Goal: Task Accomplishment & Management: Manage account settings

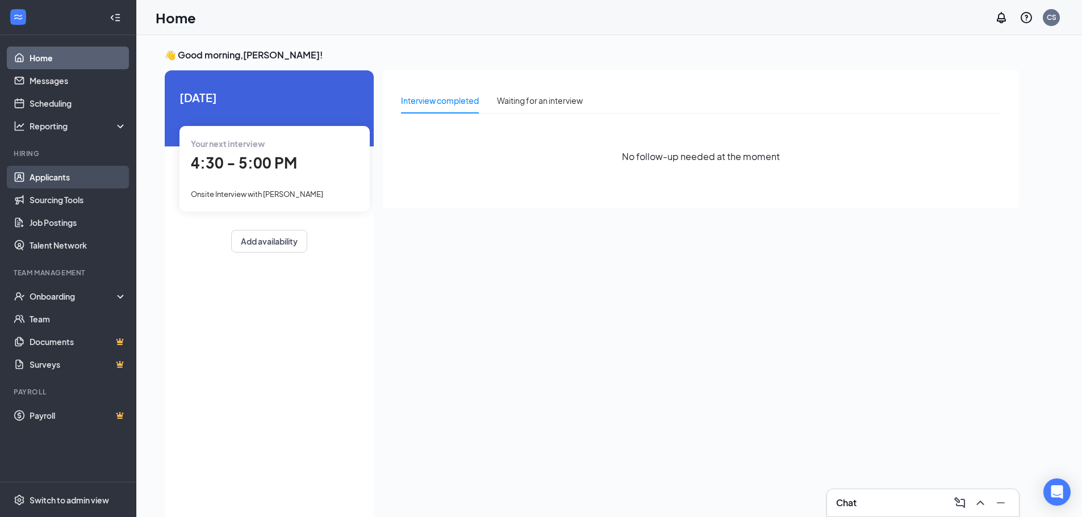
click at [49, 179] on link "Applicants" at bounding box center [78, 177] width 97 height 23
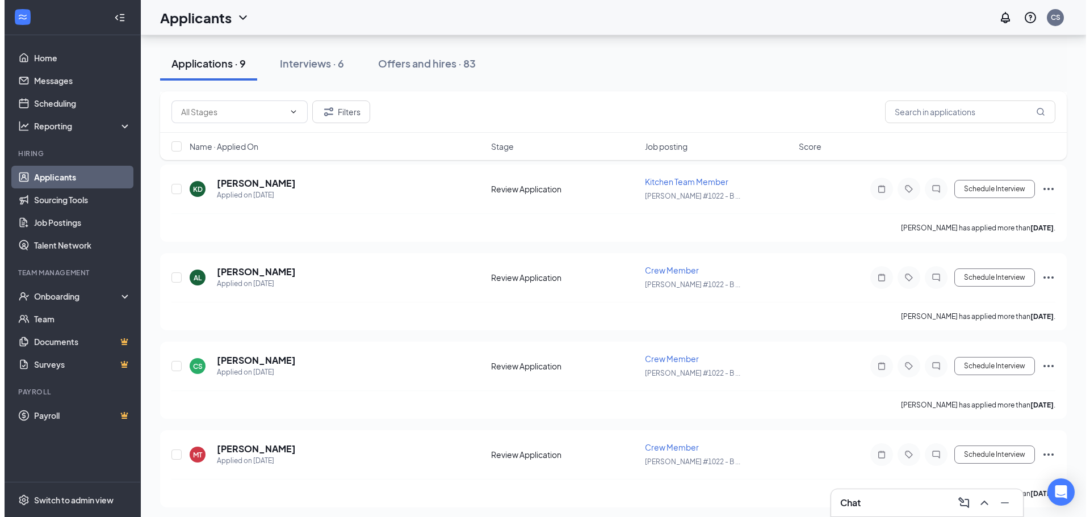
scroll to position [502, 0]
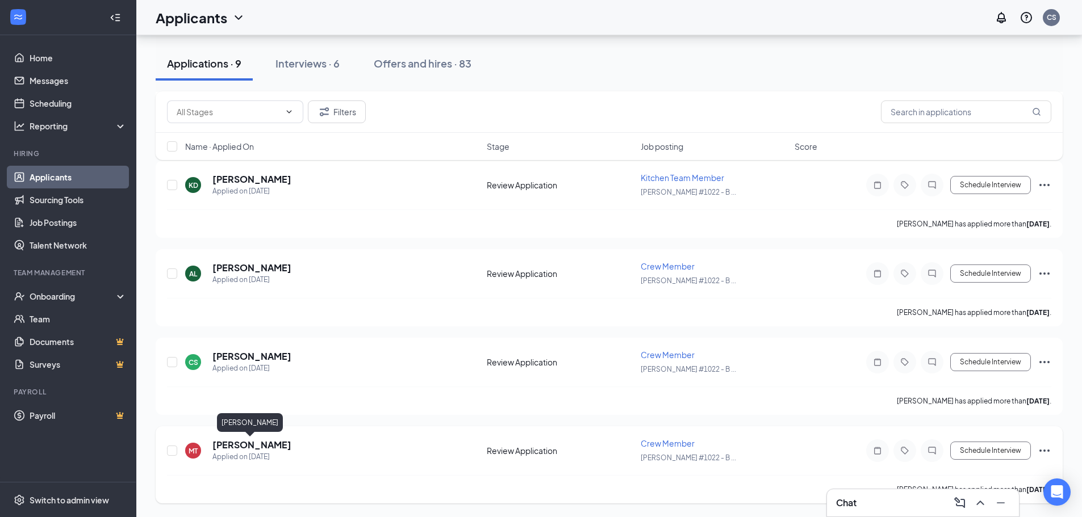
click at [269, 446] on h5 "[PERSON_NAME]" at bounding box center [251, 445] width 79 height 12
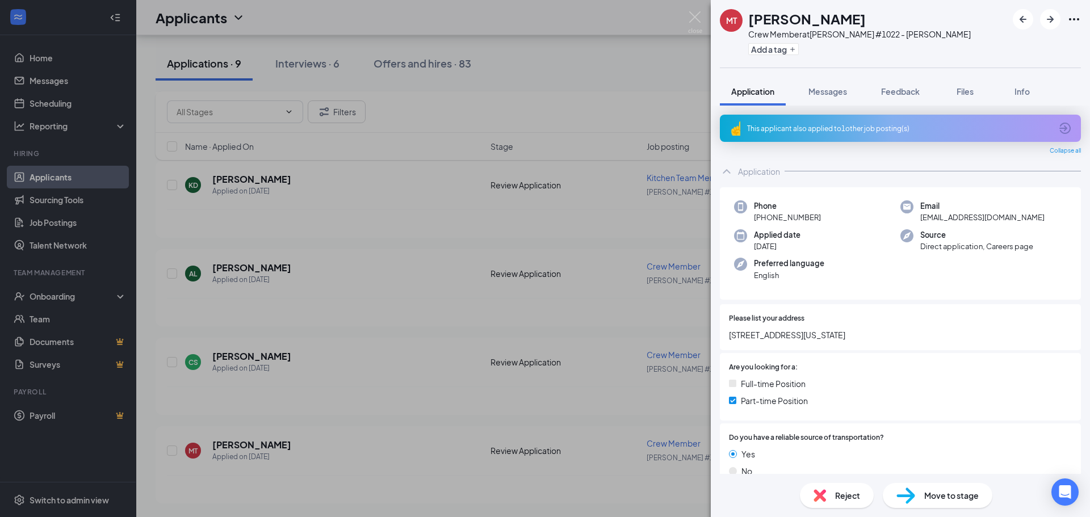
click at [810, 126] on div "This applicant also applied to 1 other job posting(s)" at bounding box center [899, 129] width 304 height 10
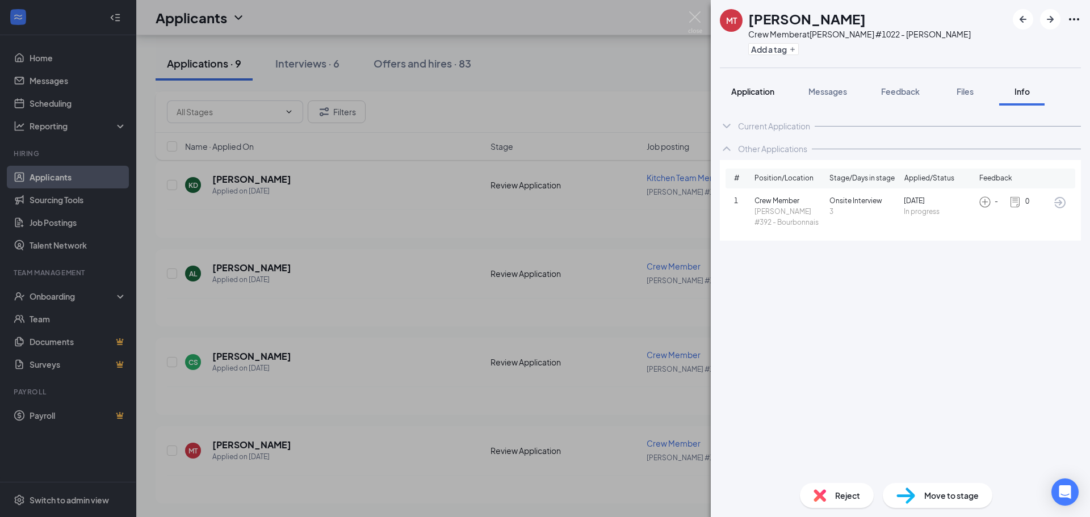
click at [743, 86] on div "Application" at bounding box center [752, 91] width 43 height 11
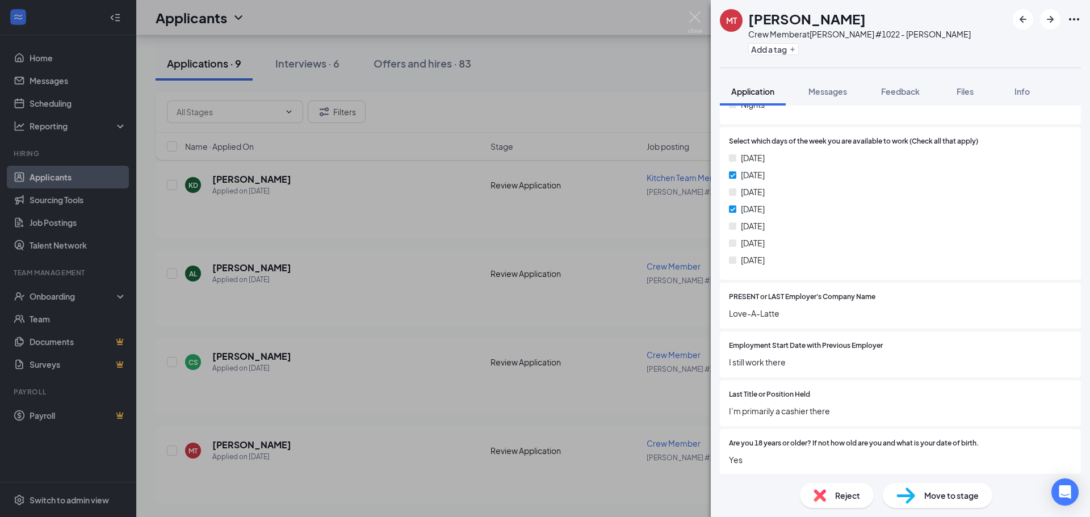
scroll to position [545, 0]
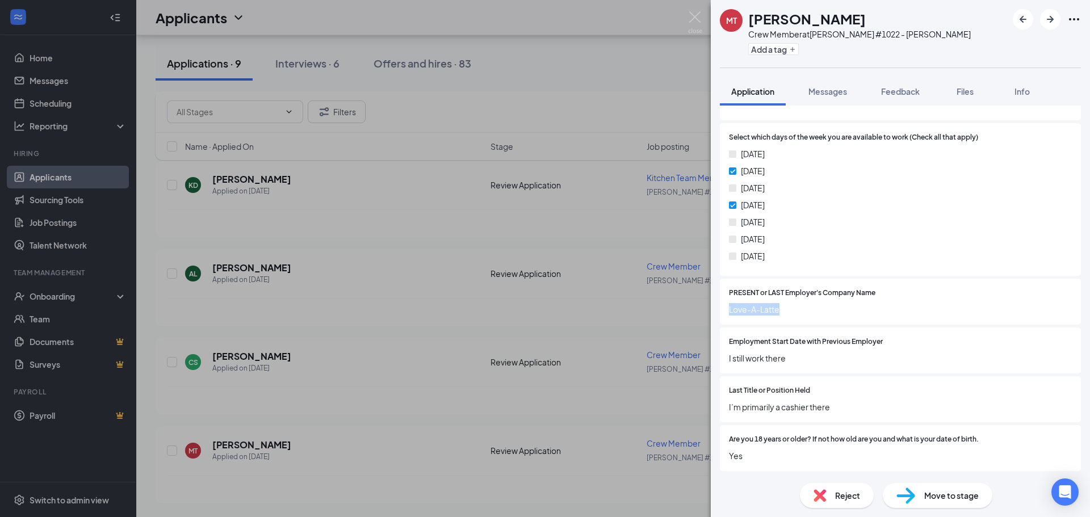
drag, startPoint x: 726, startPoint y: 310, endPoint x: 850, endPoint y: 303, distance: 124.6
click at [850, 304] on div "PRESENT or LAST Employer's Company Name Love-A-Latte" at bounding box center [900, 302] width 361 height 46
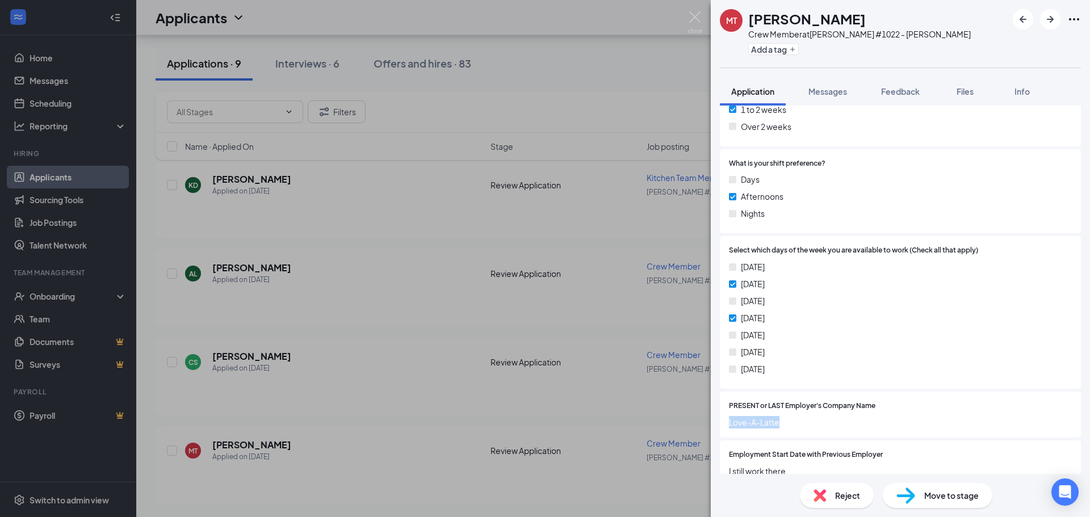
scroll to position [432, 0]
drag, startPoint x: 751, startPoint y: 294, endPoint x: 794, endPoint y: 335, distance: 59.4
click at [794, 335] on div "[DATE] [DATE] [DATE] [DATE] [DATE] [DATE] [DATE]" at bounding box center [900, 320] width 343 height 119
click at [896, 309] on div "[DATE] [DATE] [DATE] [DATE] [DATE] [DATE] [DATE]" at bounding box center [900, 320] width 343 height 119
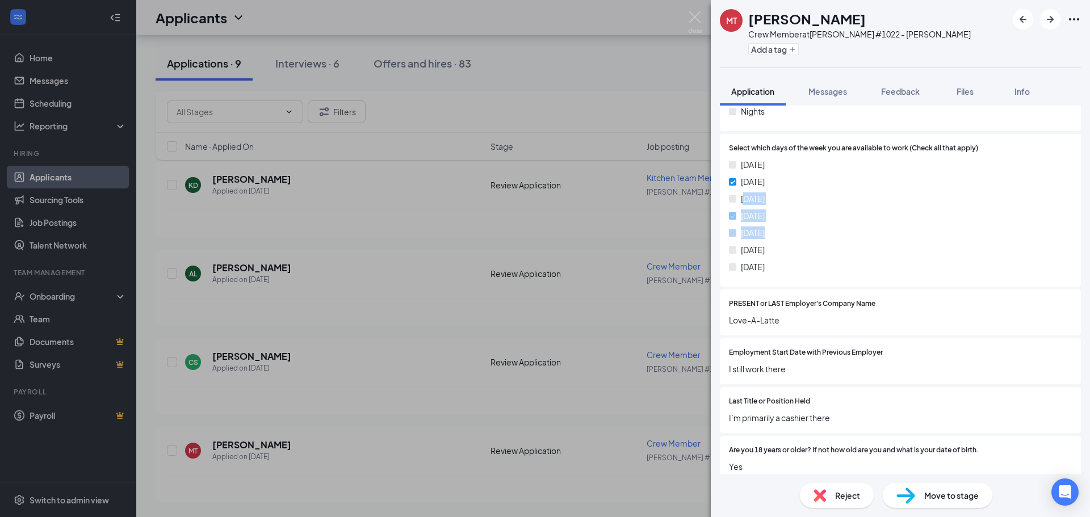
scroll to position [545, 0]
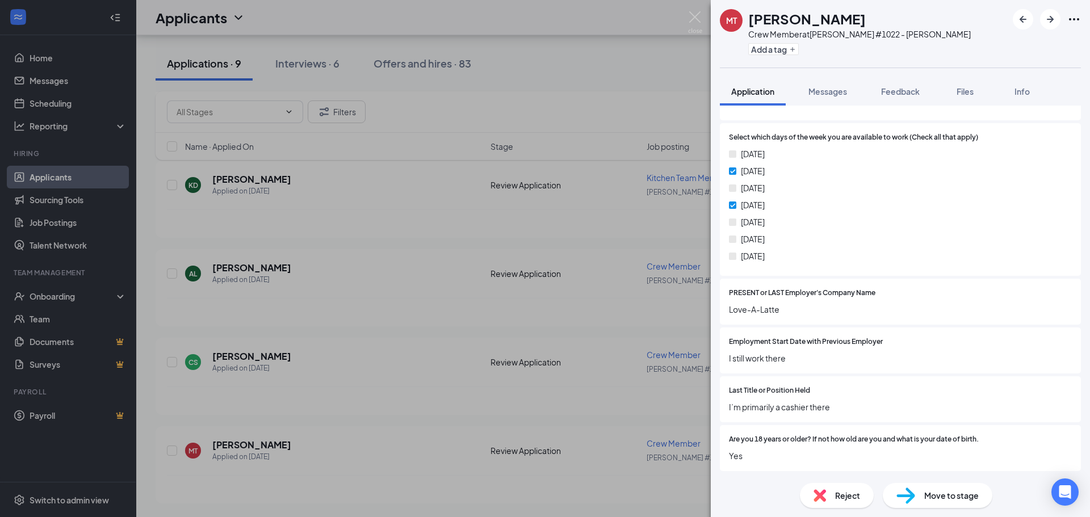
click at [982, 325] on div "PRESENT or LAST Employer's Company Name Love-A-Latte" at bounding box center [900, 302] width 361 height 46
click at [819, 494] on img at bounding box center [820, 496] width 12 height 12
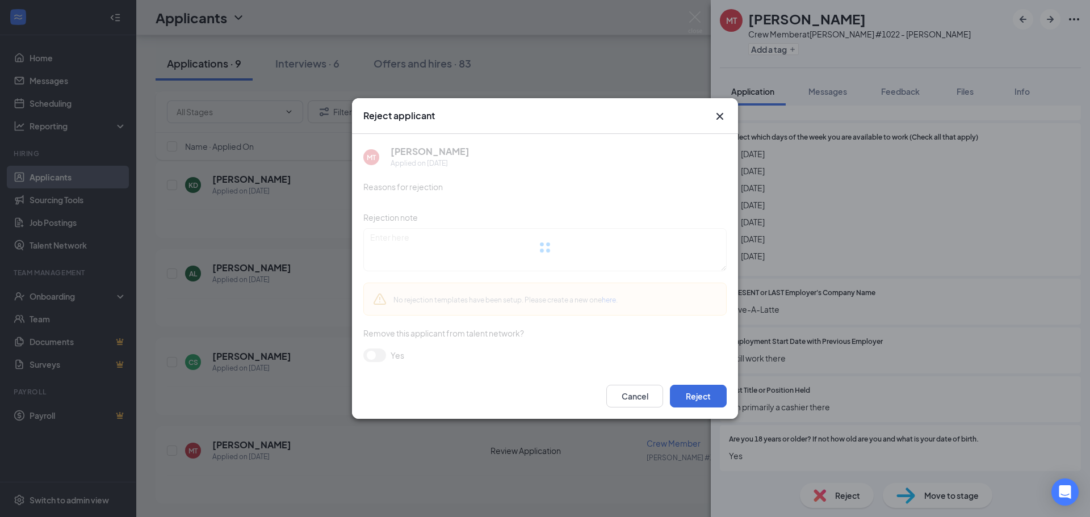
scroll to position [541, 0]
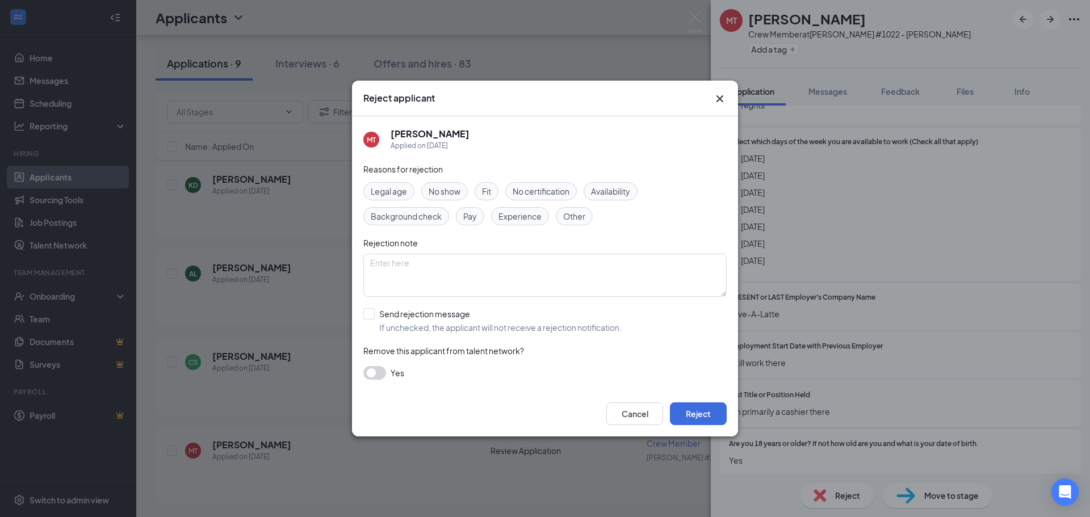
click at [655, 193] on div "Legal age No show Fit No certification Availability Background check Pay Experi…" at bounding box center [544, 203] width 363 height 43
click at [620, 193] on span "Availability" at bounding box center [610, 191] width 39 height 12
click at [379, 312] on input "Send rejection message If unchecked, the applicant will not receive a rejection…" at bounding box center [492, 320] width 258 height 25
checkbox input "true"
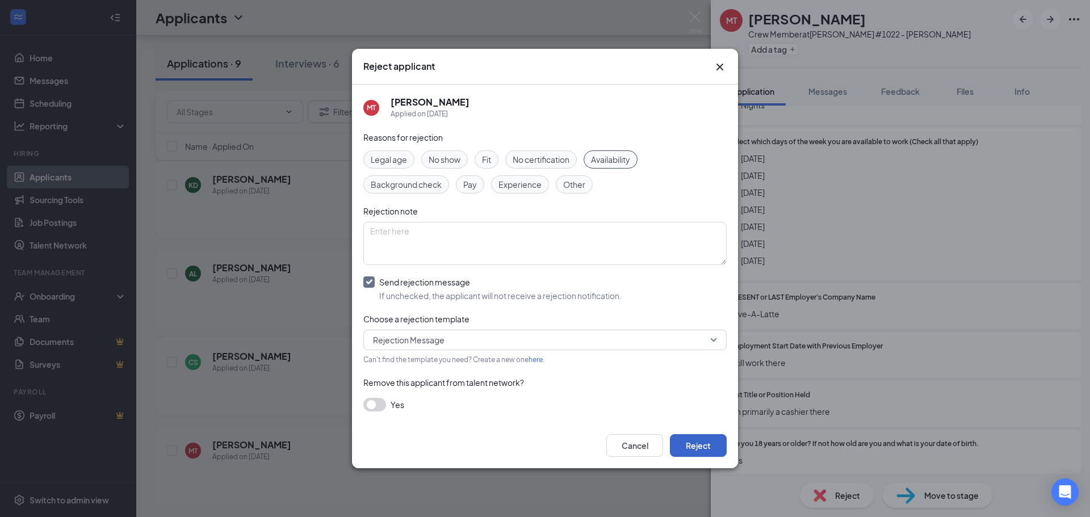
click at [716, 444] on button "Reject" at bounding box center [698, 445] width 57 height 23
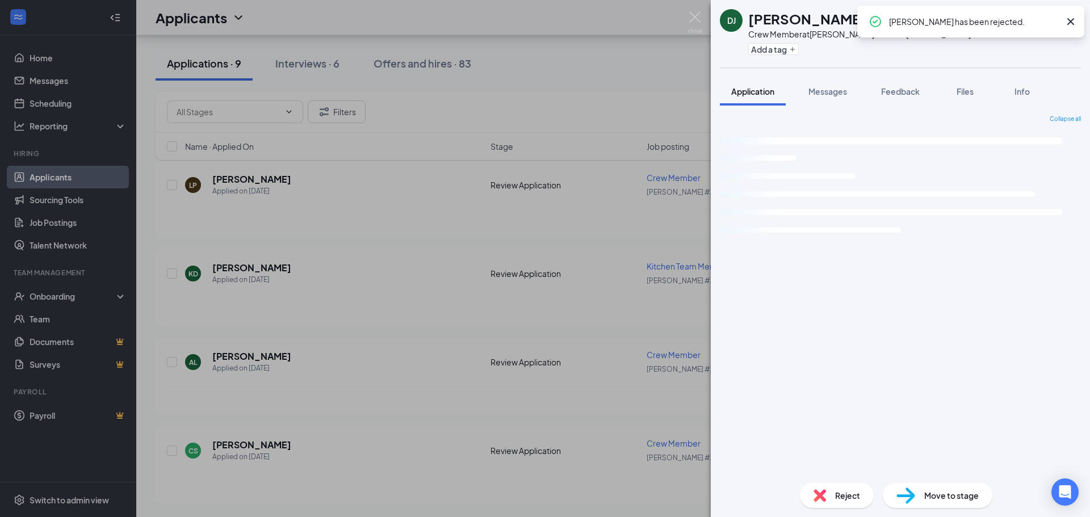
click at [391, 333] on div "DJ [PERSON_NAME] Crew Member at [PERSON_NAME] #1022 - [PERSON_NAME] Add a tag A…" at bounding box center [545, 258] width 1090 height 517
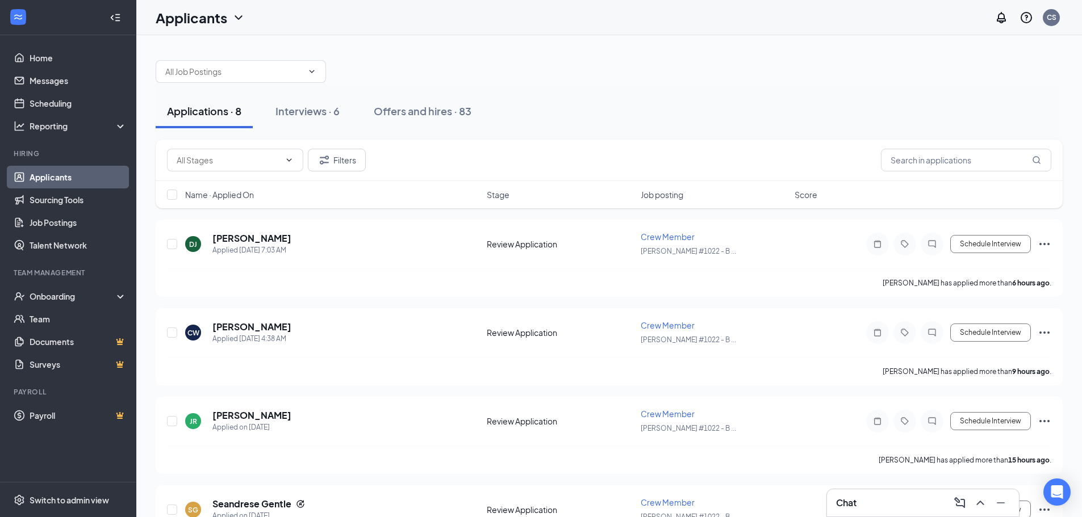
click at [670, 196] on span "Job posting" at bounding box center [662, 194] width 43 height 11
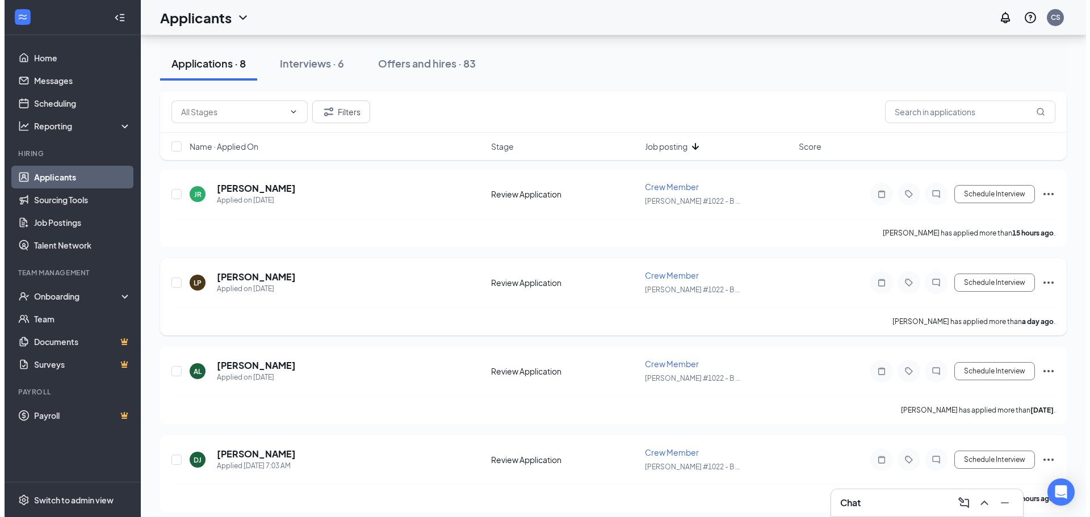
scroll to position [413, 0]
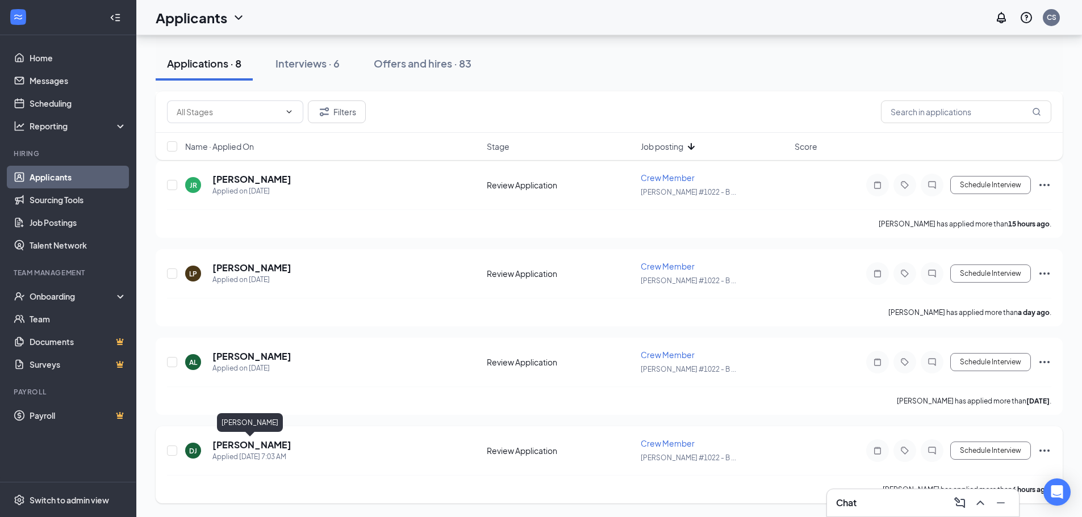
click at [255, 447] on h5 "[PERSON_NAME]" at bounding box center [251, 445] width 79 height 12
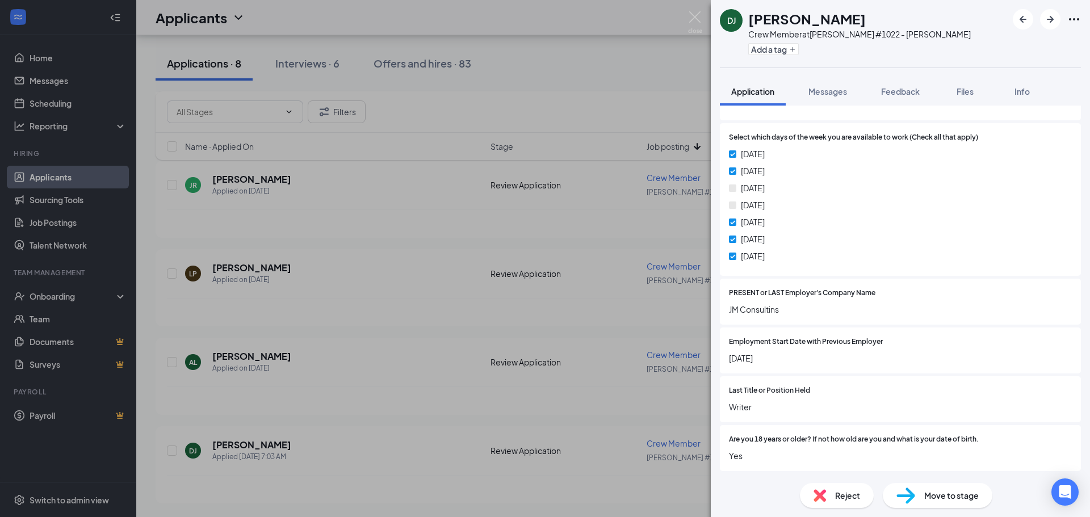
click at [982, 503] on div "Move to stage" at bounding box center [938, 495] width 110 height 25
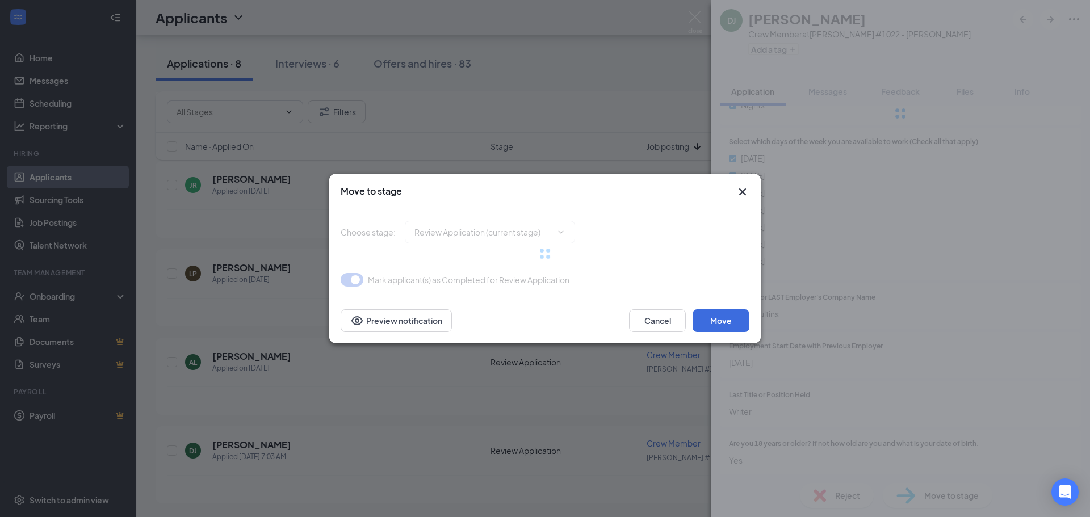
type input "Onsite Interview (next stage)"
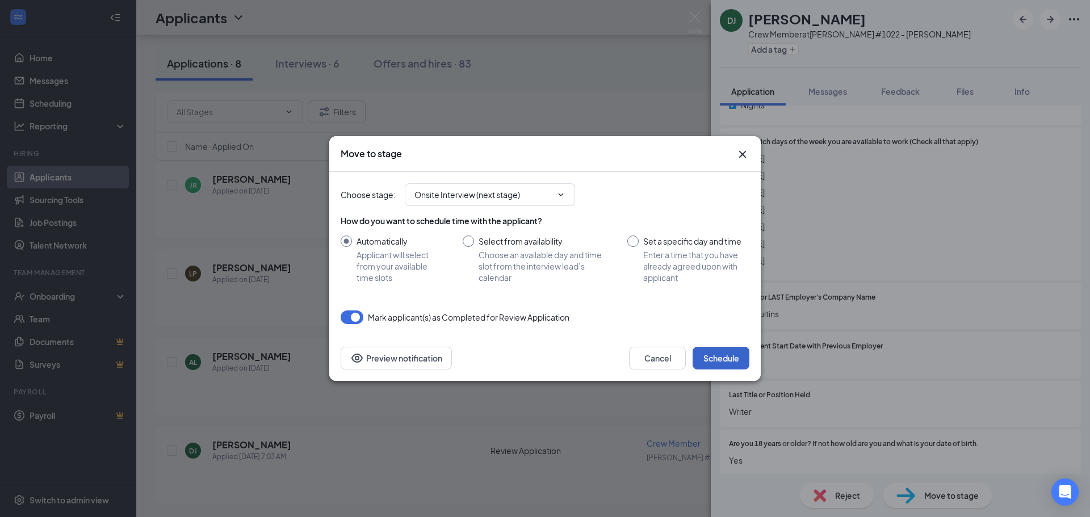
click at [716, 366] on button "Schedule" at bounding box center [721, 358] width 57 height 23
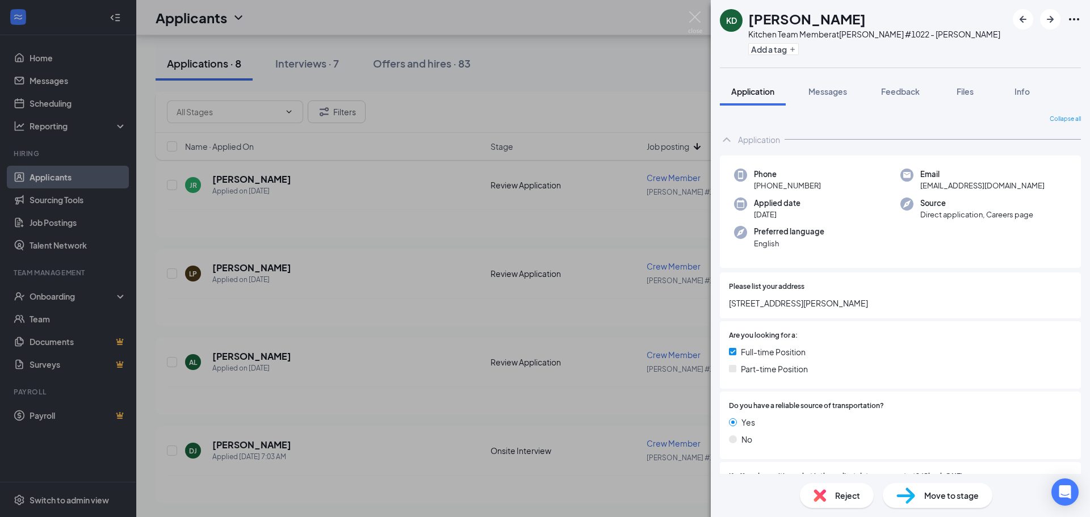
click at [456, 253] on div "KD [PERSON_NAME] Kitchen Team Member at [PERSON_NAME] #1022 - [PERSON_NAME] Add…" at bounding box center [545, 258] width 1090 height 517
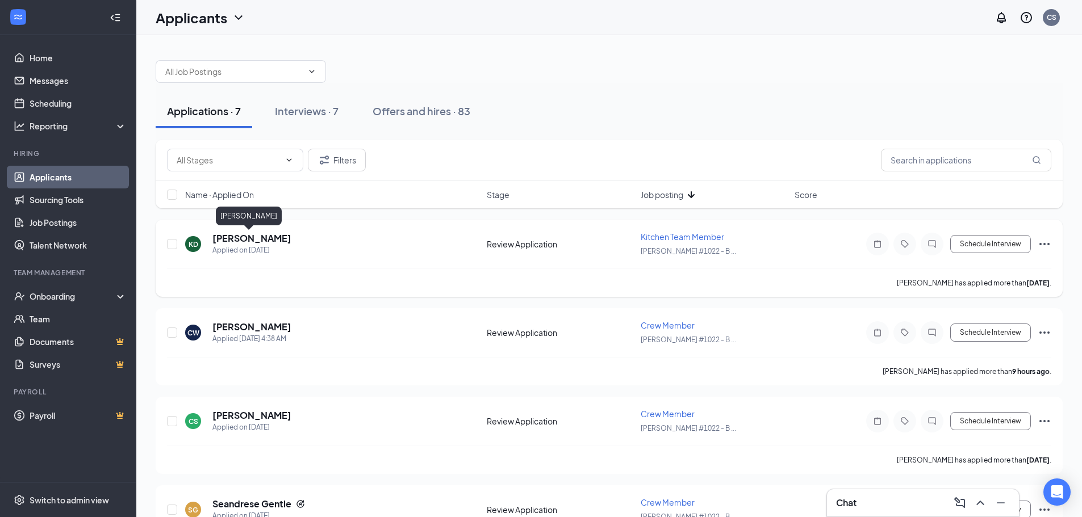
click at [259, 240] on h5 "[PERSON_NAME]" at bounding box center [251, 238] width 79 height 12
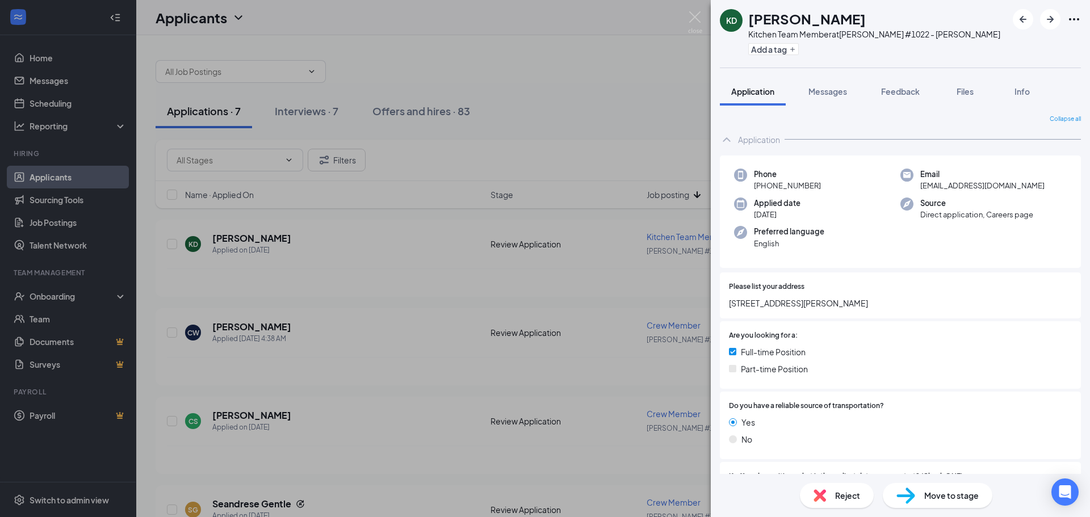
click at [959, 484] on div "Move to stage" at bounding box center [938, 495] width 110 height 25
click at [959, 487] on div "Move to stage Choose stage : 3299179 Mark applicant(s) as Completed for Review …" at bounding box center [545, 258] width 1090 height 517
click at [955, 490] on span "Move to stage" at bounding box center [952, 496] width 55 height 12
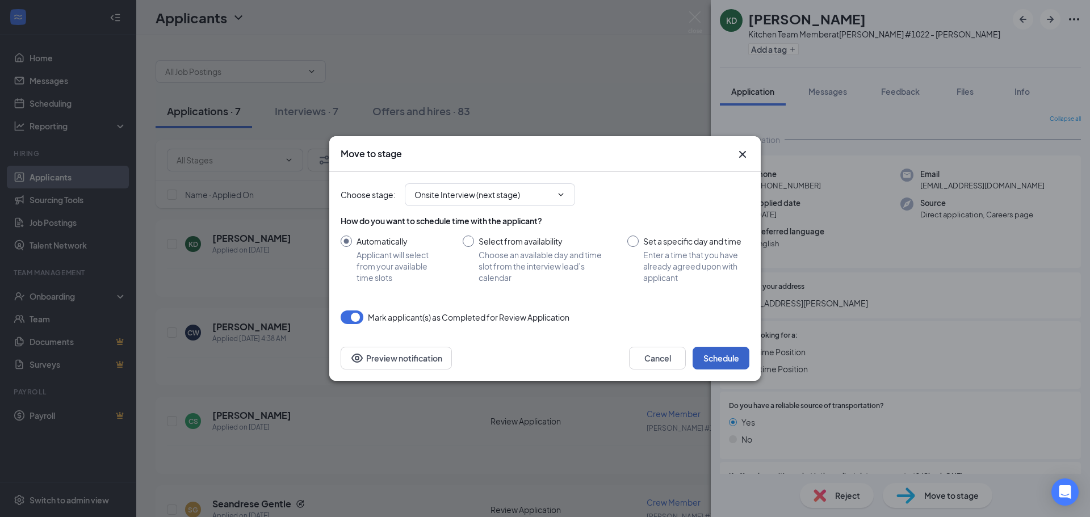
click at [720, 364] on button "Schedule" at bounding box center [721, 358] width 57 height 23
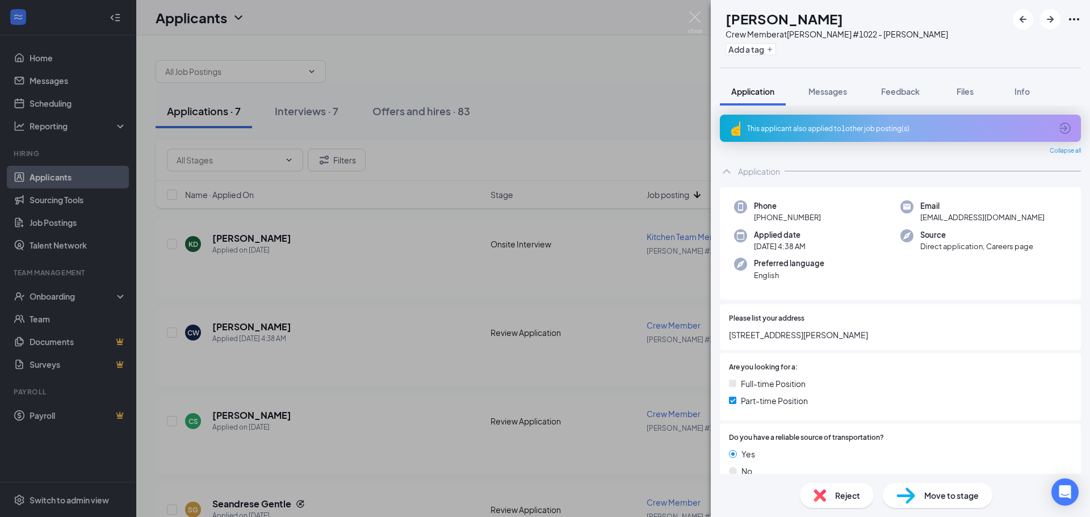
click at [430, 294] on div "CW [PERSON_NAME] Crew Member at [PERSON_NAME] #1022 - [PERSON_NAME] Add a tag A…" at bounding box center [545, 258] width 1090 height 517
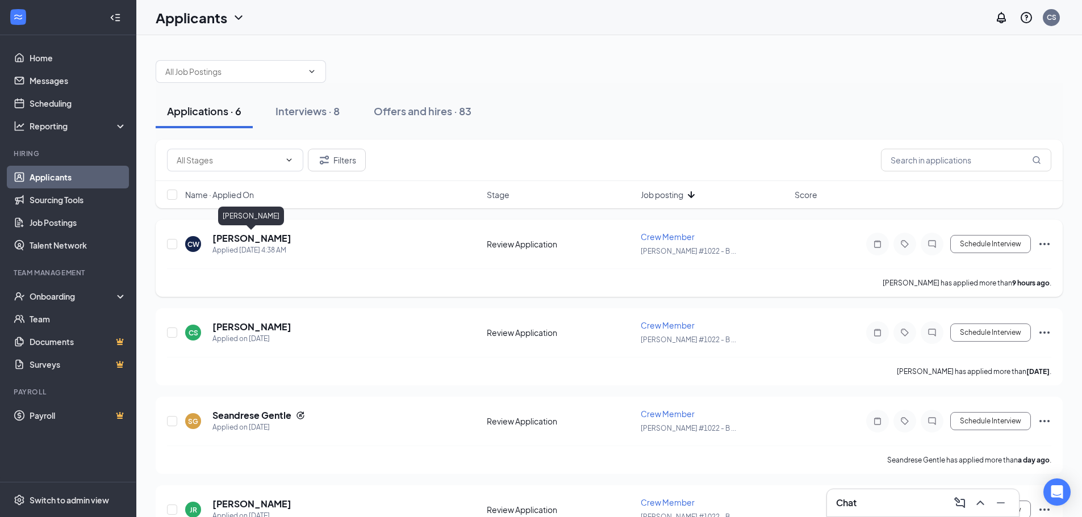
click at [248, 241] on h5 "[PERSON_NAME]" at bounding box center [251, 238] width 79 height 12
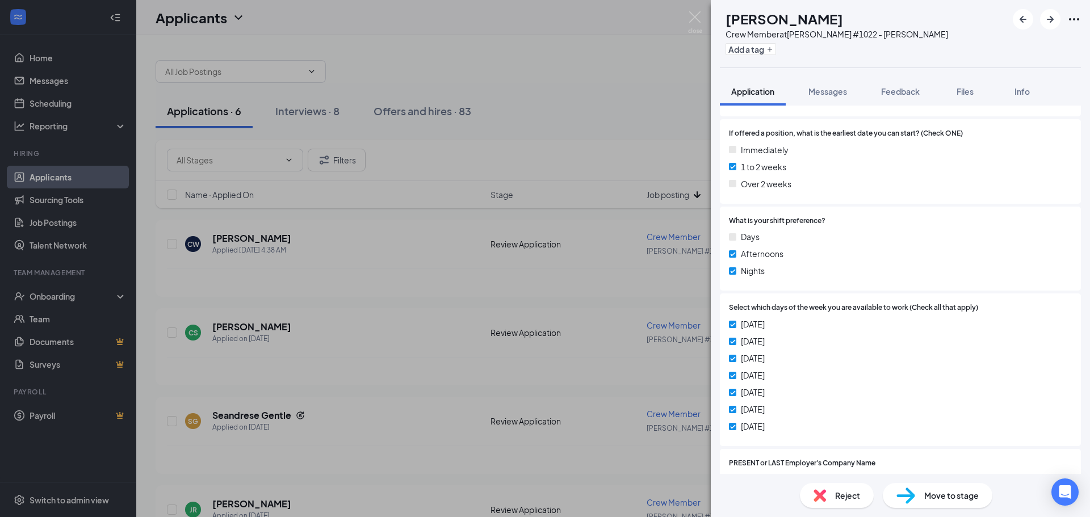
scroll to position [545, 0]
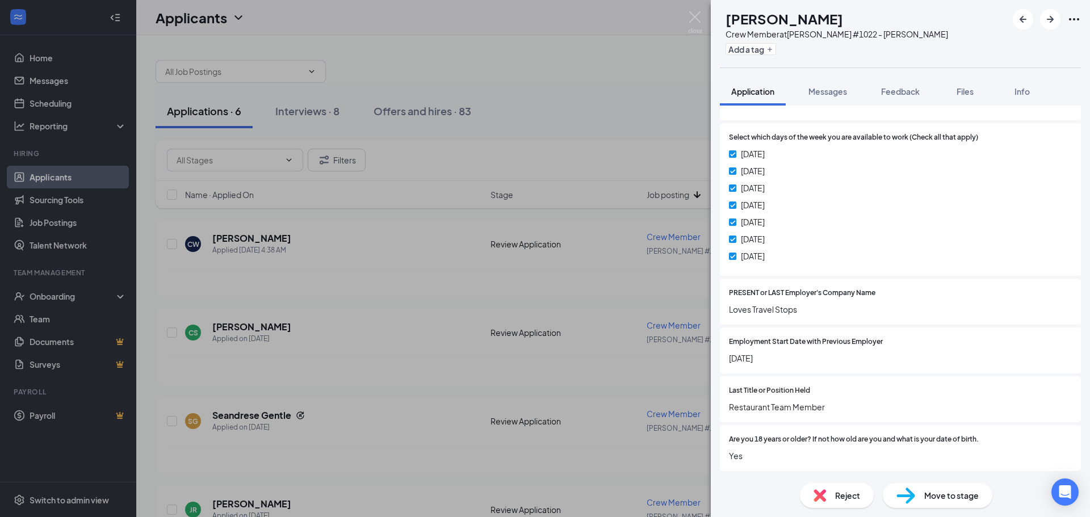
click at [939, 491] on span "Move to stage" at bounding box center [952, 496] width 55 height 12
type input "Onsite Interview (next stage)"
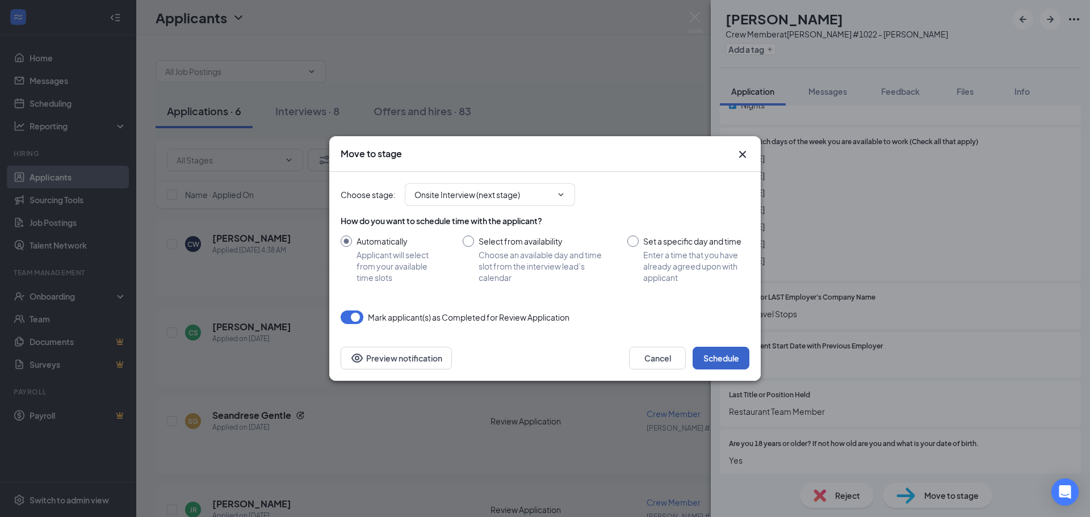
click at [731, 367] on button "Schedule" at bounding box center [721, 358] width 57 height 23
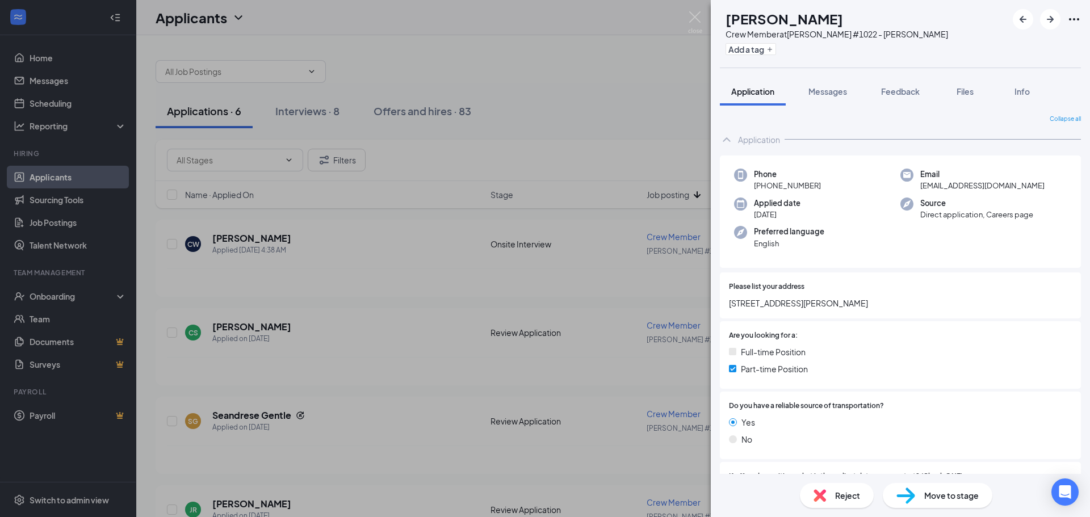
click at [275, 292] on div "[PERSON_NAME] Slush Crew Member at [PERSON_NAME] #1022 - [PERSON_NAME] Add a ta…" at bounding box center [545, 258] width 1090 height 517
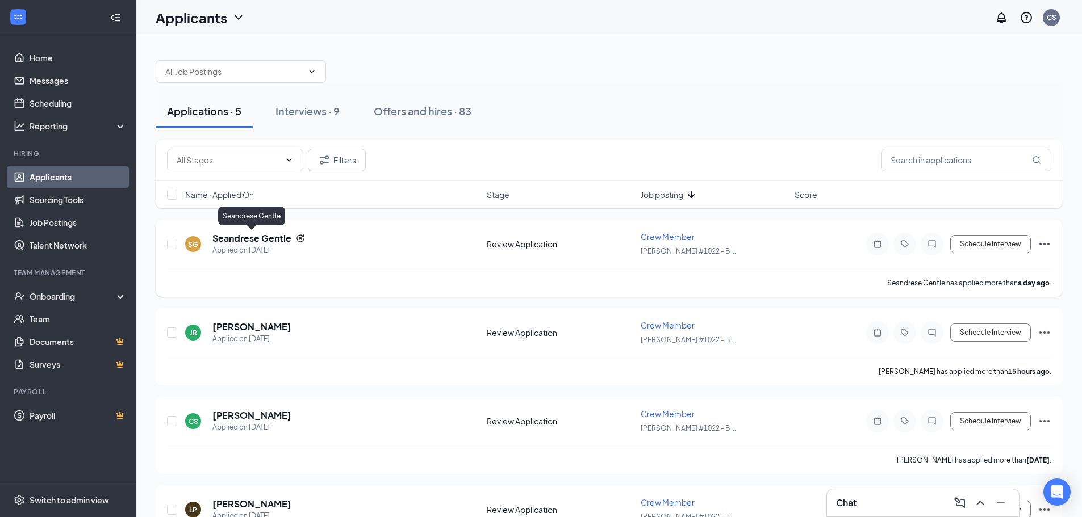
click at [264, 237] on h5 "Seandrese Gentle" at bounding box center [251, 238] width 79 height 12
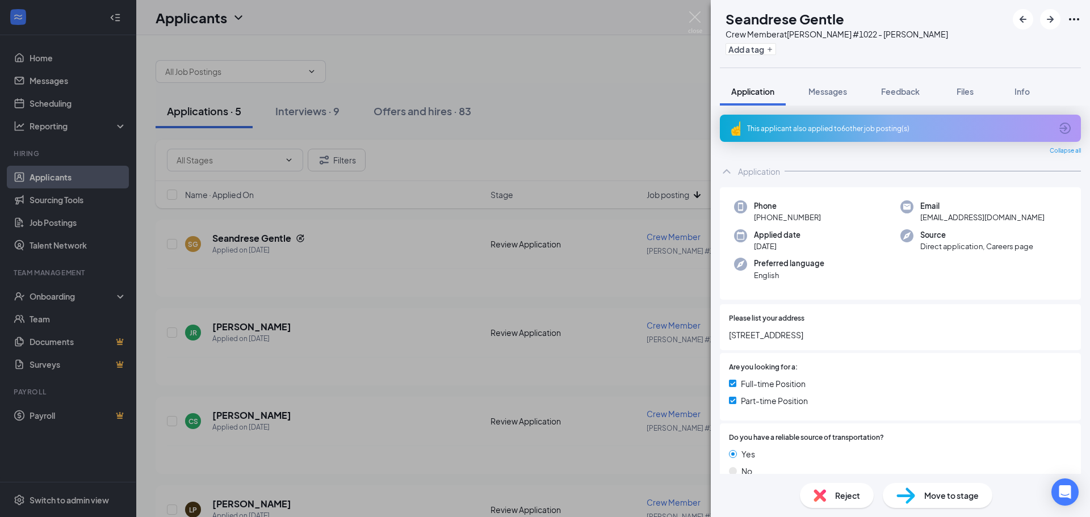
click at [815, 132] on div "This applicant also applied to 6 other job posting(s)" at bounding box center [899, 129] width 304 height 10
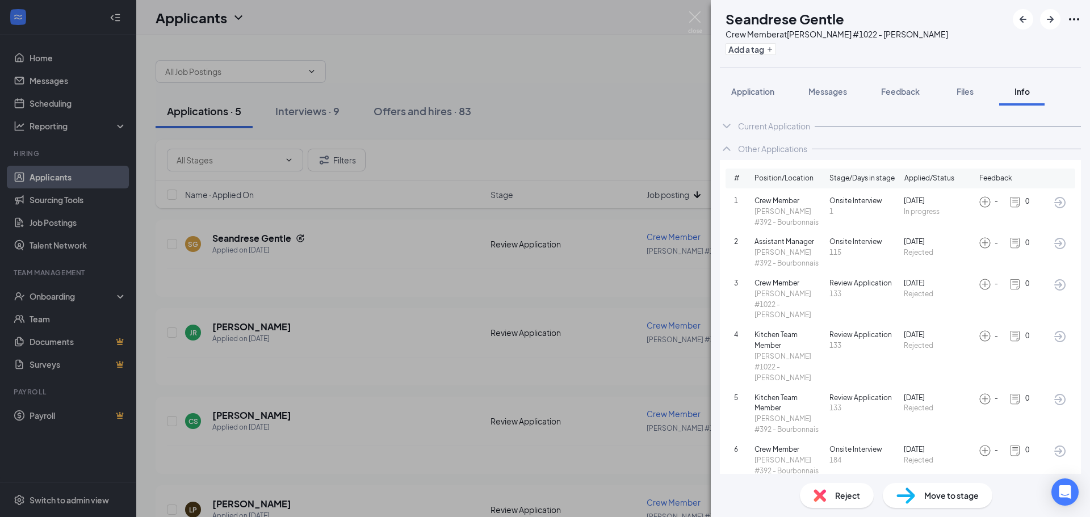
click at [856, 492] on span "Reject" at bounding box center [847, 496] width 25 height 12
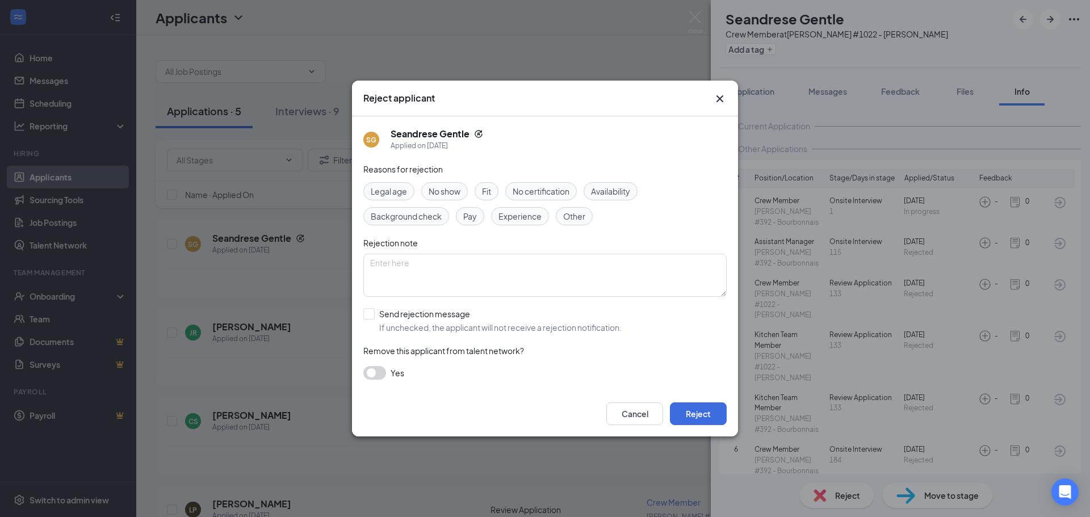
click at [498, 192] on div "Fit" at bounding box center [487, 191] width 24 height 18
click at [369, 316] on input "Send rejection message If unchecked, the applicant will not receive a rejection…" at bounding box center [492, 320] width 258 height 25
checkbox input "true"
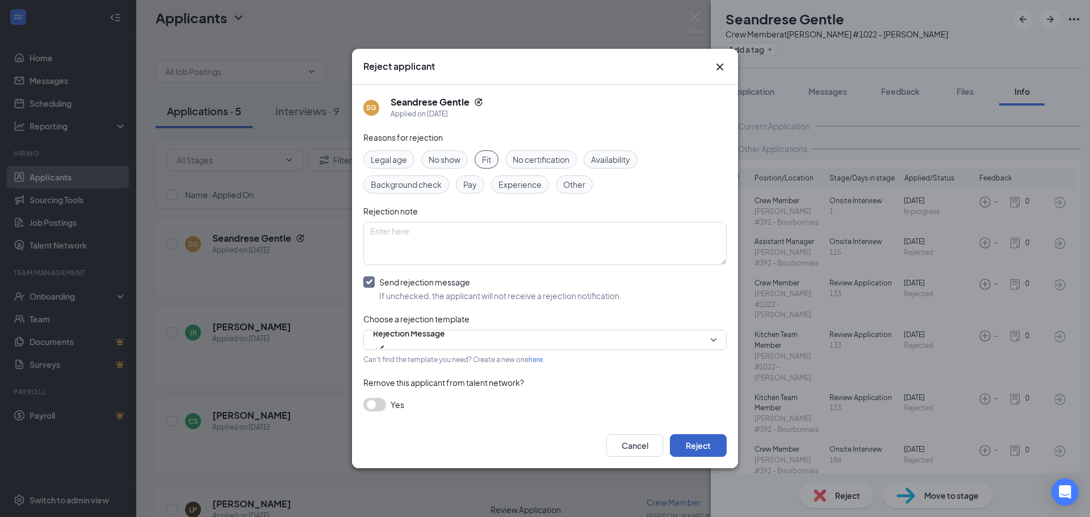
click at [687, 445] on button "Reject" at bounding box center [698, 445] width 57 height 23
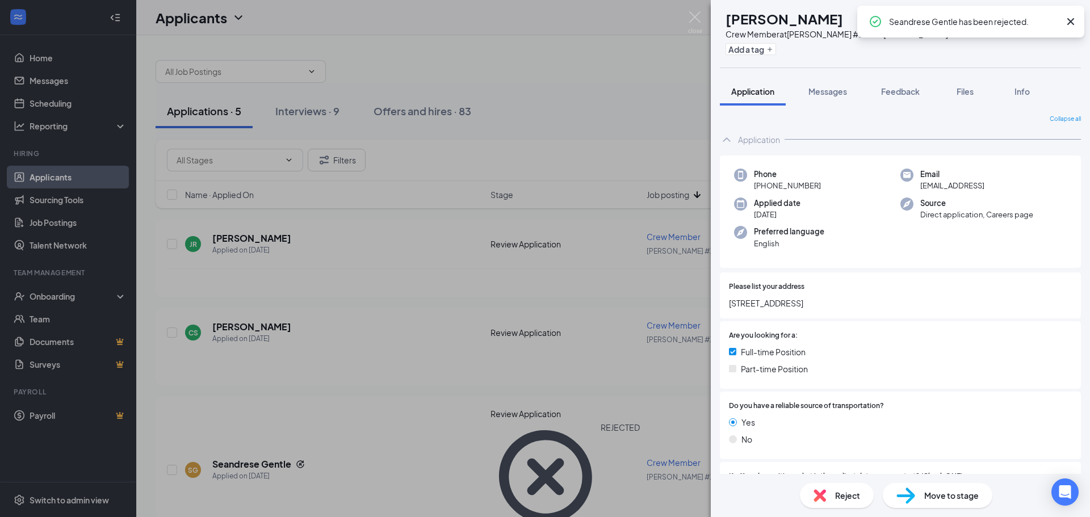
click at [320, 308] on div "JR [PERSON_NAME] Crew Member at [PERSON_NAME] #1022 - [PERSON_NAME] Add a tag A…" at bounding box center [545, 258] width 1090 height 517
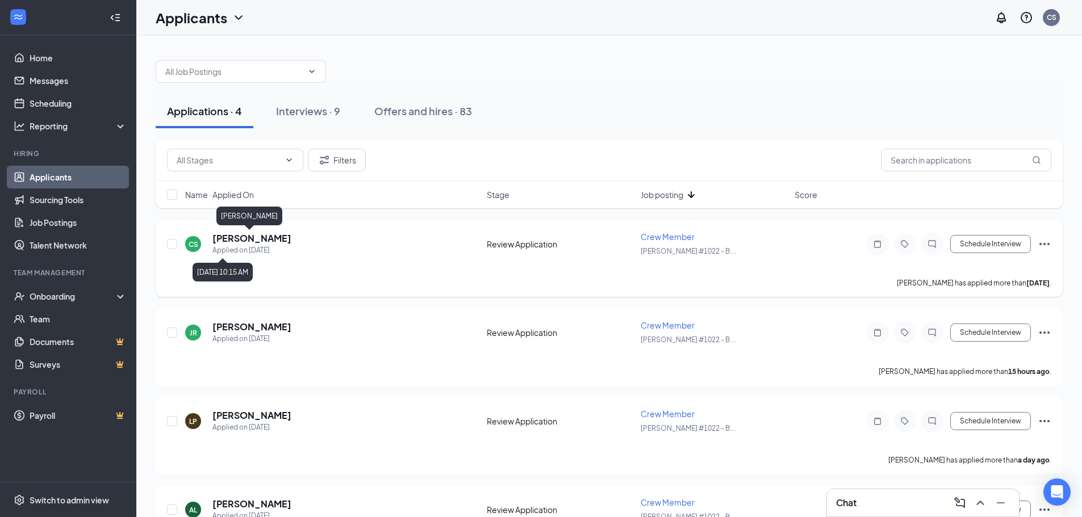
click at [242, 243] on h5 "[PERSON_NAME]" at bounding box center [251, 238] width 79 height 12
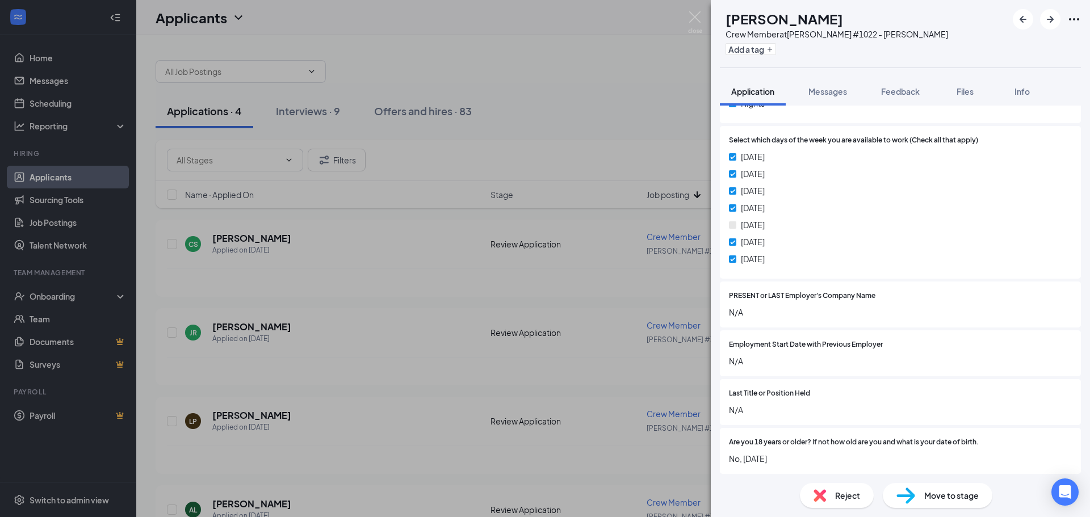
scroll to position [513, 0]
click at [930, 499] on span "Move to stage" at bounding box center [952, 496] width 55 height 12
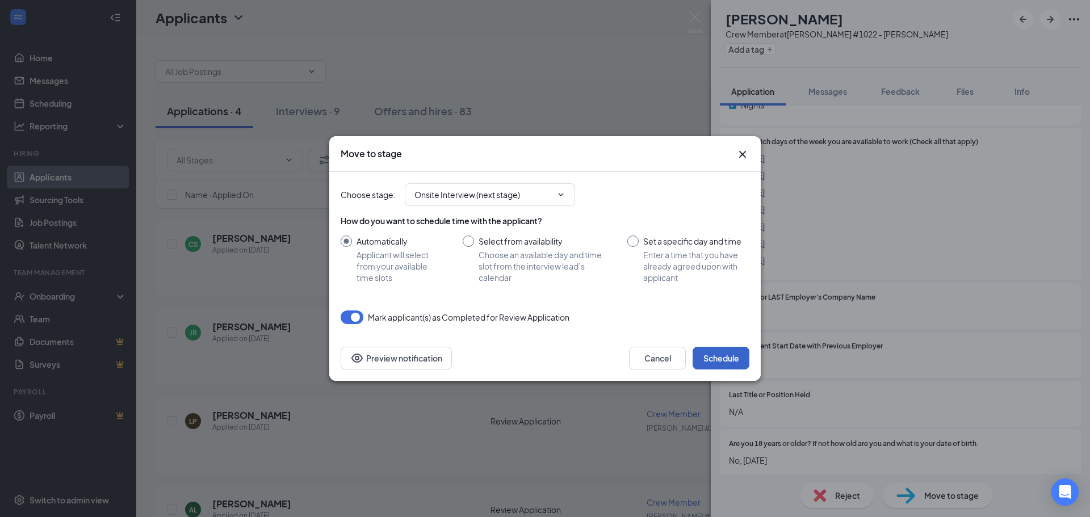
click at [725, 357] on button "Schedule" at bounding box center [721, 358] width 57 height 23
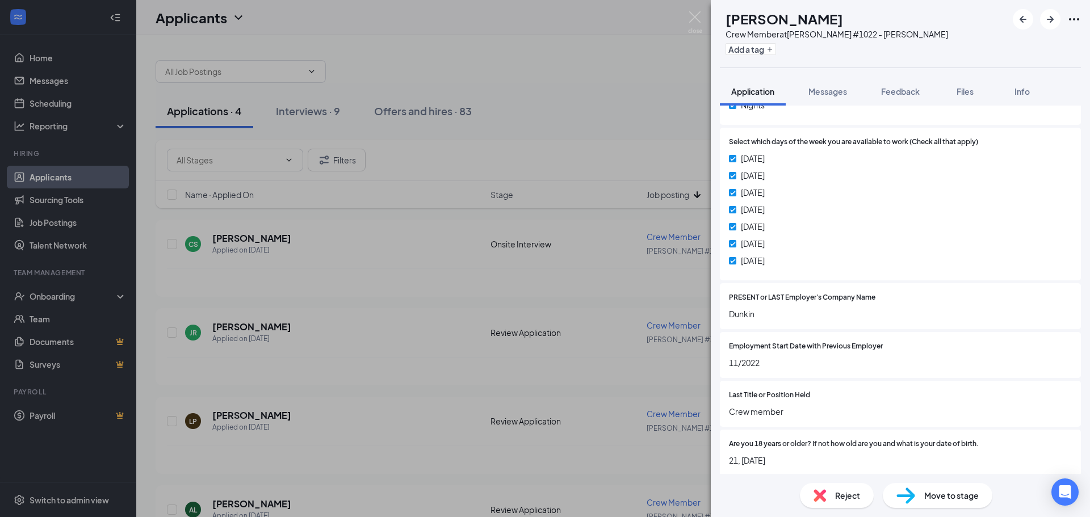
click at [333, 307] on div "JR [PERSON_NAME] Crew Member at [PERSON_NAME] #1022 - [PERSON_NAME] Add a tag A…" at bounding box center [545, 258] width 1090 height 517
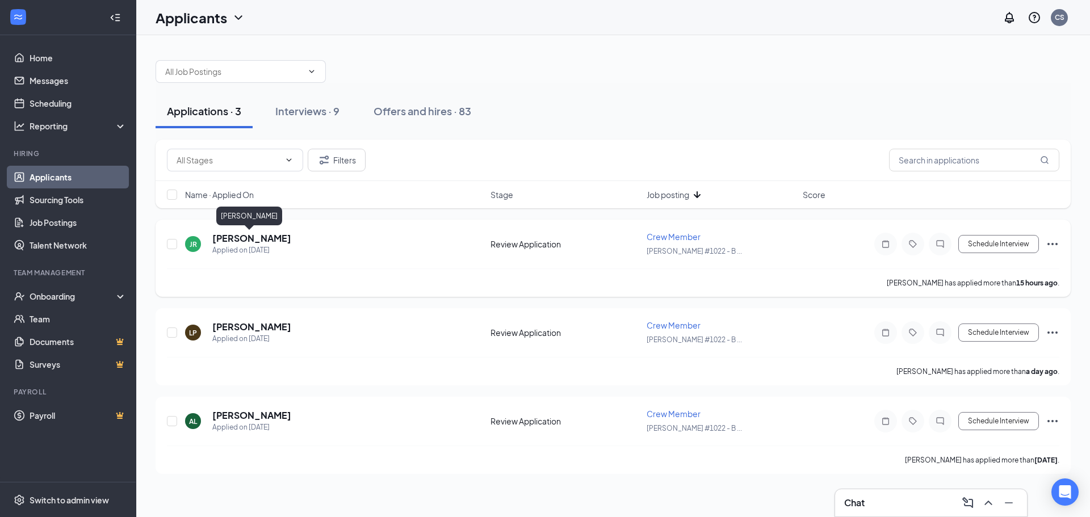
click at [257, 242] on h5 "[PERSON_NAME]" at bounding box center [251, 238] width 79 height 12
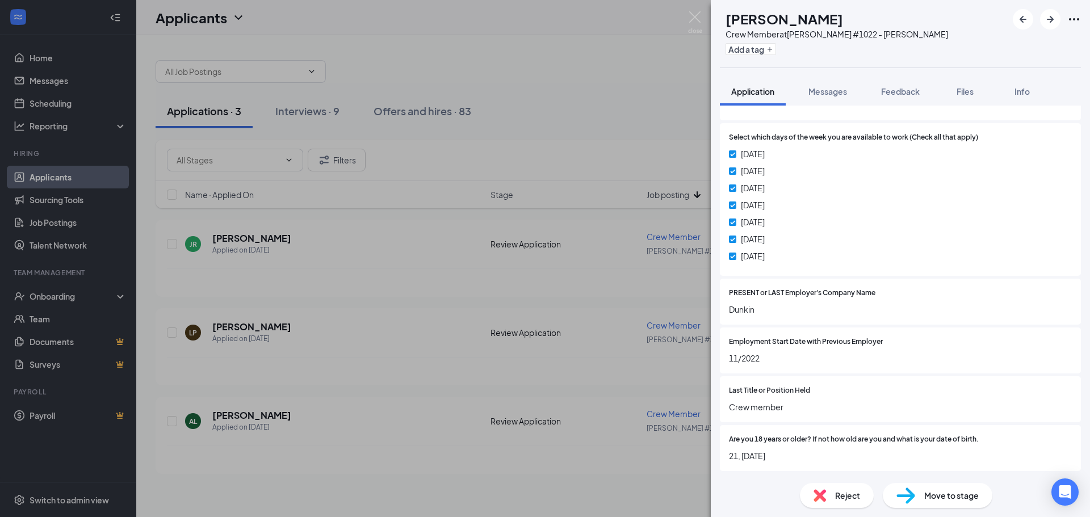
scroll to position [509, 0]
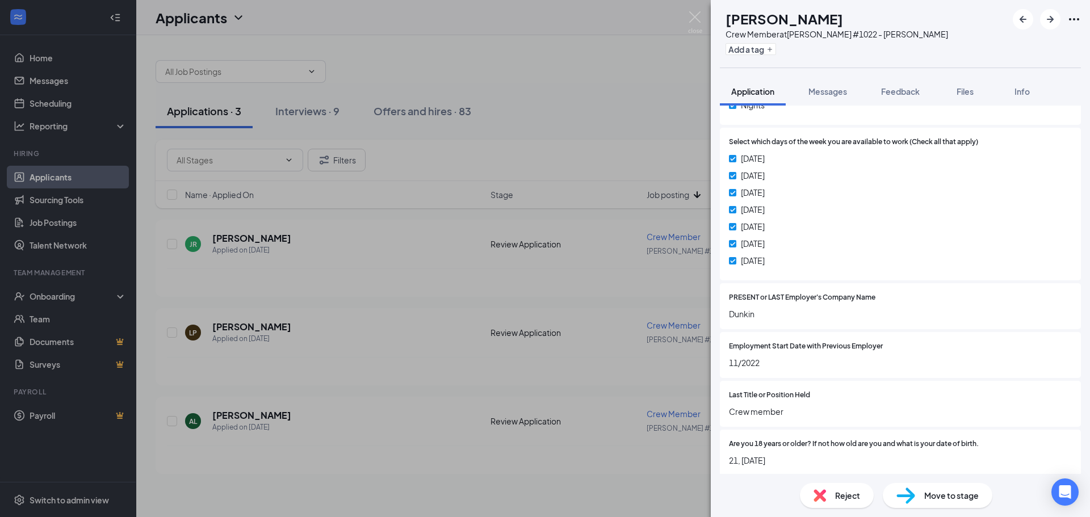
click at [817, 369] on div "Employment Start Date with Previous Employer 11/2022" at bounding box center [900, 355] width 361 height 46
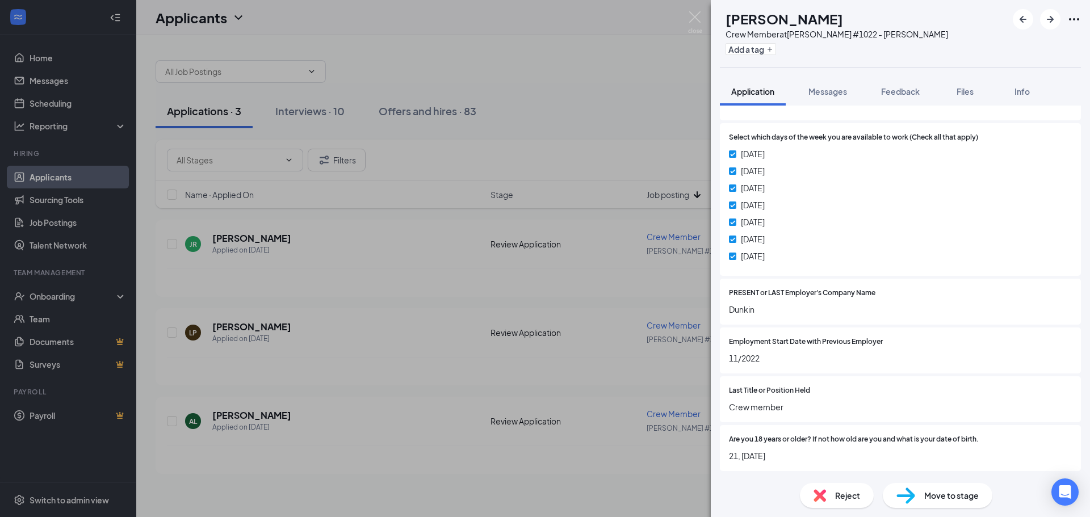
click at [943, 500] on span "Move to stage" at bounding box center [952, 496] width 55 height 12
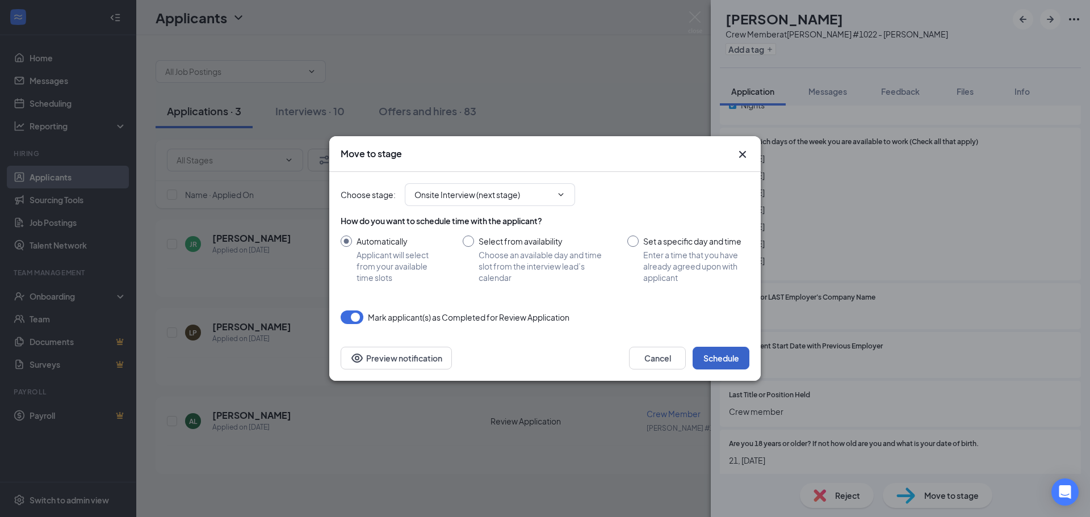
click at [706, 363] on button "Schedule" at bounding box center [721, 358] width 57 height 23
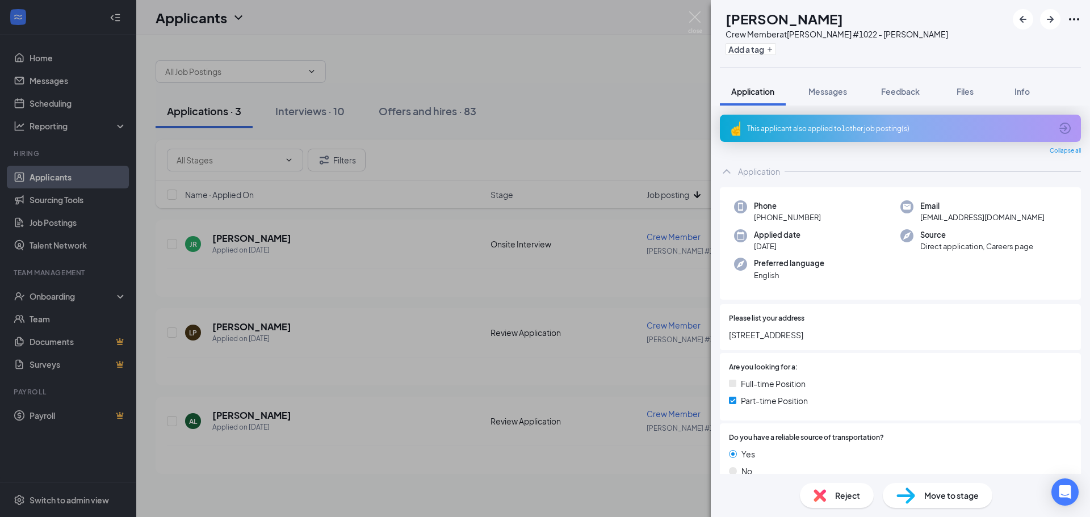
click at [362, 291] on div "LP [PERSON_NAME] Crew Member at [PERSON_NAME] #1022 - [PERSON_NAME] Add a tag A…" at bounding box center [545, 258] width 1090 height 517
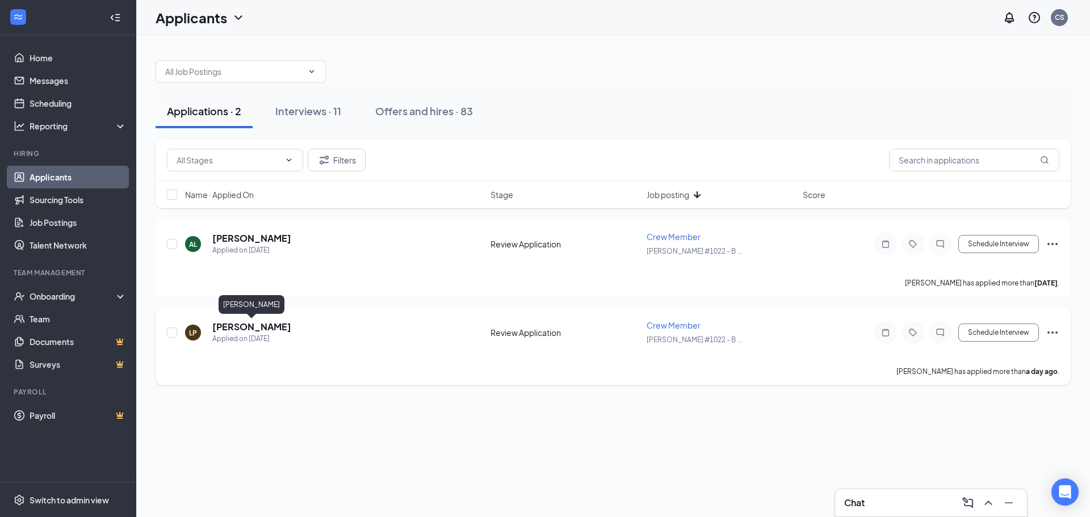
click at [267, 325] on h5 "[PERSON_NAME]" at bounding box center [251, 327] width 79 height 12
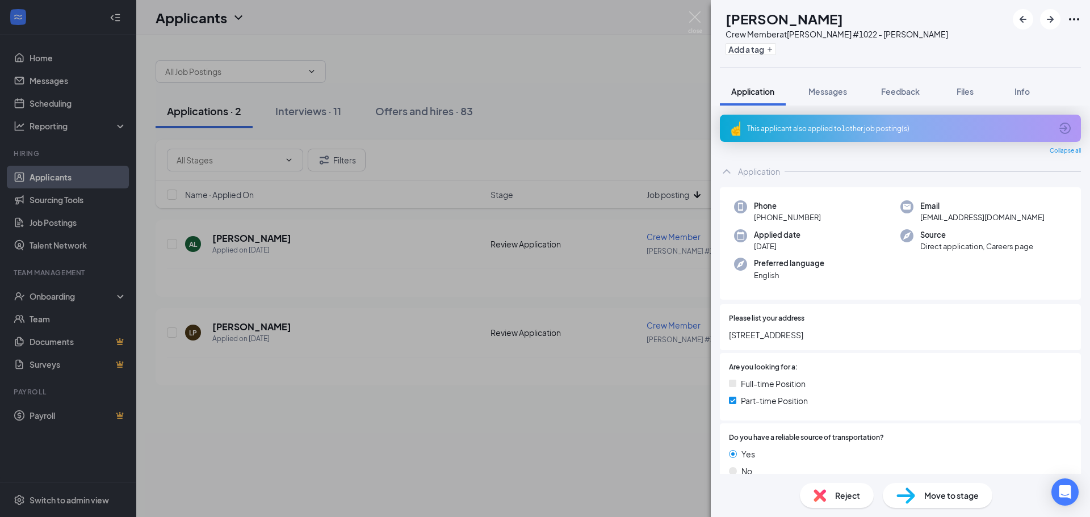
click at [860, 135] on div "This applicant also applied to 1 other job posting(s)" at bounding box center [900, 128] width 361 height 27
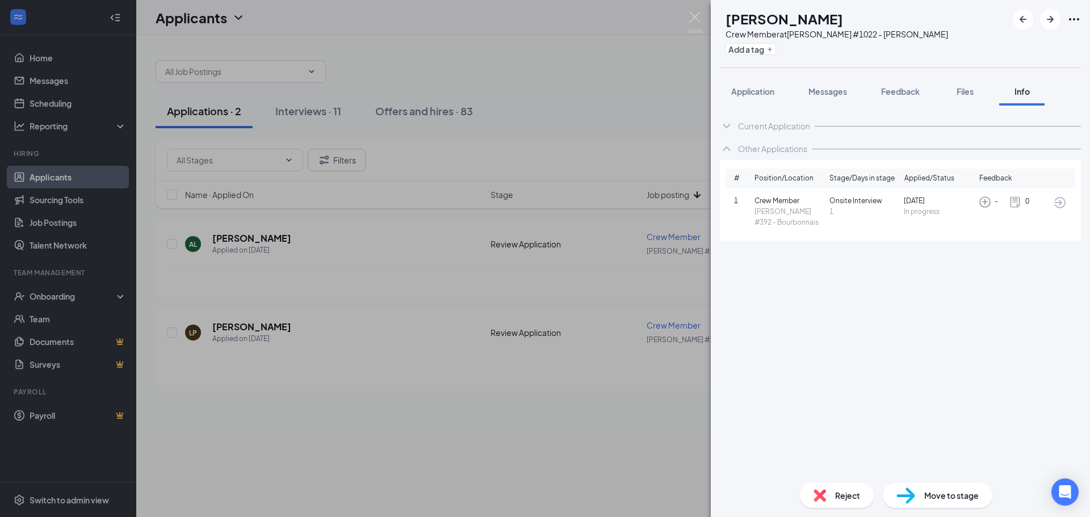
click at [666, 120] on div "LP [PERSON_NAME] Crew Member at [PERSON_NAME] #1022 - [PERSON_NAME] Add a tag A…" at bounding box center [545, 258] width 1090 height 517
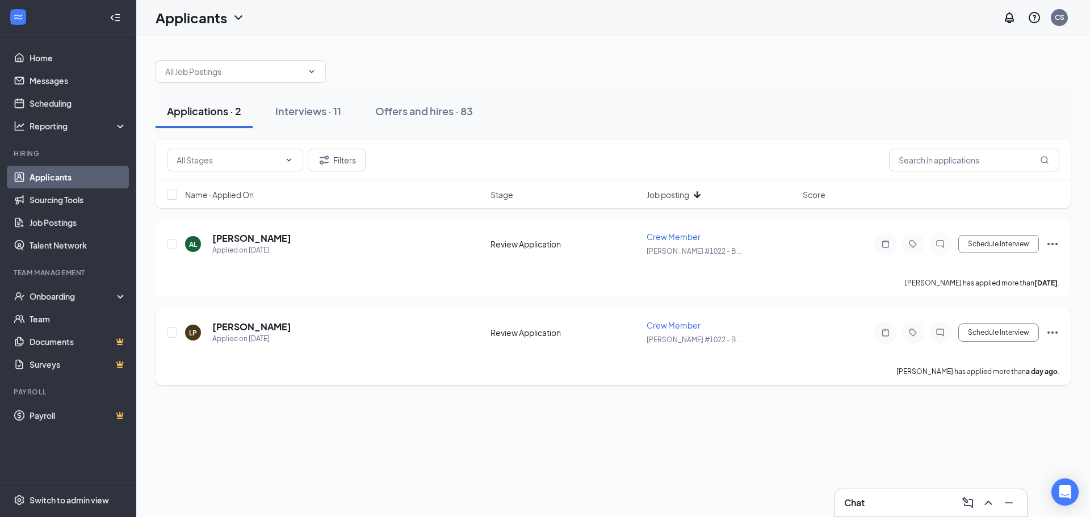
click at [1057, 334] on icon "Ellipses" at bounding box center [1053, 333] width 14 height 14
click at [729, 96] on div "Applications · 2 Interviews · 11 Offers and hires · 83" at bounding box center [613, 111] width 915 height 34
click at [270, 317] on div "[PERSON_NAME]" at bounding box center [252, 306] width 66 height 23
click at [270, 318] on div "[PERSON_NAME]" at bounding box center [252, 306] width 66 height 23
click at [271, 325] on h5 "[PERSON_NAME]" at bounding box center [251, 327] width 79 height 12
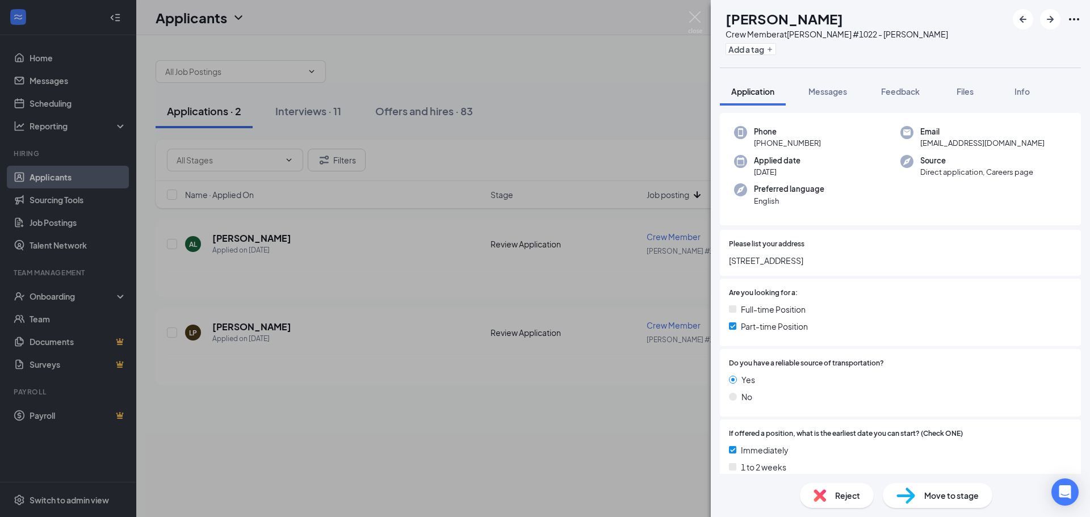
scroll to position [284, 0]
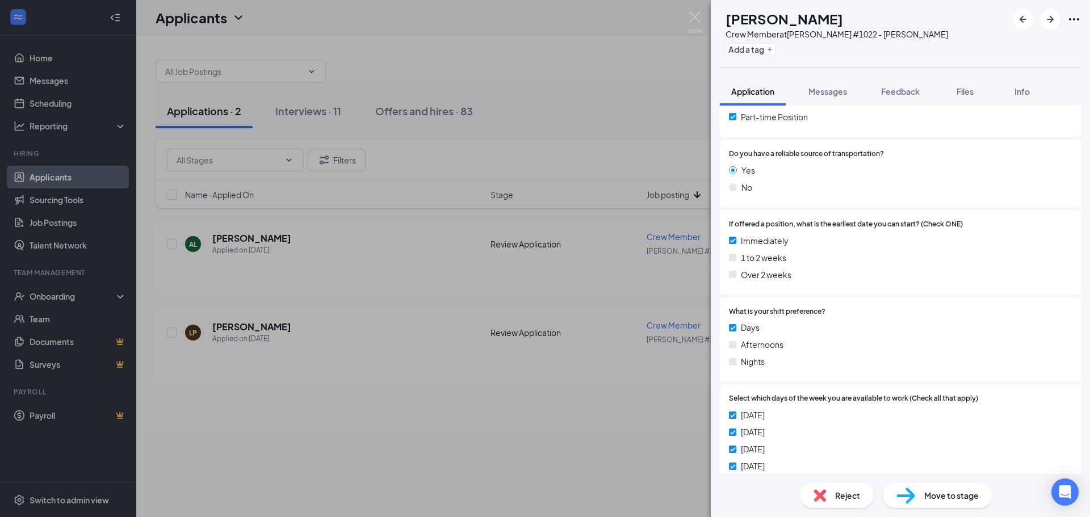
click at [917, 495] on div "Move to stage" at bounding box center [938, 495] width 110 height 25
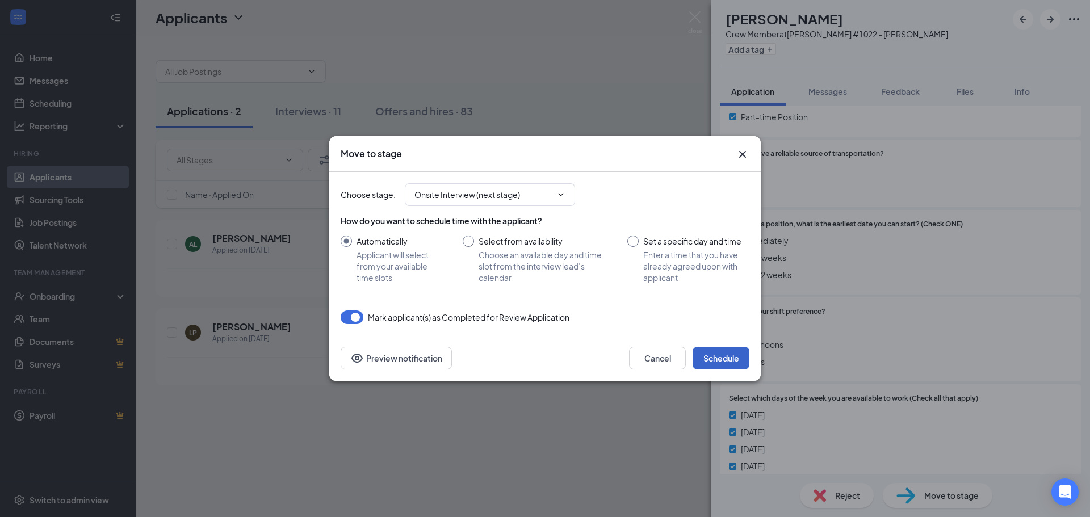
click at [714, 355] on button "Schedule" at bounding box center [721, 358] width 57 height 23
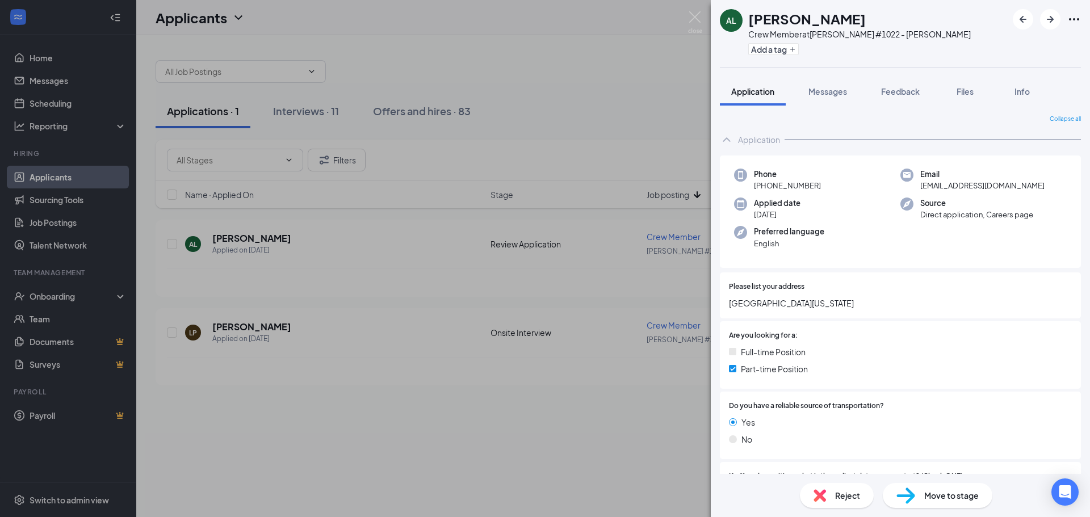
click at [501, 77] on div "AL [PERSON_NAME] Crew Member at [PERSON_NAME] #1022 - [PERSON_NAME] Add a tag A…" at bounding box center [545, 258] width 1090 height 517
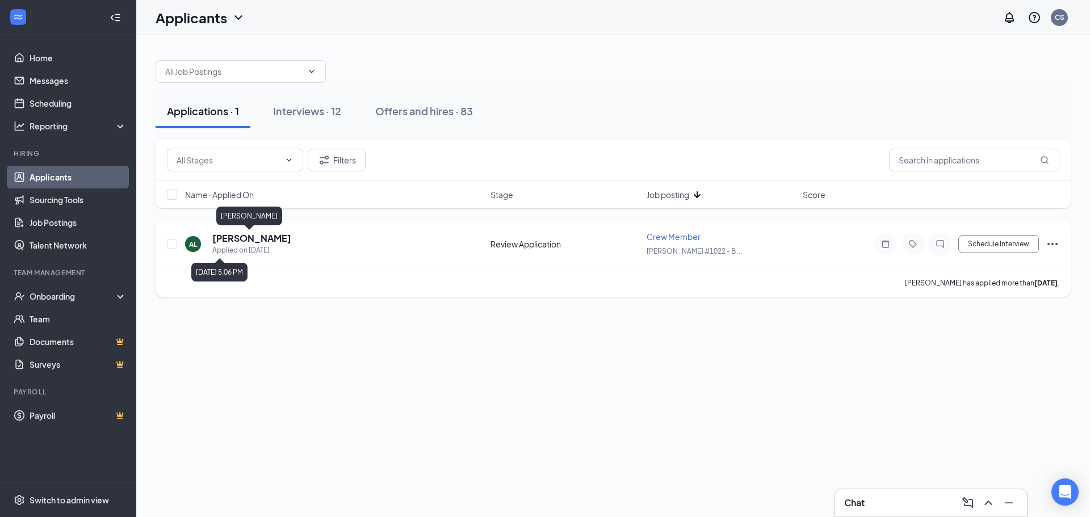
click at [242, 240] on h5 "[PERSON_NAME]" at bounding box center [251, 238] width 79 height 12
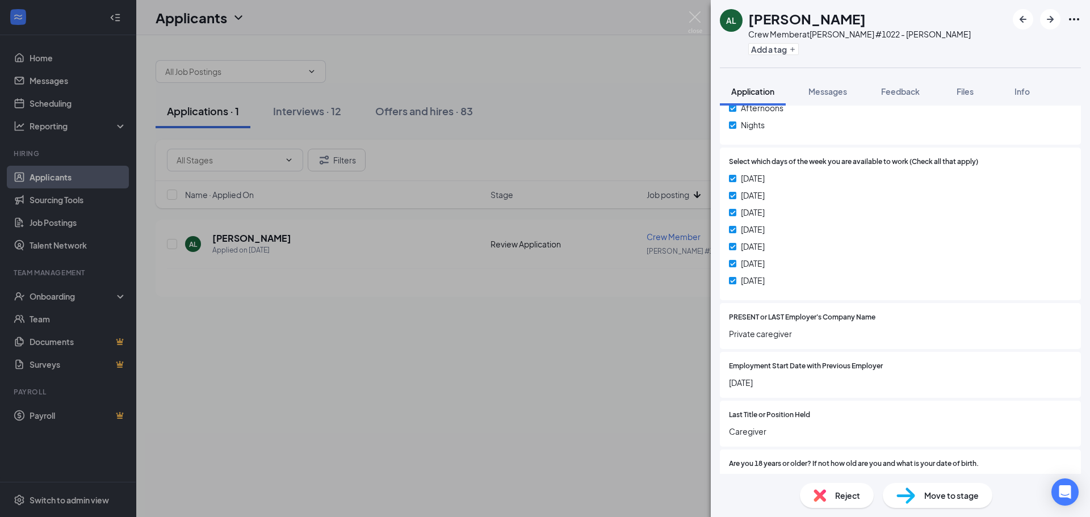
scroll to position [513, 0]
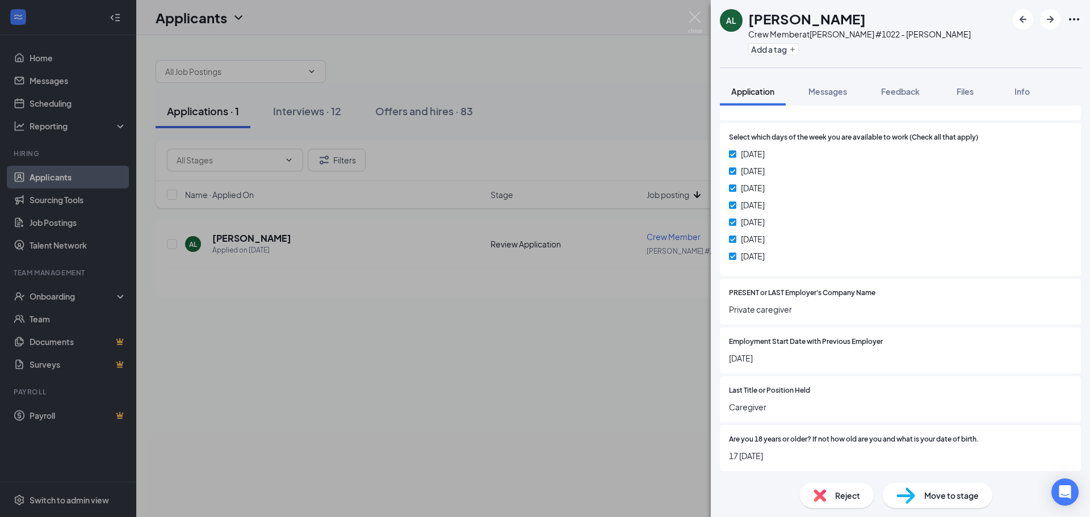
click at [938, 490] on span "Move to stage" at bounding box center [952, 496] width 55 height 12
type input "Onsite Interview (next stage)"
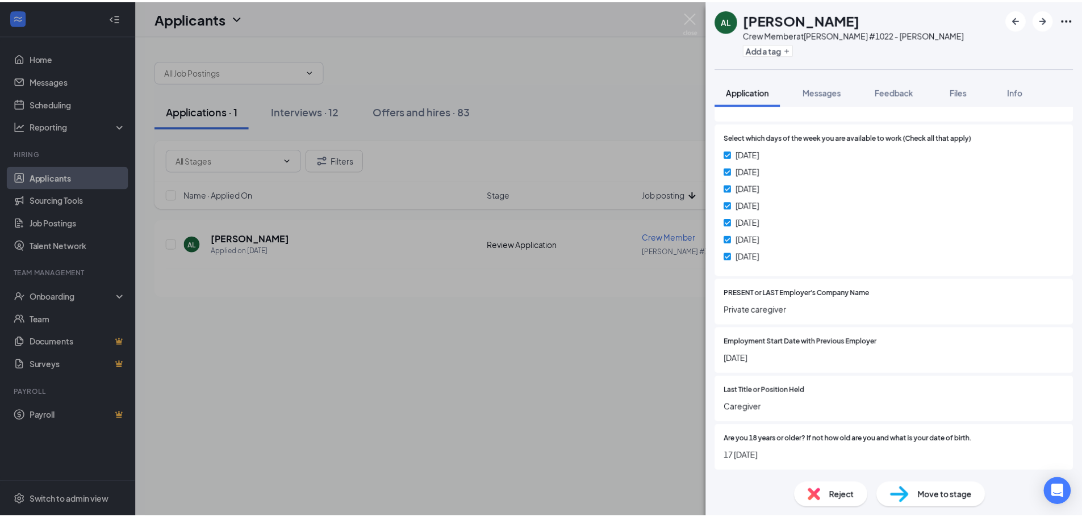
scroll to position [509, 0]
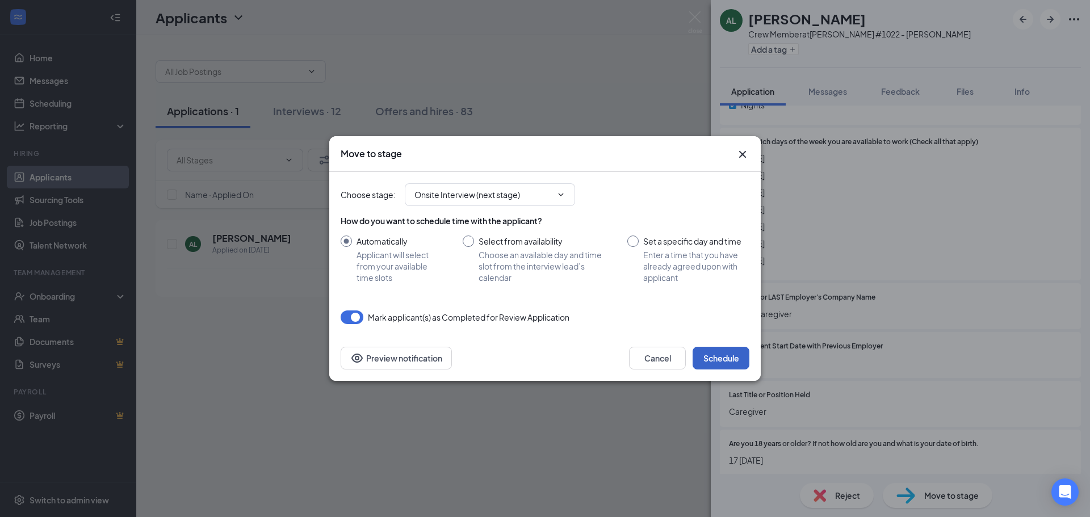
drag, startPoint x: 724, startPoint y: 347, endPoint x: 722, endPoint y: 355, distance: 8.1
click at [722, 355] on button "Schedule" at bounding box center [721, 358] width 57 height 23
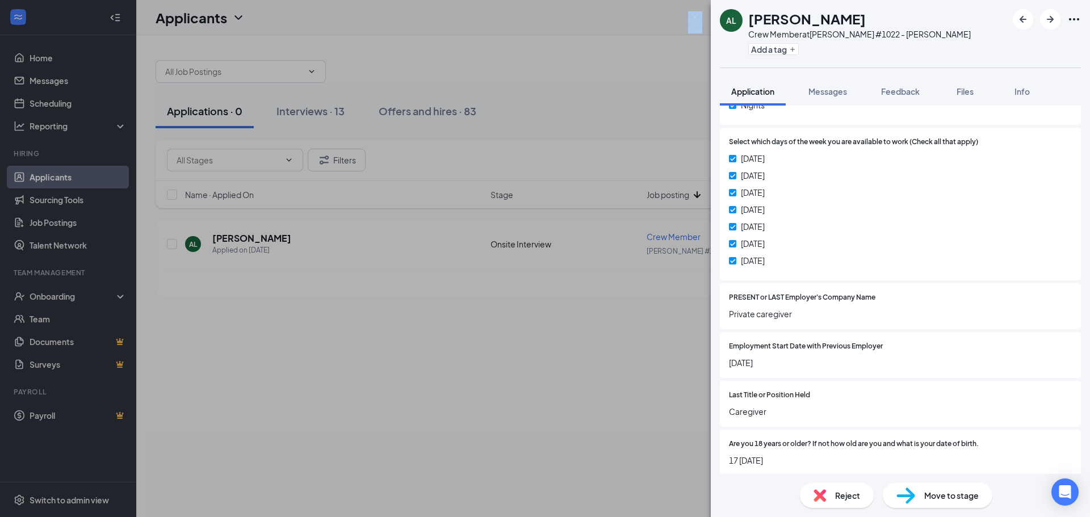
click at [700, 14] on div "AL [PERSON_NAME] Crew Member at [PERSON_NAME] #1022 - [PERSON_NAME] Add a tag A…" at bounding box center [545, 258] width 1090 height 517
click at [698, 20] on img at bounding box center [695, 22] width 14 height 22
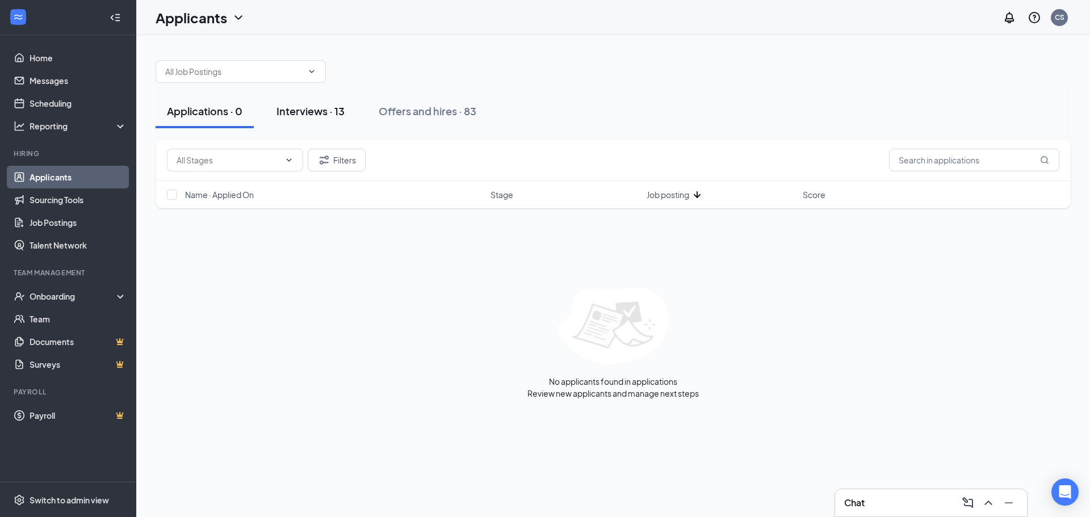
click at [274, 119] on button "Interviews · 13" at bounding box center [310, 111] width 91 height 34
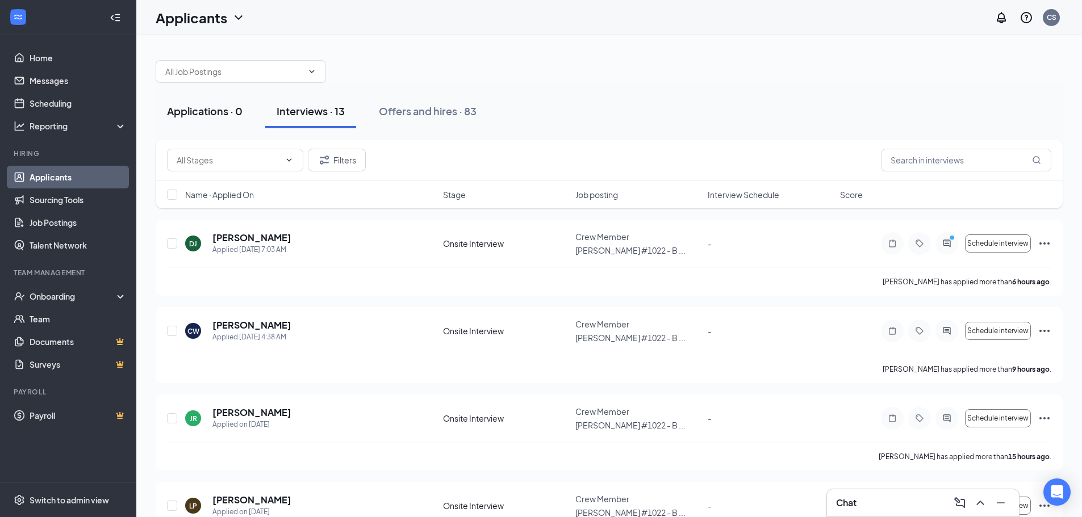
click at [228, 113] on div "Applications · 0" at bounding box center [205, 111] width 76 height 14
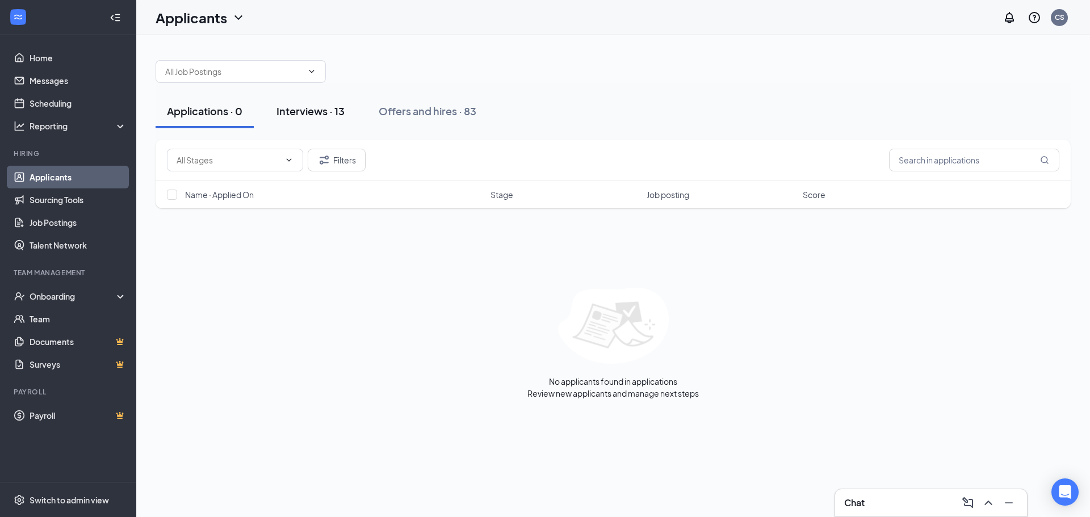
click at [324, 111] on div "Interviews · 13" at bounding box center [311, 111] width 68 height 14
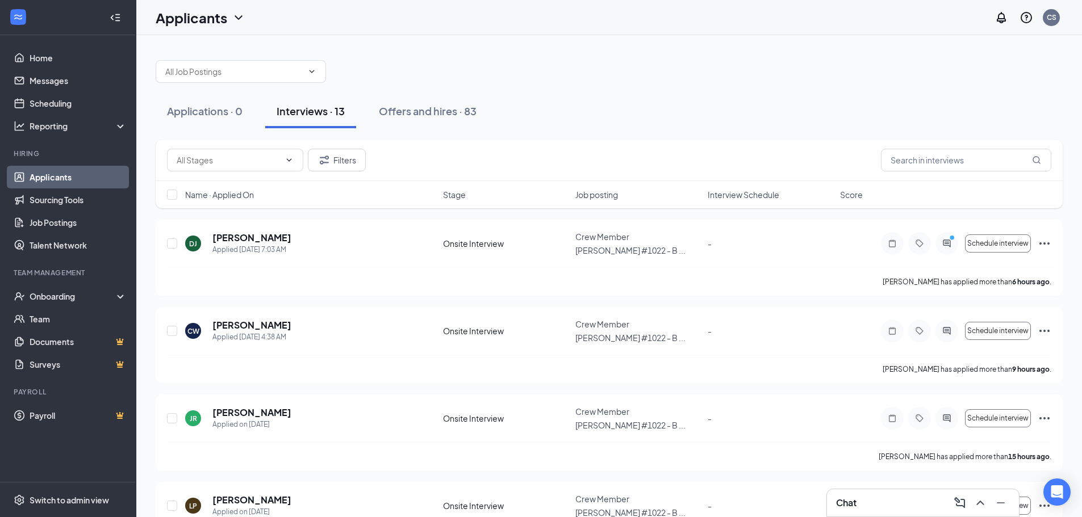
click at [732, 190] on span "Interview Schedule" at bounding box center [744, 194] width 72 height 11
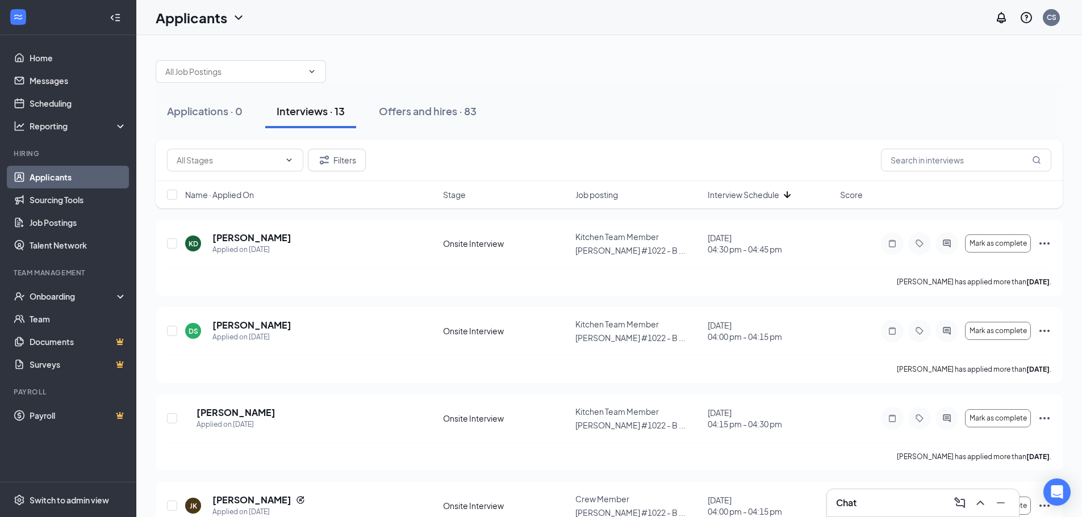
click at [393, 133] on div "Applications · 0 Interviews · 13 Offers and hires · 83" at bounding box center [609, 111] width 907 height 57
click at [399, 119] on button "Offers and hires · 83" at bounding box center [427, 111] width 120 height 34
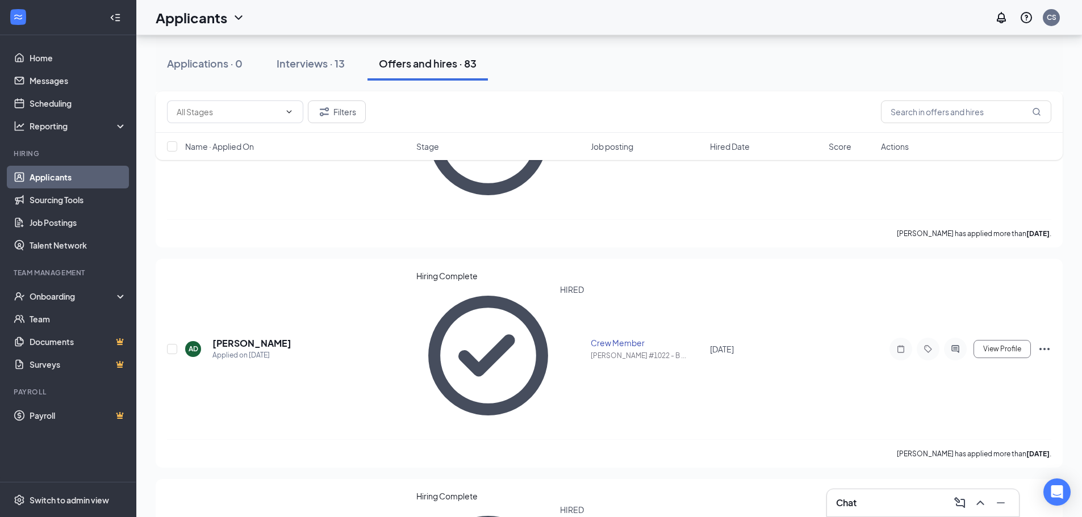
scroll to position [170, 0]
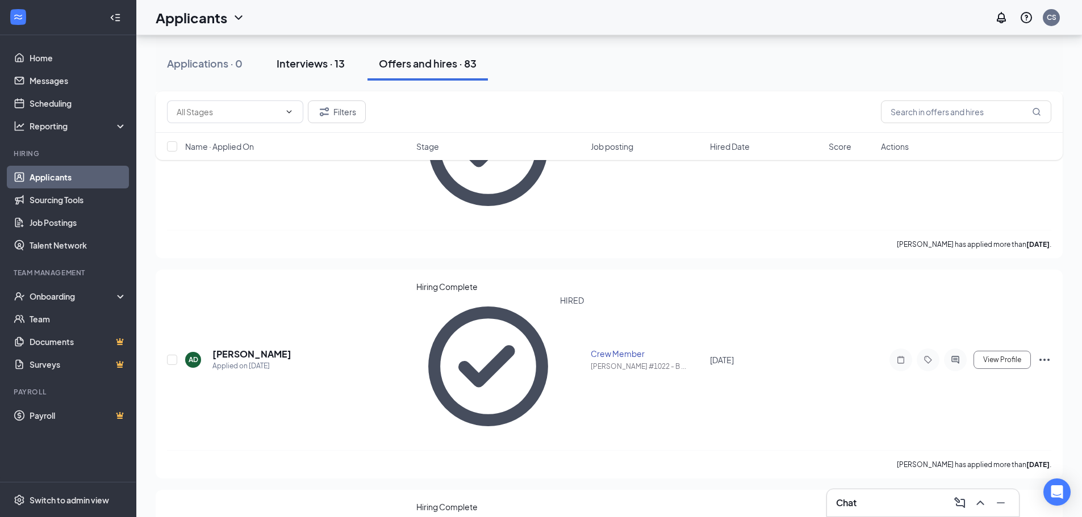
click at [304, 64] on div "Interviews · 13" at bounding box center [311, 63] width 68 height 14
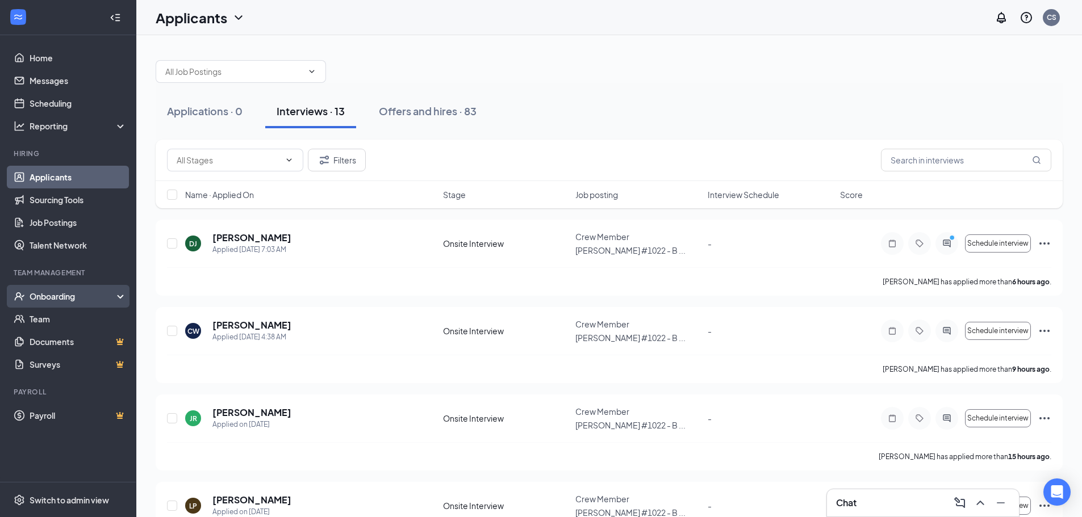
click at [50, 302] on div "Onboarding" at bounding box center [73, 296] width 87 height 11
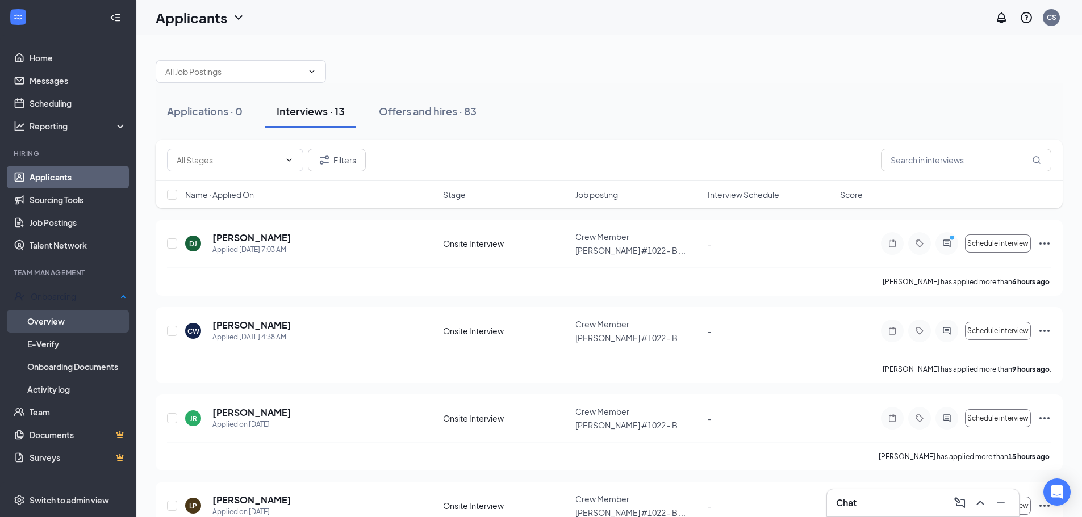
click at [50, 315] on link "Overview" at bounding box center [76, 321] width 99 height 23
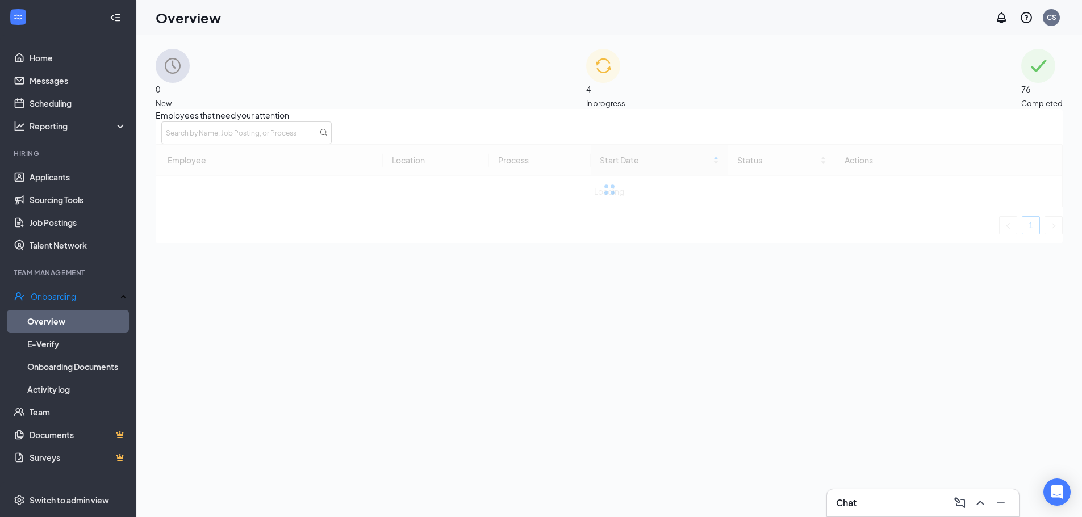
click at [625, 90] on div "4 In progress" at bounding box center [605, 79] width 39 height 60
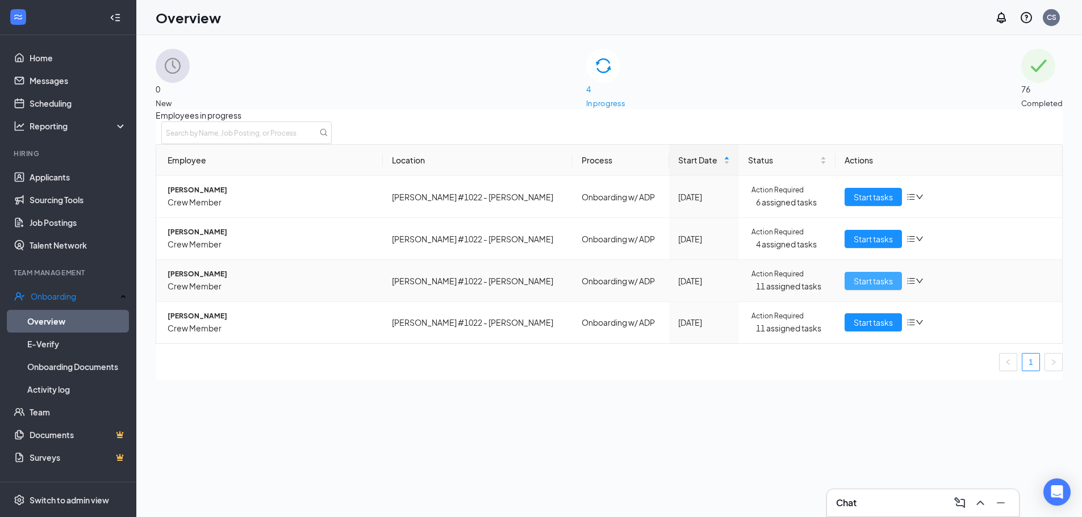
click at [854, 287] on span "Start tasks" at bounding box center [873, 281] width 39 height 12
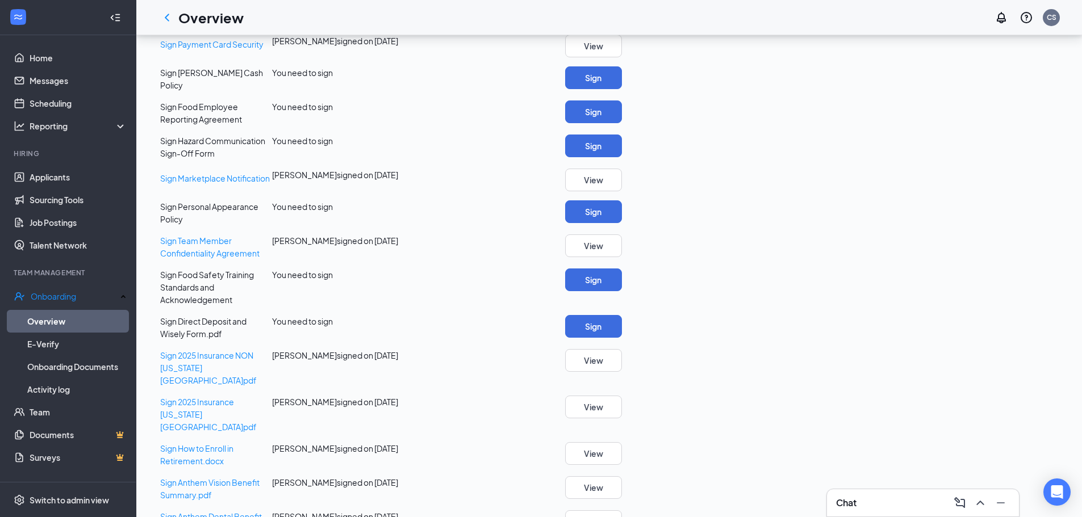
scroll to position [227, 0]
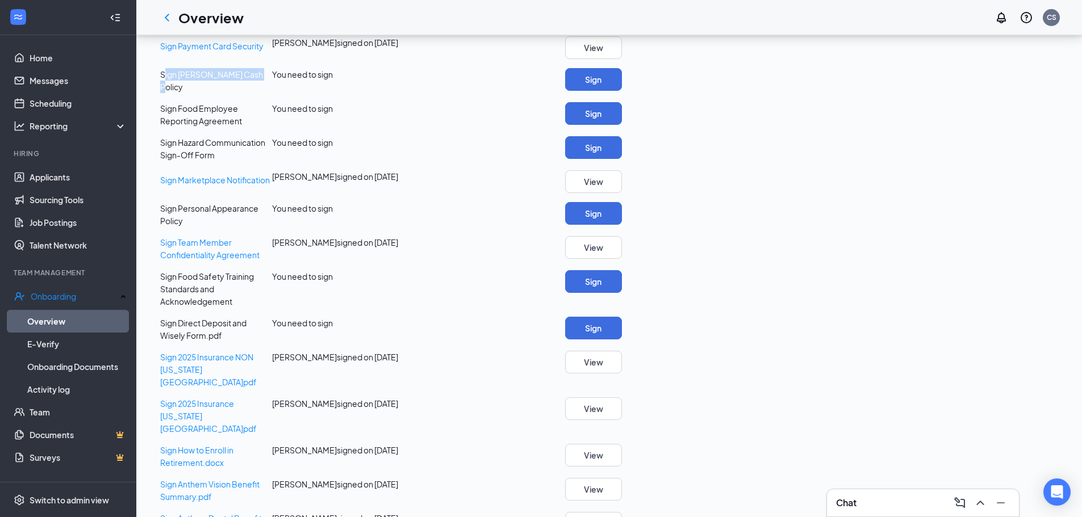
drag, startPoint x: 206, startPoint y: 178, endPoint x: 303, endPoint y: 177, distance: 97.1
click at [272, 93] on div "Sign [PERSON_NAME] Cash Policy" at bounding box center [214, 80] width 116 height 25
click at [622, 91] on button "Sign" at bounding box center [593, 79] width 57 height 23
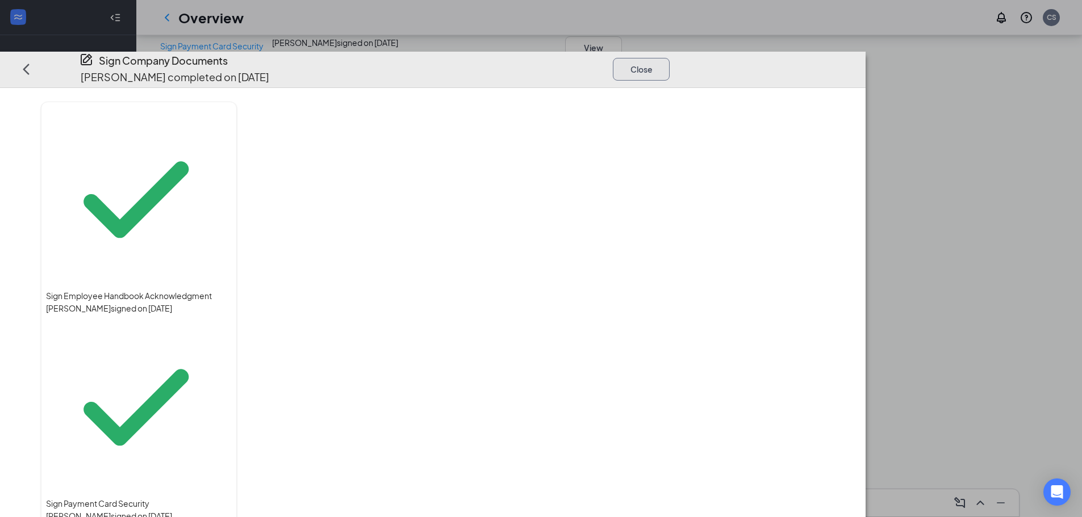
click at [670, 58] on button "Close" at bounding box center [641, 69] width 57 height 23
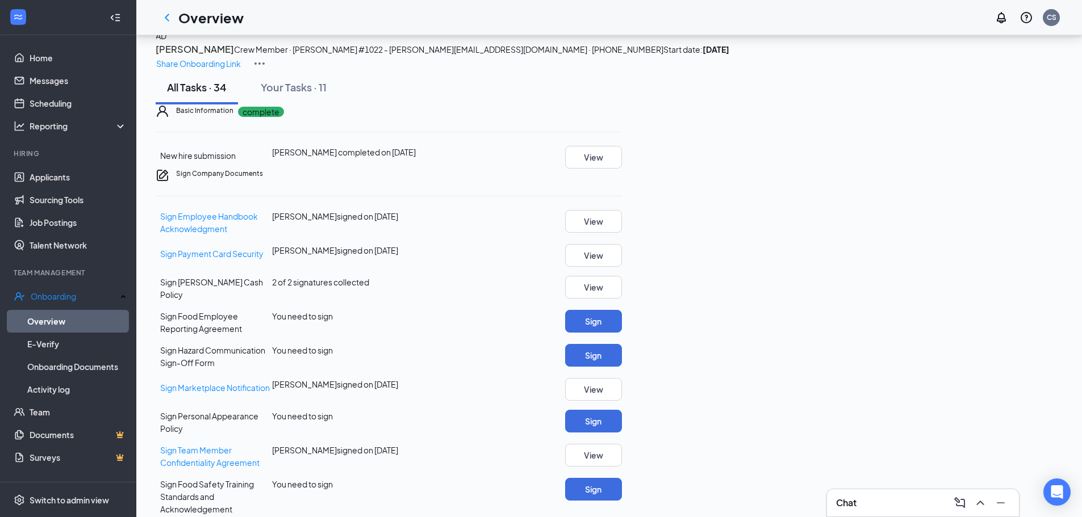
scroll to position [0, 0]
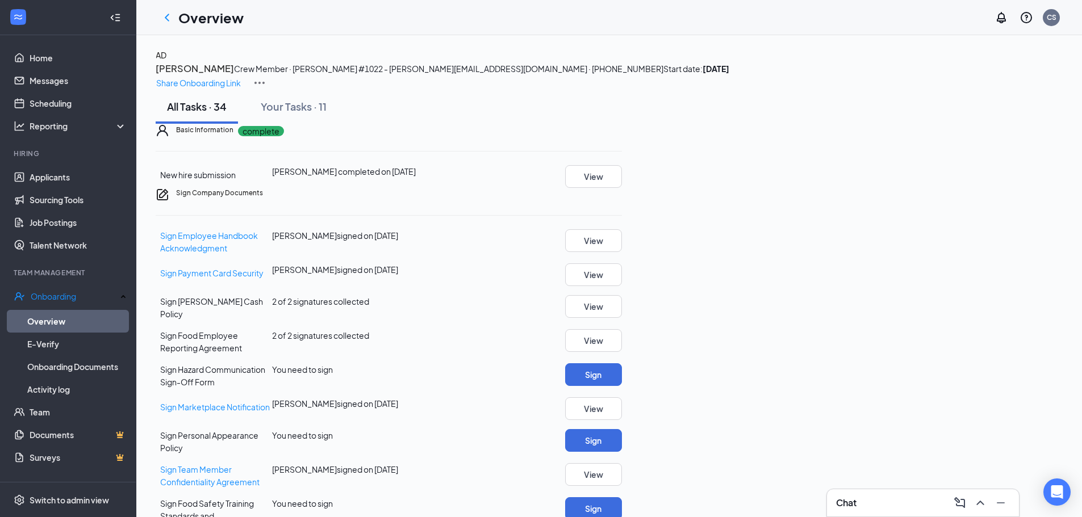
click at [184, 24] on h1 "Overview" at bounding box center [210, 17] width 65 height 19
click at [166, 13] on icon "ChevronLeft" at bounding box center [167, 18] width 14 height 14
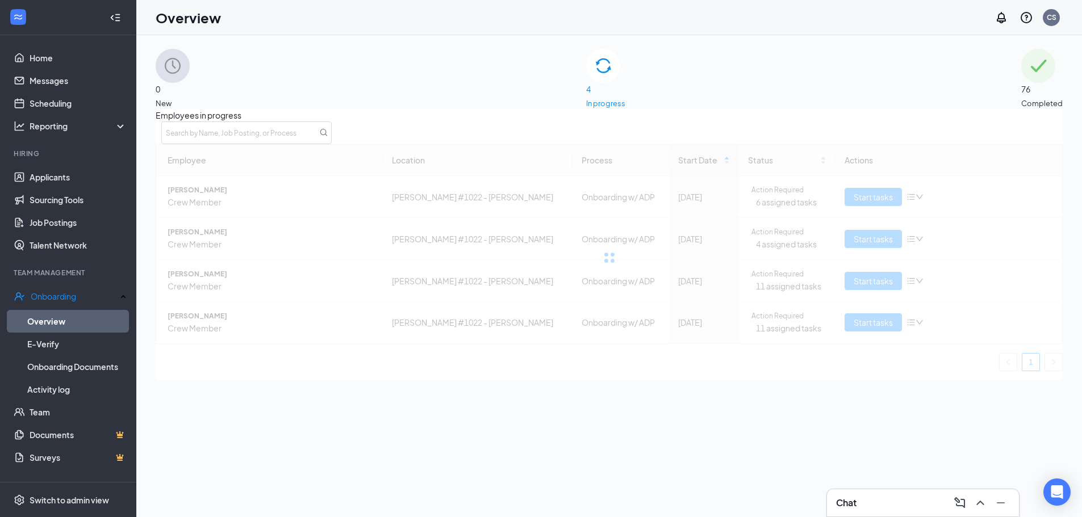
click at [852, 250] on div at bounding box center [609, 257] width 907 height 227
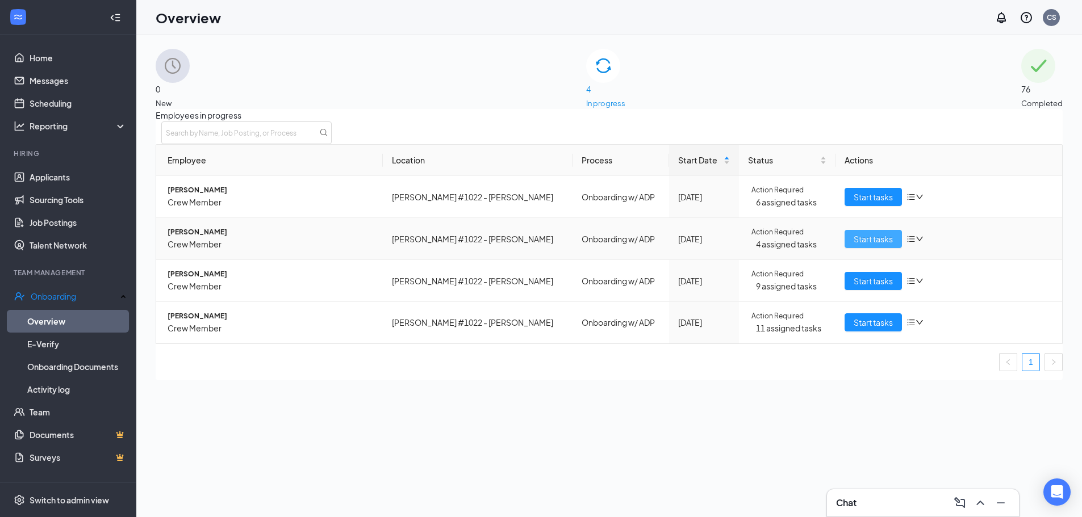
click at [856, 245] on span "Start tasks" at bounding box center [873, 239] width 39 height 12
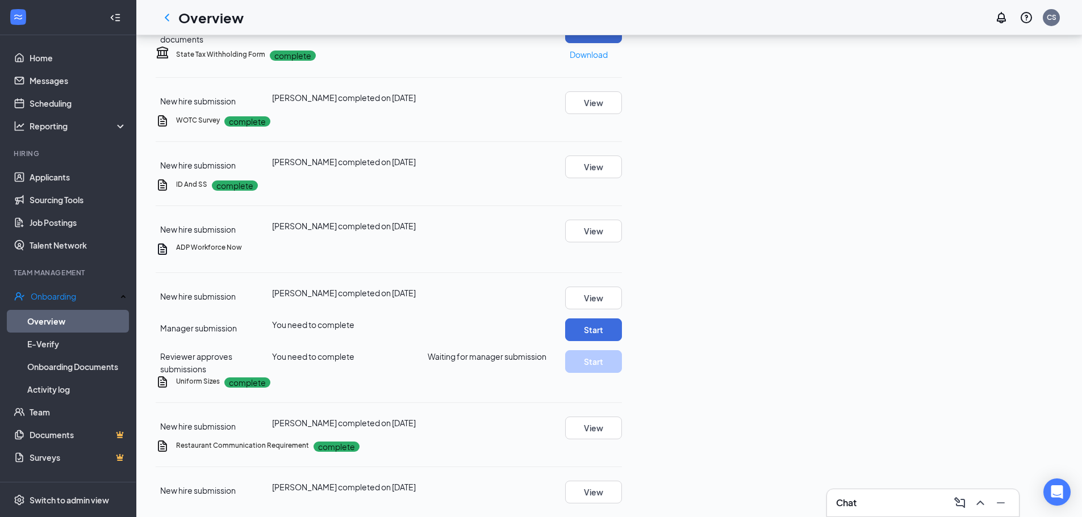
scroll to position [1385, 0]
click at [622, 319] on button "Start" at bounding box center [593, 330] width 57 height 23
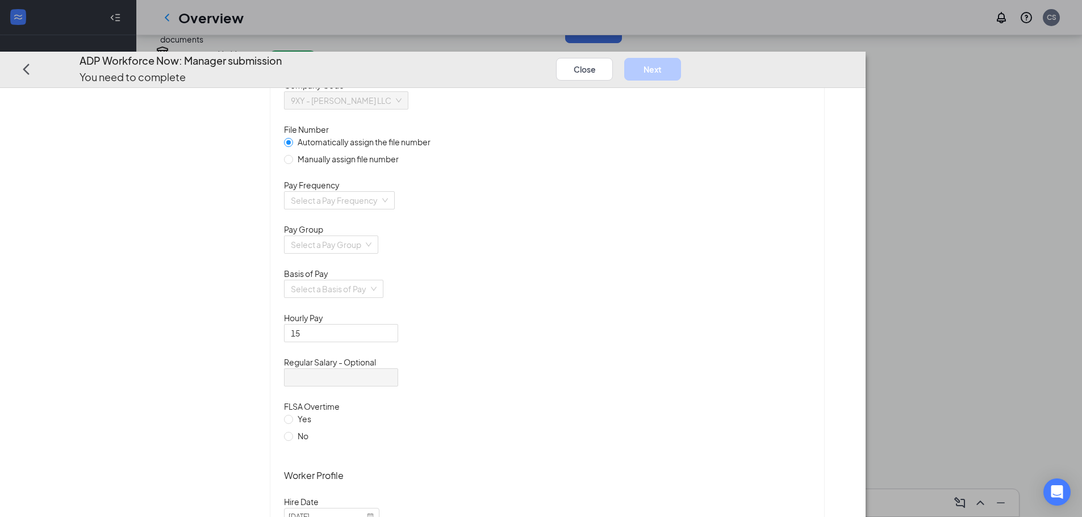
scroll to position [57, 0]
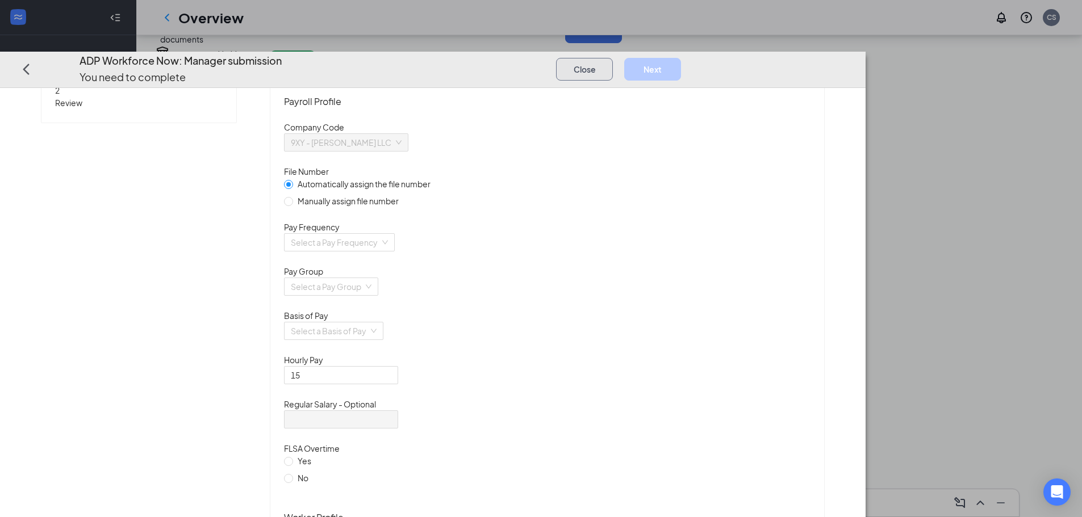
click at [613, 58] on button "Close" at bounding box center [584, 69] width 57 height 23
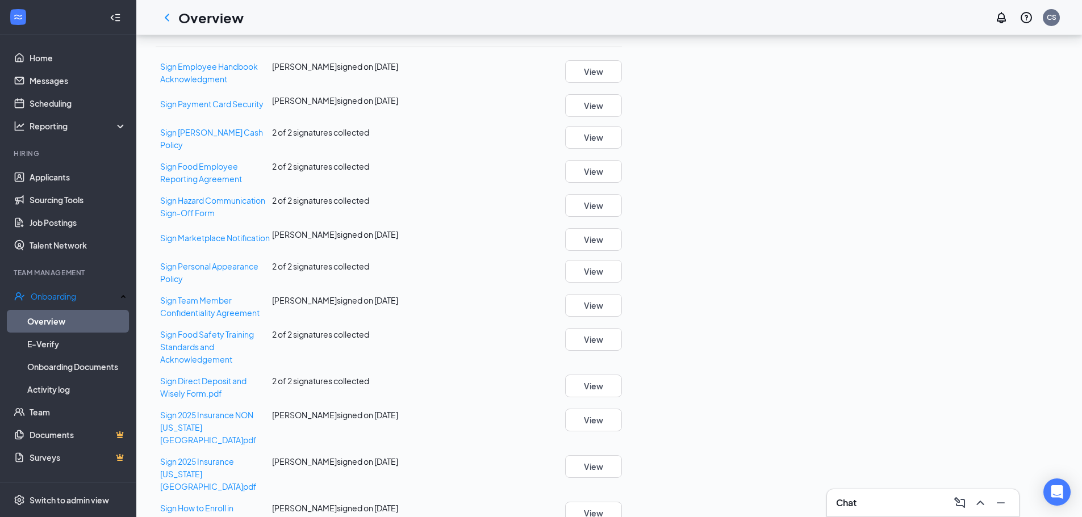
scroll to position [0, 0]
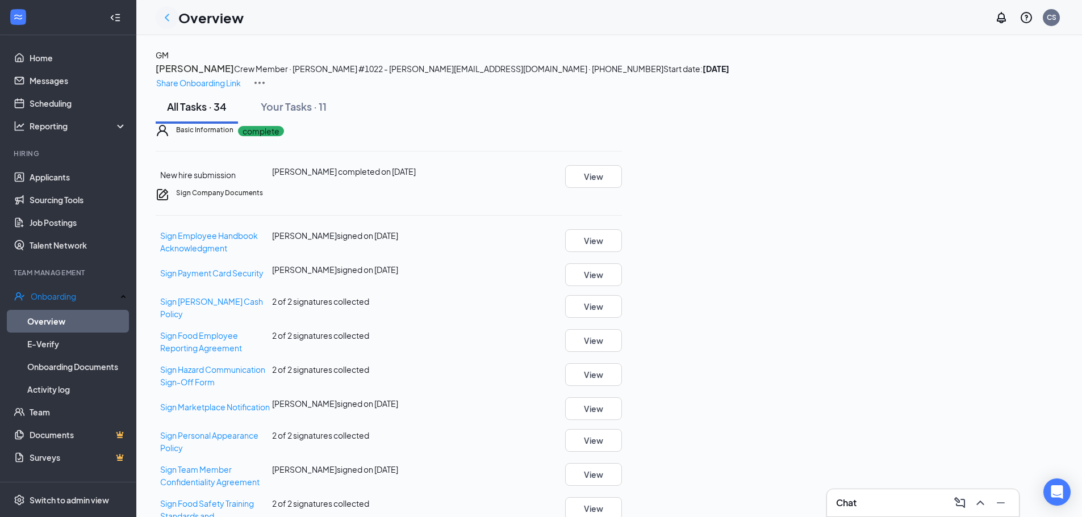
click at [167, 16] on icon "ChevronLeft" at bounding box center [167, 18] width 14 height 14
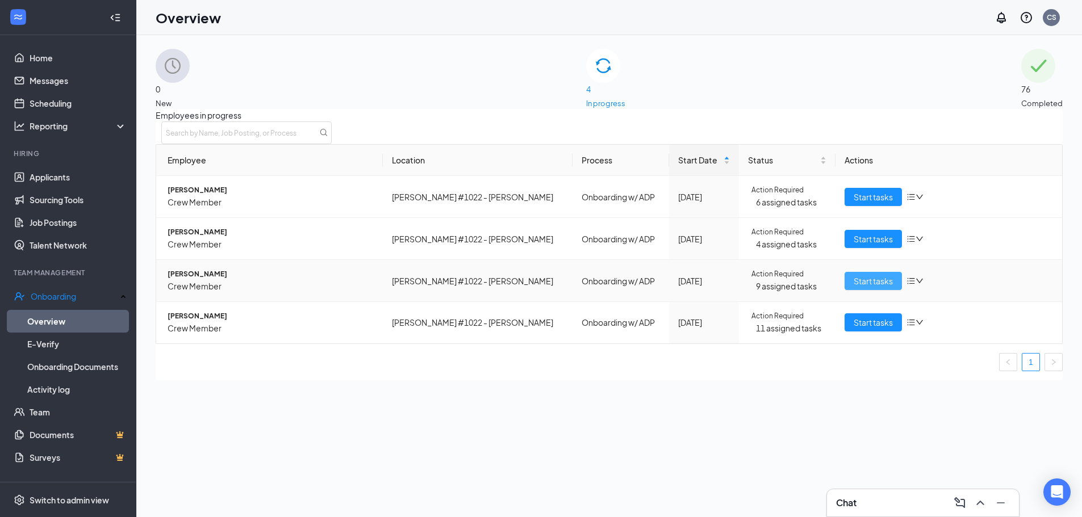
click at [860, 287] on span "Start tasks" at bounding box center [873, 281] width 39 height 12
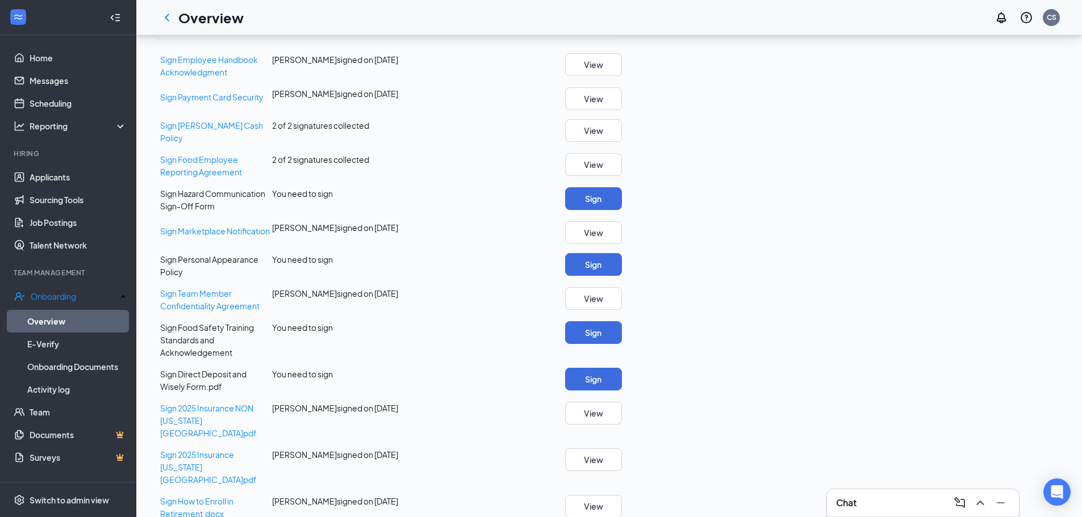
scroll to position [227, 0]
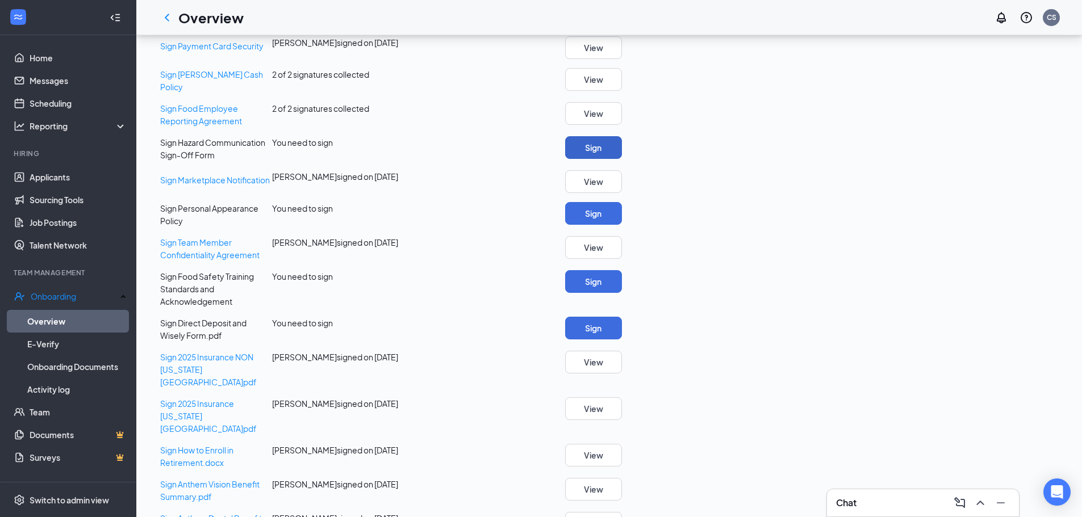
click at [622, 159] on button "Sign" at bounding box center [593, 147] width 57 height 23
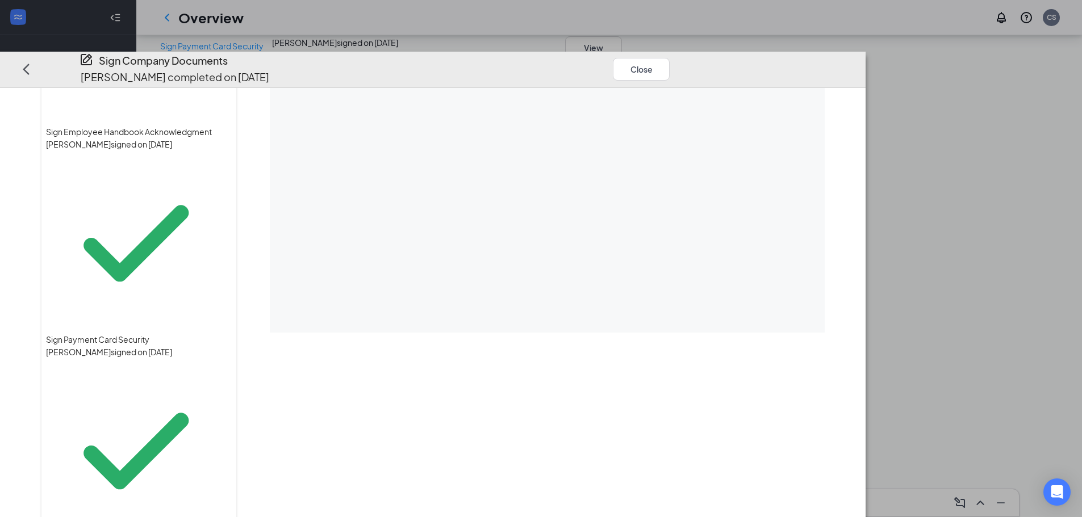
scroll to position [0, 0]
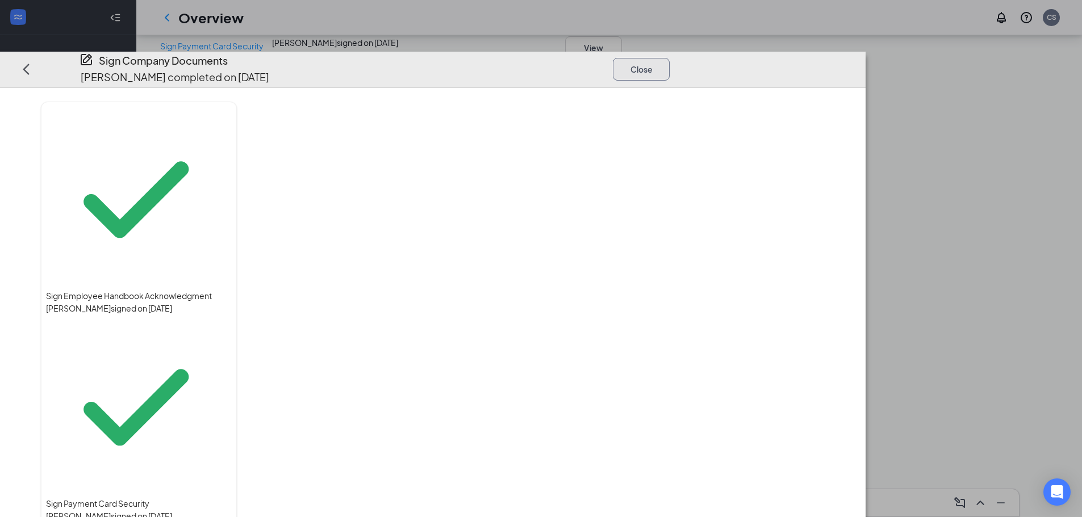
click at [670, 58] on button "Close" at bounding box center [641, 69] width 57 height 23
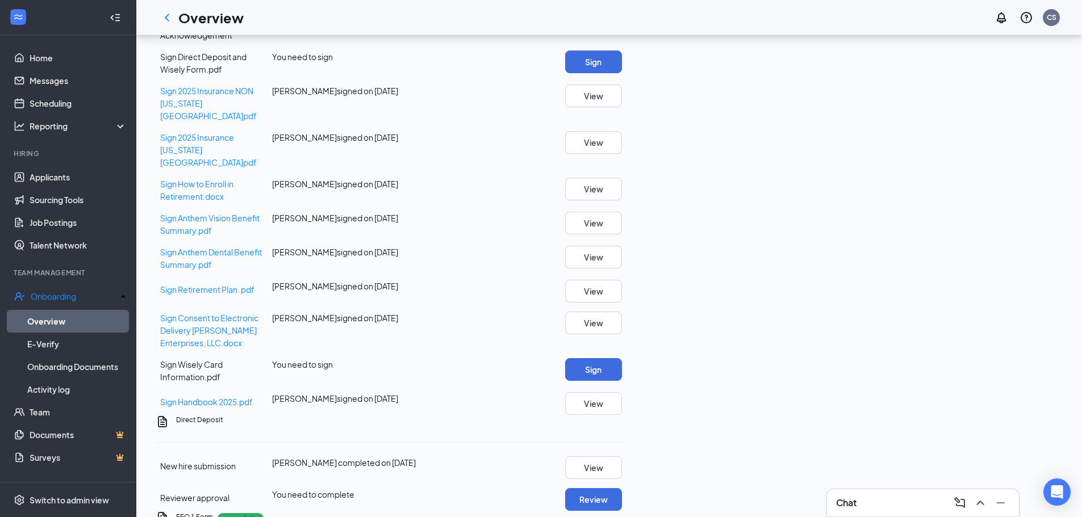
scroll to position [568, 0]
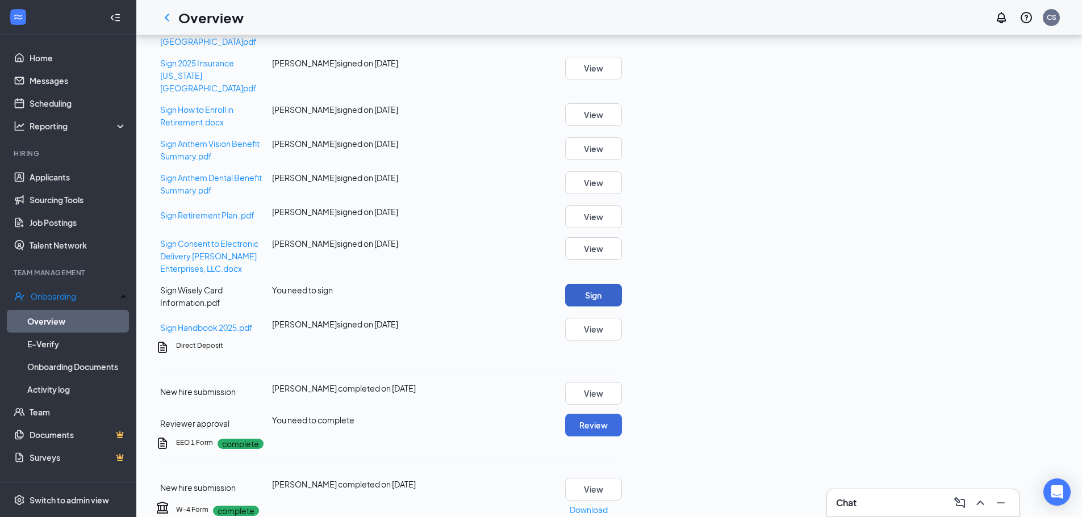
click at [622, 295] on button "Sign" at bounding box center [593, 295] width 57 height 23
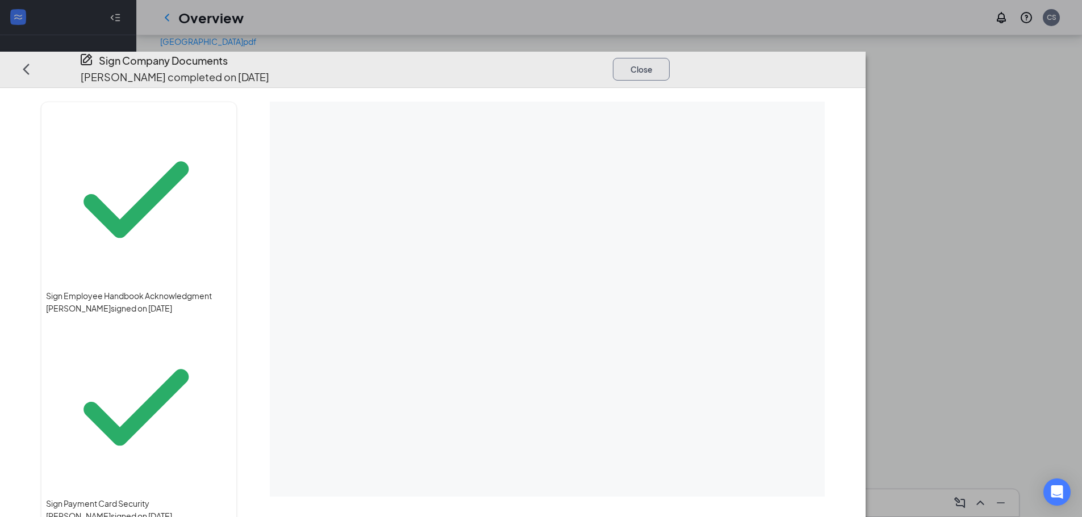
click at [670, 58] on button "Close" at bounding box center [641, 69] width 57 height 23
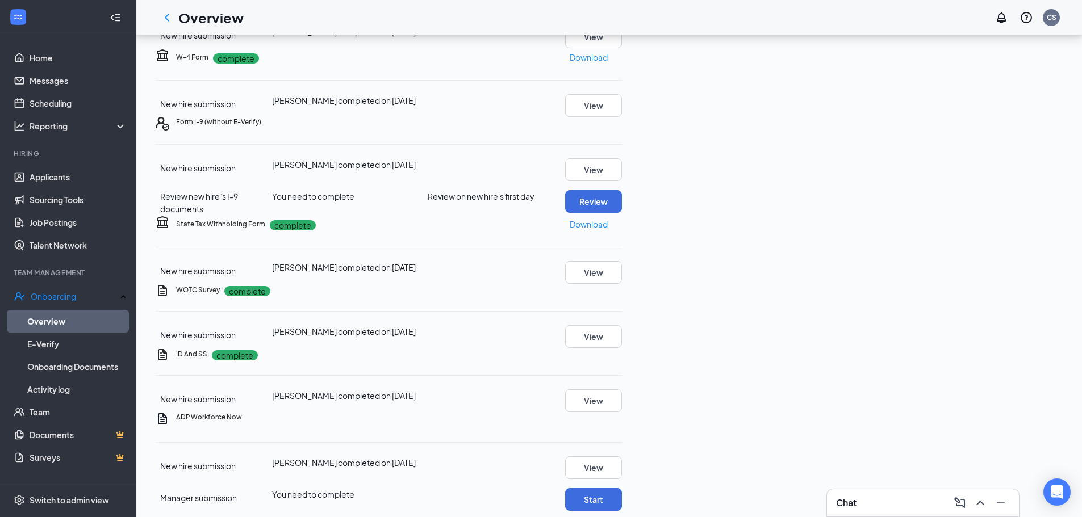
scroll to position [1022, 0]
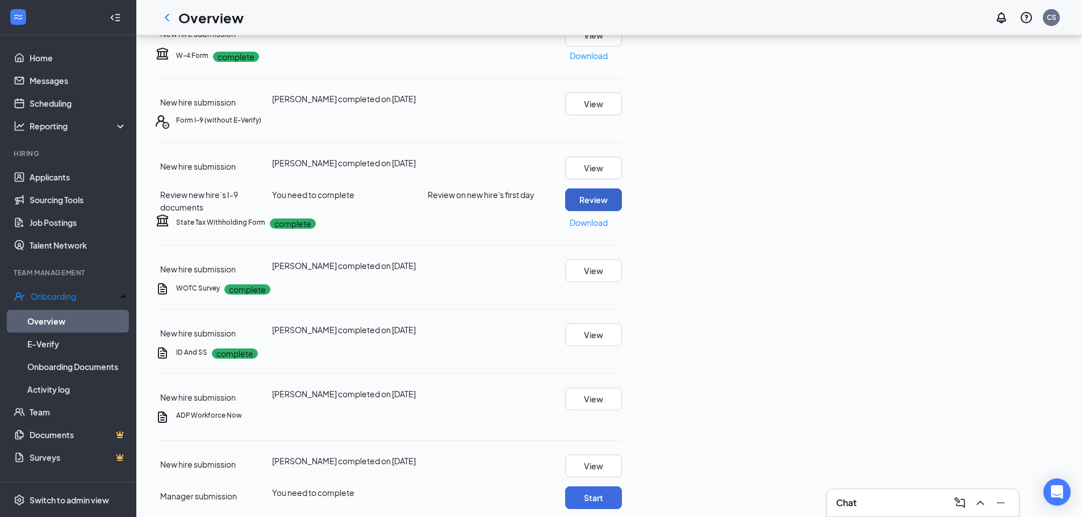
click at [622, 211] on button "Review" at bounding box center [593, 200] width 57 height 23
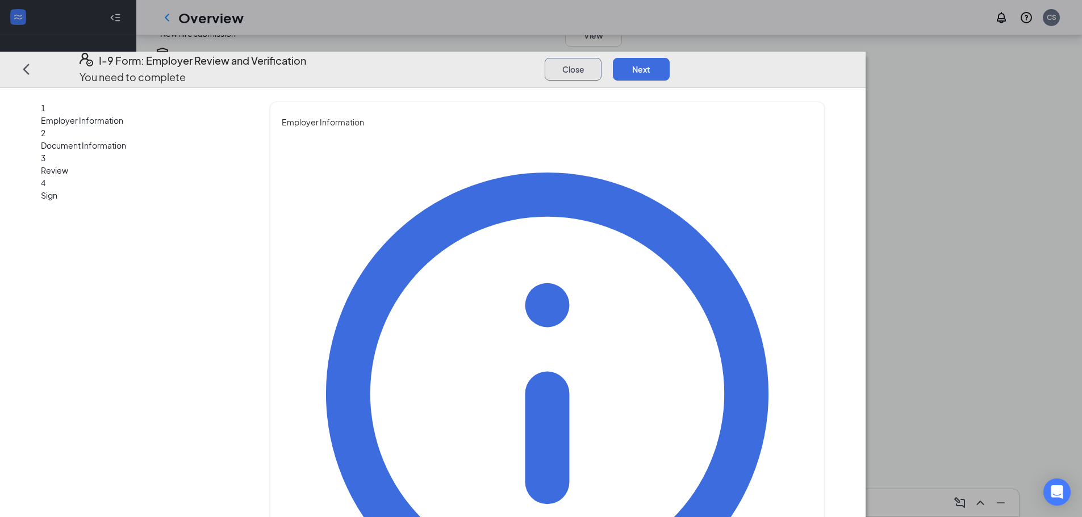
click at [601, 58] on button "Close" at bounding box center [573, 69] width 57 height 23
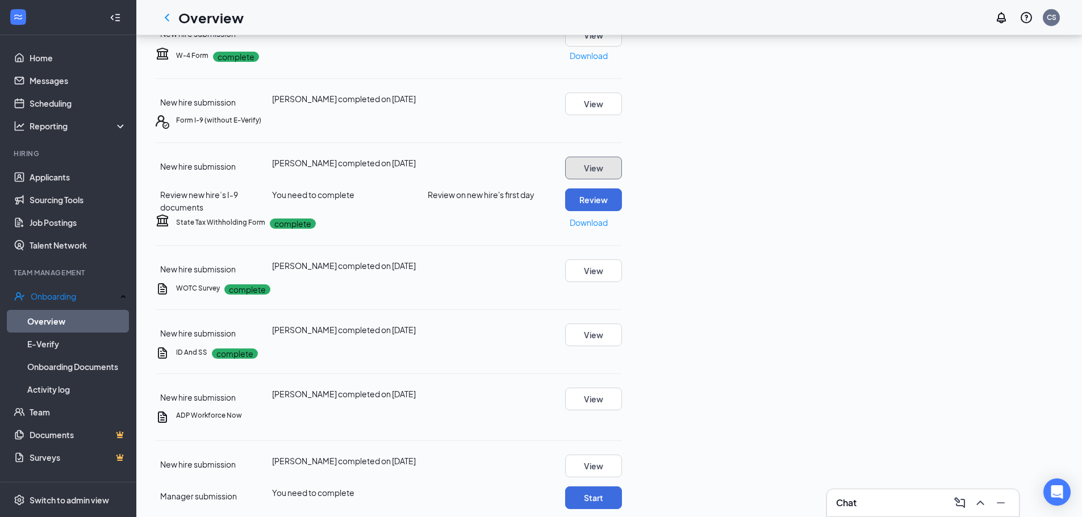
click at [622, 179] on button "View" at bounding box center [593, 168] width 57 height 23
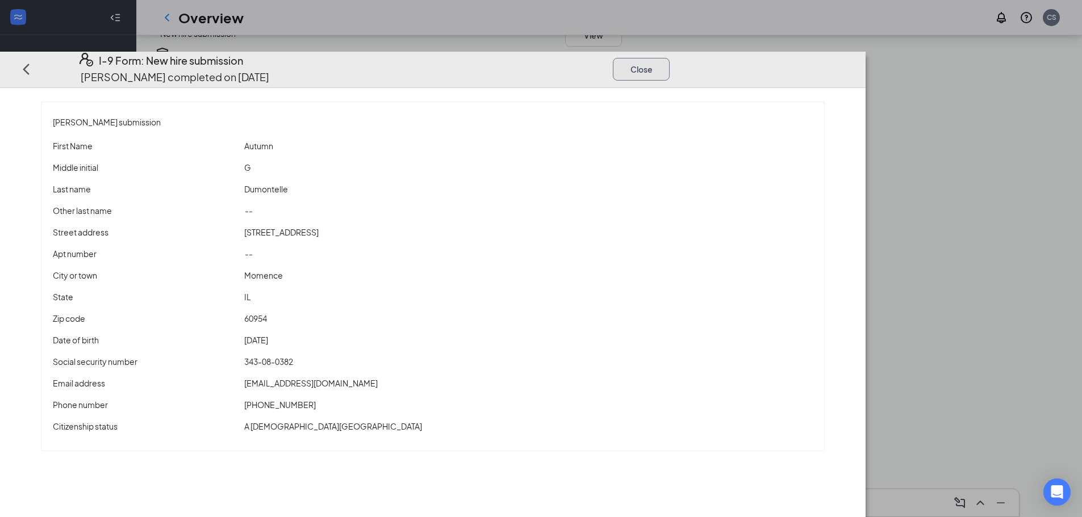
click at [670, 58] on button "Close" at bounding box center [641, 69] width 57 height 23
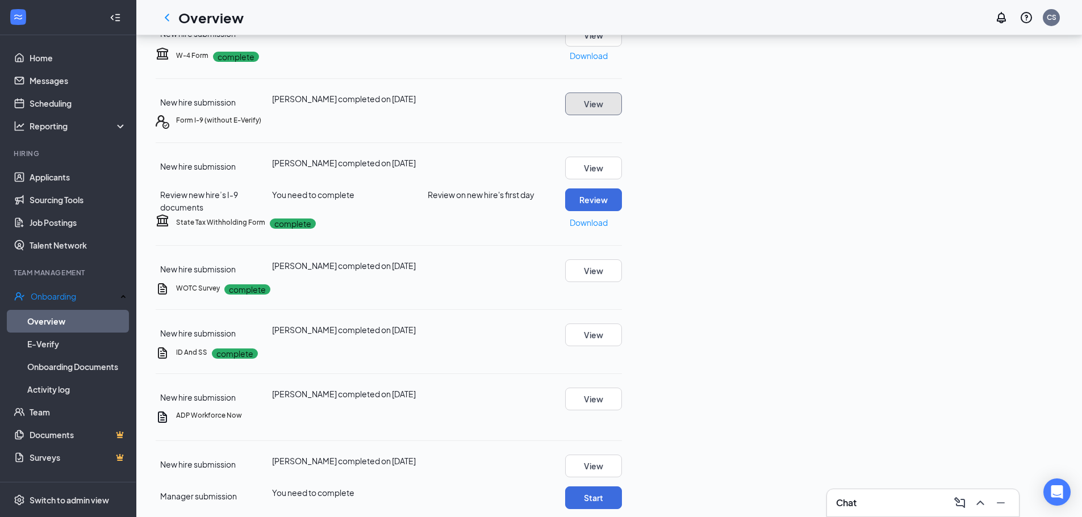
click at [622, 115] on button "View" at bounding box center [593, 104] width 57 height 23
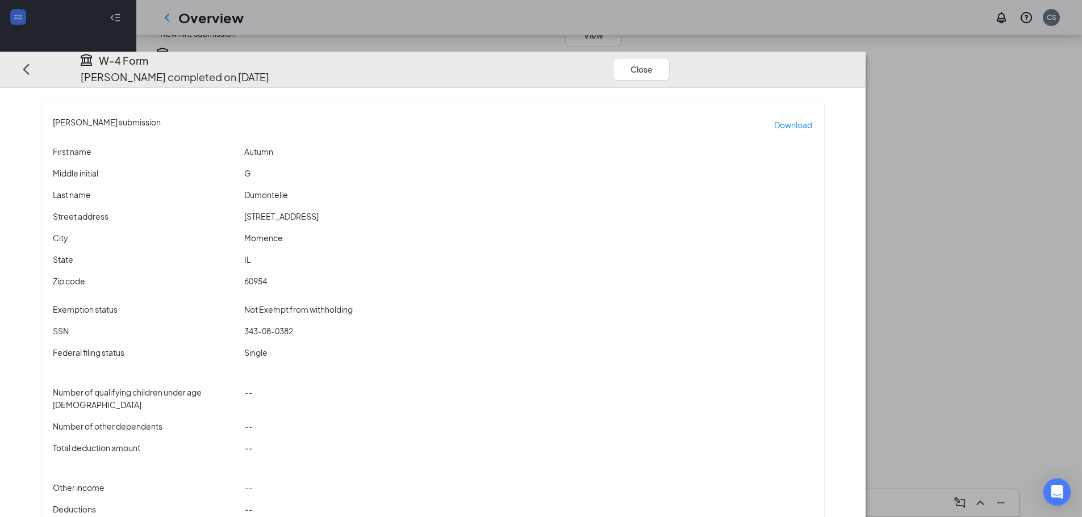
scroll to position [7, 0]
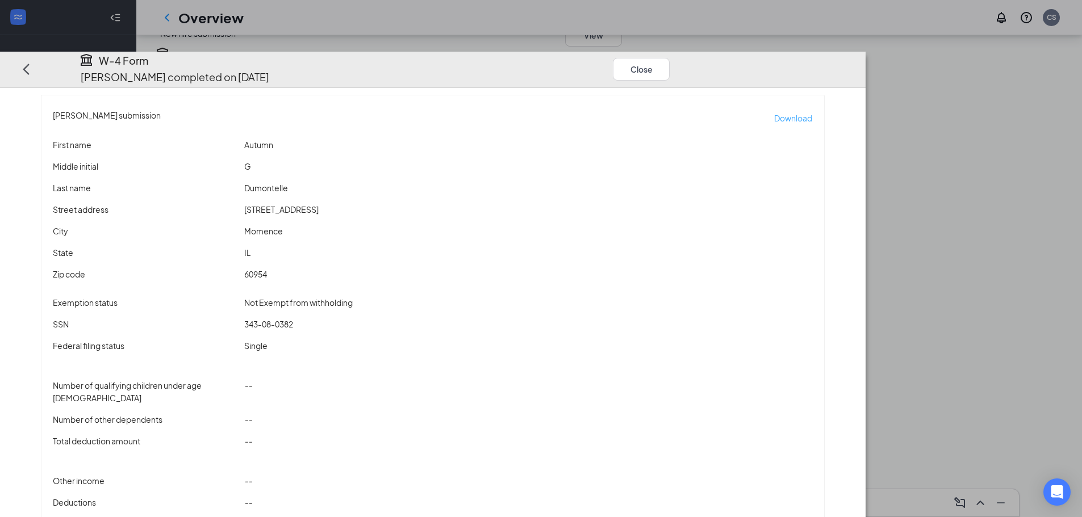
click at [812, 112] on p "Download" at bounding box center [793, 118] width 38 height 12
click at [670, 58] on button "Close" at bounding box center [641, 69] width 57 height 23
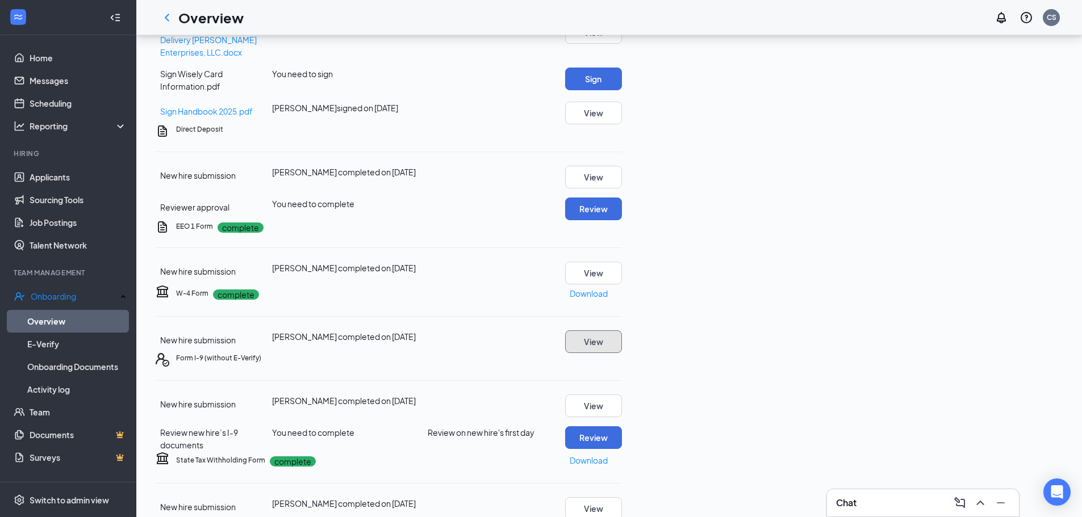
scroll to position [795, 0]
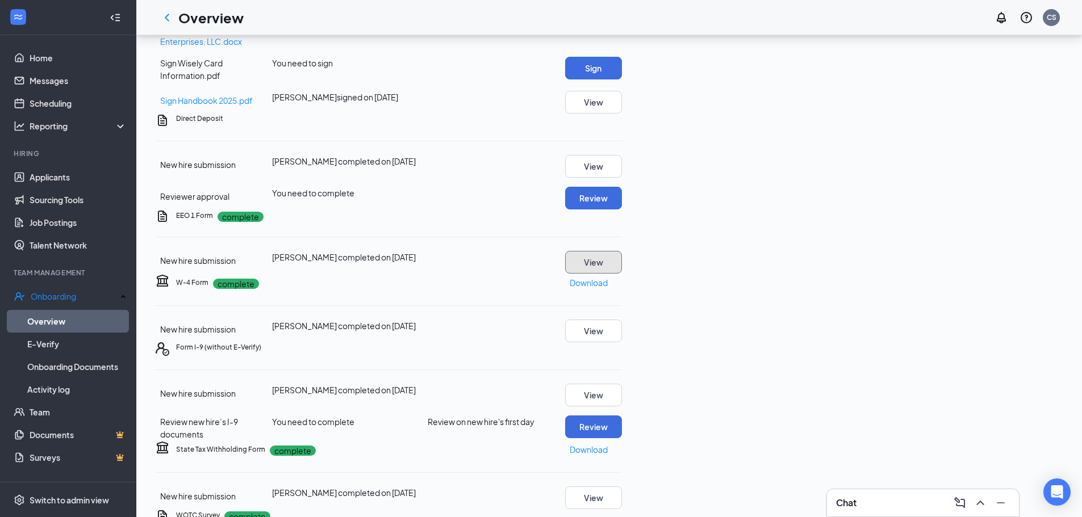
click at [622, 274] on button "View" at bounding box center [593, 262] width 57 height 23
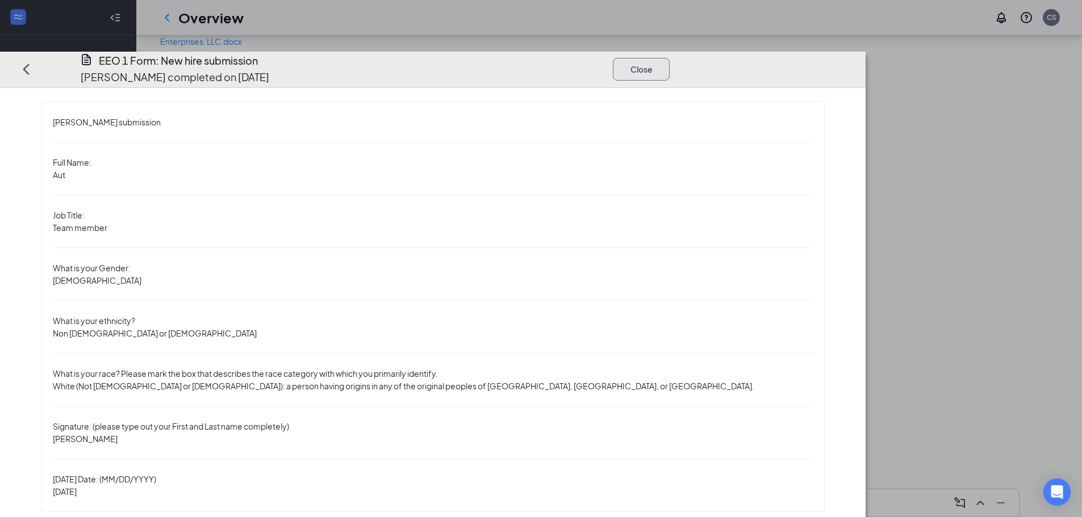
click at [670, 58] on button "Close" at bounding box center [641, 69] width 57 height 23
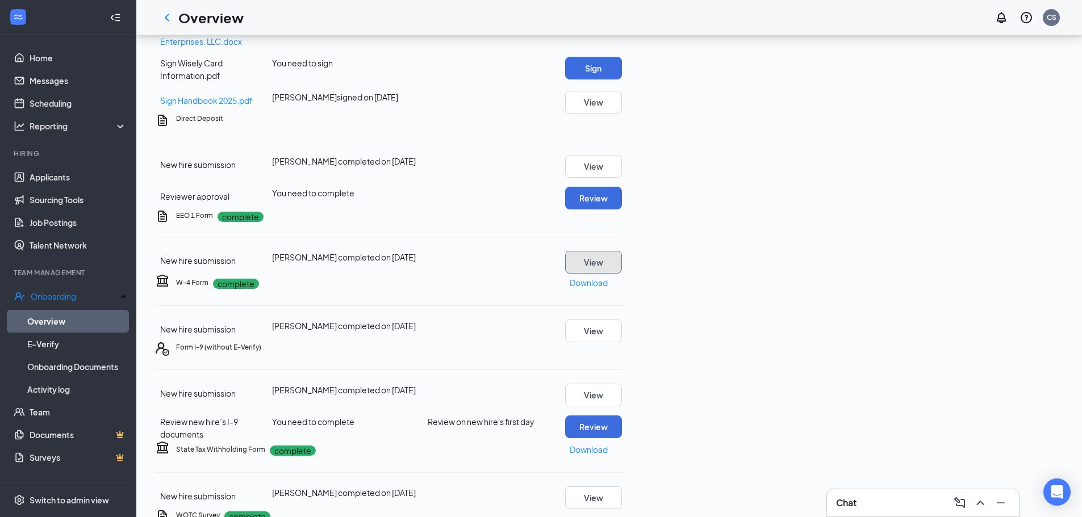
scroll to position [738, 0]
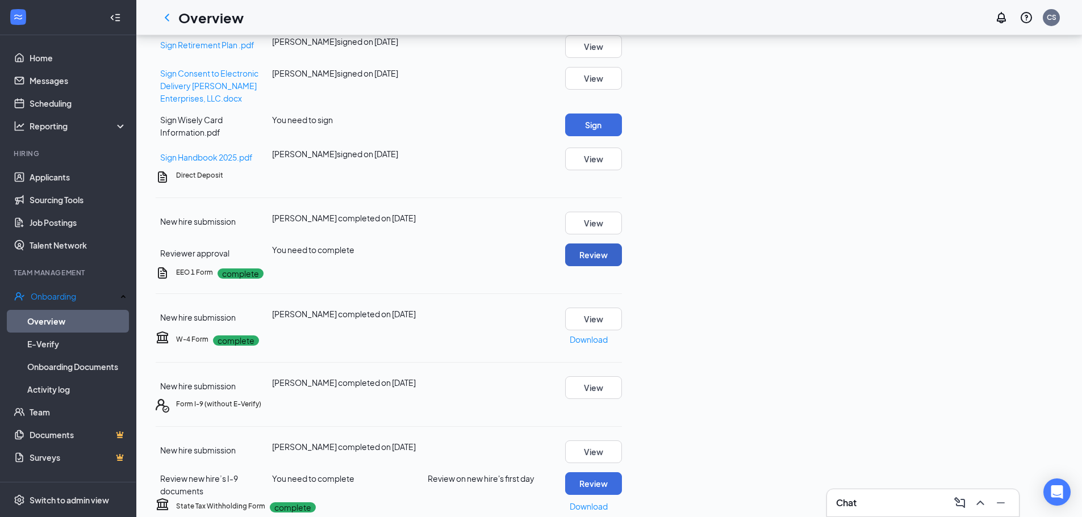
click at [622, 266] on button "Review" at bounding box center [593, 255] width 57 height 23
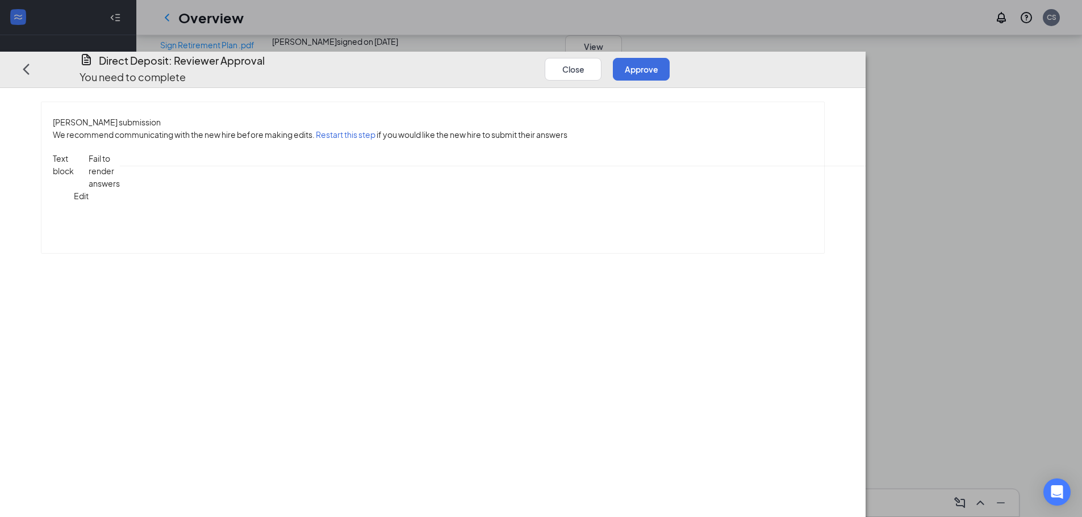
click at [327, 207] on div "[PERSON_NAME] submission We recommend communicating with the new hire before ma…" at bounding box center [432, 177] width 783 height 151
click at [318, 182] on div "Text block Edit Fail to render answers Please upload one of those two forms her…" at bounding box center [433, 195] width 760 height 87
click at [601, 58] on button "Close" at bounding box center [573, 69] width 57 height 23
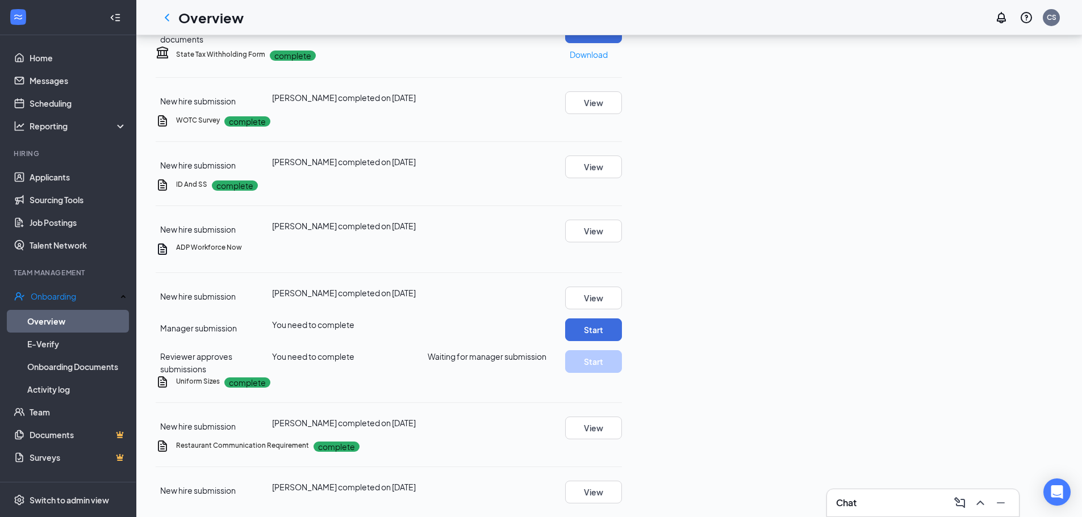
scroll to position [1249, 0]
click at [622, 242] on button "View" at bounding box center [593, 231] width 57 height 23
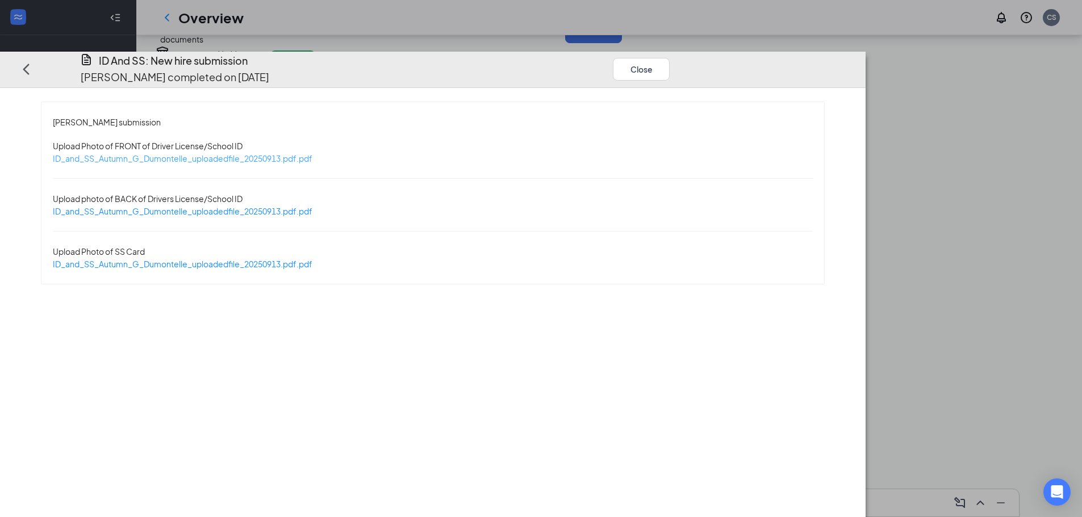
click at [312, 153] on span "ID_and_SS_Autumn_G_Dumontelle_uploadedfile_20250913.pdf.pdf" at bounding box center [183, 158] width 260 height 10
click at [261, 174] on div "[PERSON_NAME] submission Upload Photo of FRONT of Driver License/School ID ID_a…" at bounding box center [432, 193] width 783 height 182
click at [264, 206] on span "ID_and_SS_Autumn_G_Dumontelle_uploadedfile_20250913.pdf.pdf" at bounding box center [183, 211] width 260 height 10
click at [312, 258] on div "ID_and_SS_Autumn_G_Dumontelle_uploadedfile_20250913.pdf.pdf" at bounding box center [183, 264] width 260 height 12
click at [312, 259] on span "ID_and_SS_Autumn_G_Dumontelle_uploadedfile_20250913.pdf.pdf" at bounding box center [183, 264] width 260 height 10
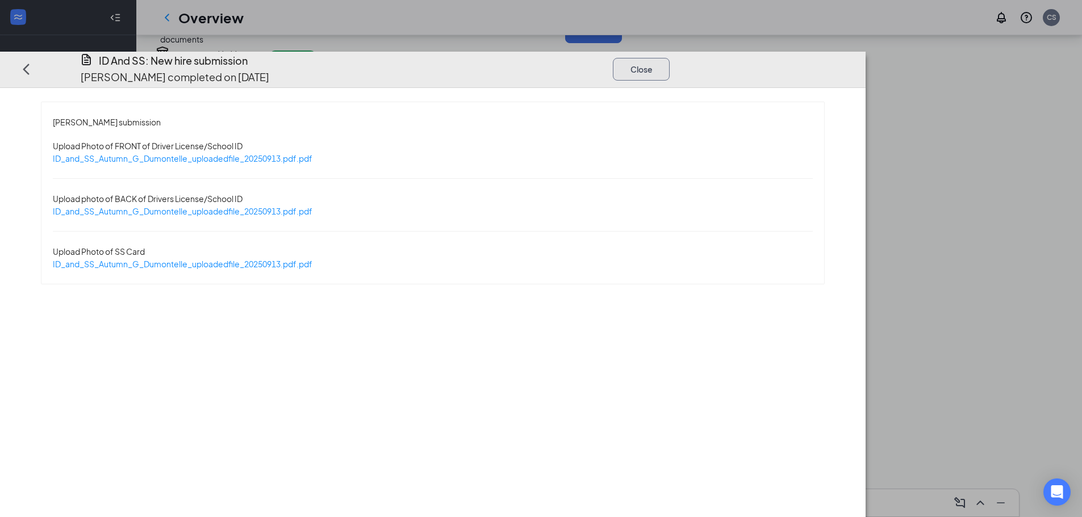
click at [670, 58] on button "Close" at bounding box center [641, 69] width 57 height 23
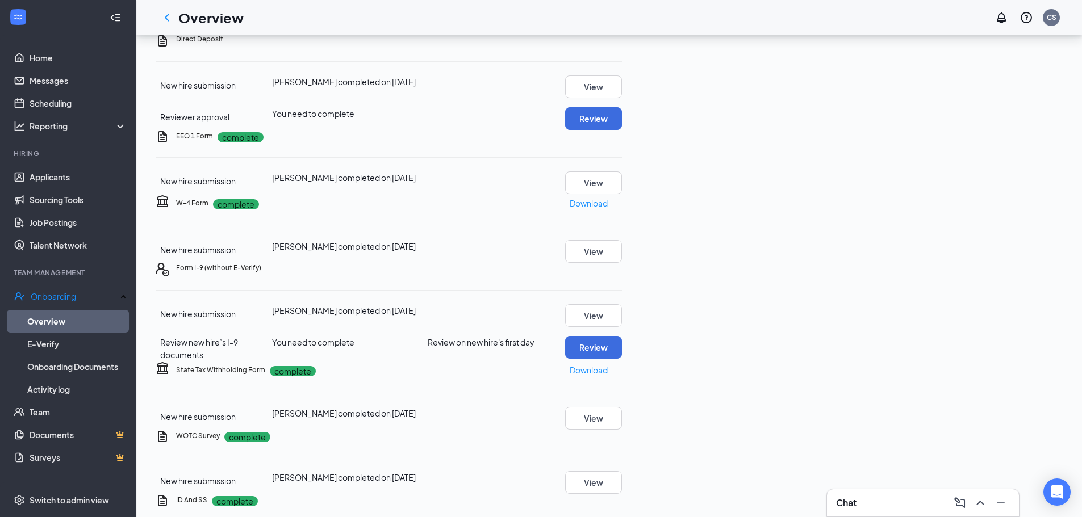
scroll to position [874, 0]
click at [440, 355] on icon "Info" at bounding box center [434, 349] width 11 height 11
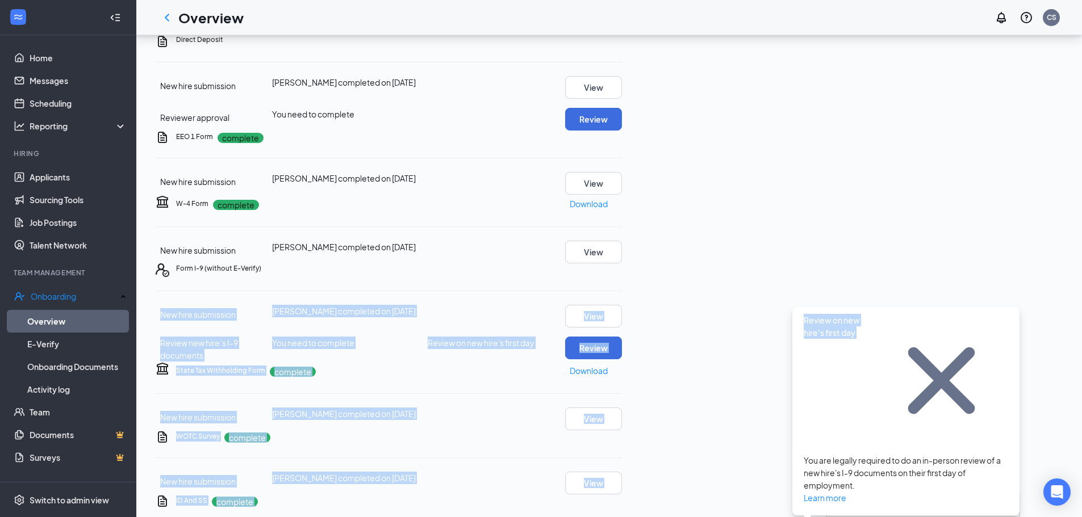
drag, startPoint x: 1001, startPoint y: 320, endPoint x: 1060, endPoint y: 359, distance: 71.2
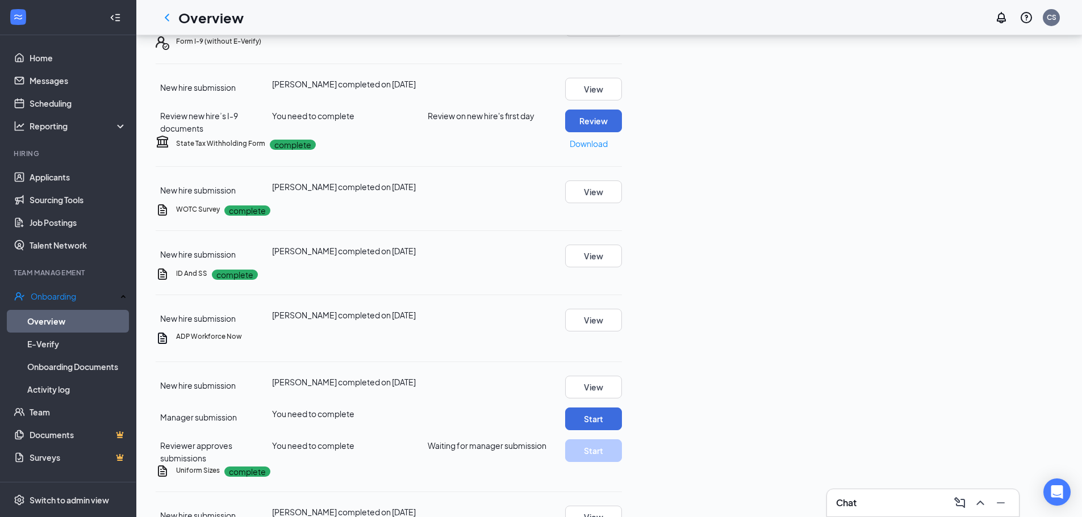
scroll to position [988, 0]
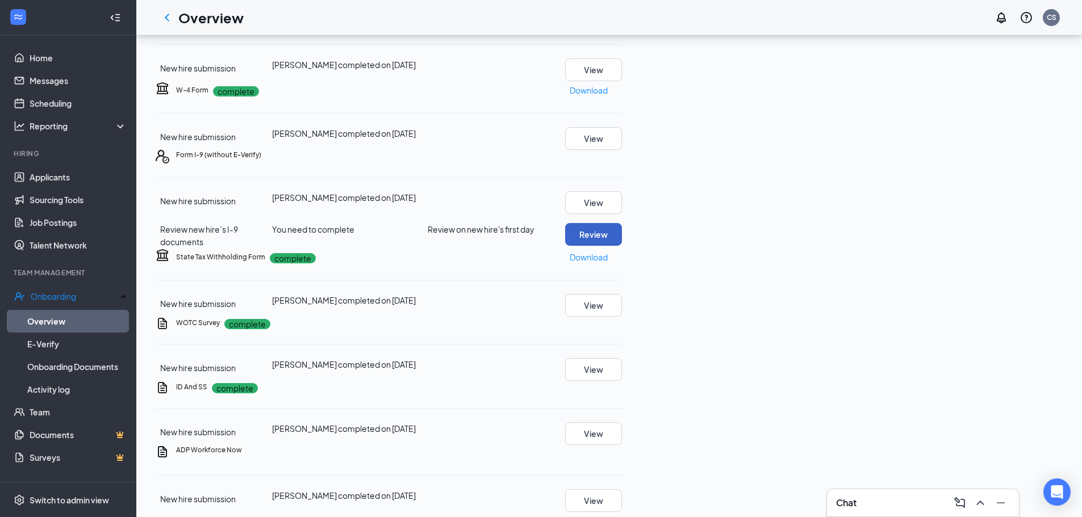
click at [622, 246] on button "Review" at bounding box center [593, 234] width 57 height 23
type input "[DATE]"
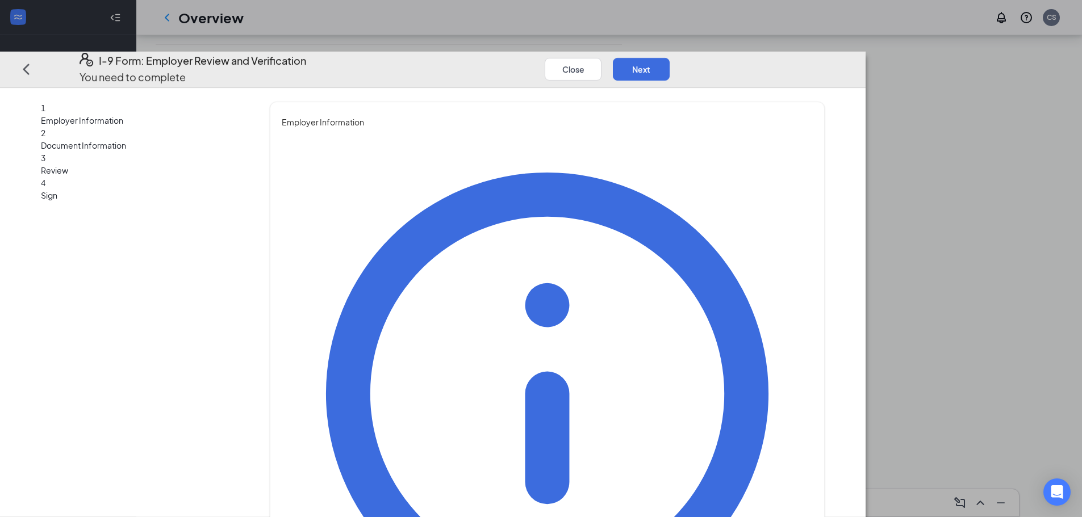
type input "C"
drag, startPoint x: 549, startPoint y: 197, endPoint x: 547, endPoint y: 190, distance: 6.9
click at [549, 194] on div "You must be a representative of the employer who is authorized to examine the n…" at bounding box center [547, 466] width 531 height 677
drag, startPoint x: 547, startPoint y: 190, endPoint x: 397, endPoint y: 194, distance: 150.5
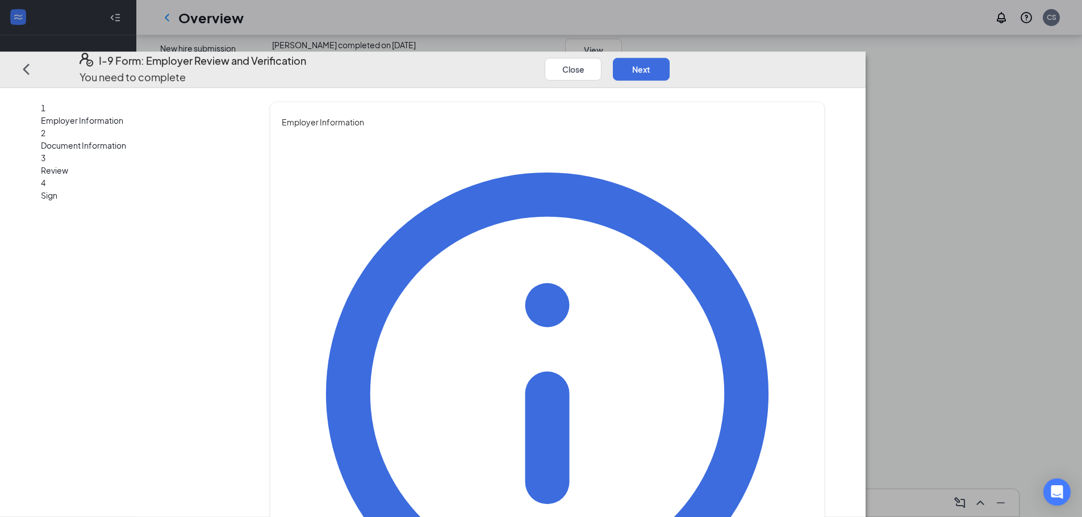
type input "c"
paste input "text"
type input "Caleb"
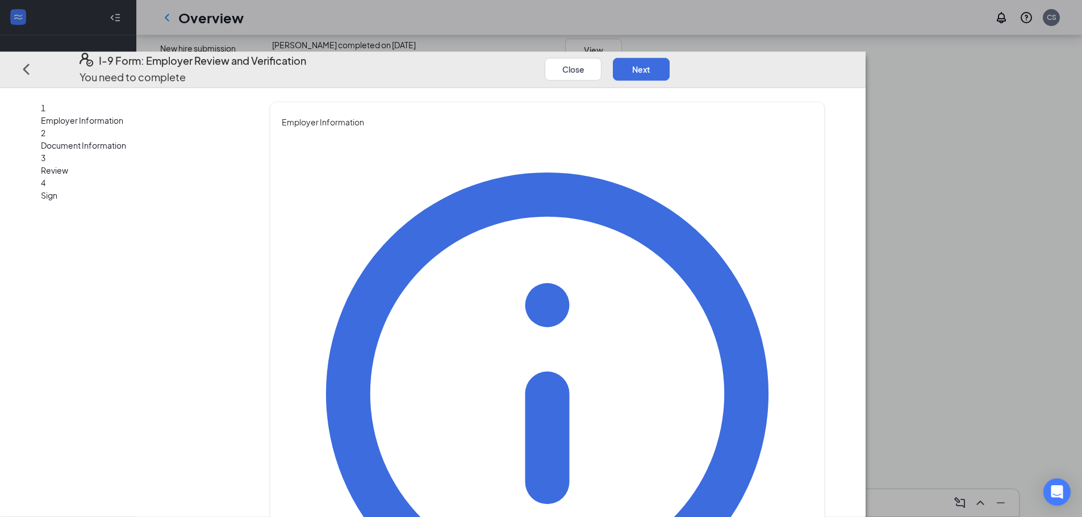
type input "[PERSON_NAME]"
type input "General Manager"
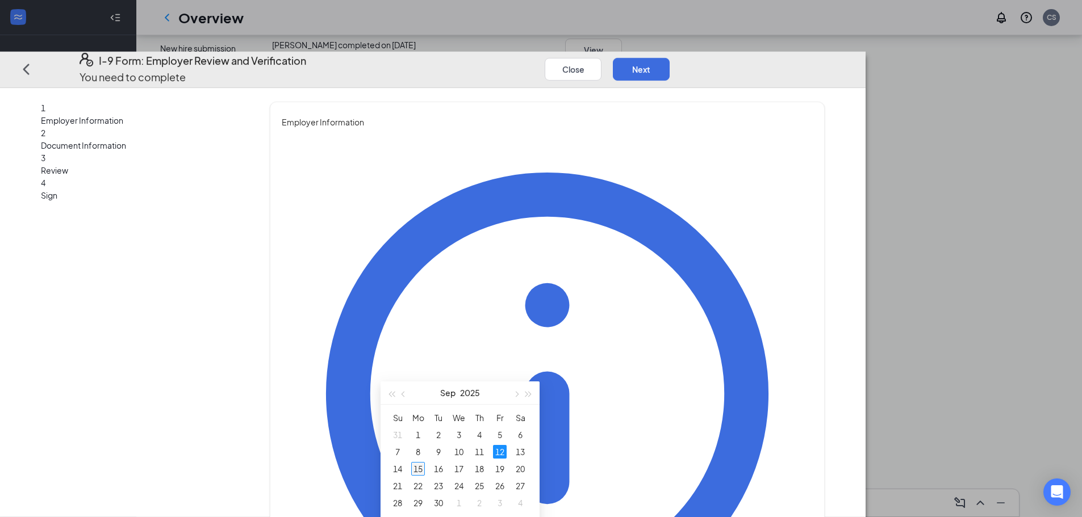
type input "[DATE]"
click at [417, 466] on div "15" at bounding box center [418, 469] width 14 height 14
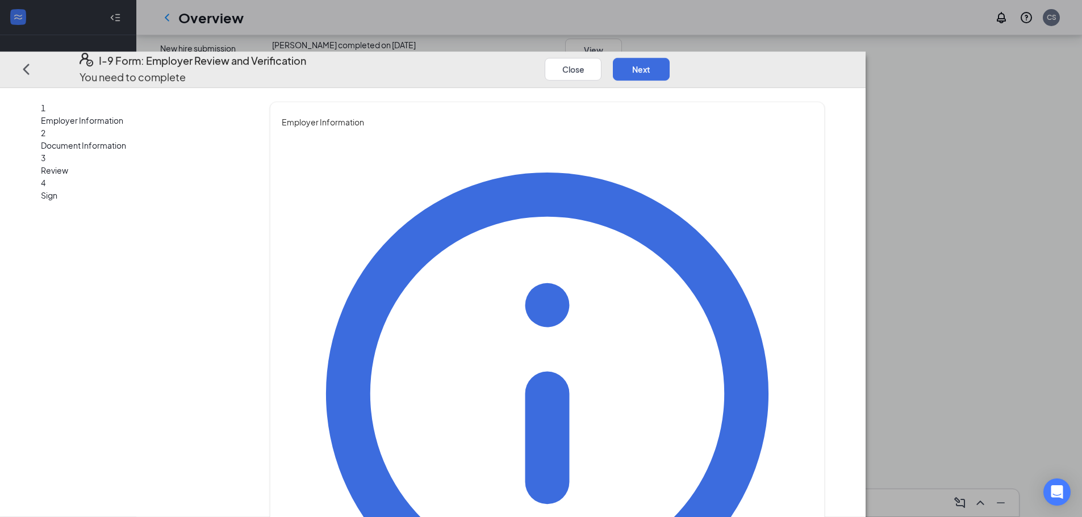
click at [803, 241] on div "You must be a representative of the employer who is authorized to examine the n…" at bounding box center [547, 466] width 531 height 677
click at [670, 58] on button "Next" at bounding box center [641, 69] width 57 height 23
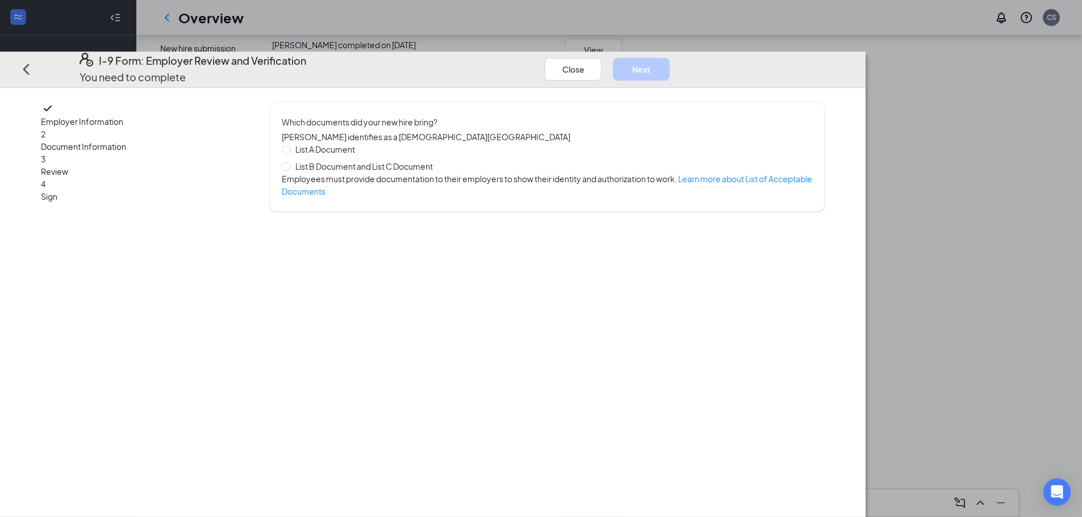
click at [359, 143] on span "List A Document" at bounding box center [325, 149] width 69 height 12
click at [290, 145] on input "List A Document" at bounding box center [286, 149] width 8 height 8
radio input "true"
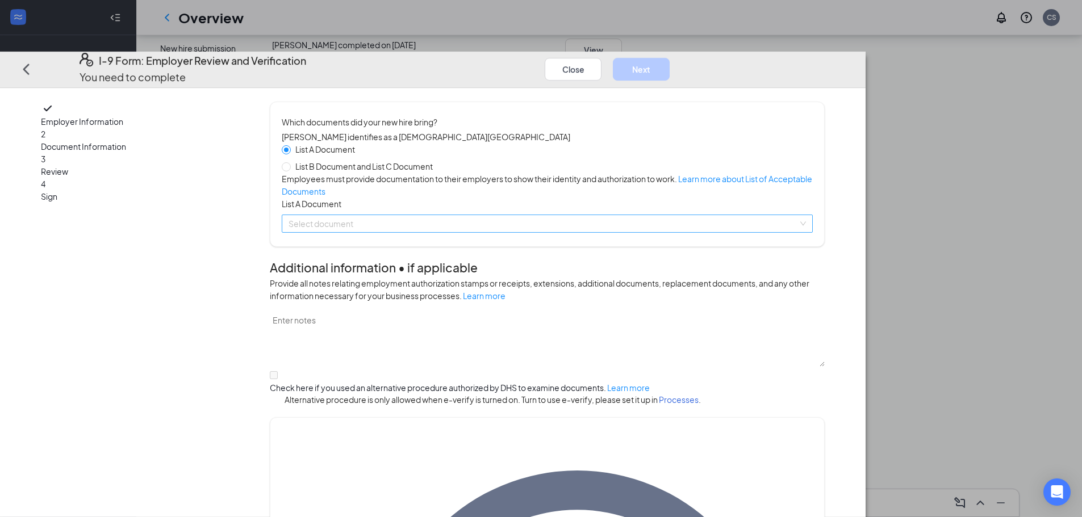
click at [534, 232] on input "search" at bounding box center [542, 223] width 509 height 17
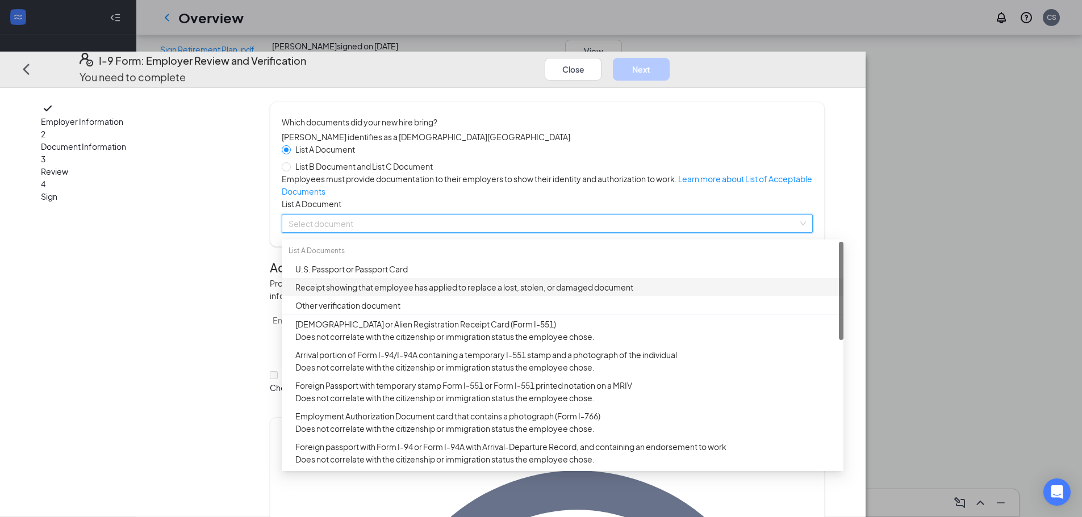
scroll to position [704, 0]
click at [373, 247] on div "Which documents did your new hire bring? [PERSON_NAME] identifies as a [DEMOGRA…" at bounding box center [547, 174] width 555 height 145
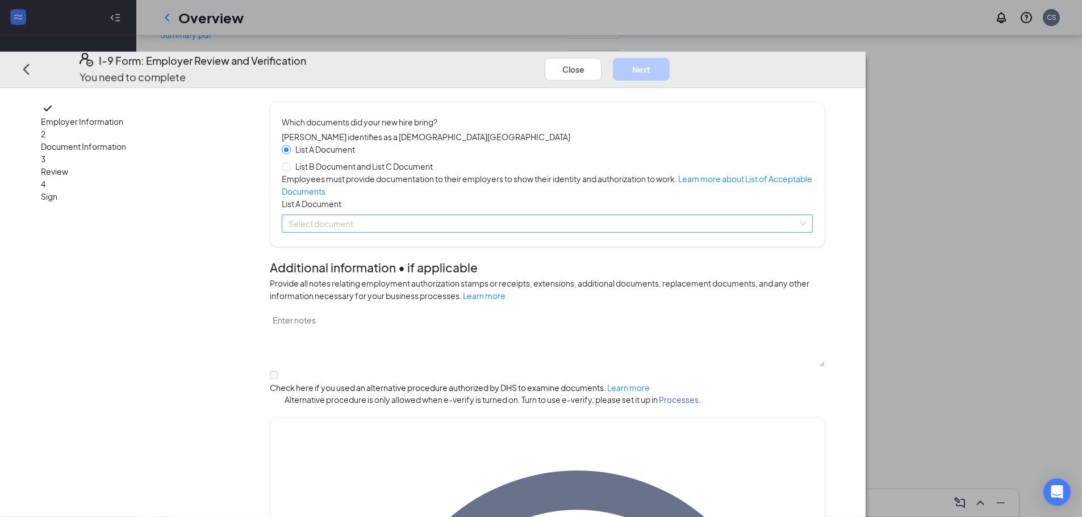
click at [532, 232] on input "search" at bounding box center [542, 223] width 509 height 17
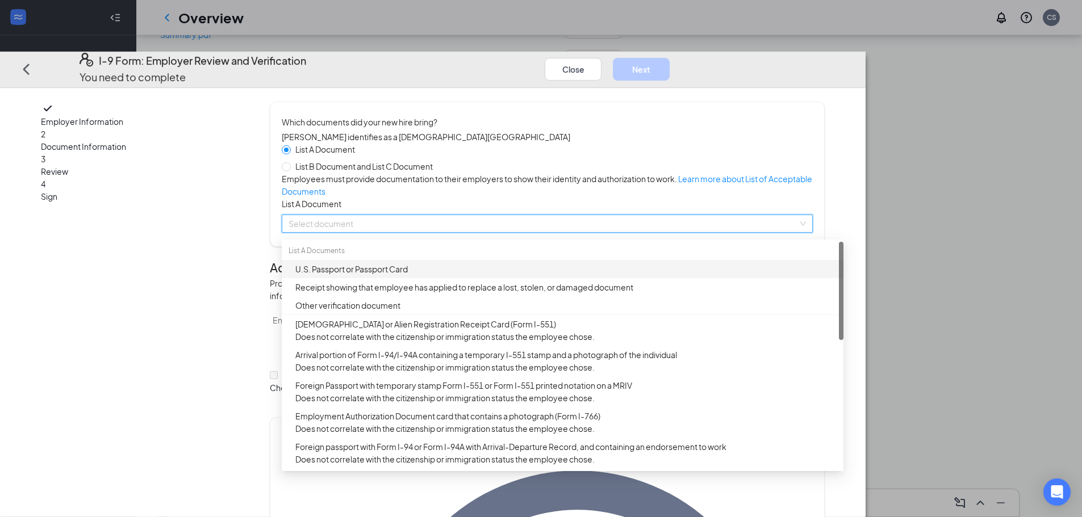
click at [532, 232] on input "search" at bounding box center [542, 223] width 509 height 17
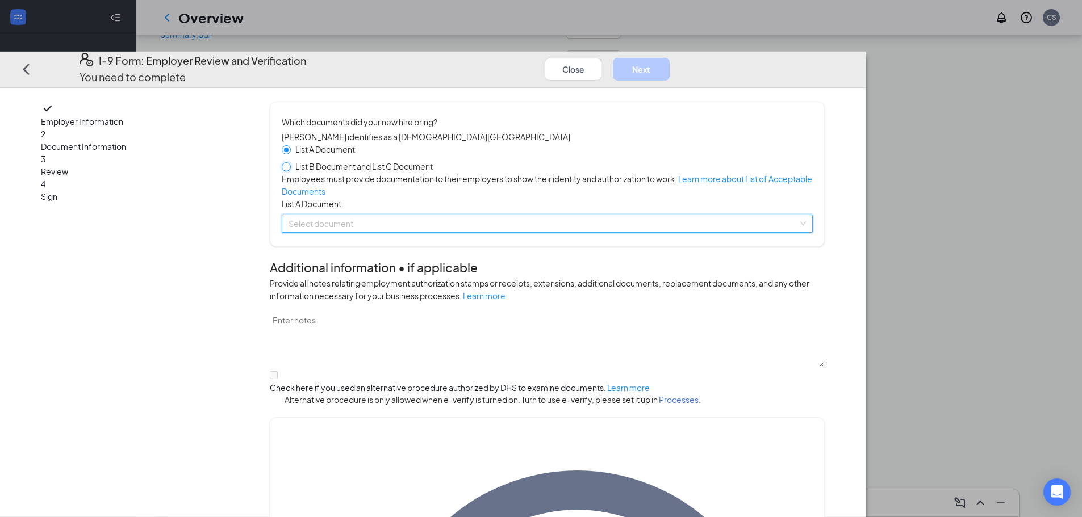
click at [290, 162] on input "List B Document and List C Document" at bounding box center [286, 166] width 8 height 8
radio input "true"
radio input "false"
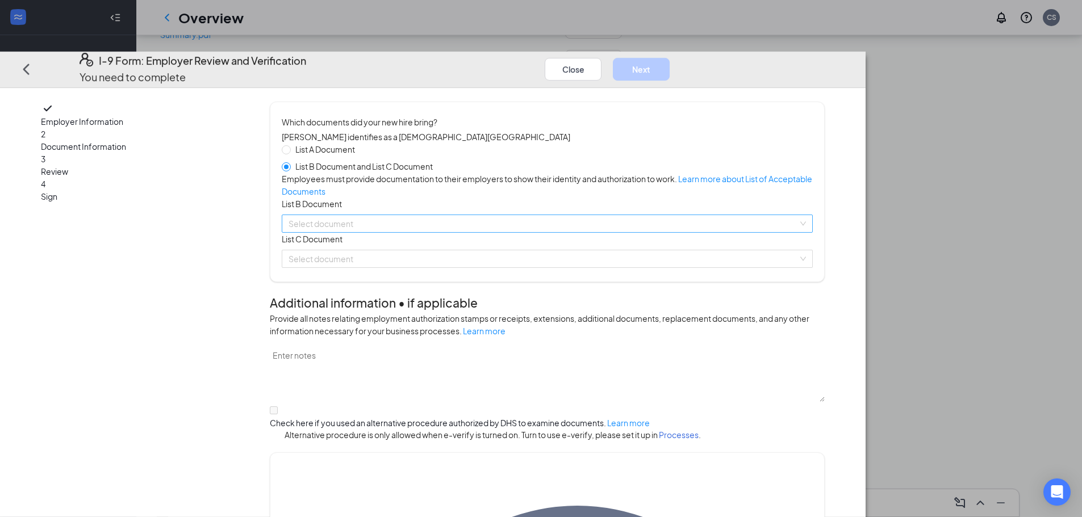
click at [462, 232] on input "search" at bounding box center [542, 223] width 509 height 17
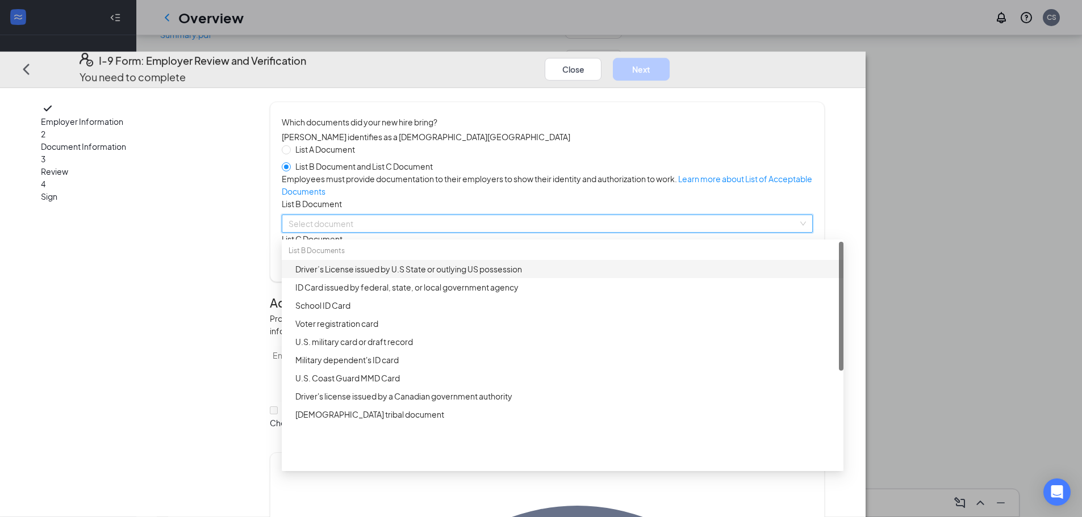
click at [464, 275] on div "Driver’s License issued by U.S State or outlying US possession" at bounding box center [565, 269] width 541 height 12
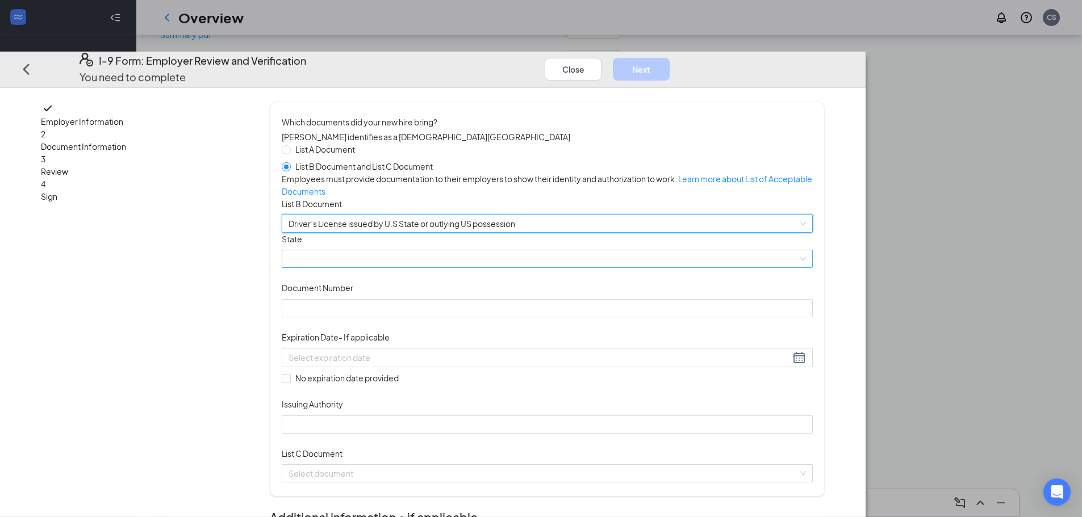
click at [558, 268] on span at bounding box center [546, 259] width 517 height 17
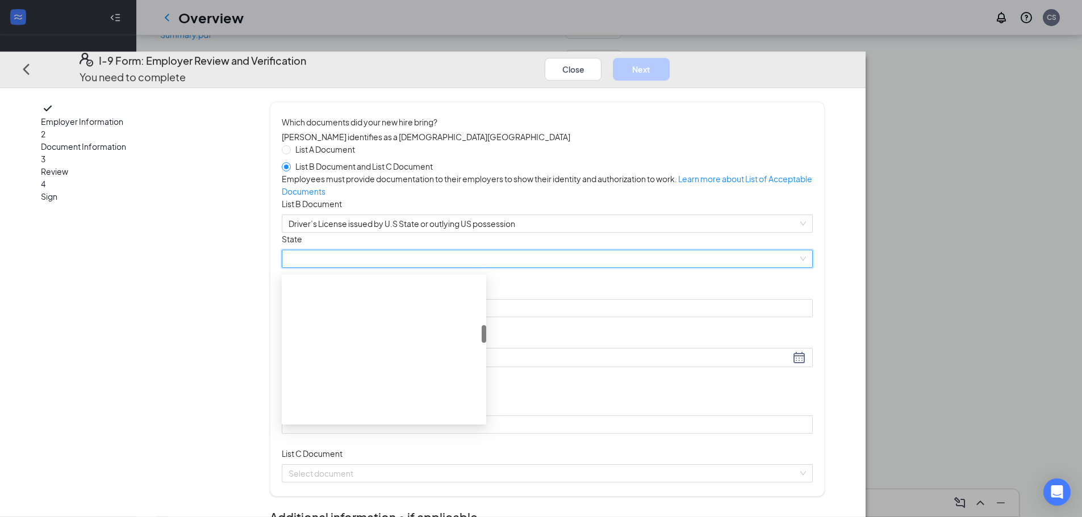
scroll to position [398, 0]
click at [438, 287] on div "[US_STATE]" at bounding box center [383, 281] width 191 height 12
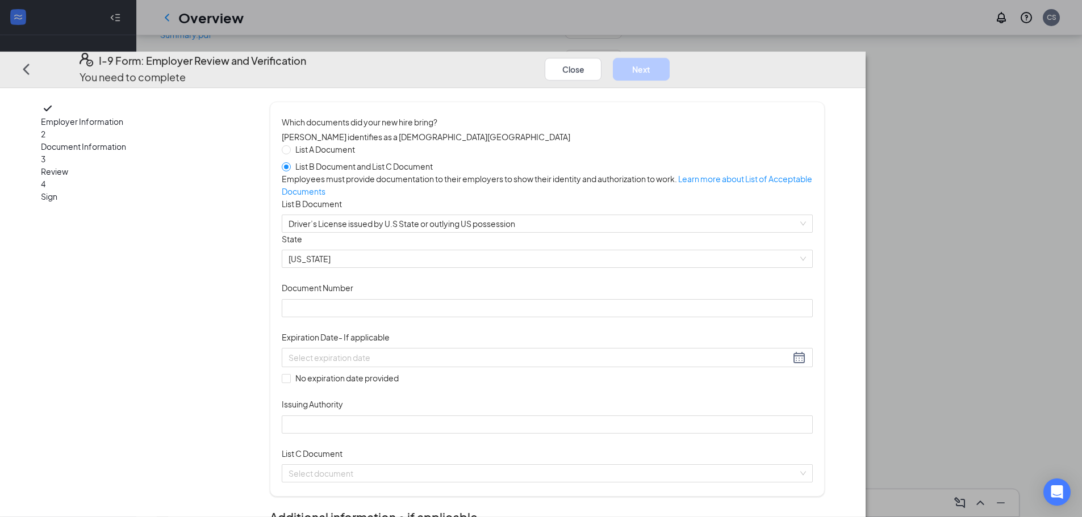
click at [524, 369] on div "Document Title Driver’s License issued by U.S State or outlying US possession S…" at bounding box center [547, 333] width 531 height 201
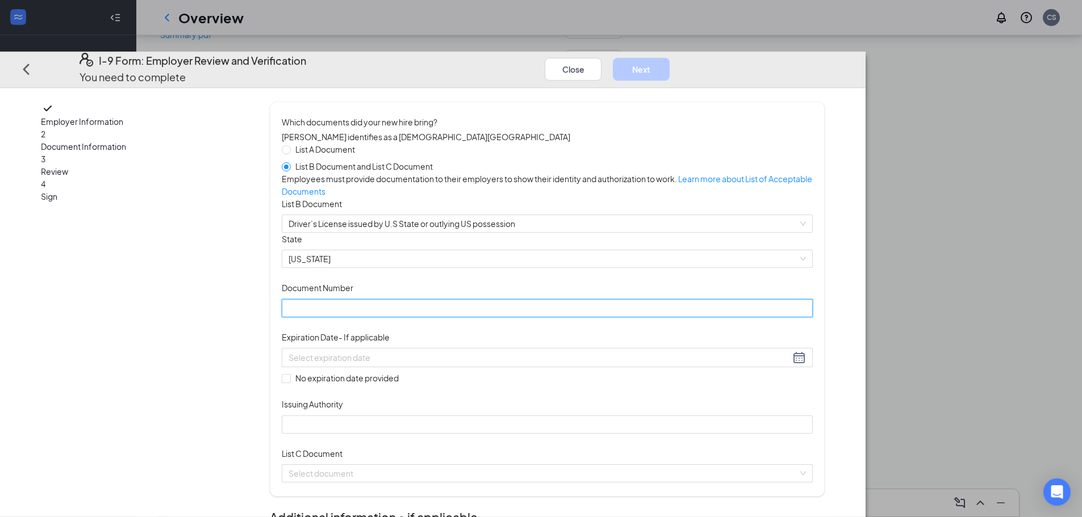
click at [524, 317] on input "Document Number" at bounding box center [547, 308] width 531 height 18
click at [494, 317] on input "Document Number" at bounding box center [547, 308] width 531 height 18
click at [490, 317] on input "Document Number" at bounding box center [547, 308] width 531 height 18
paste input "D553-0070-9649"
type input "D553-0070-9649"
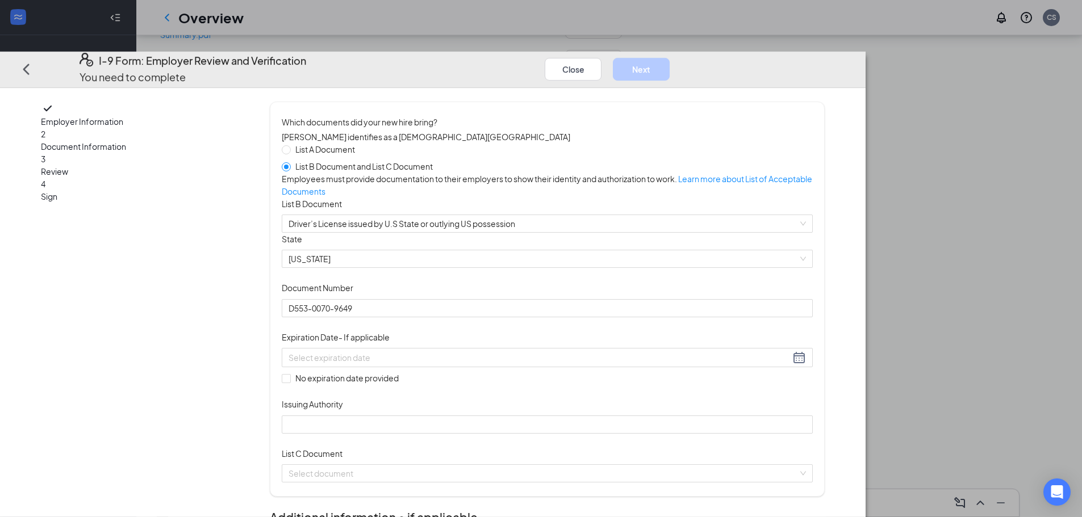
click at [664, 343] on div "Document Title Driver’s License issued by U.S State or outlying US possession S…" at bounding box center [547, 333] width 531 height 201
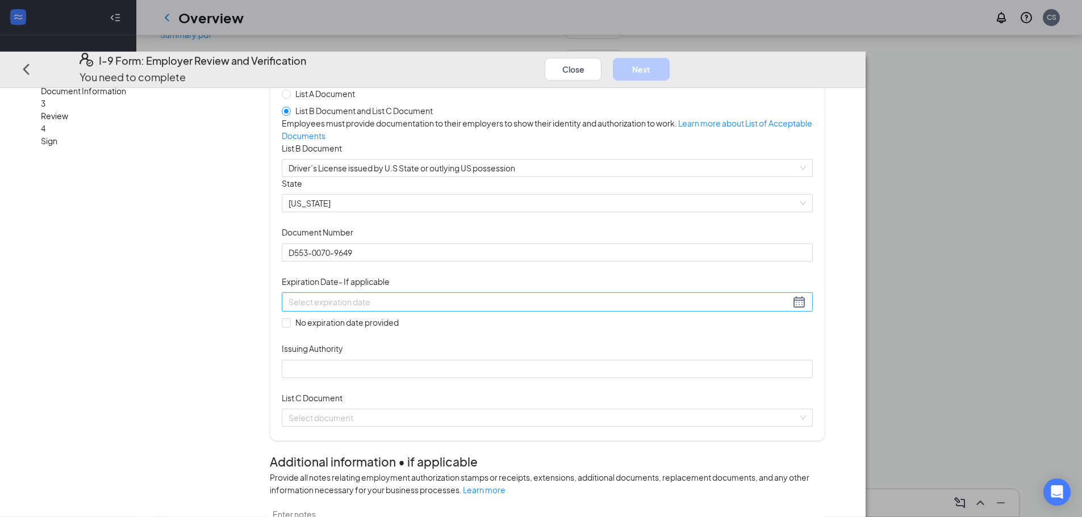
scroll to position [57, 0]
click at [536, 308] on div at bounding box center [546, 301] width 517 height 14
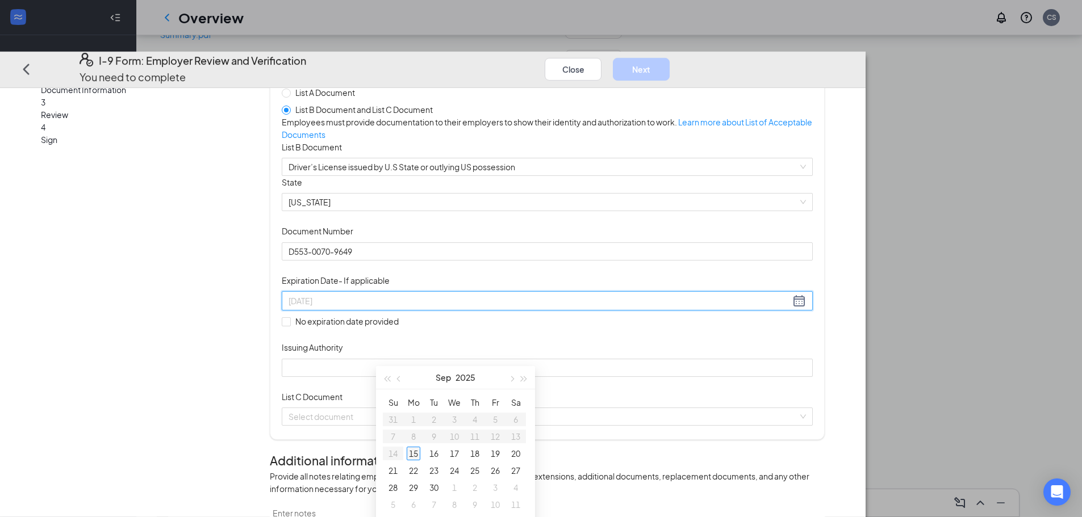
click at [413, 454] on div "15" at bounding box center [414, 454] width 14 height 14
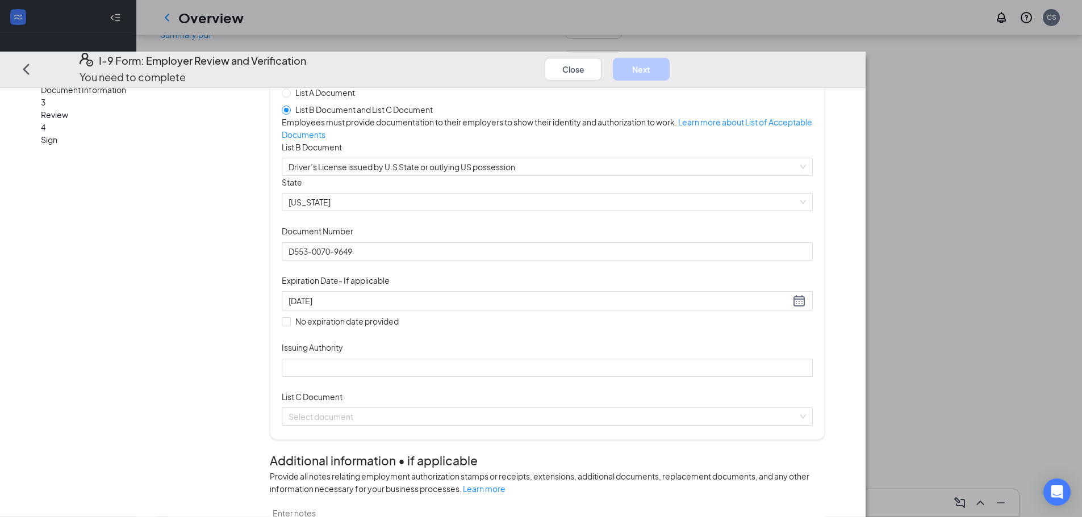
click at [687, 365] on div "Document Title Driver’s License issued by U.S State or outlying US possession S…" at bounding box center [547, 276] width 531 height 201
click at [562, 308] on div "[DATE]" at bounding box center [546, 301] width 517 height 14
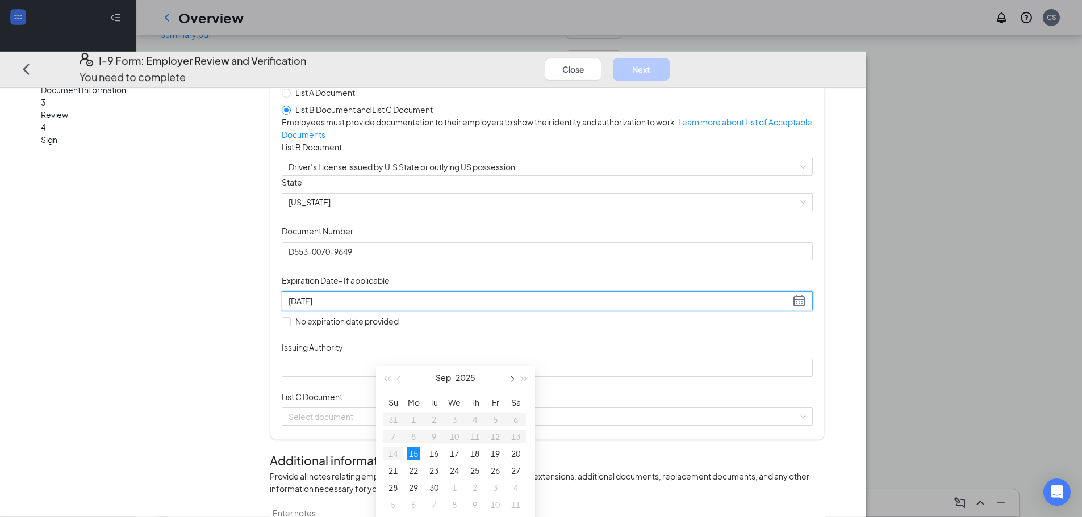
click at [506, 383] on button "button" at bounding box center [511, 377] width 12 height 23
click at [523, 378] on span "button" at bounding box center [524, 380] width 6 height 6
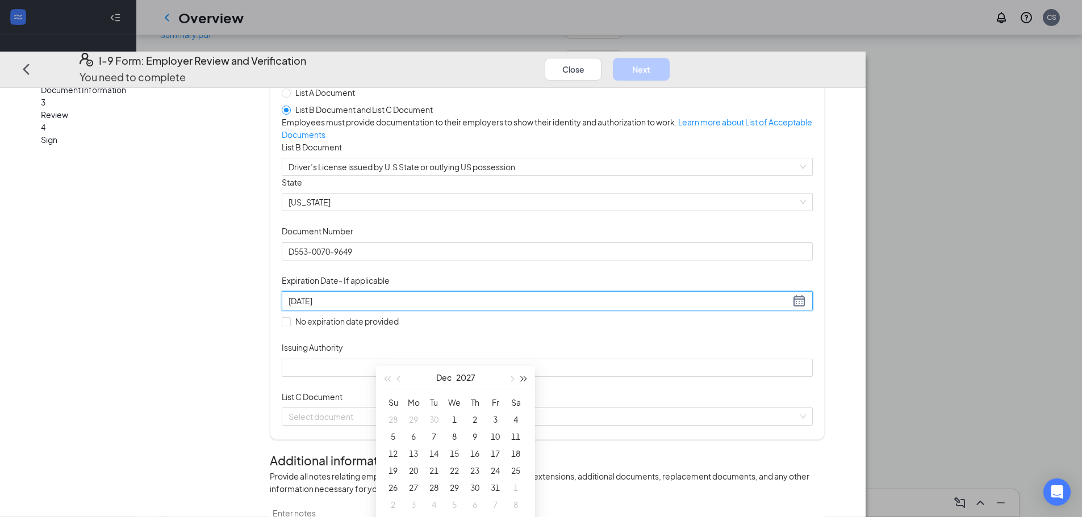
click at [523, 378] on span "button" at bounding box center [524, 380] width 6 height 6
click at [381, 382] on button "button" at bounding box center [386, 377] width 12 height 23
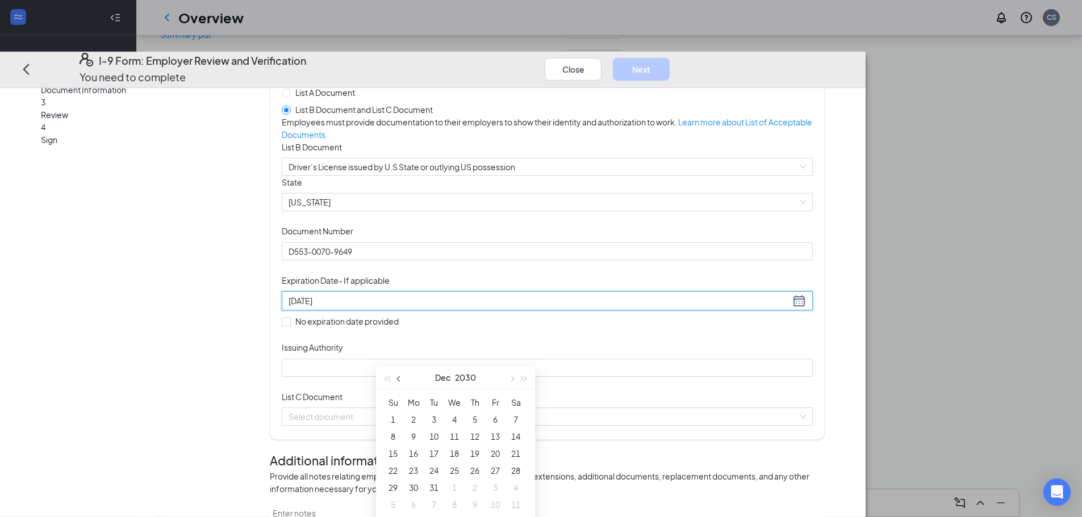
click at [400, 378] on span "button" at bounding box center [400, 380] width 6 height 6
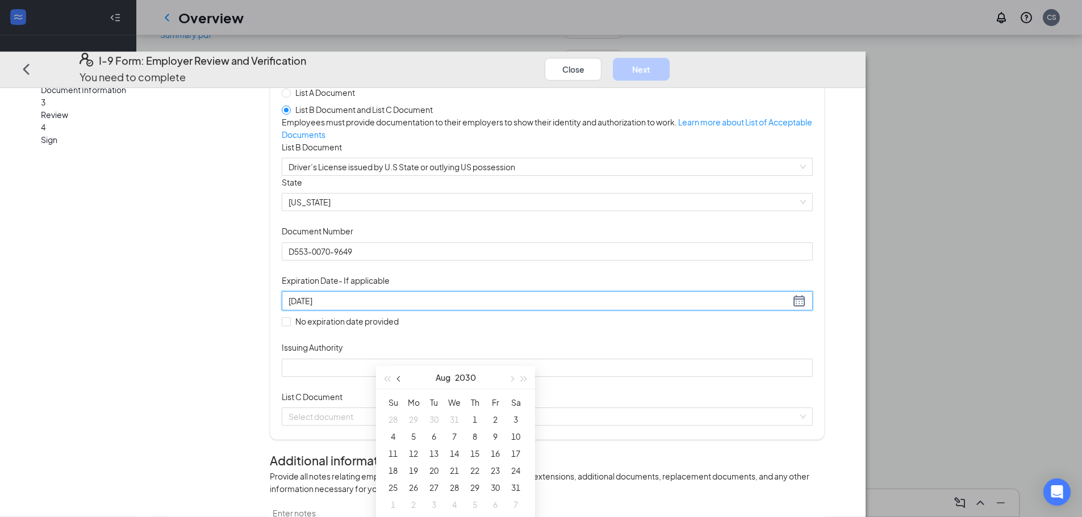
click at [400, 378] on span "button" at bounding box center [400, 380] width 6 height 6
type input "[DATE]"
click at [519, 457] on div "18" at bounding box center [516, 454] width 14 height 14
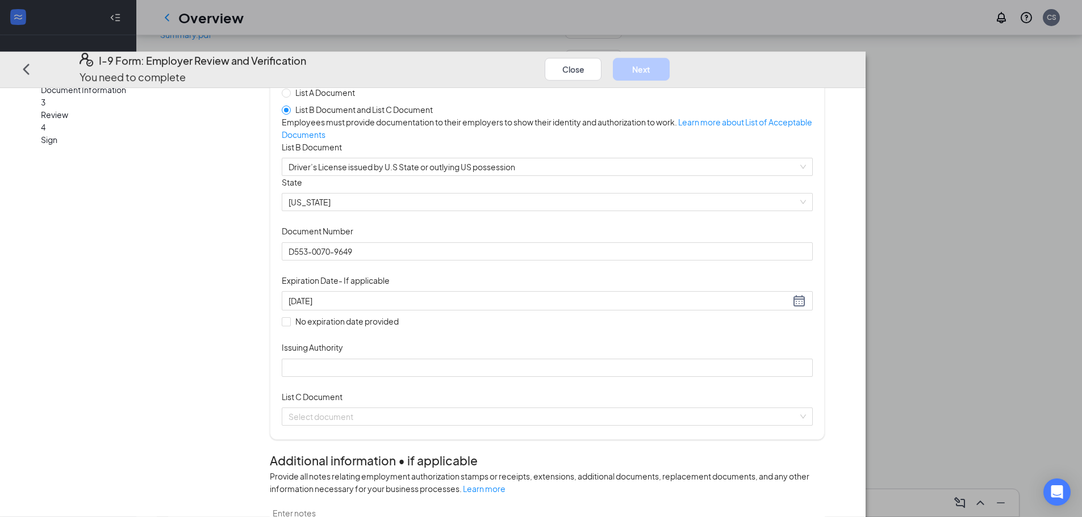
click at [681, 377] on div "Document Title Driver’s License issued by U.S State or outlying US possession S…" at bounding box center [547, 276] width 531 height 201
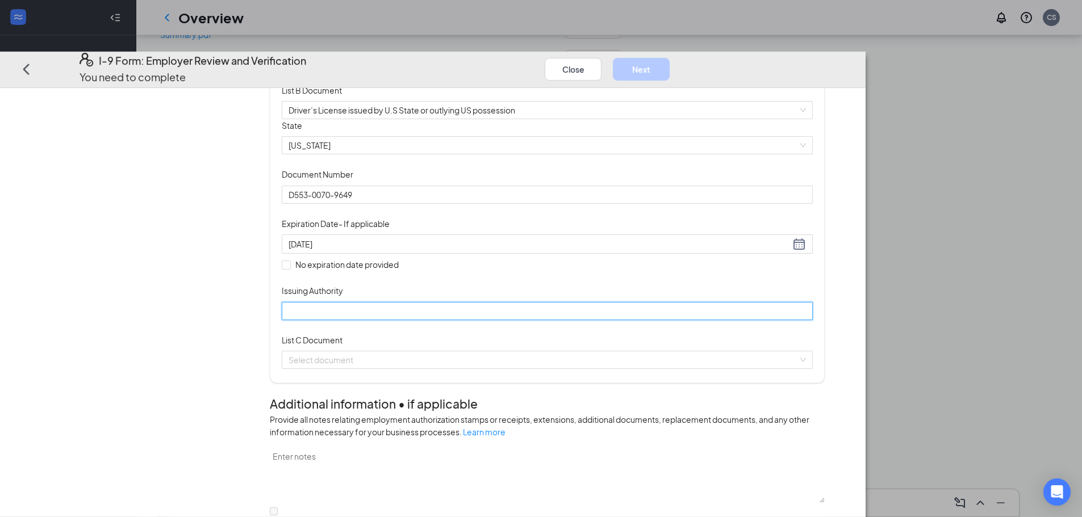
click at [467, 320] on input "Issuing Authority" at bounding box center [547, 311] width 531 height 18
type input "[US_STATE]"
click at [726, 320] on div "Document Title Driver’s License issued by U.S State or outlying US possession S…" at bounding box center [547, 219] width 531 height 201
click at [518, 369] on input "search" at bounding box center [542, 360] width 509 height 17
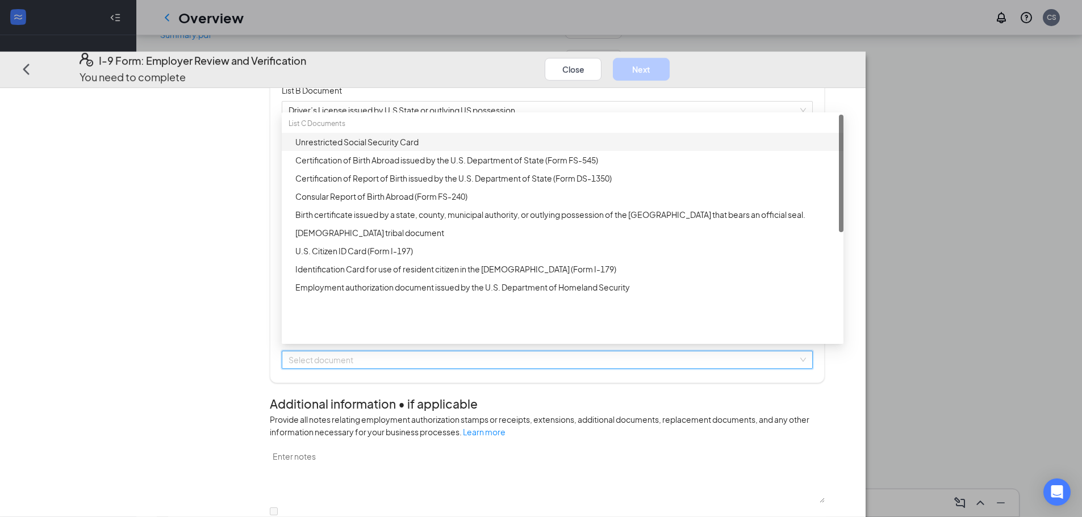
click at [489, 148] on div "Unrestricted Social Security Card" at bounding box center [565, 142] width 541 height 12
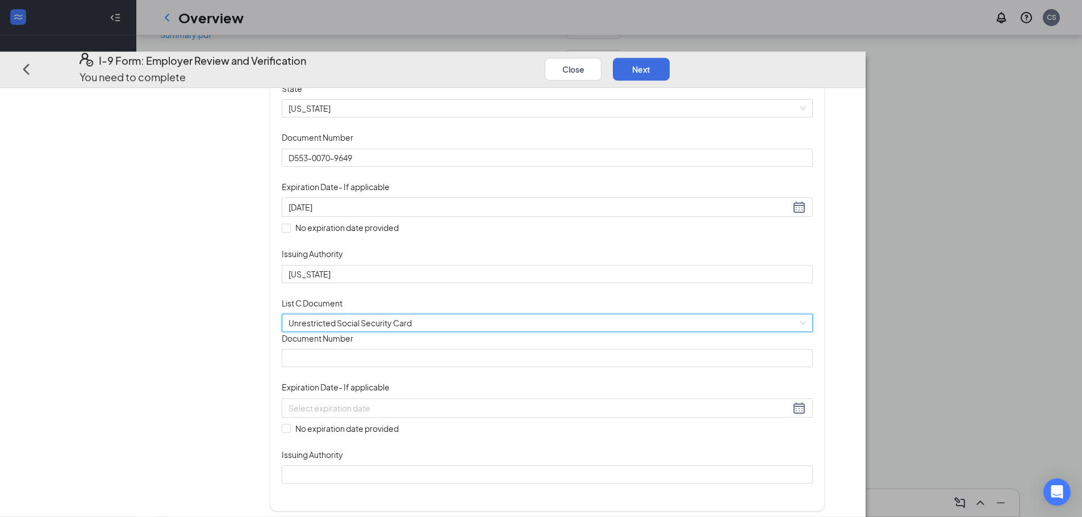
scroll to position [341, 0]
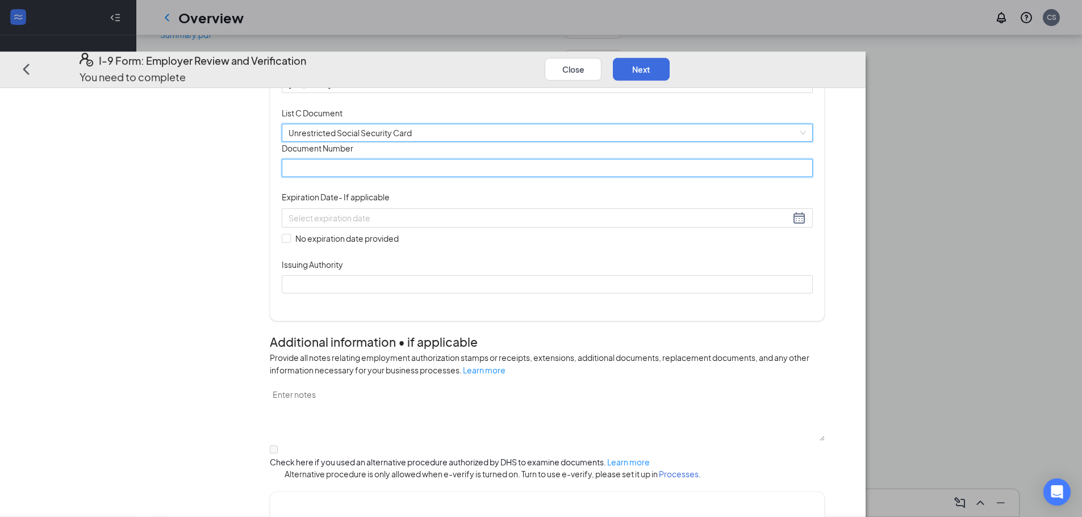
click at [436, 177] on input "Document Number" at bounding box center [547, 168] width 531 height 18
paste input "343-08-0382"
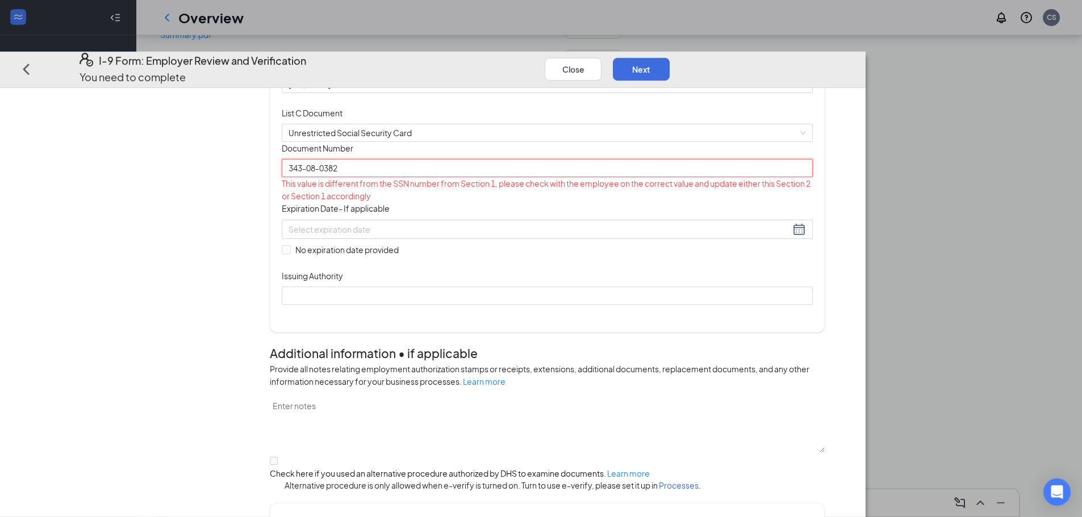
type input "343-08-0382"
click at [666, 292] on div "Document Title Unrestricted Social Security Card Document Number 343-08-0382 Th…" at bounding box center [547, 223] width 531 height 163
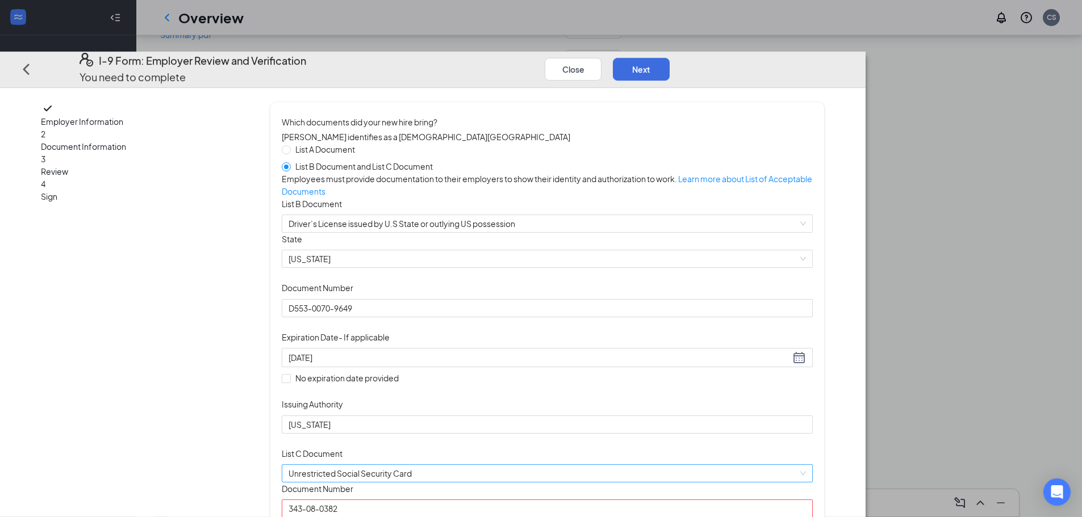
scroll to position [284, 0]
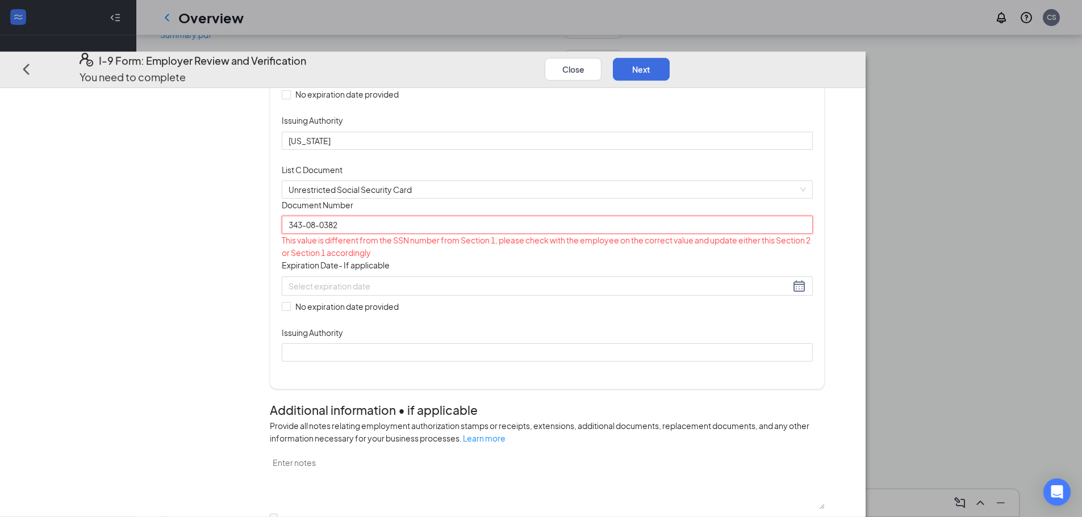
drag, startPoint x: 438, startPoint y: 316, endPoint x: 364, endPoint y: 324, distance: 74.8
click at [364, 324] on div "Which documents did your new hire bring? [PERSON_NAME] identifies as a [DEMOGRA…" at bounding box center [547, 104] width 555 height 572
click at [562, 293] on div at bounding box center [546, 286] width 517 height 14
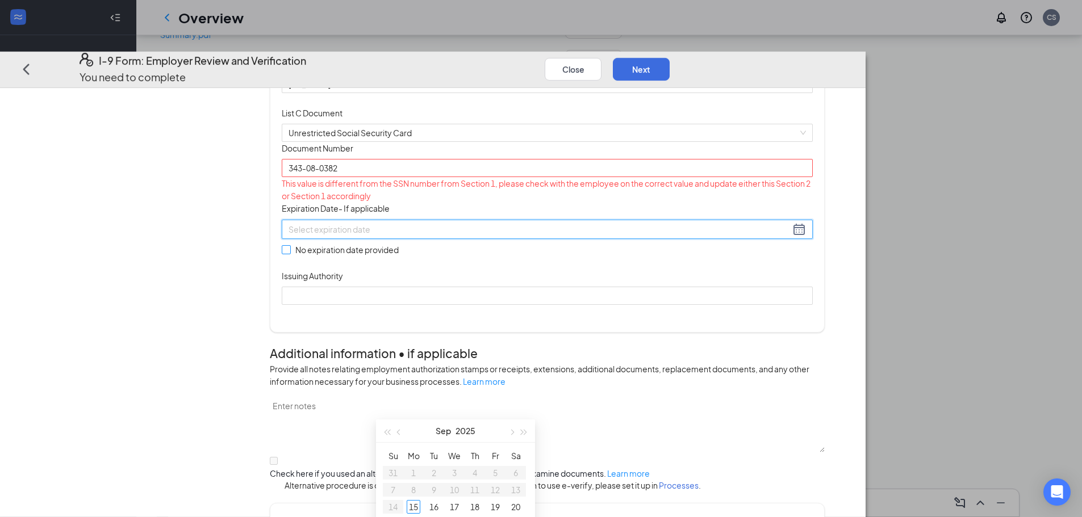
scroll to position [398, 0]
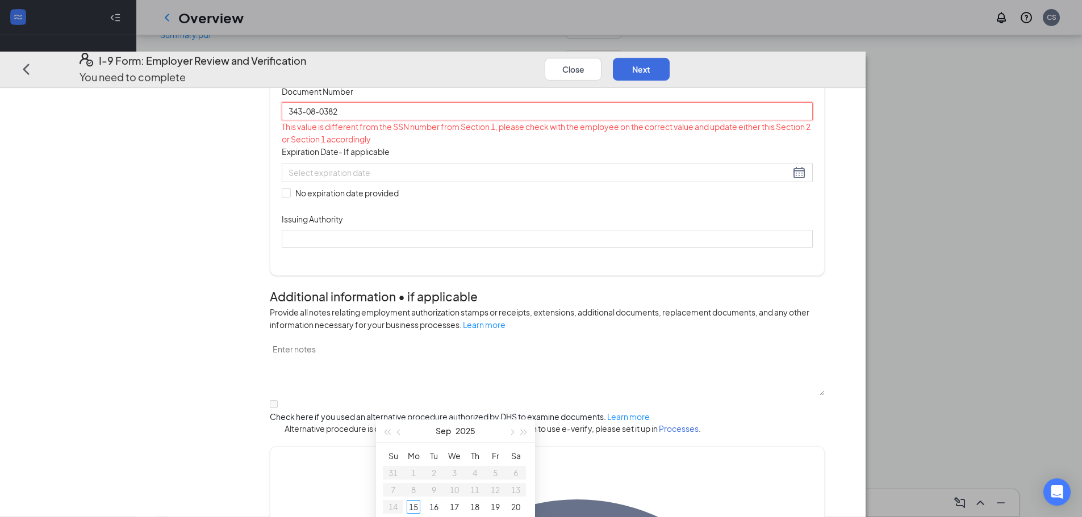
click at [551, 120] on input "343-08-0382" at bounding box center [547, 111] width 531 height 18
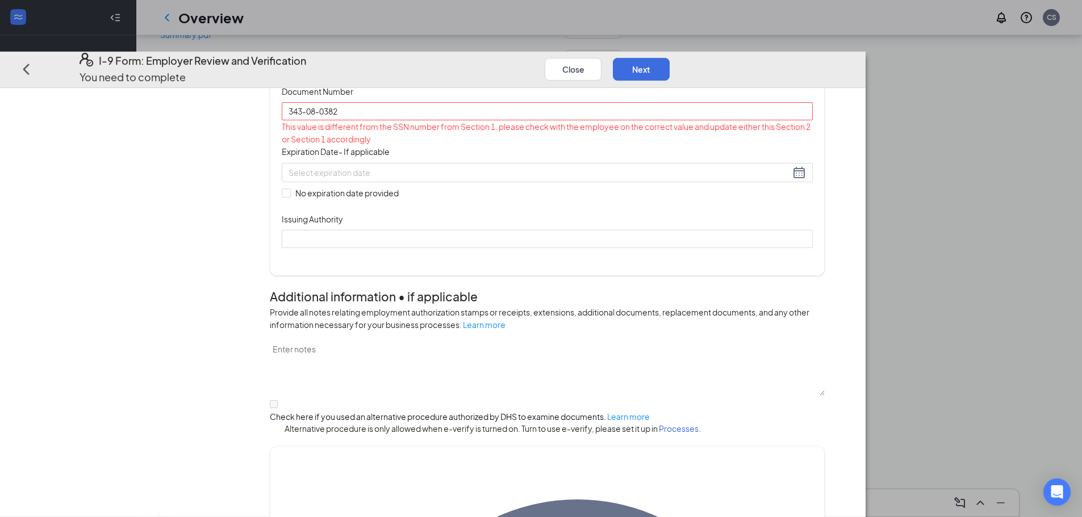
click at [525, 145] on div "This value is different from the SSN number from Section 1, please check with t…" at bounding box center [547, 132] width 531 height 25
click at [601, 58] on button "Close" at bounding box center [573, 69] width 57 height 23
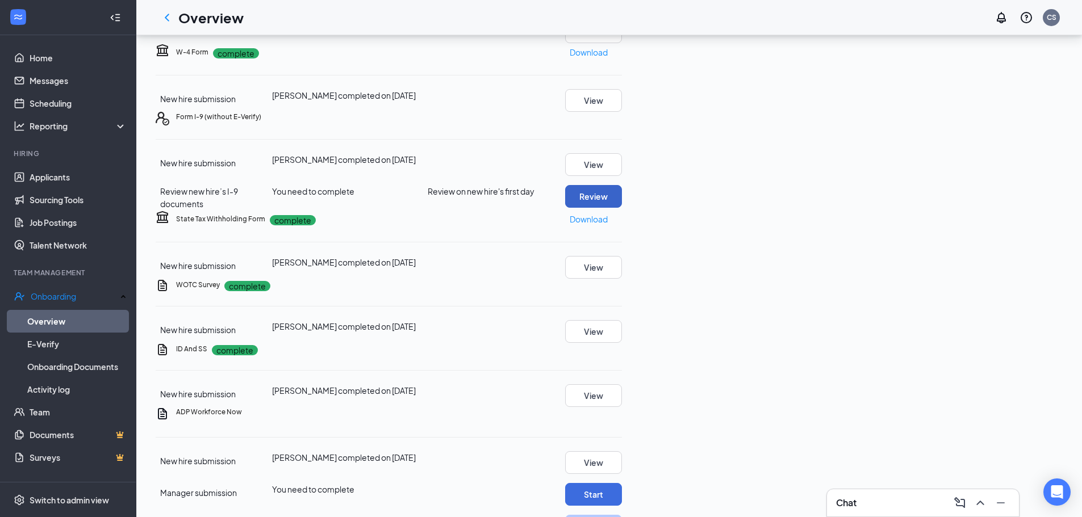
scroll to position [978, 0]
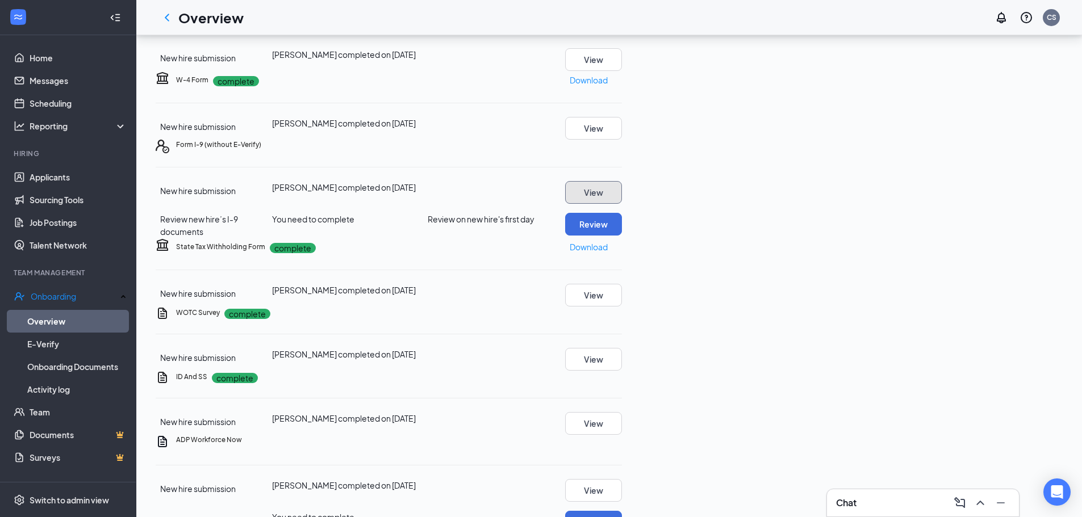
click at [622, 204] on button "View" at bounding box center [593, 192] width 57 height 23
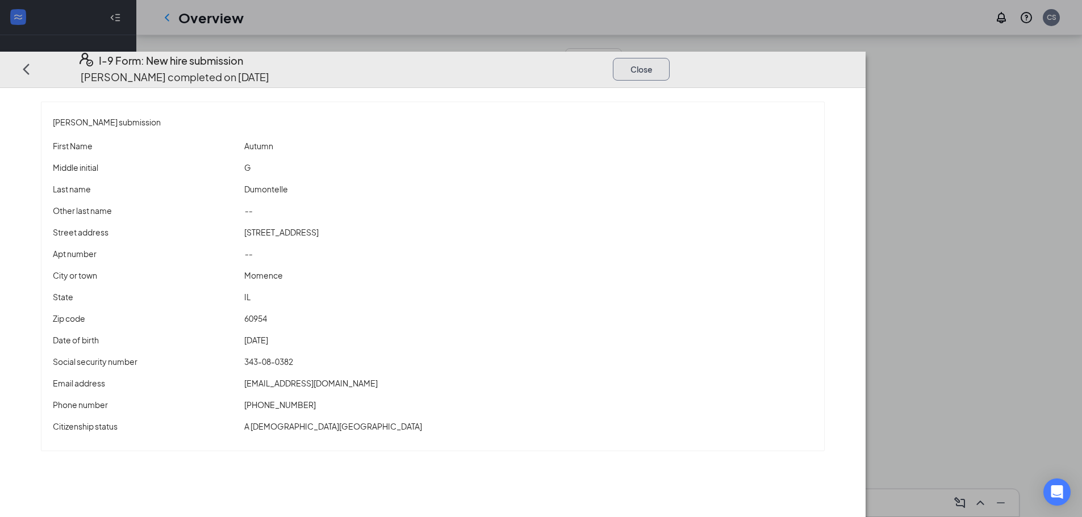
click at [670, 58] on button "Close" at bounding box center [641, 69] width 57 height 23
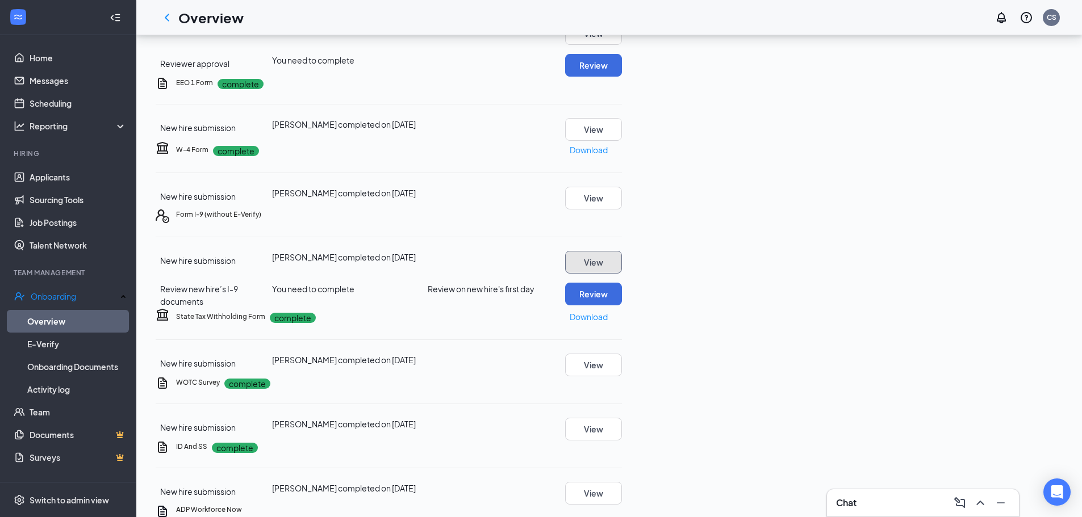
scroll to position [921, 0]
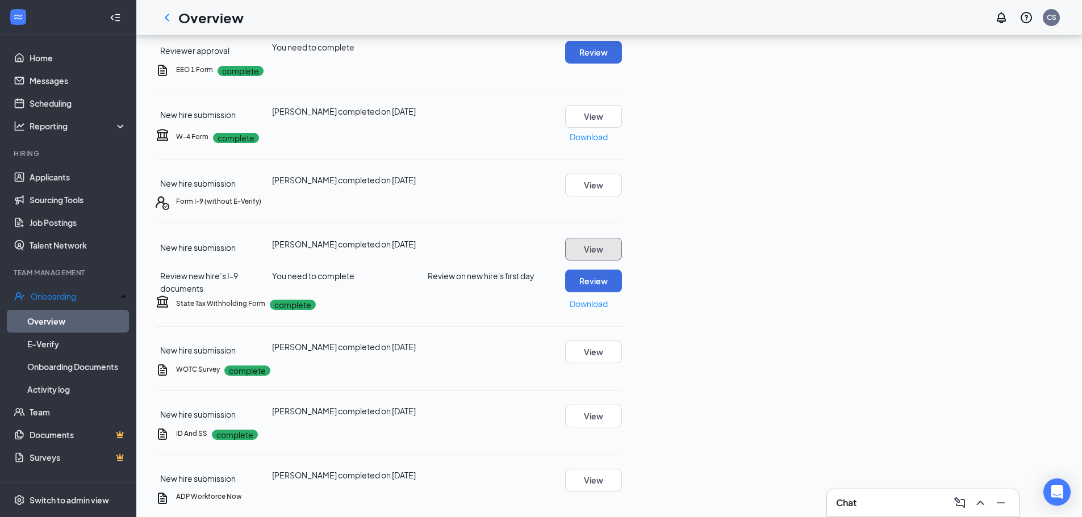
click at [622, 261] on button "View" at bounding box center [593, 249] width 57 height 23
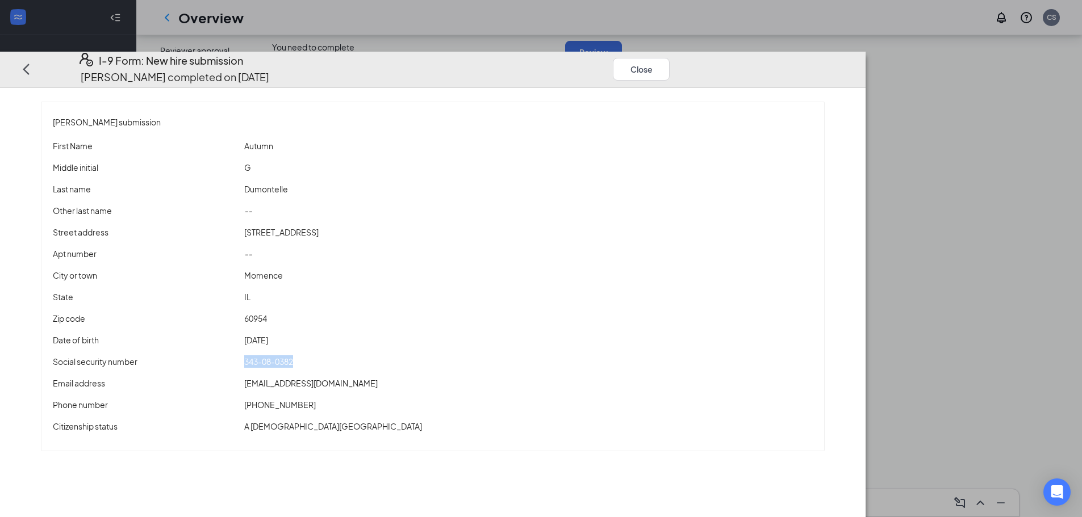
drag, startPoint x: 357, startPoint y: 324, endPoint x: 433, endPoint y: 327, distance: 76.7
click at [433, 355] on div "Social security number 343-08-0382" at bounding box center [433, 361] width 764 height 12
click at [670, 58] on button "Close" at bounding box center [641, 69] width 57 height 23
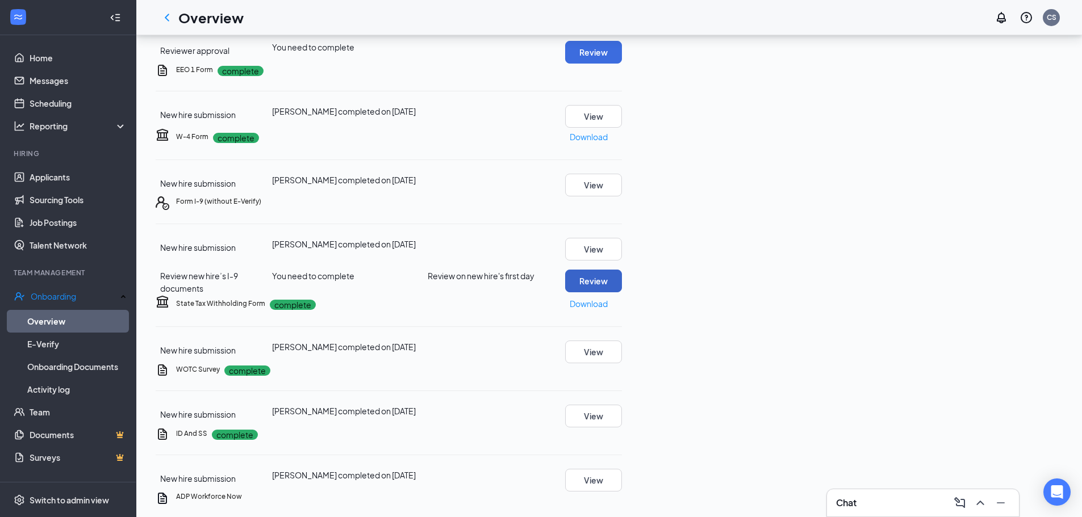
click at [622, 292] on button "Review" at bounding box center [593, 281] width 57 height 23
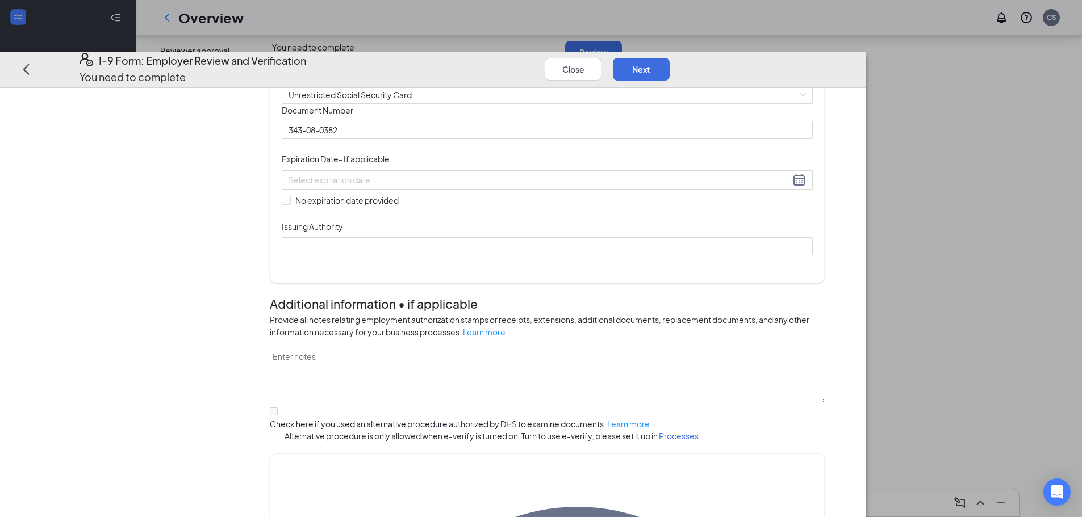
scroll to position [398, 0]
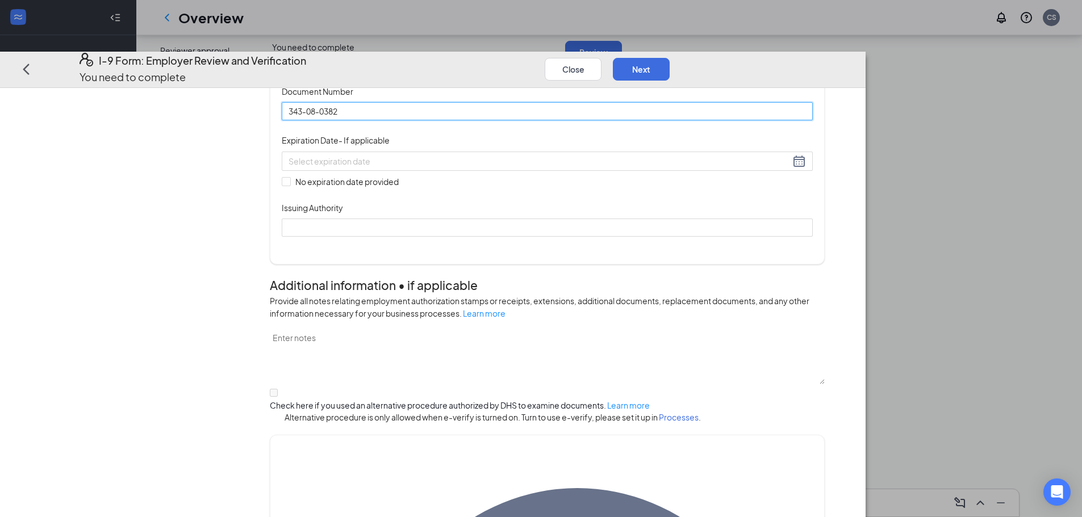
click at [530, 120] on input "343-08-0382" at bounding box center [547, 111] width 531 height 18
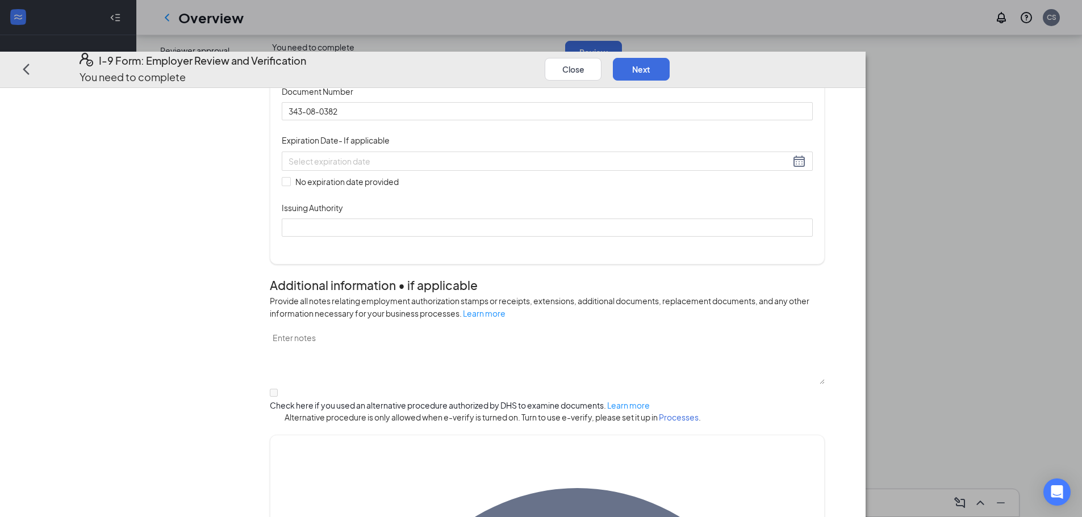
click at [618, 210] on div "Document Title Unrestricted Social Security Card Document Number 343-08-0382 Ex…" at bounding box center [547, 161] width 531 height 152
click at [389, 188] on span "No expiration date provided" at bounding box center [347, 181] width 112 height 12
click at [290, 185] on input "No expiration date provided" at bounding box center [286, 181] width 8 height 8
checkbox input "true"
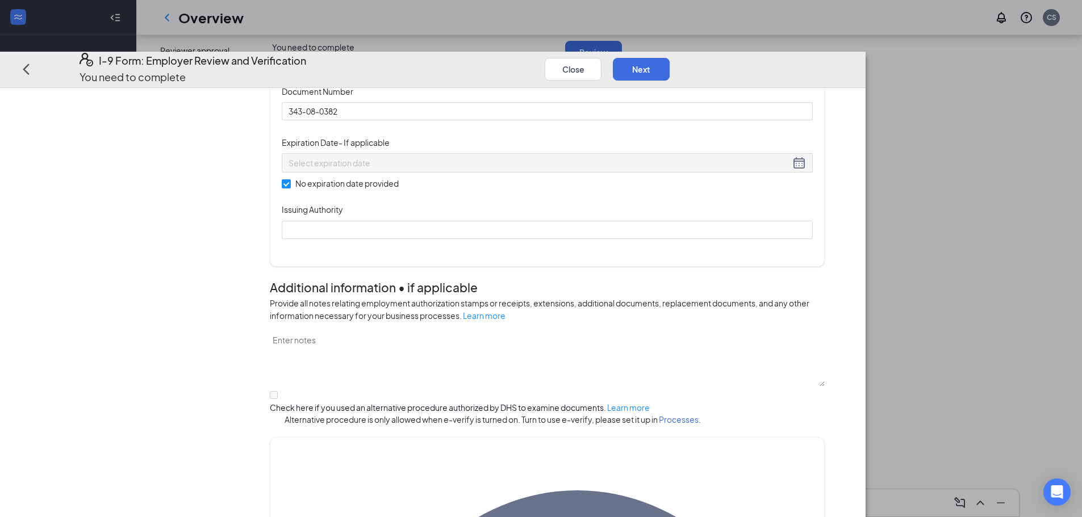
click at [739, 239] on div "Document Title Unrestricted Social Security Card Document Number 343-08-0382 Ex…" at bounding box center [547, 162] width 531 height 154
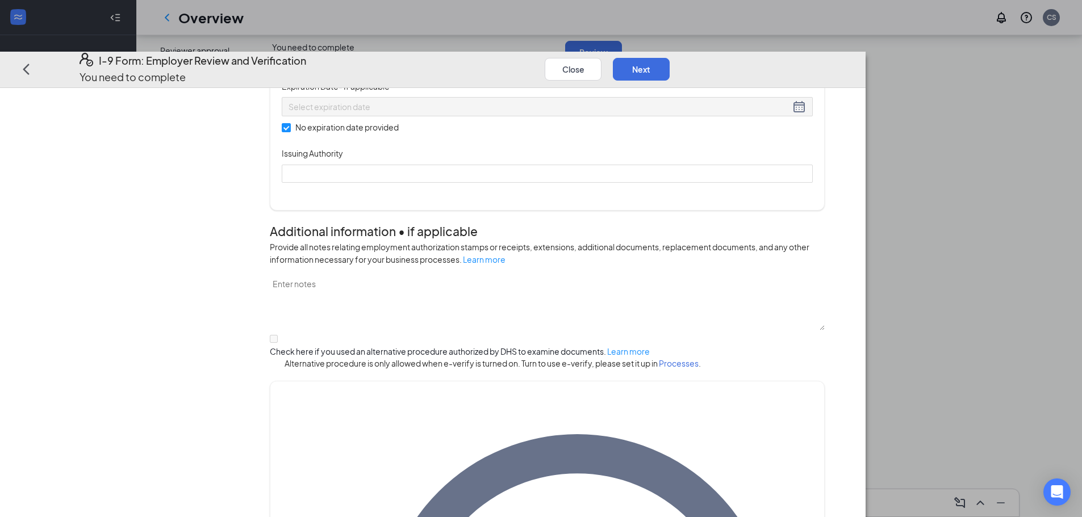
scroll to position [454, 0]
click at [462, 64] on input "343-08-0382" at bounding box center [547, 54] width 531 height 18
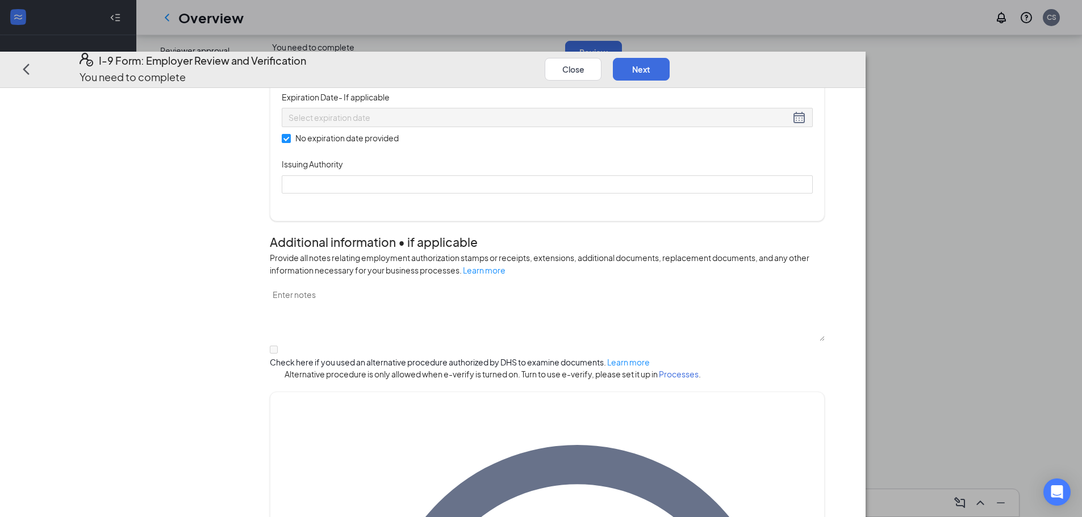
click at [675, 164] on div "Document Title Unrestricted Social Security Card Document Number 343-08-0382 Th…" at bounding box center [547, 110] width 531 height 165
click at [538, 64] on input "343-08-0382" at bounding box center [547, 54] width 531 height 18
click at [642, 181] on div "Document Title Unrestricted Social Security Card Document Number 343-08-0382 Th…" at bounding box center [547, 110] width 531 height 165
click at [403, 45] on div "Document Number" at bounding box center [547, 36] width 531 height 17
click at [426, 64] on input "343-08-0382" at bounding box center [547, 54] width 531 height 18
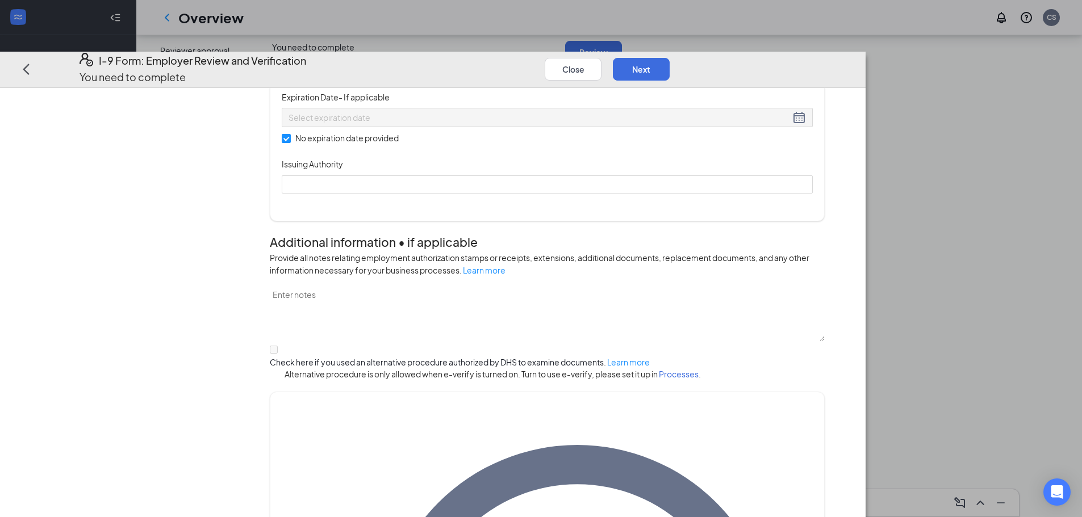
click at [440, 64] on input "343-08-0382" at bounding box center [547, 54] width 531 height 18
type input "343-08-0382"
click at [634, 183] on div "Document Title Unrestricted Social Security Card Document Number 343-08-0382 Th…" at bounding box center [547, 110] width 531 height 165
click at [529, 194] on input "Issuing Authority" at bounding box center [547, 184] width 531 height 18
type input "[GEOGRAPHIC_DATA]"
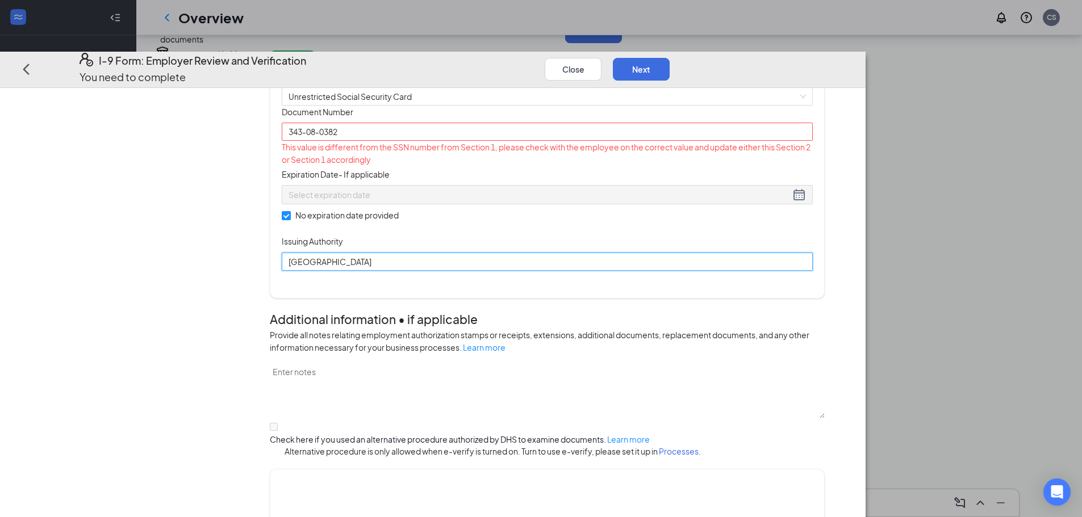
scroll to position [370, 0]
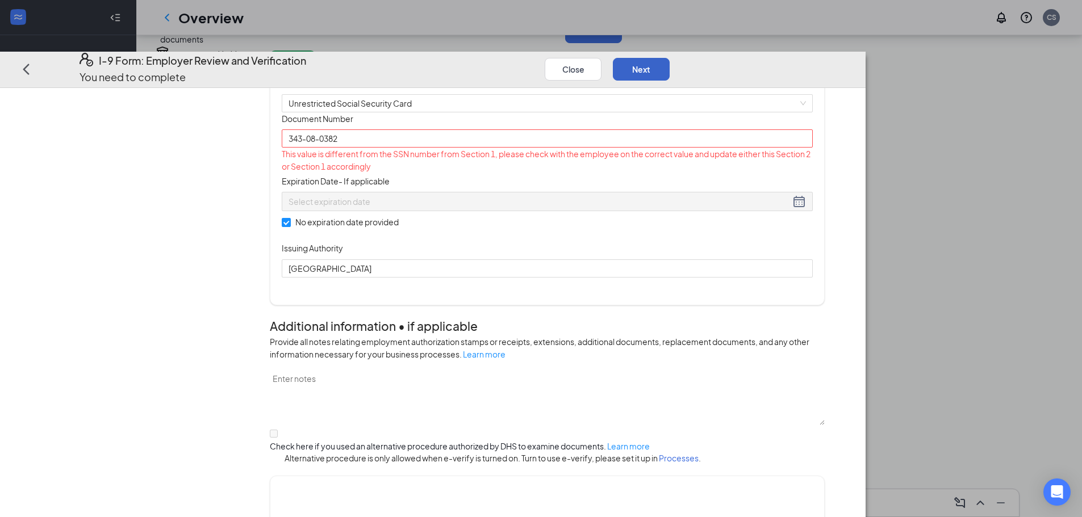
click at [670, 58] on button "Next" at bounding box center [641, 69] width 57 height 23
click at [467, 148] on input "343-08-0382" at bounding box center [547, 138] width 531 height 18
click at [418, 148] on input "343-08-0382" at bounding box center [547, 138] width 531 height 18
click at [416, 148] on input "343-08-0382" at bounding box center [547, 138] width 531 height 18
click at [400, 148] on input "343-080382" at bounding box center [547, 138] width 531 height 18
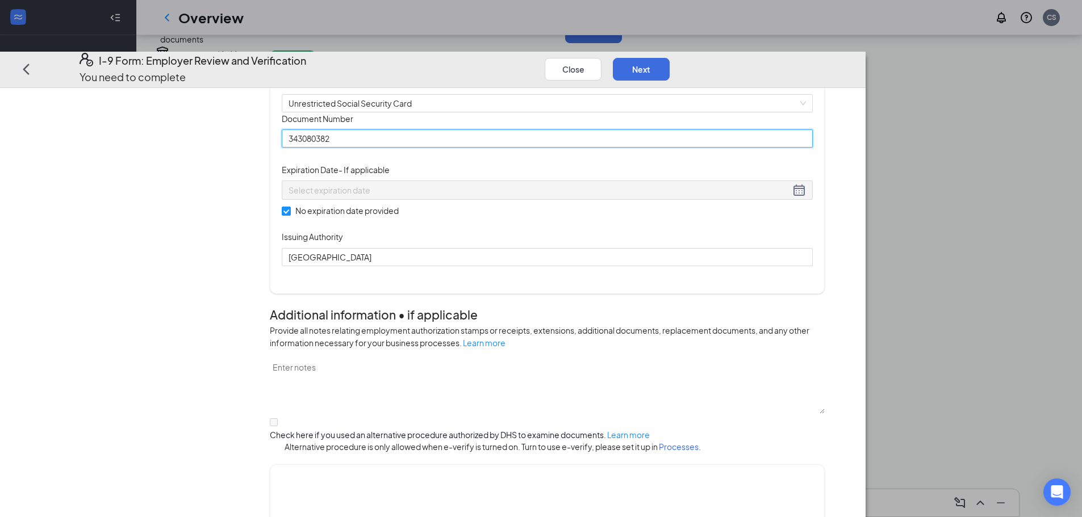
type input "343080382"
click at [738, 244] on div "Document Title Unrestricted Social Security Card Document Number 343080382 Expi…" at bounding box center [547, 189] width 531 height 154
click at [670, 58] on button "Next" at bounding box center [641, 69] width 57 height 23
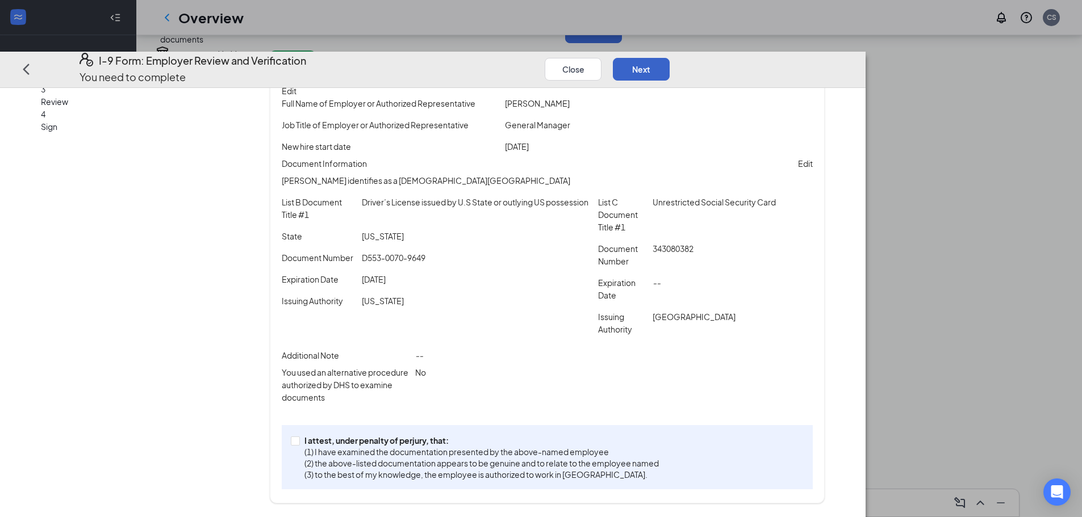
scroll to position [1385, 0]
click at [381, 444] on div "I attest, under penalty of [PERSON_NAME], that: (1) I have examined the documen…" at bounding box center [547, 457] width 531 height 64
click at [299, 444] on input "I attest, under penalty of [PERSON_NAME], that: (1) I have examined the documen…" at bounding box center [295, 441] width 8 height 8
checkbox input "true"
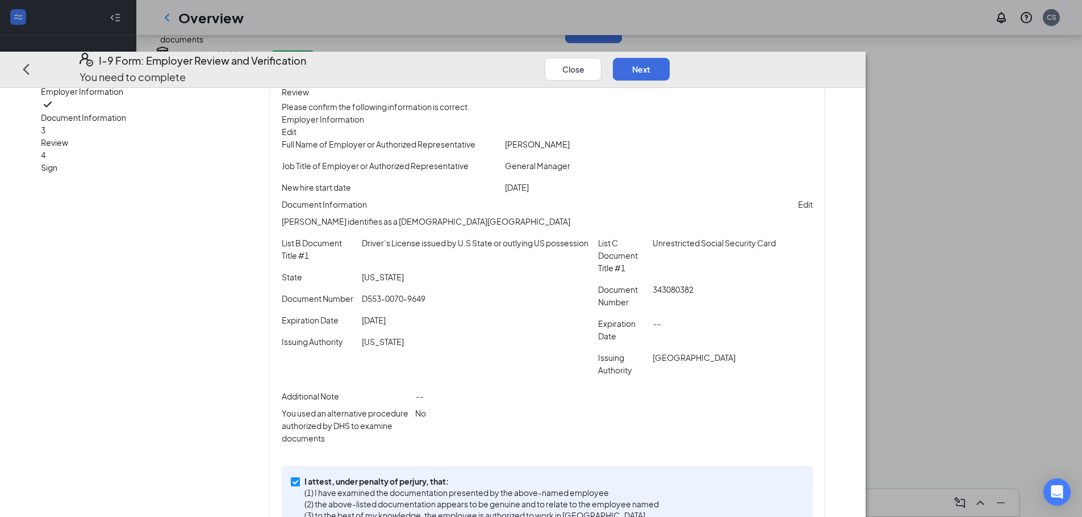
scroll to position [0, 0]
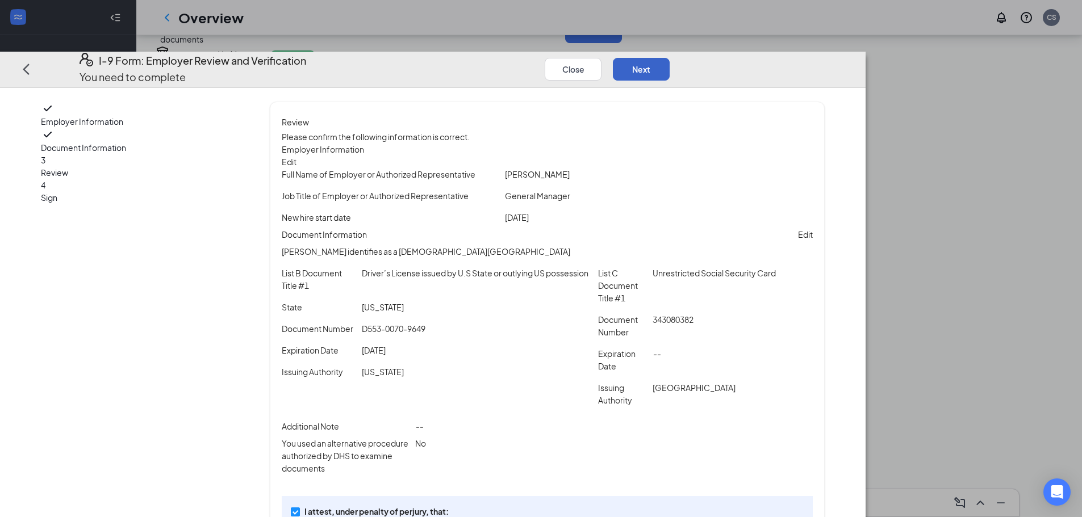
click at [670, 58] on button "Next" at bounding box center [641, 69] width 57 height 23
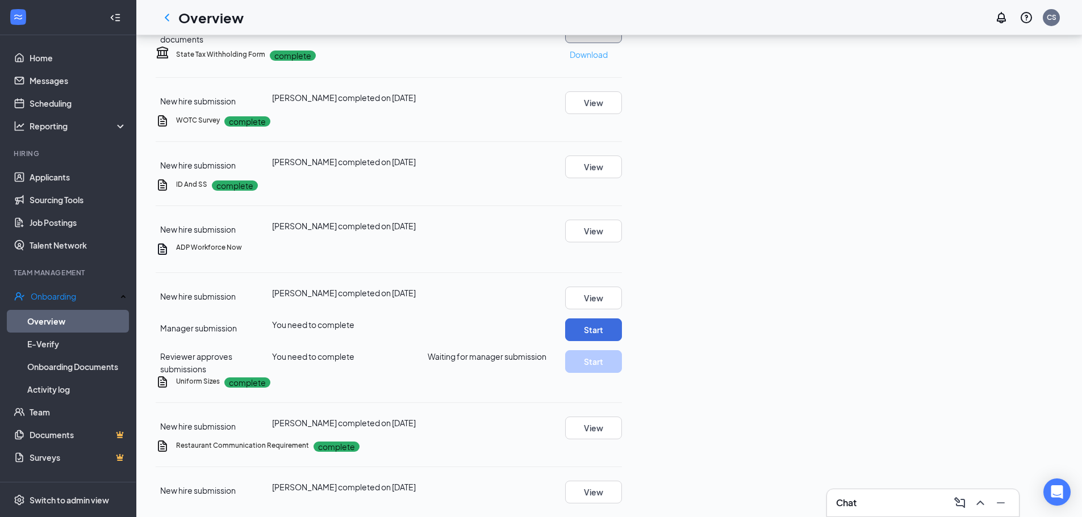
scroll to position [1363, 0]
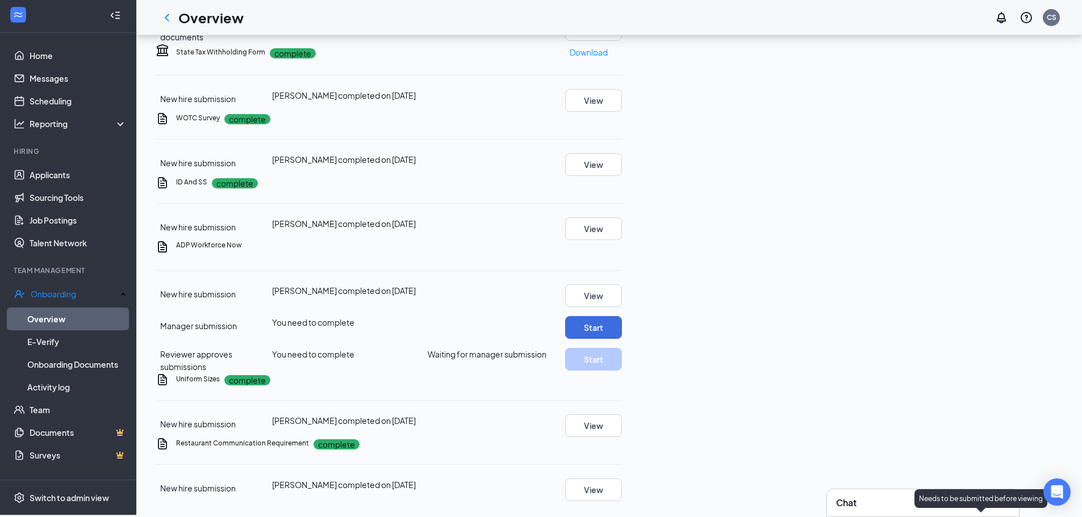
click at [1006, 490] on div "Needs to be submitted before viewing" at bounding box center [980, 499] width 133 height 19
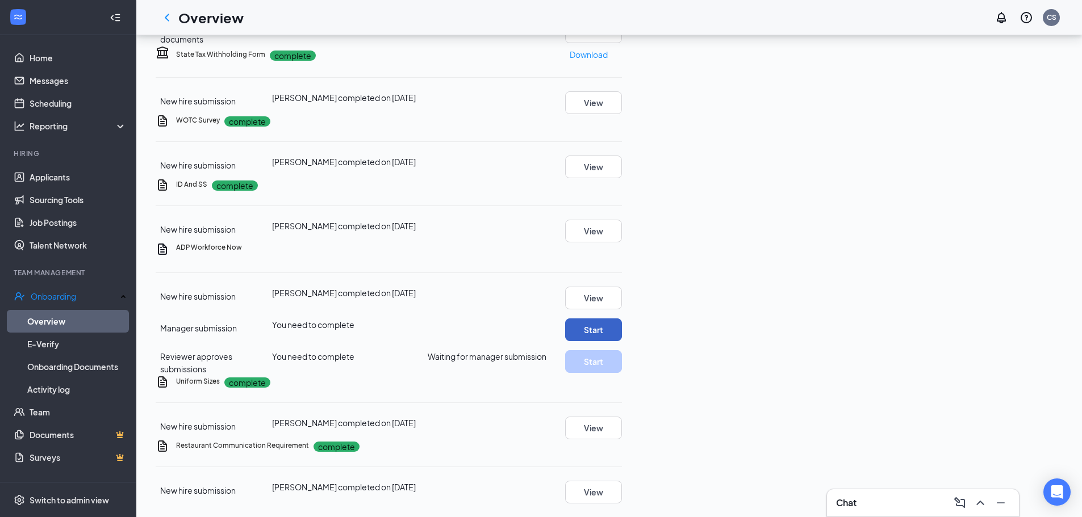
click at [622, 319] on button "Start" at bounding box center [593, 330] width 57 height 23
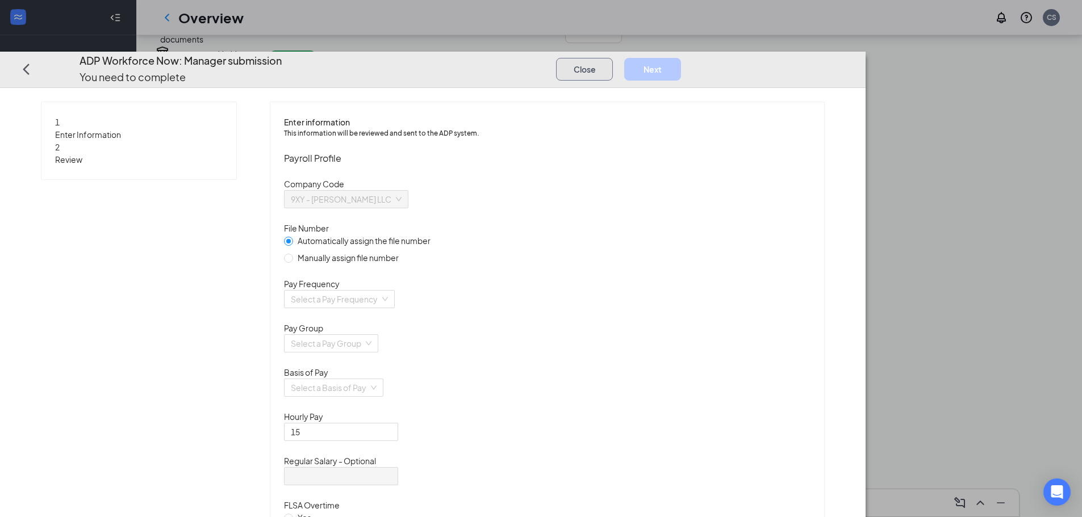
click at [613, 58] on button "Close" at bounding box center [584, 69] width 57 height 23
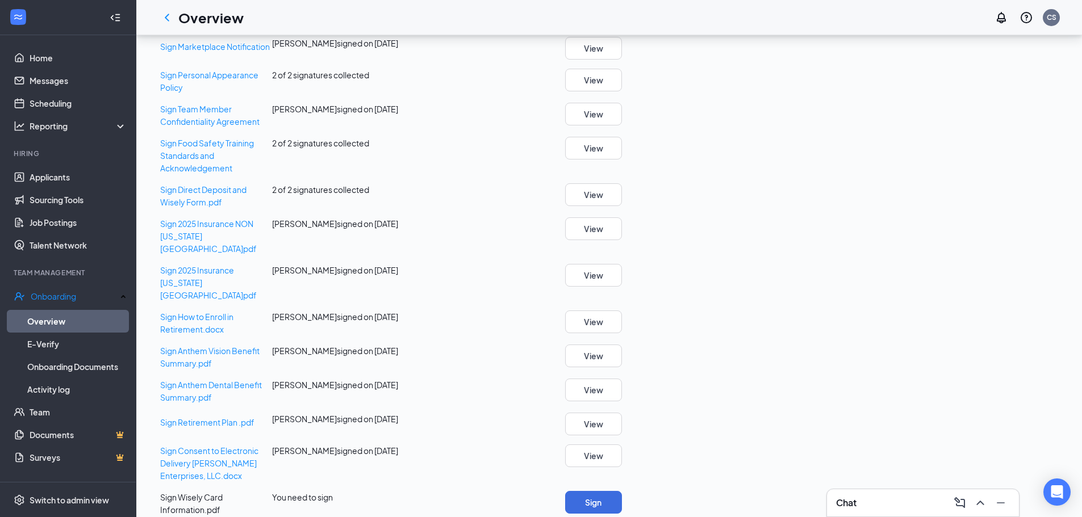
scroll to position [681, 0]
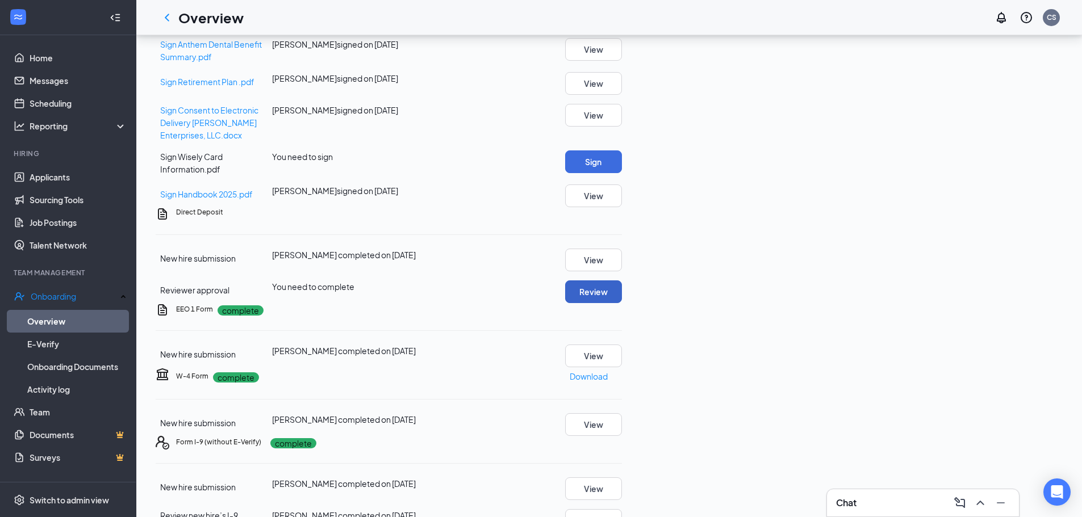
click at [622, 303] on button "Review" at bounding box center [593, 292] width 57 height 23
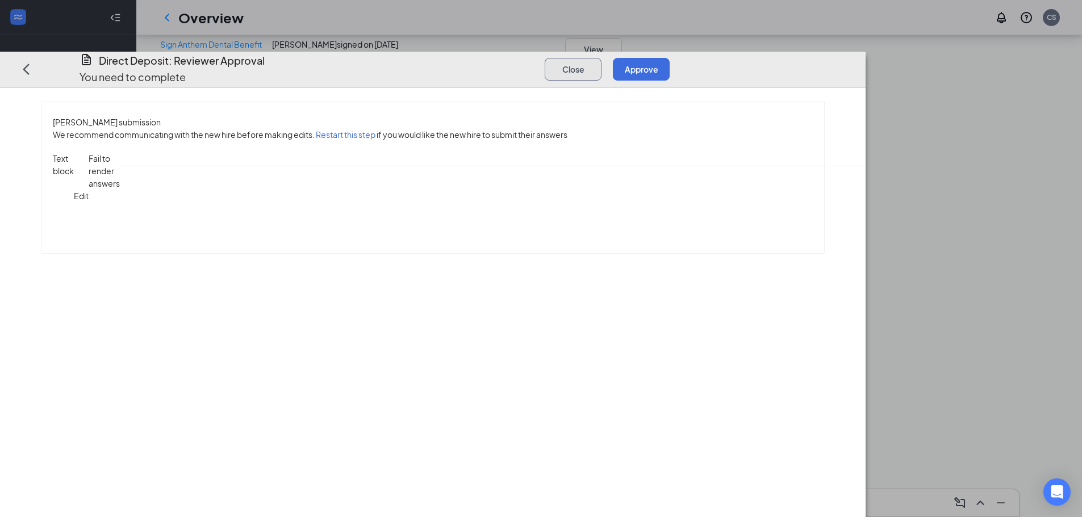
click at [601, 58] on button "Close" at bounding box center [573, 69] width 57 height 23
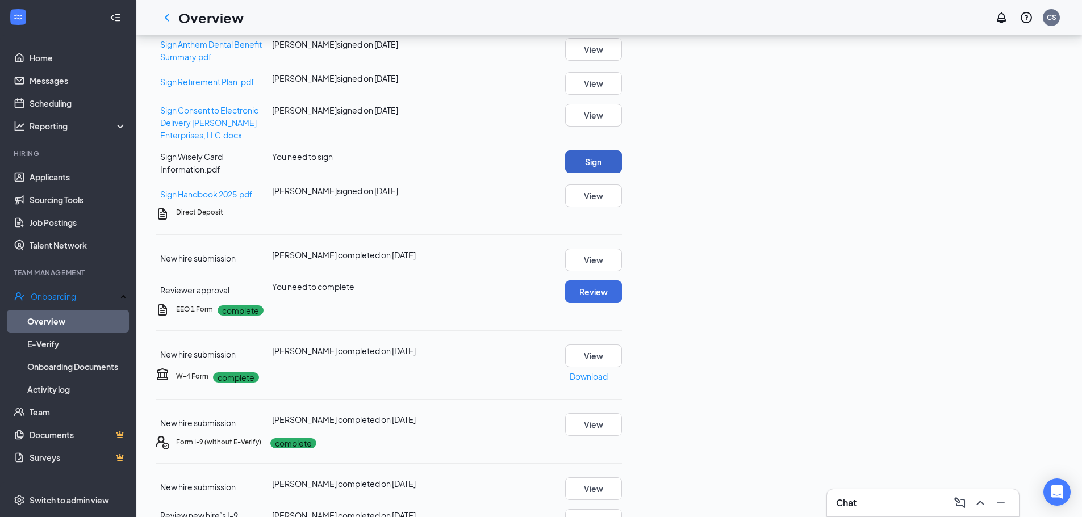
click at [622, 173] on button "Sign" at bounding box center [593, 161] width 57 height 23
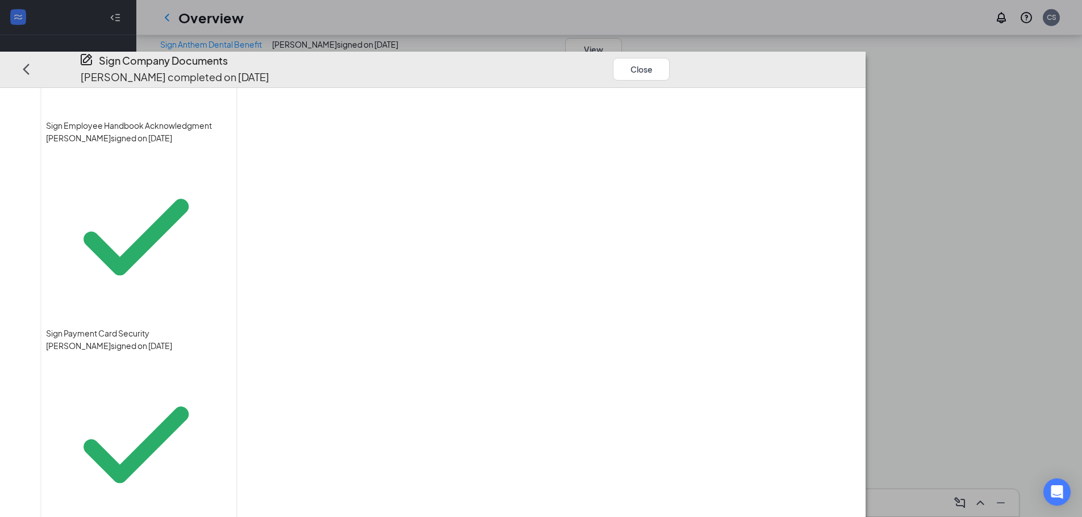
scroll to position [0, 0]
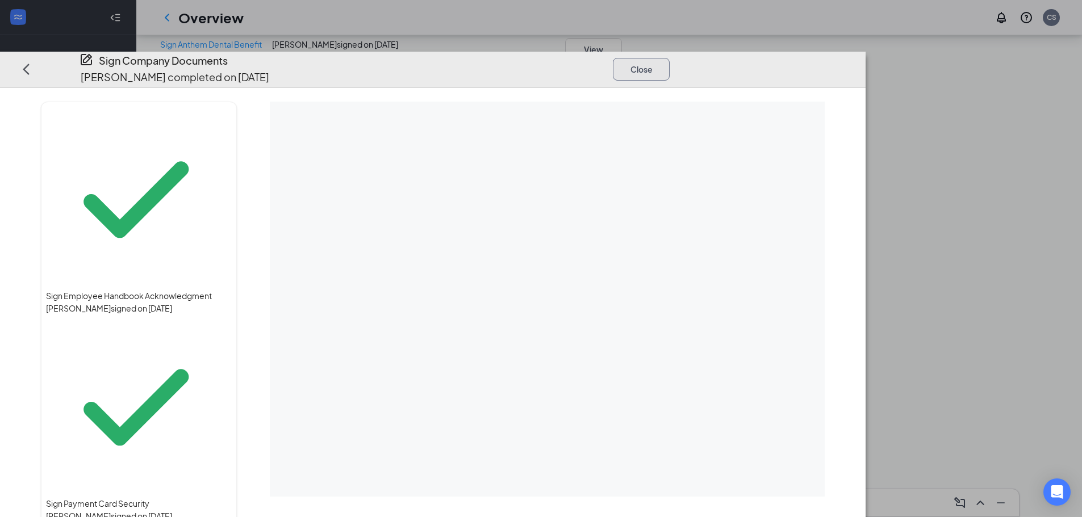
click at [670, 58] on button "Close" at bounding box center [641, 69] width 57 height 23
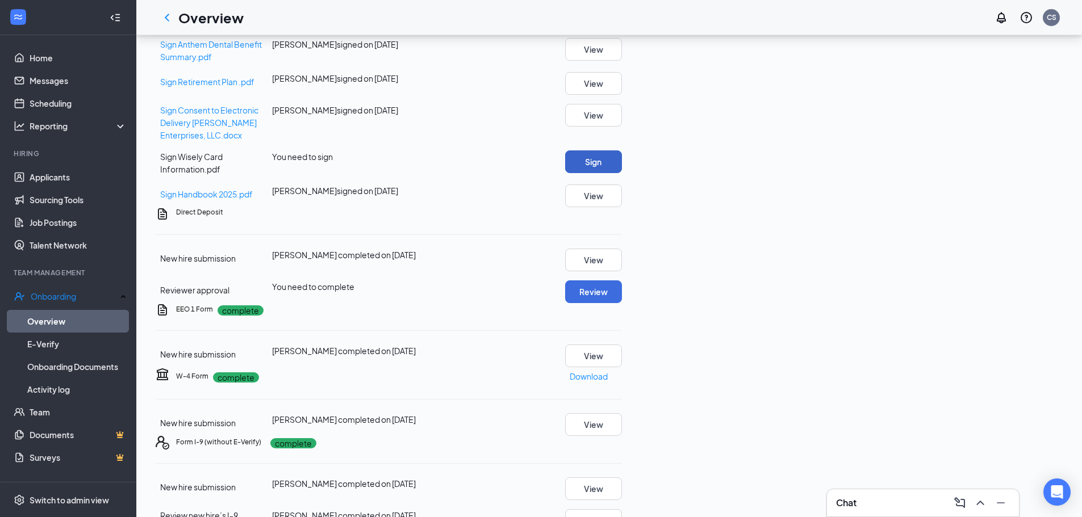
click at [622, 173] on button "Sign" at bounding box center [593, 161] width 57 height 23
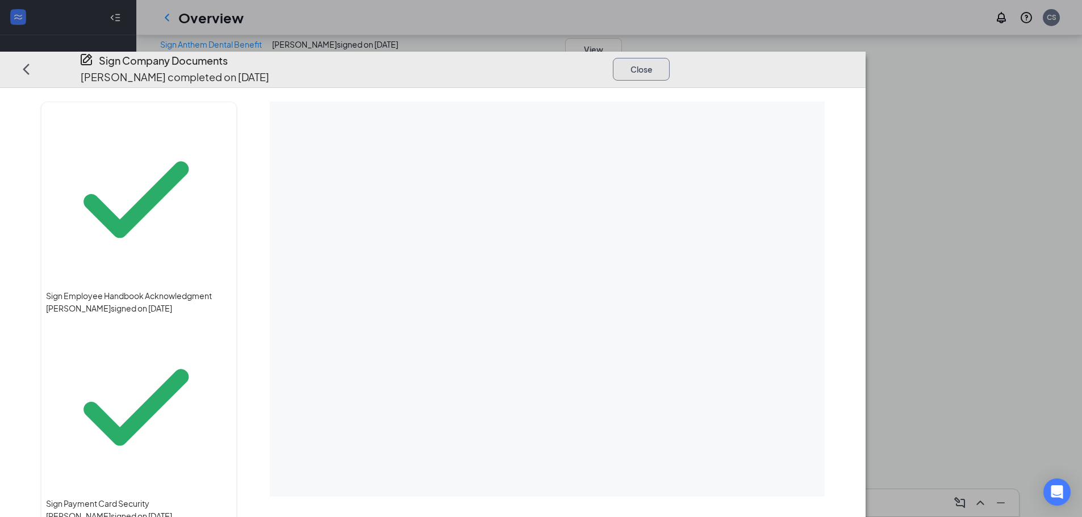
click at [670, 58] on button "Close" at bounding box center [641, 69] width 57 height 23
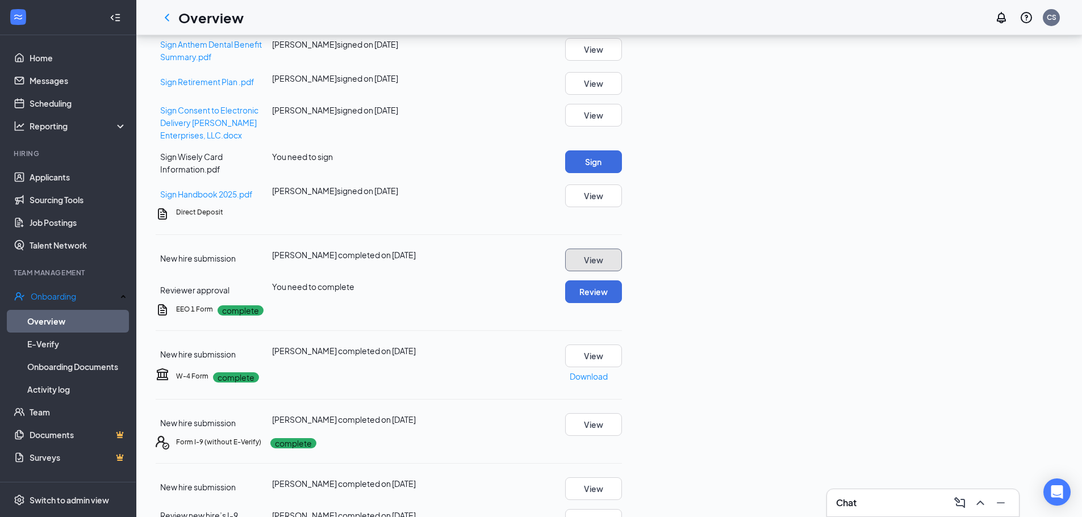
click at [622, 271] on button "View" at bounding box center [593, 260] width 57 height 23
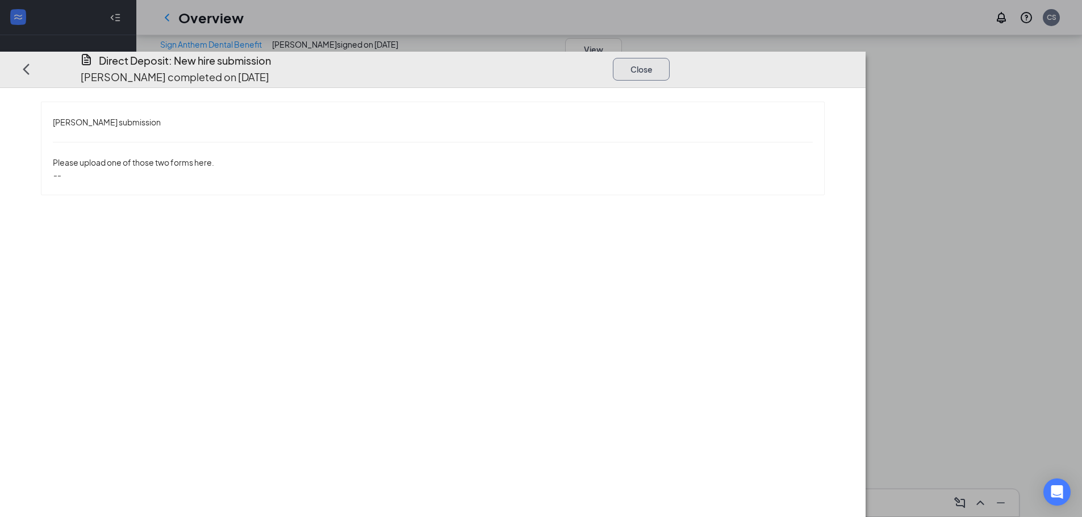
click at [670, 58] on button "Close" at bounding box center [641, 69] width 57 height 23
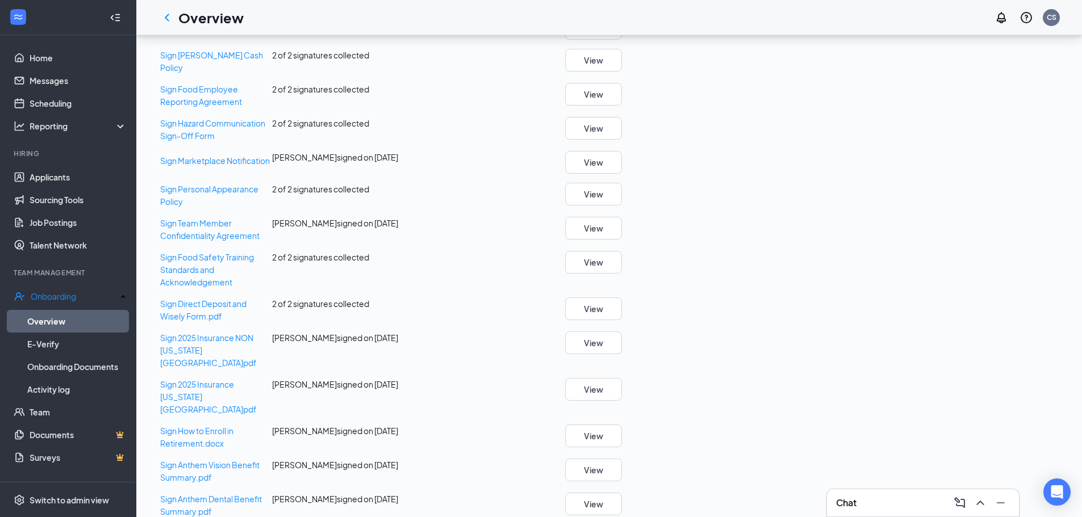
scroll to position [227, 0]
click at [622, 320] on button "View" at bounding box center [593, 308] width 57 height 23
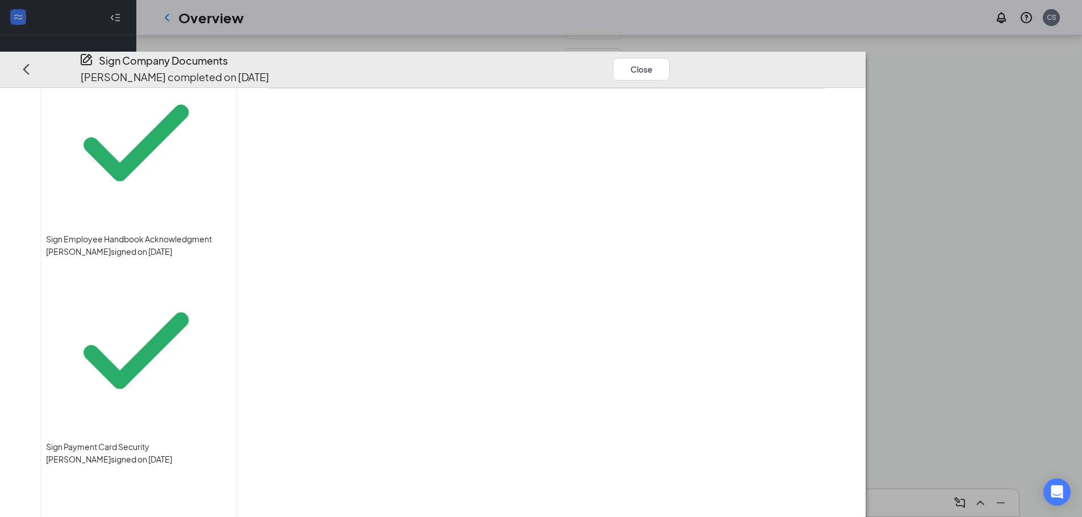
scroll to position [0, 0]
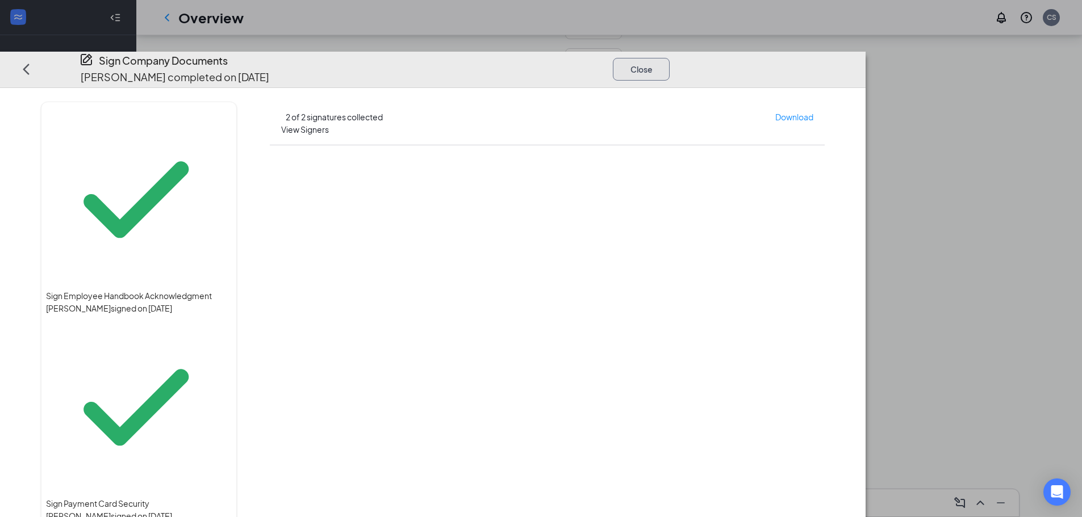
click at [670, 58] on button "Close" at bounding box center [641, 69] width 57 height 23
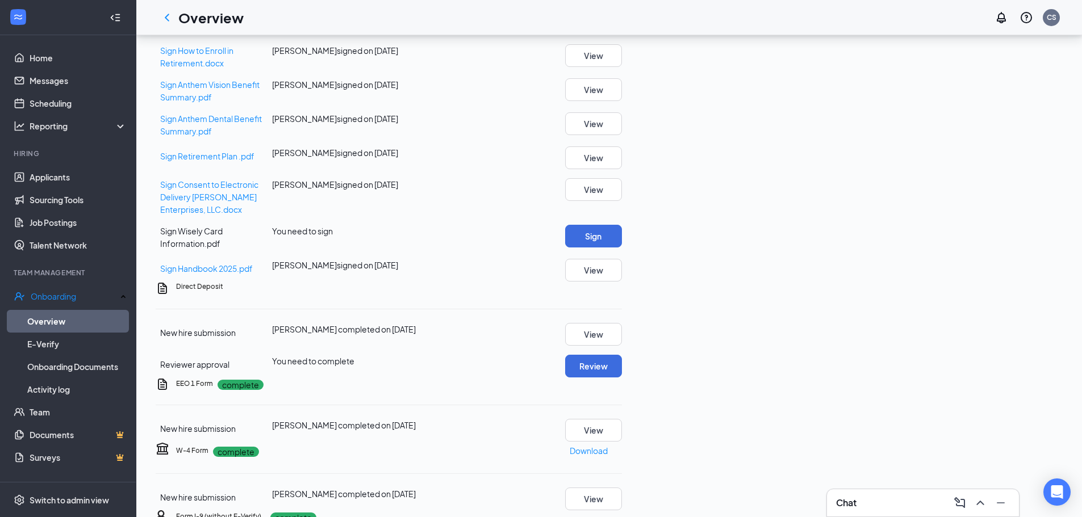
scroll to position [852, 0]
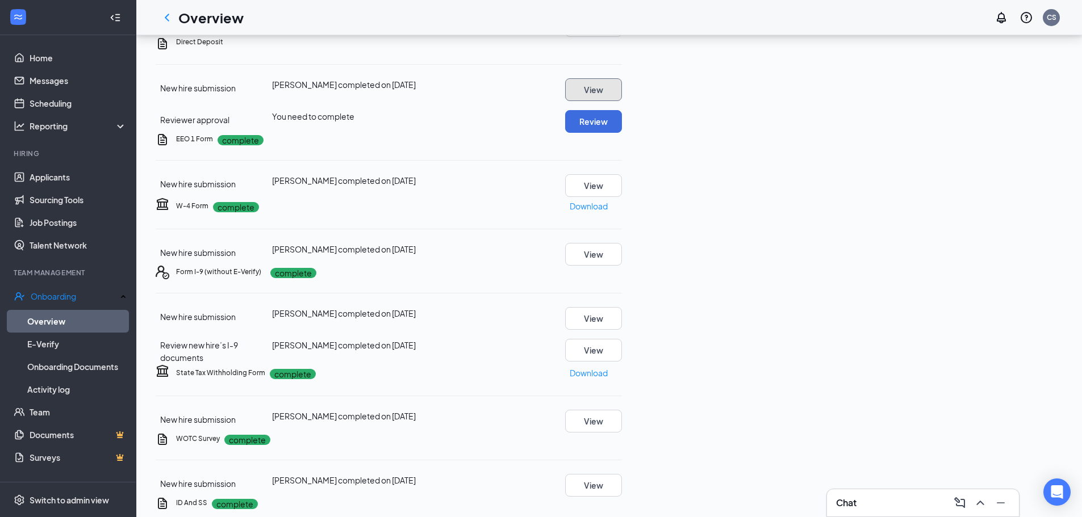
click at [622, 101] on button "View" at bounding box center [593, 89] width 57 height 23
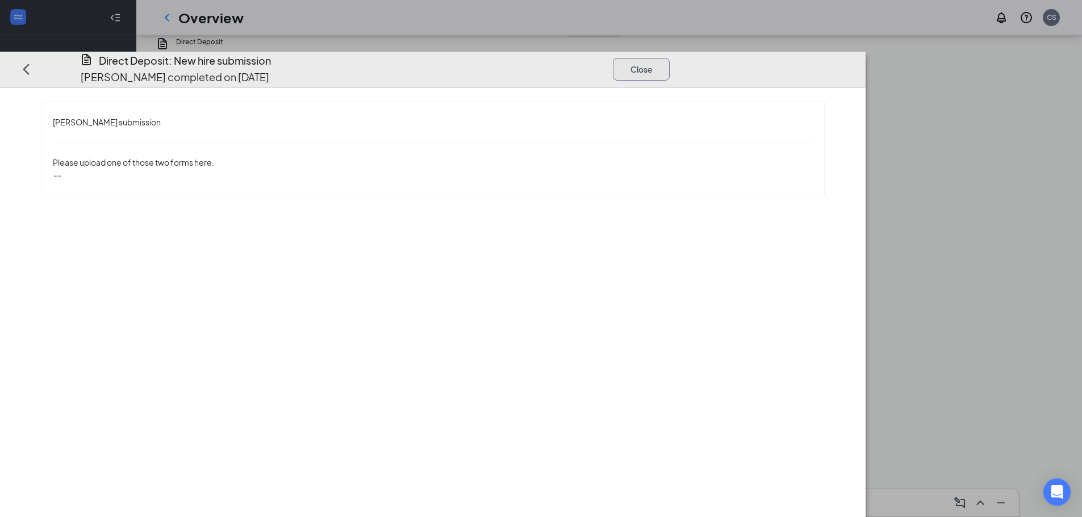
click at [670, 58] on button "Close" at bounding box center [641, 69] width 57 height 23
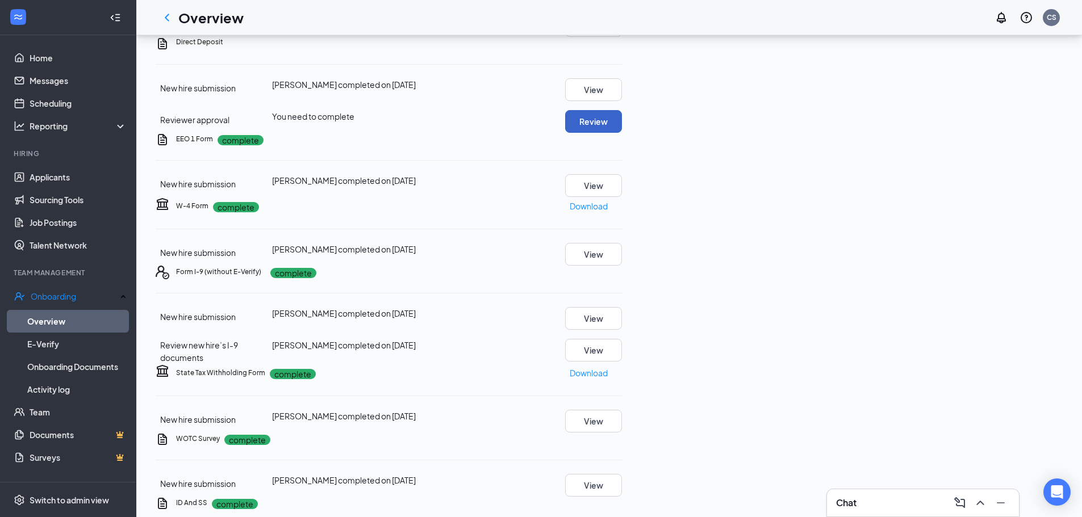
click at [622, 133] on button "Review" at bounding box center [593, 121] width 57 height 23
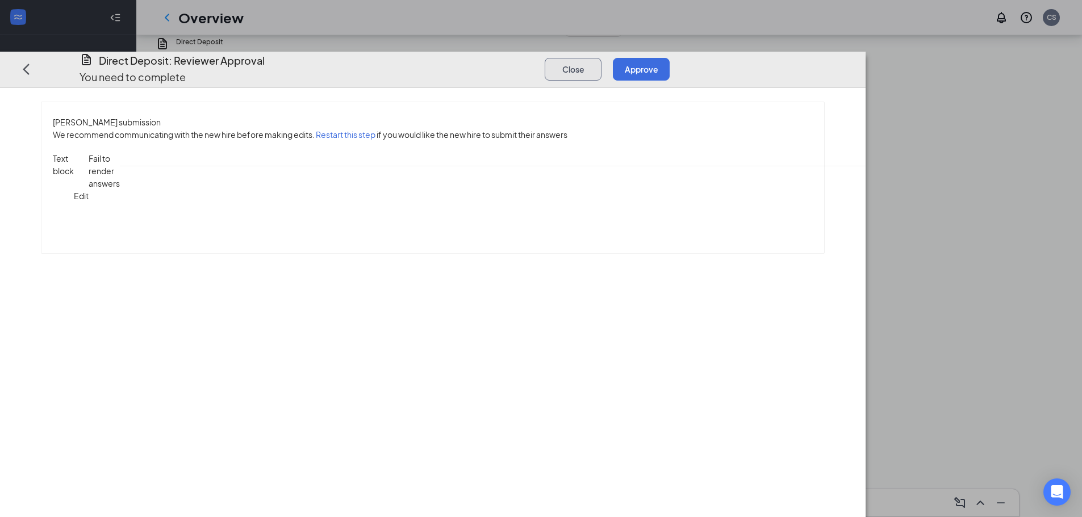
click at [601, 58] on button "Close" at bounding box center [573, 69] width 57 height 23
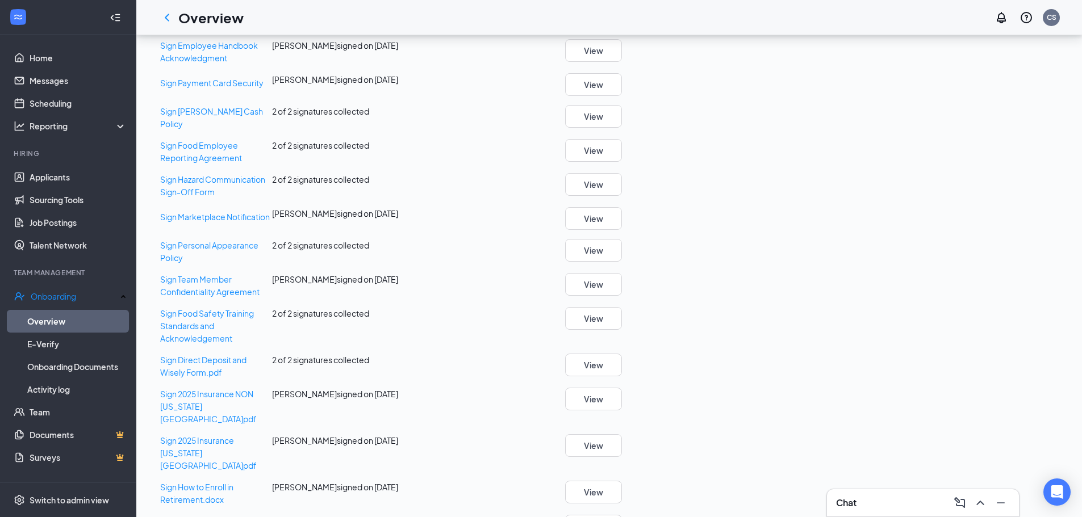
scroll to position [0, 0]
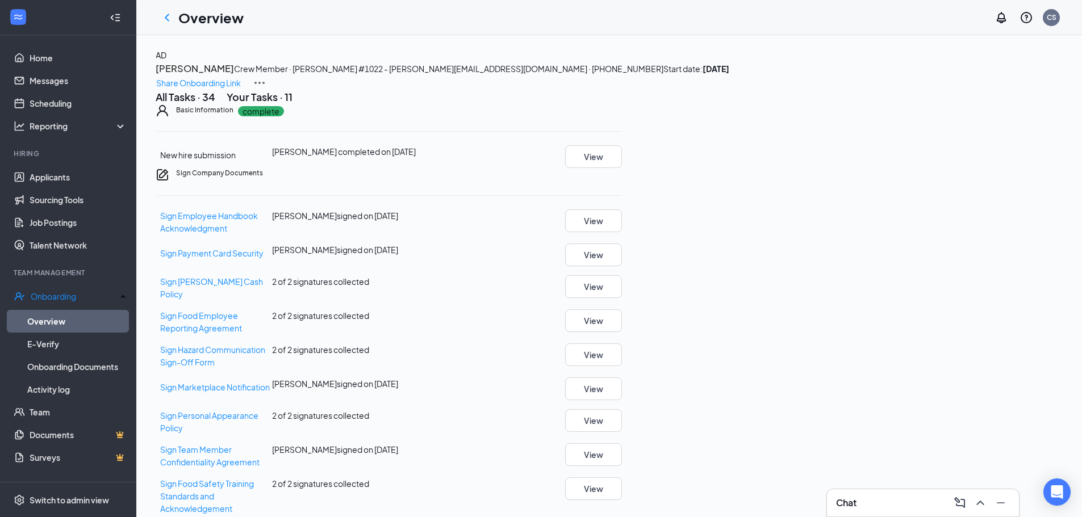
click at [266, 76] on img at bounding box center [260, 83] width 14 height 14
click at [289, 104] on div "Your Tasks · 11" at bounding box center [260, 97] width 66 height 14
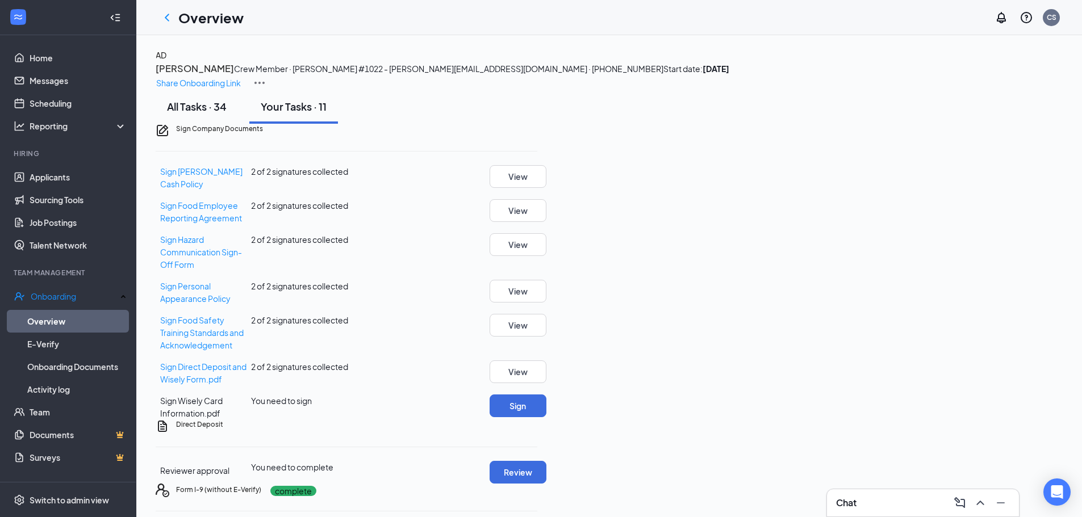
click at [227, 114] on div "All Tasks · 34" at bounding box center [197, 106] width 60 height 14
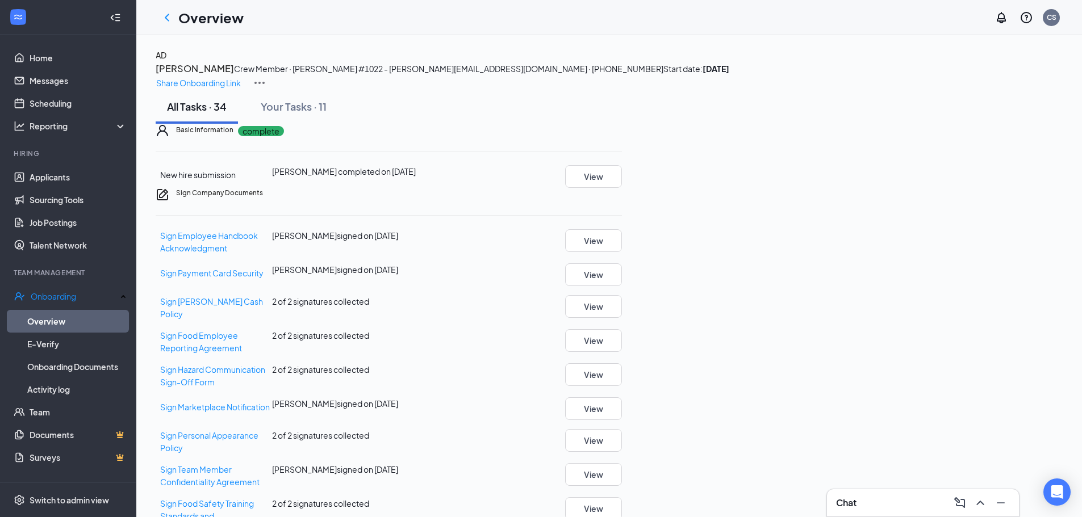
click at [340, 90] on div "AD [PERSON_NAME] Crew Member · [PERSON_NAME] #1022 - [PERSON_NAME] [EMAIL_ADDRE…" at bounding box center [609, 69] width 907 height 41
click at [234, 74] on h3 "[PERSON_NAME]" at bounding box center [195, 68] width 78 height 15
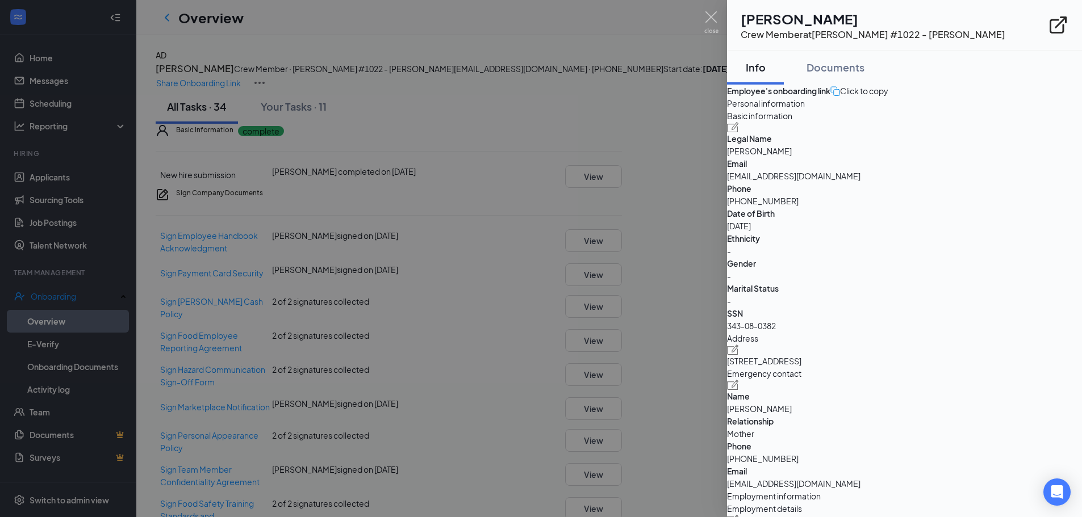
click at [834, 19] on h1 "[PERSON_NAME]" at bounding box center [873, 18] width 265 height 19
click at [784, 17] on h1 "[PERSON_NAME]" at bounding box center [873, 18] width 265 height 19
click at [856, 60] on div "Documents" at bounding box center [835, 67] width 58 height 14
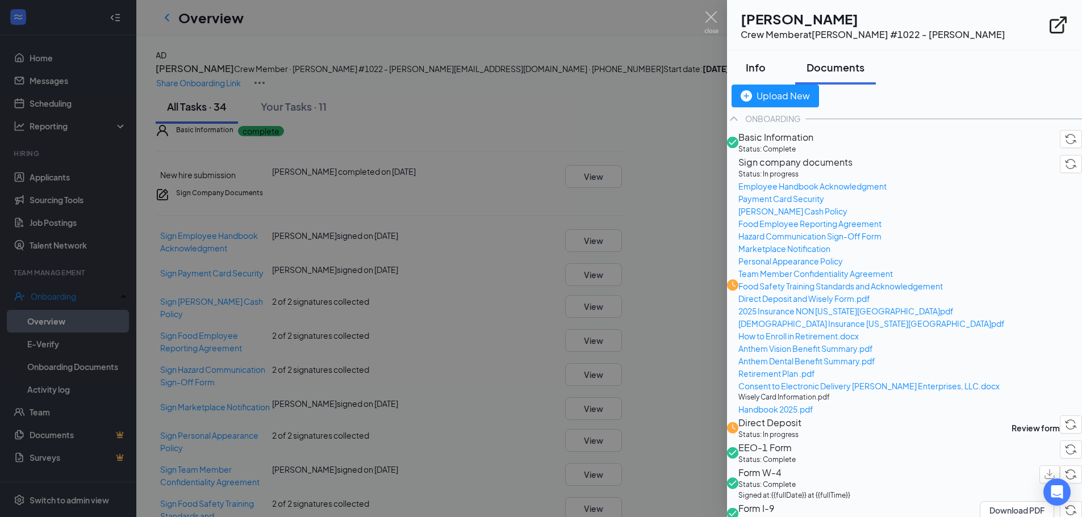
click at [772, 66] on div "Info" at bounding box center [755, 67] width 34 height 14
click at [813, 1] on div "AG [PERSON_NAME] Crew Member at [PERSON_NAME] #1022 - [PERSON_NAME]" at bounding box center [904, 25] width 355 height 51
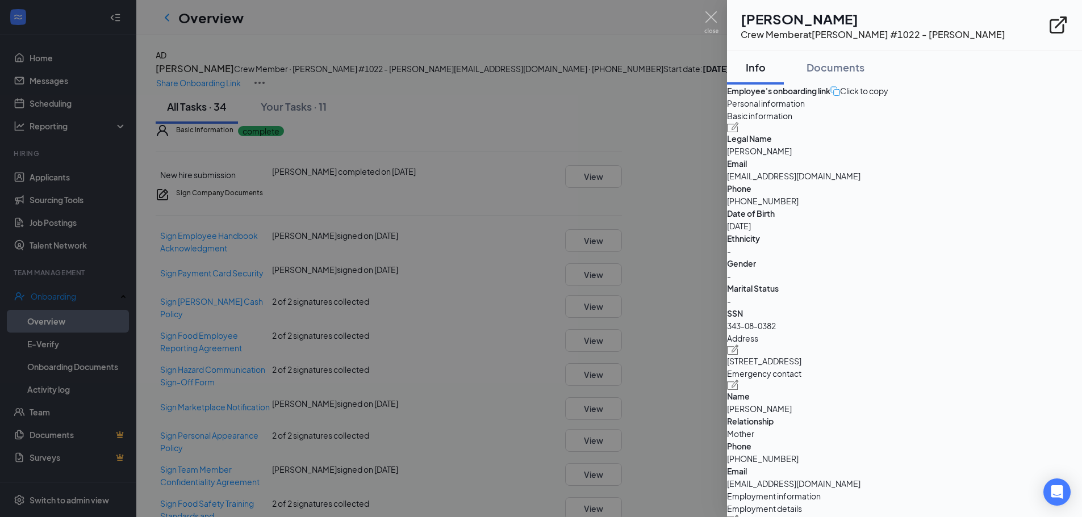
click at [801, 16] on h1 "[PERSON_NAME]" at bounding box center [873, 18] width 265 height 19
drag, startPoint x: 786, startPoint y: 20, endPoint x: 760, endPoint y: 23, distance: 26.3
click at [776, 23] on h1 "[PERSON_NAME]" at bounding box center [873, 18] width 265 height 19
click at [702, 18] on div at bounding box center [541, 258] width 1082 height 517
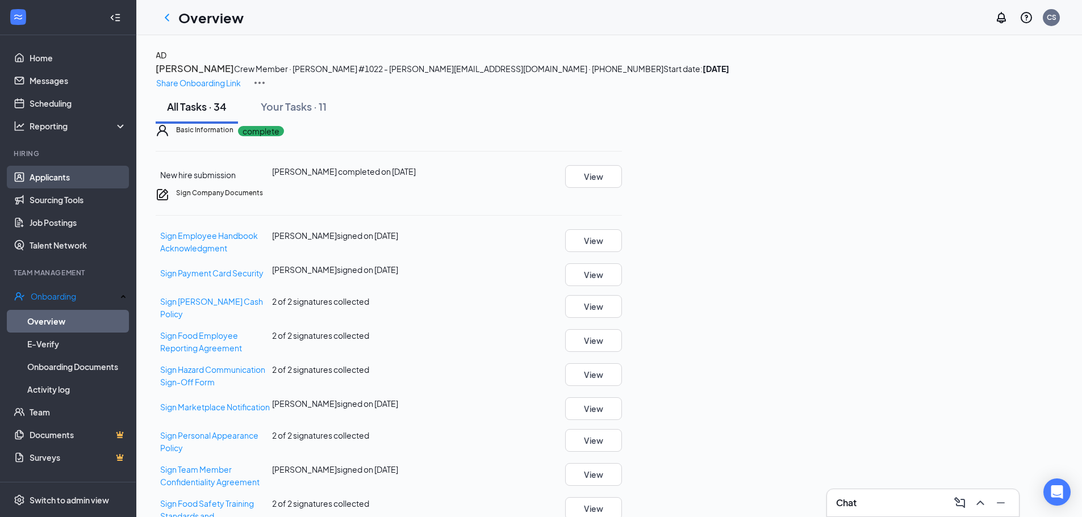
click at [30, 186] on link "Applicants" at bounding box center [78, 177] width 97 height 23
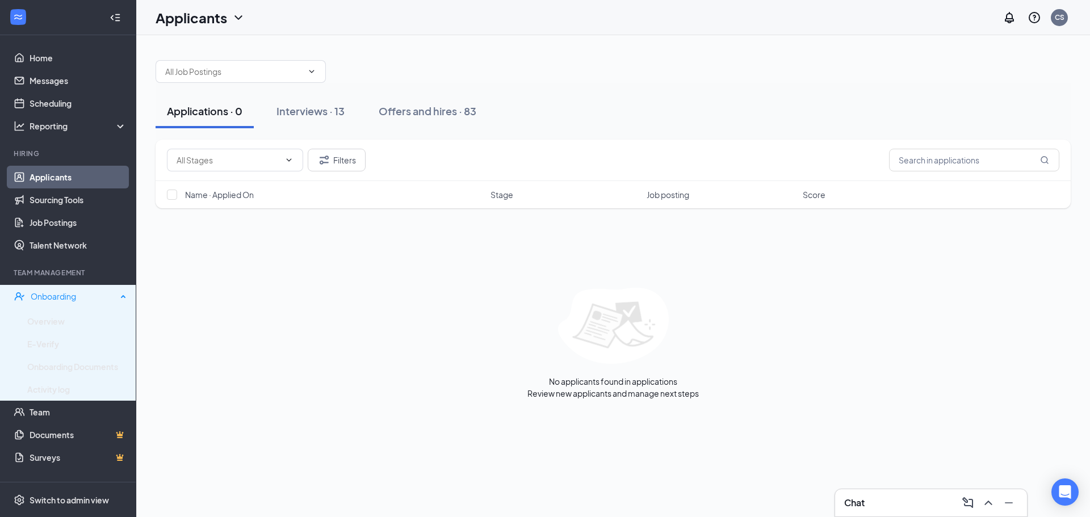
click at [37, 295] on div "Onboarding" at bounding box center [74, 296] width 86 height 11
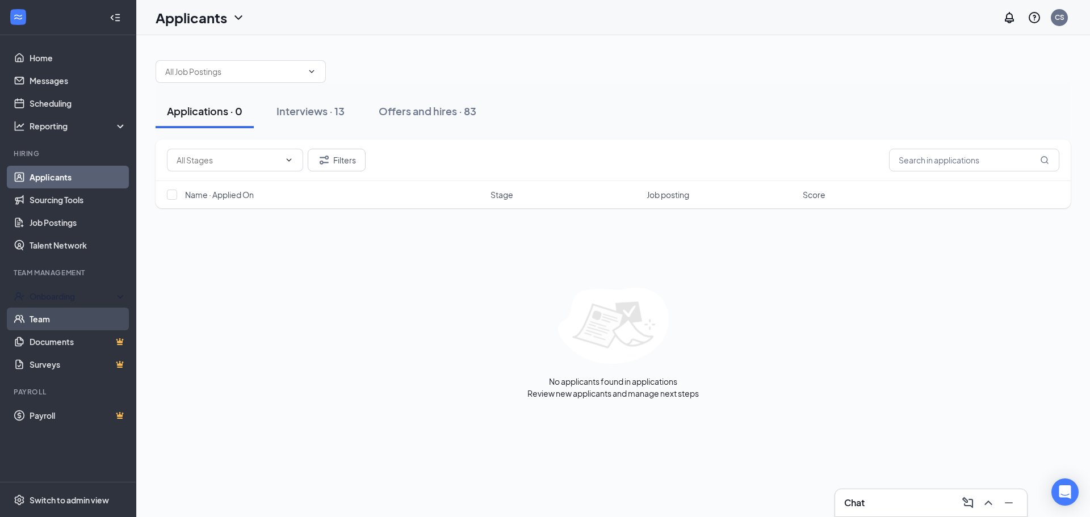
click at [37, 313] on ul "Onboarding Overview E-Verify Onboarding Documents Activity log Team Documents S…" at bounding box center [68, 330] width 136 height 91
click at [40, 299] on div "Onboarding" at bounding box center [73, 296] width 87 height 11
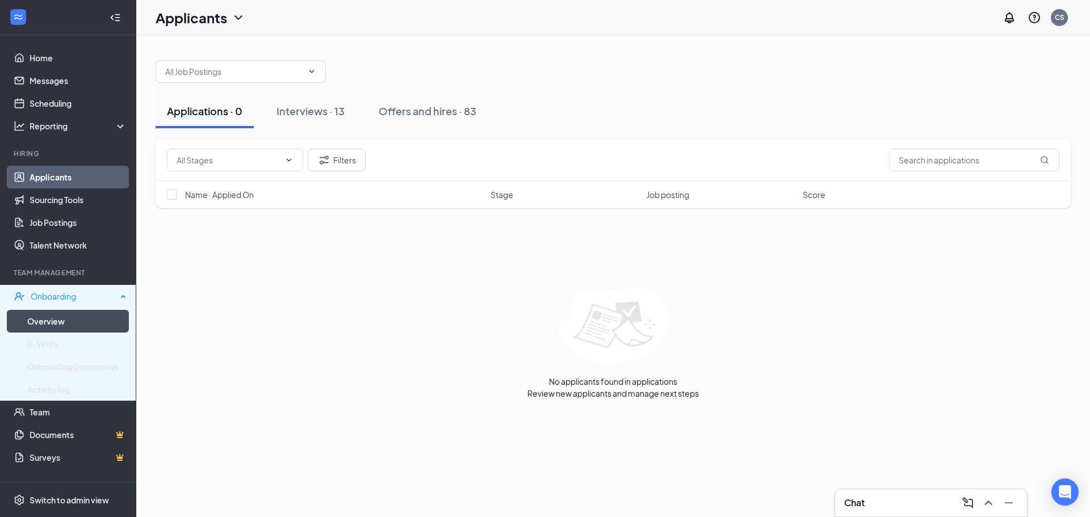
click at [39, 312] on link "Overview" at bounding box center [76, 321] width 99 height 23
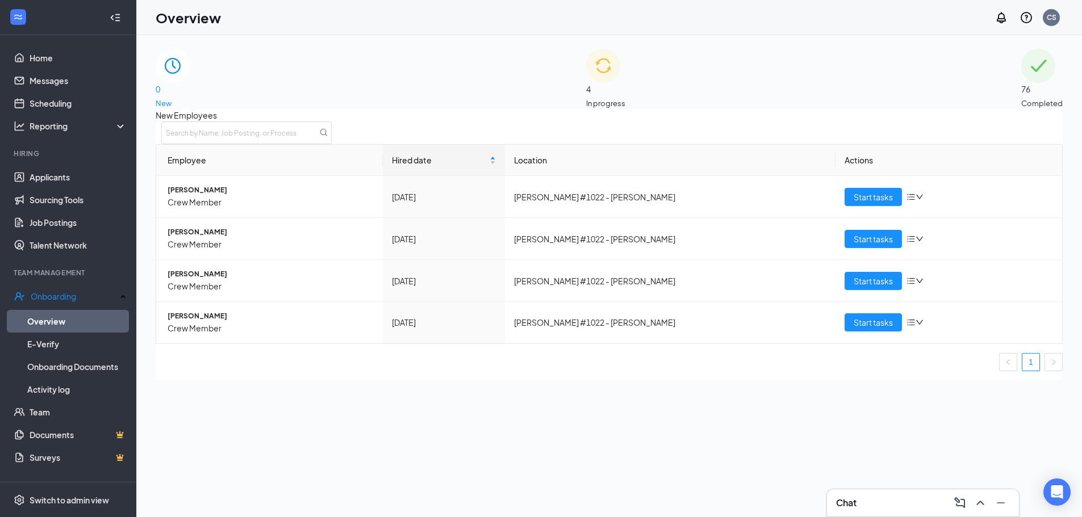
click at [586, 70] on img at bounding box center [603, 66] width 34 height 34
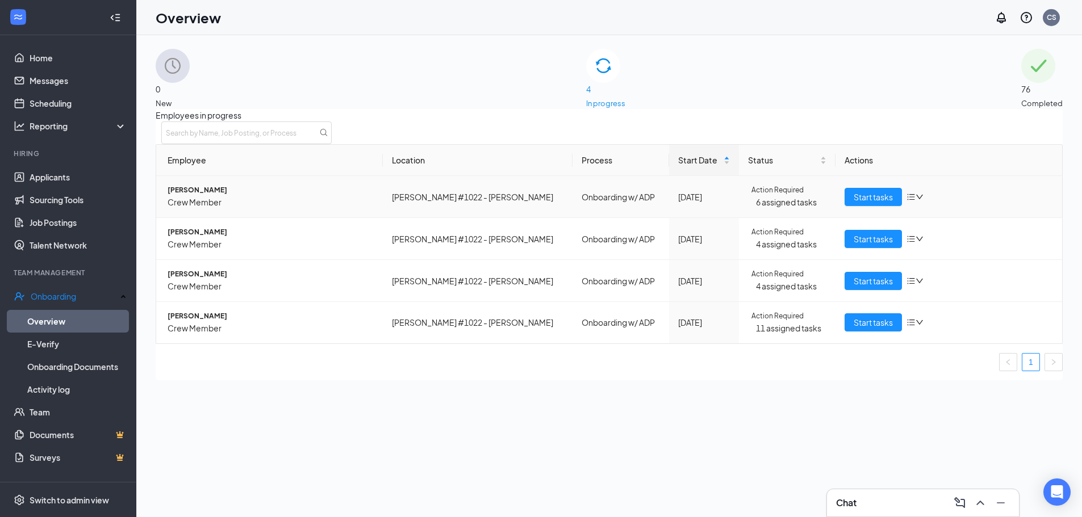
click at [751, 196] on span "Action Required" at bounding box center [777, 190] width 52 height 11
drag, startPoint x: 743, startPoint y: 204, endPoint x: 805, endPoint y: 203, distance: 61.3
click at [805, 196] on div "Action Required" at bounding box center [787, 190] width 78 height 11
drag, startPoint x: 868, startPoint y: 436, endPoint x: 860, endPoint y: 413, distance: 24.6
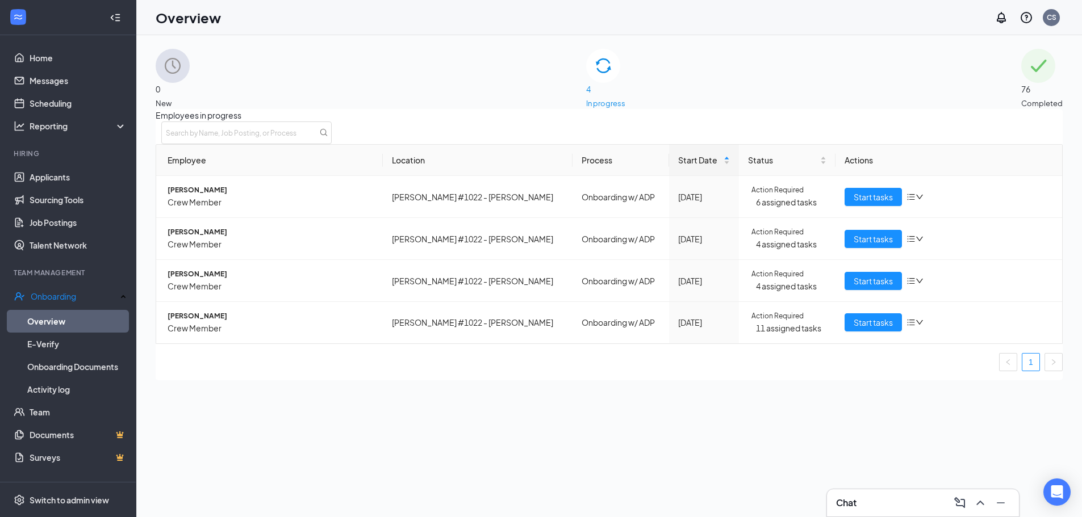
click at [867, 380] on div "Employees in progress Employee Location Process Start Date Status Actions Ka’[P…" at bounding box center [609, 244] width 907 height 271
click at [200, 280] on span "[PERSON_NAME]" at bounding box center [271, 274] width 206 height 11
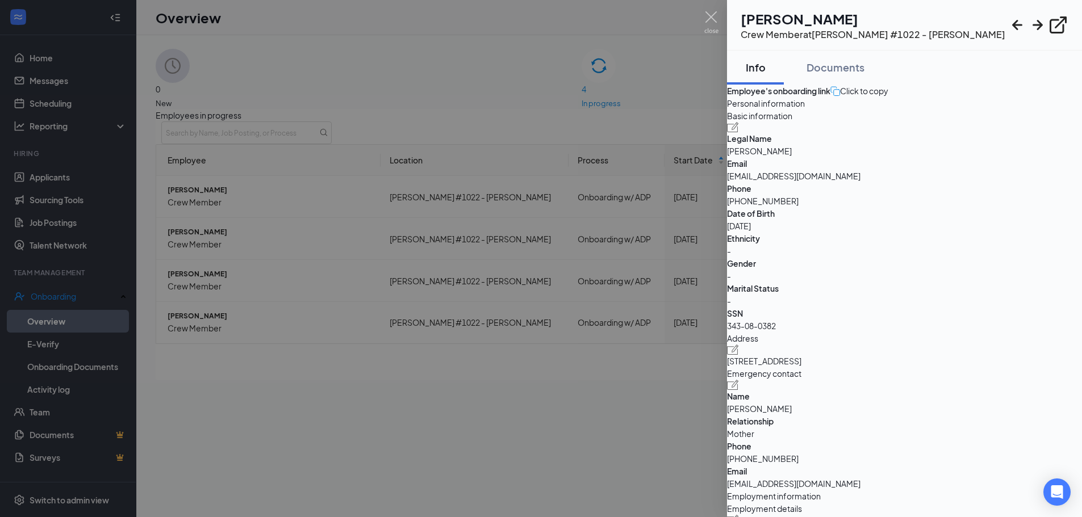
click at [668, 136] on div at bounding box center [541, 258] width 1082 height 517
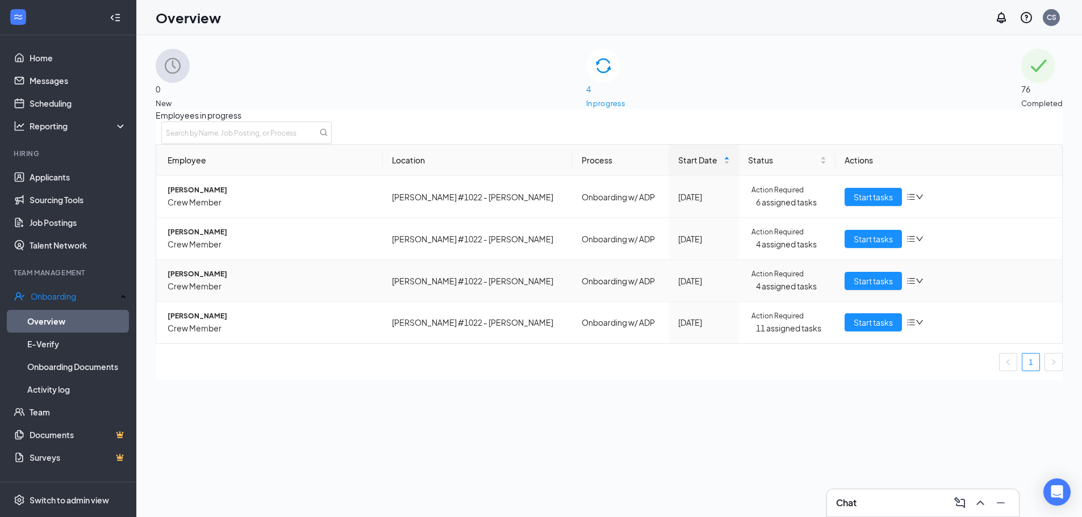
click at [199, 280] on span "[PERSON_NAME]" at bounding box center [271, 274] width 206 height 11
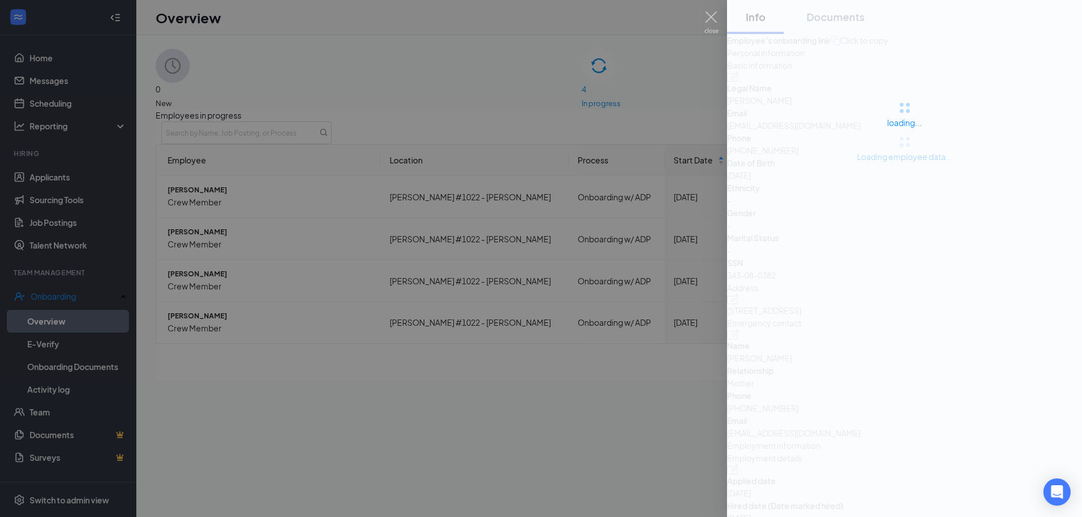
click at [576, 369] on div at bounding box center [541, 258] width 1082 height 517
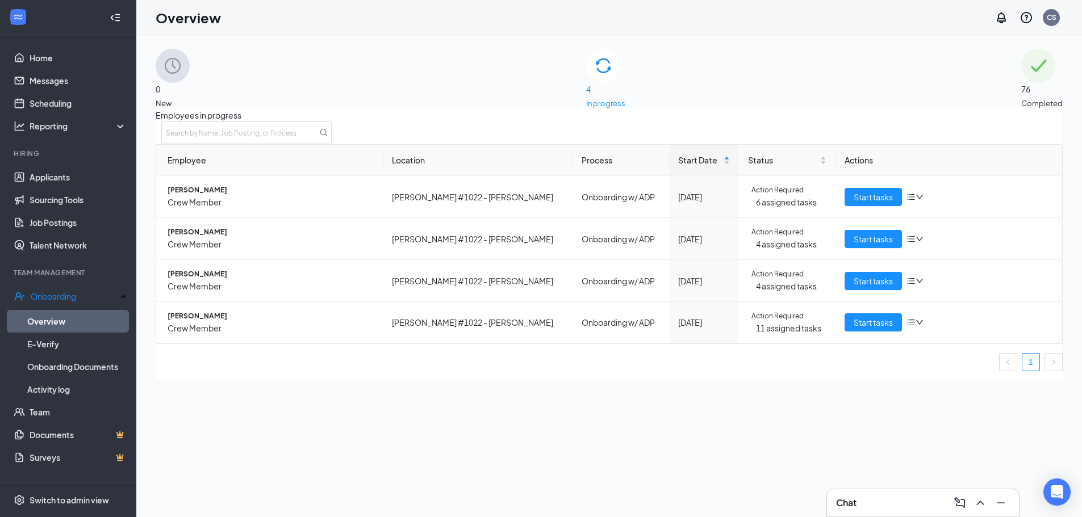
click at [580, 371] on ul "1" at bounding box center [609, 362] width 907 height 18
click at [893, 496] on div "Chat" at bounding box center [923, 503] width 174 height 18
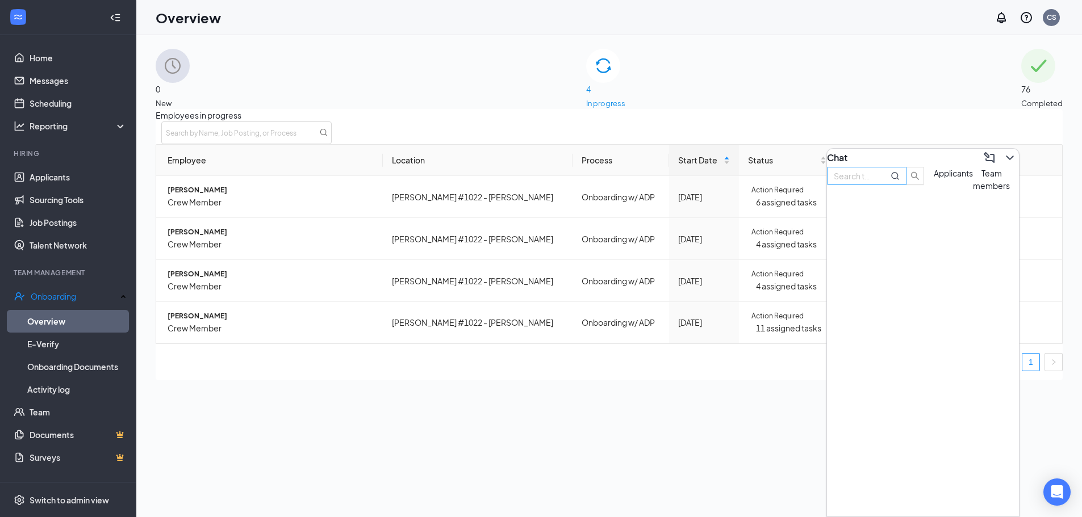
click at [875, 182] on input "text" at bounding box center [854, 176] width 41 height 12
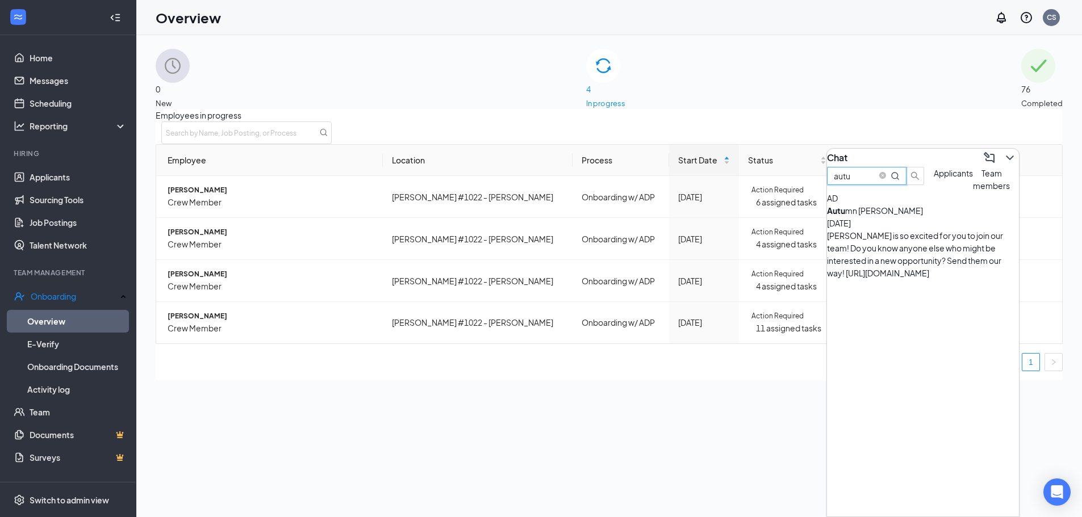
type input "autu"
click at [900, 252] on div "[PERSON_NAME] is so excited for you to join our team! Do you know anyone else w…" at bounding box center [923, 254] width 192 height 50
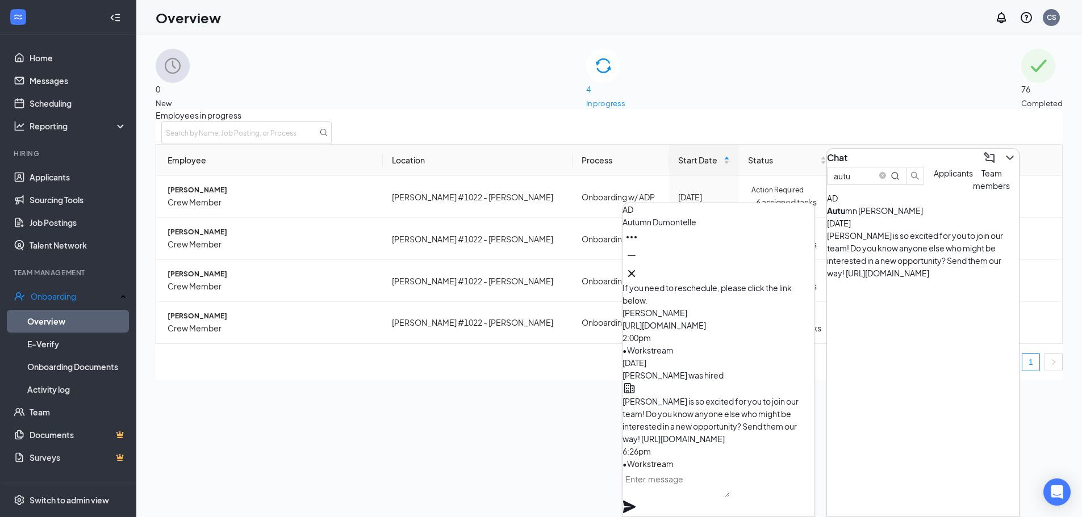
click at [705, 495] on textarea at bounding box center [675, 483] width 107 height 27
type textarea "T"
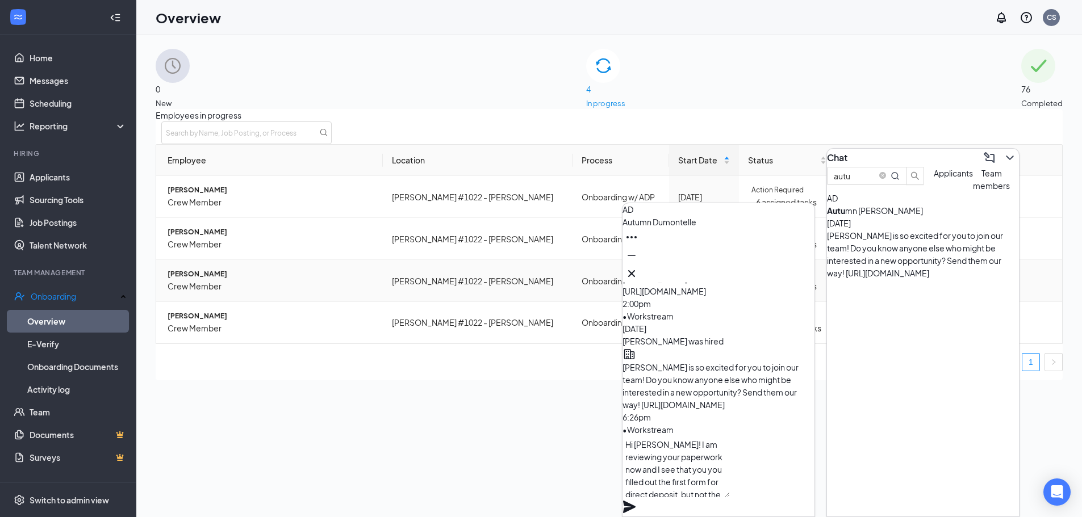
click at [235, 282] on td "[PERSON_NAME] Crew Member" at bounding box center [269, 281] width 227 height 42
click at [233, 280] on span "[PERSON_NAME]" at bounding box center [271, 274] width 206 height 11
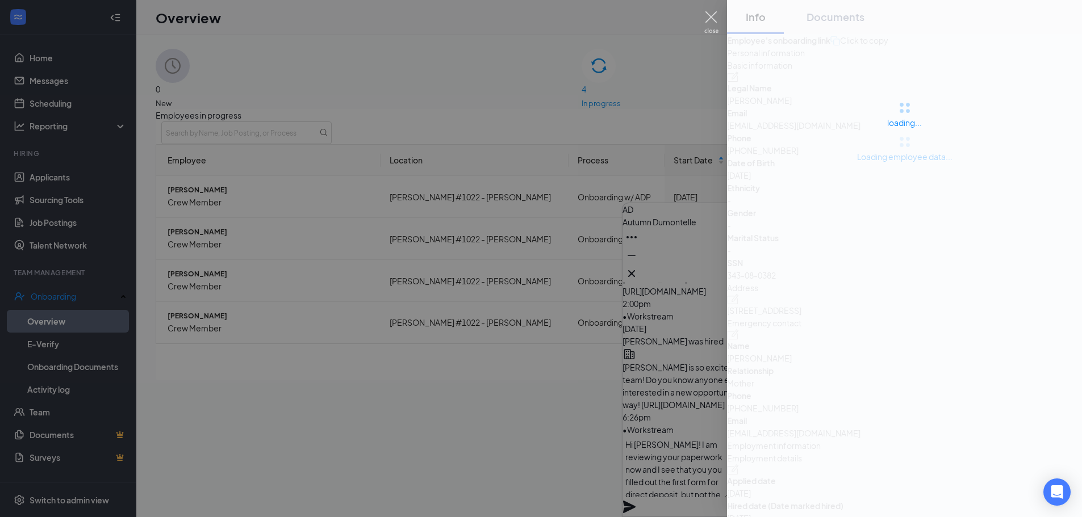
click at [713, 11] on img at bounding box center [711, 22] width 14 height 22
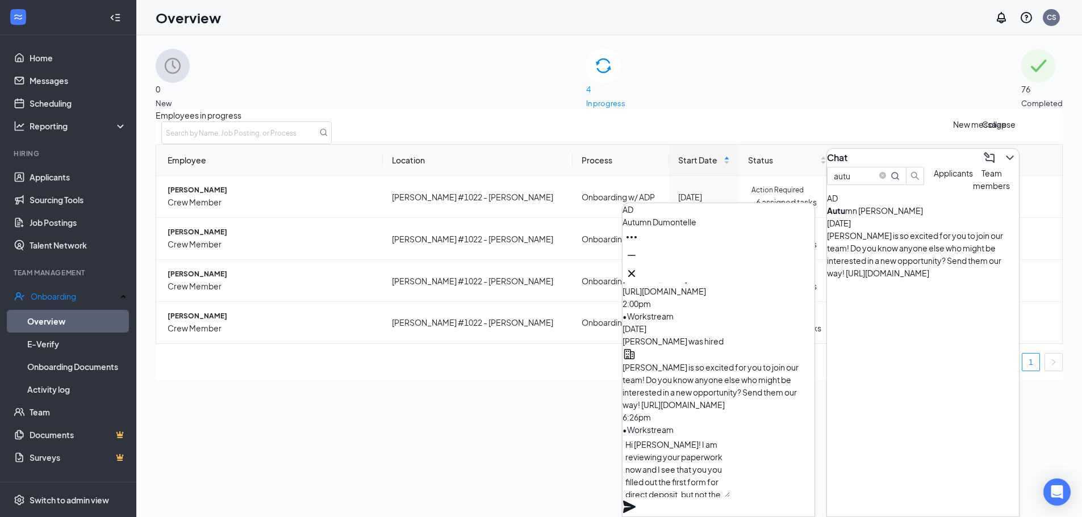
click at [1003, 154] on icon "ChevronDown" at bounding box center [1010, 158] width 14 height 14
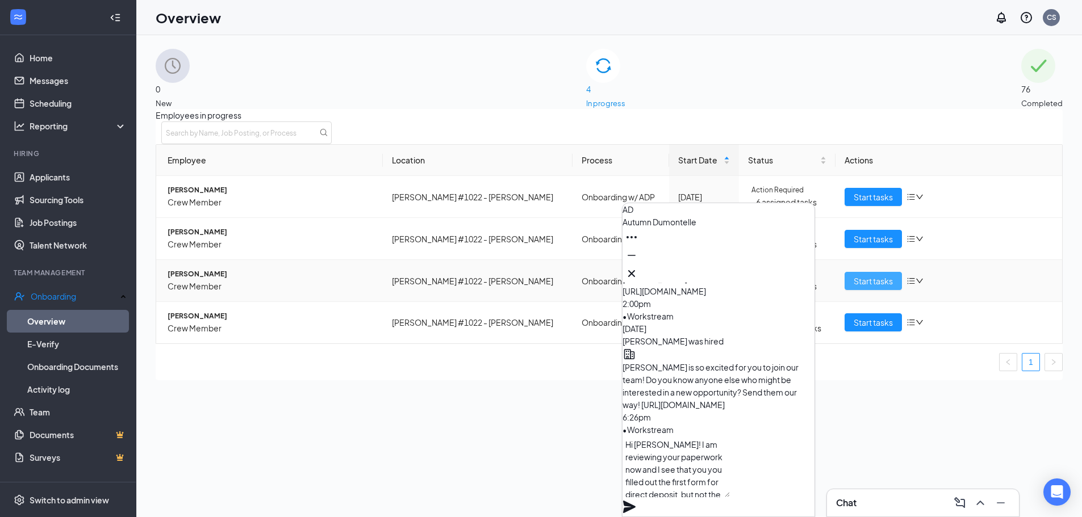
click at [870, 287] on span "Start tasks" at bounding box center [873, 281] width 39 height 12
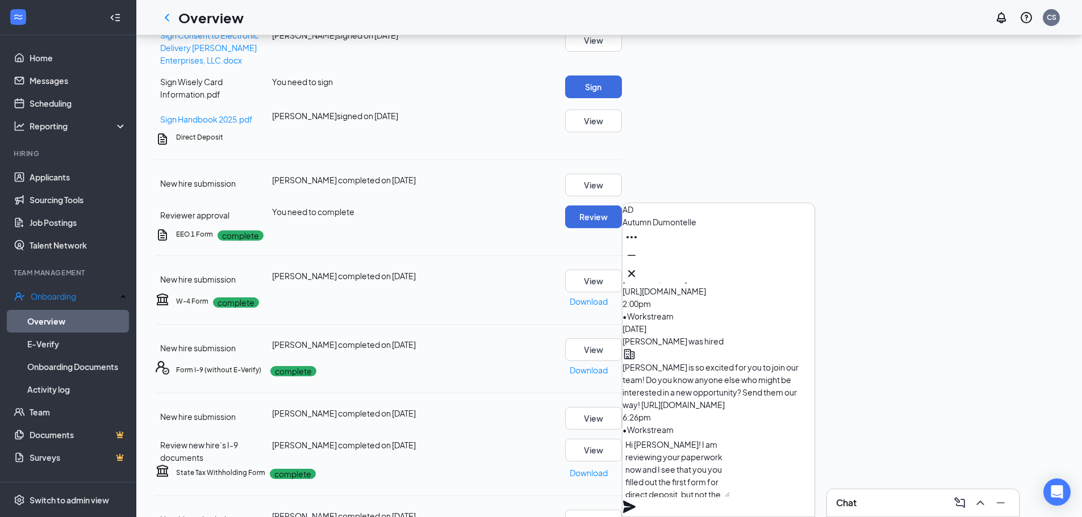
scroll to position [765, 0]
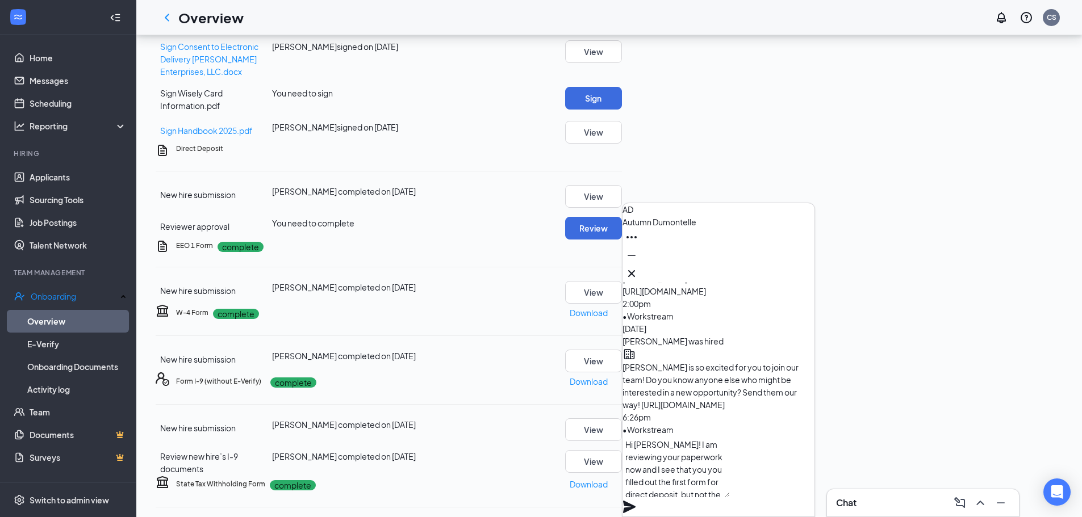
click at [416, 196] on span "[PERSON_NAME] completed on [DATE]" at bounding box center [344, 191] width 144 height 10
click at [236, 200] on span "New hire submission" at bounding box center [198, 195] width 76 height 10
click at [622, 208] on button "View" at bounding box center [593, 196] width 57 height 23
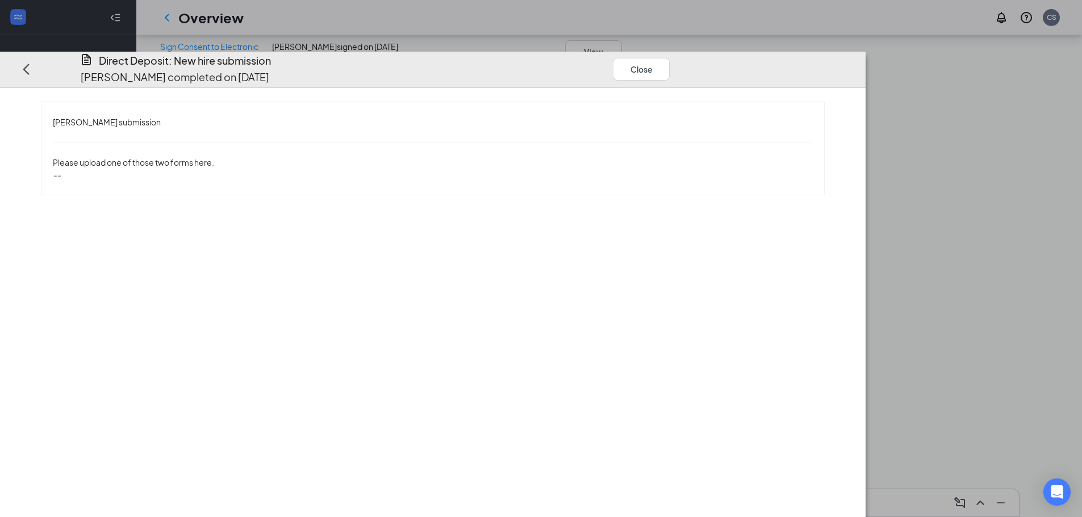
click at [214, 157] on span "Please upload one of those two forms here." at bounding box center [133, 162] width 161 height 10
click at [670, 58] on button "Close" at bounding box center [641, 69] width 57 height 23
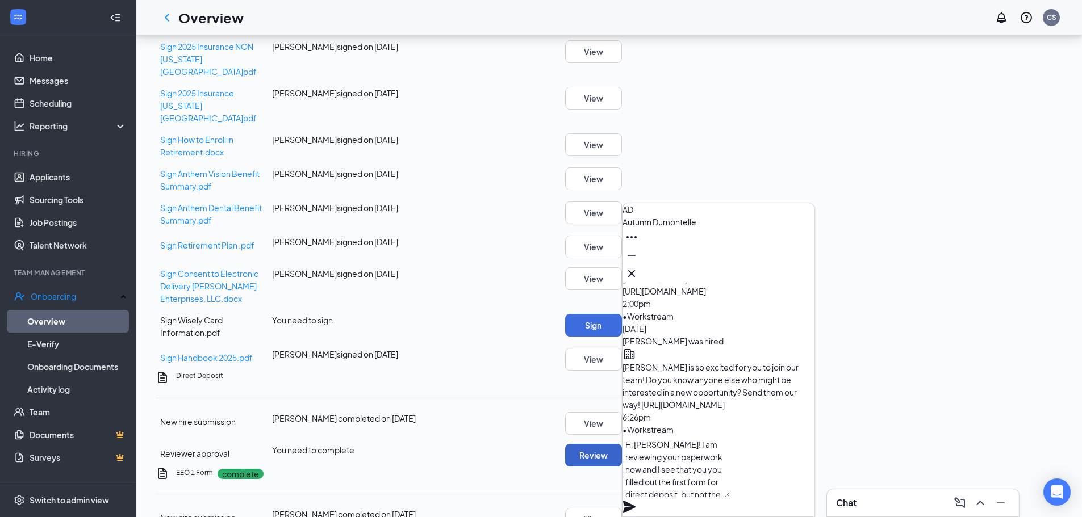
click at [622, 467] on button "Review" at bounding box center [593, 455] width 57 height 23
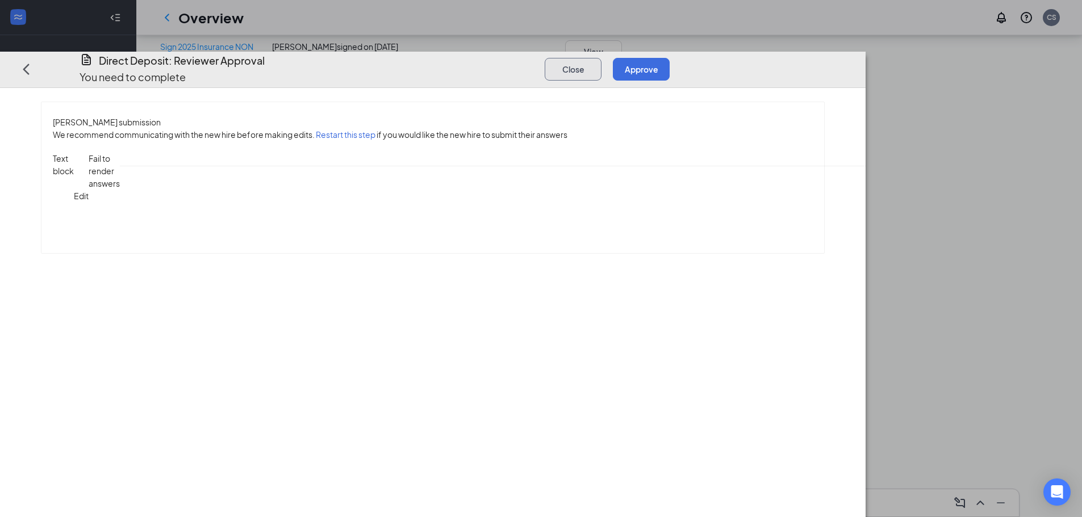
click at [601, 58] on button "Close" at bounding box center [573, 69] width 57 height 23
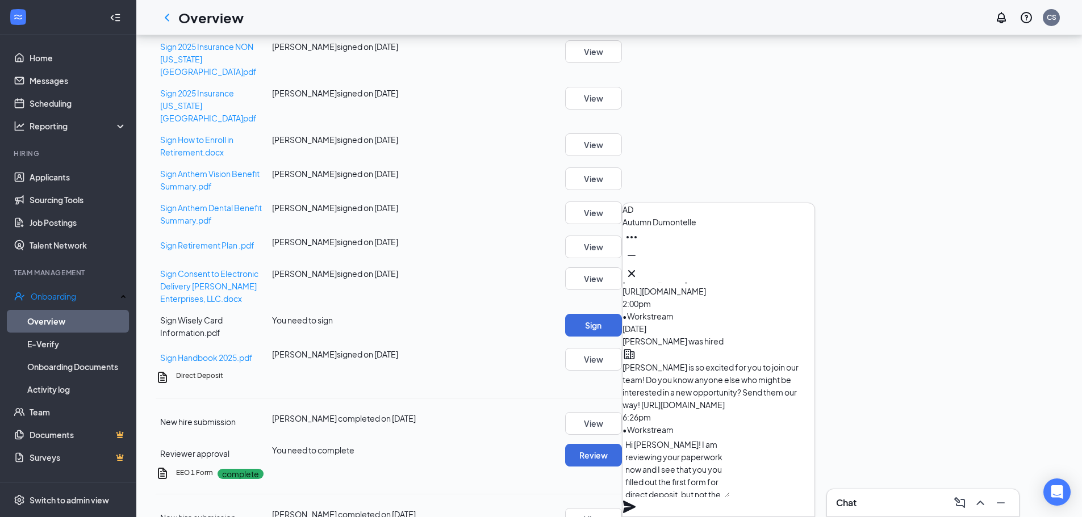
click at [730, 497] on textarea "Hi [PERSON_NAME]! I am reviewing your paperwork now and I see that you you fill…" at bounding box center [675, 466] width 107 height 61
type textarea "Hi [PERSON_NAME]! I am reviewing your paperwork now and I see that you you fill…"
click at [635, 501] on icon "Plane" at bounding box center [629, 507] width 12 height 12
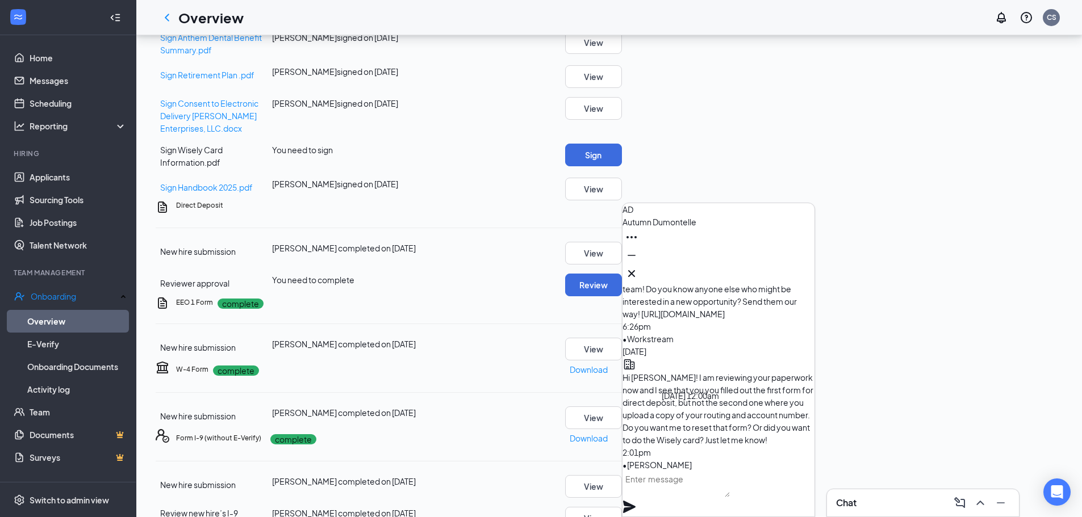
scroll to position [0, 0]
click at [638, 262] on icon "Minimize" at bounding box center [632, 256] width 14 height 14
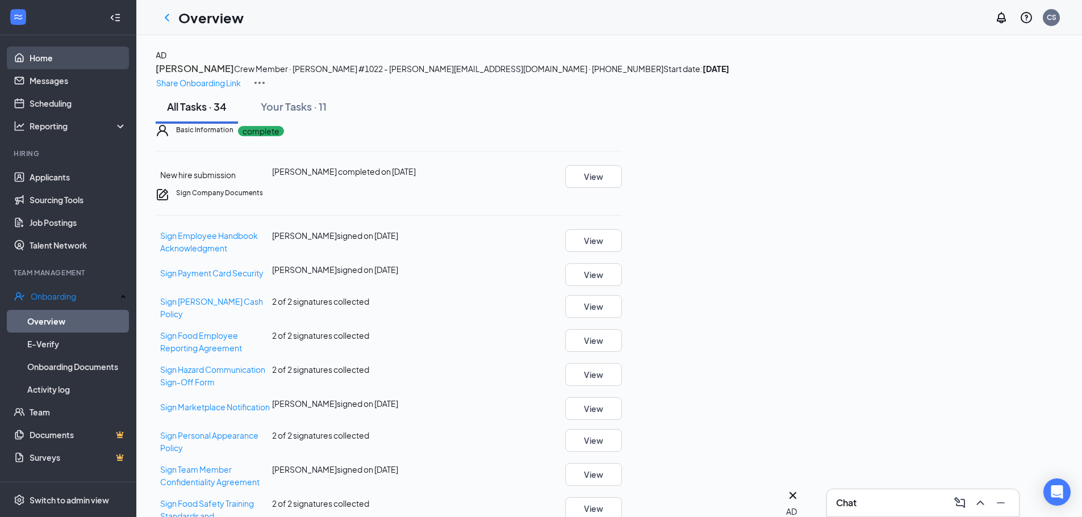
click at [46, 58] on link "Home" at bounding box center [78, 58] width 97 height 23
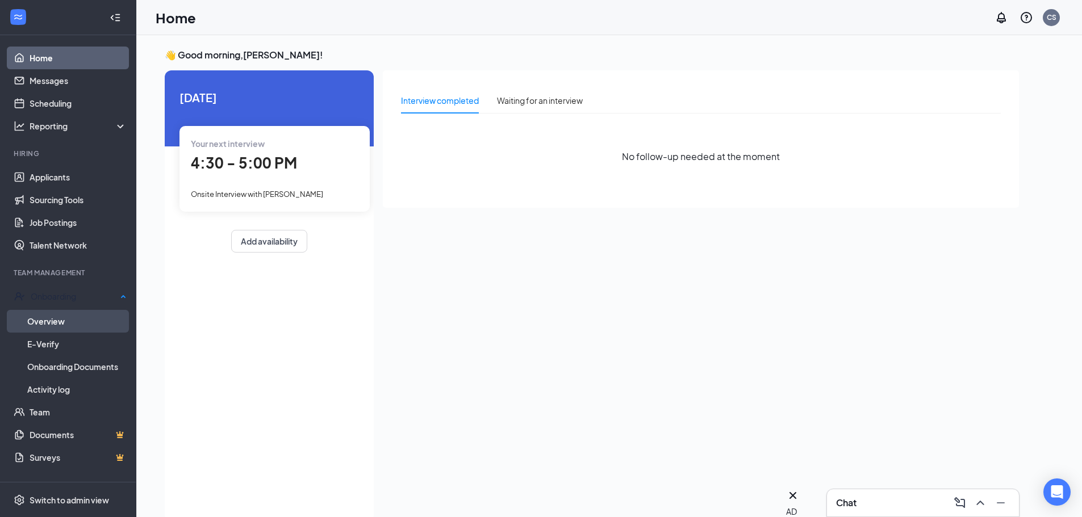
click at [94, 321] on link "Overview" at bounding box center [76, 321] width 99 height 23
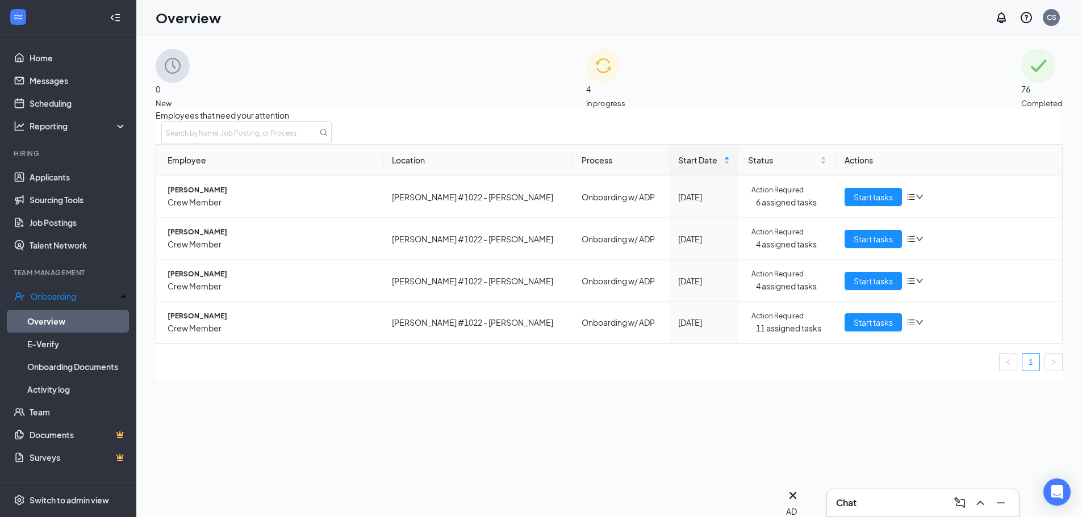
click at [625, 76] on div "4 In progress" at bounding box center [605, 79] width 39 height 60
click at [863, 329] on span "Start tasks" at bounding box center [873, 322] width 39 height 12
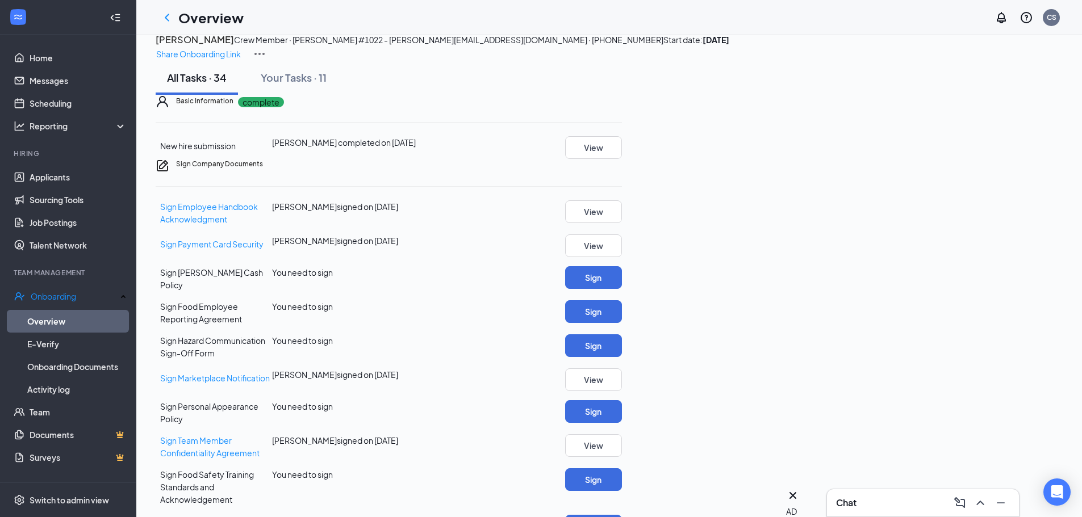
scroll to position [57, 0]
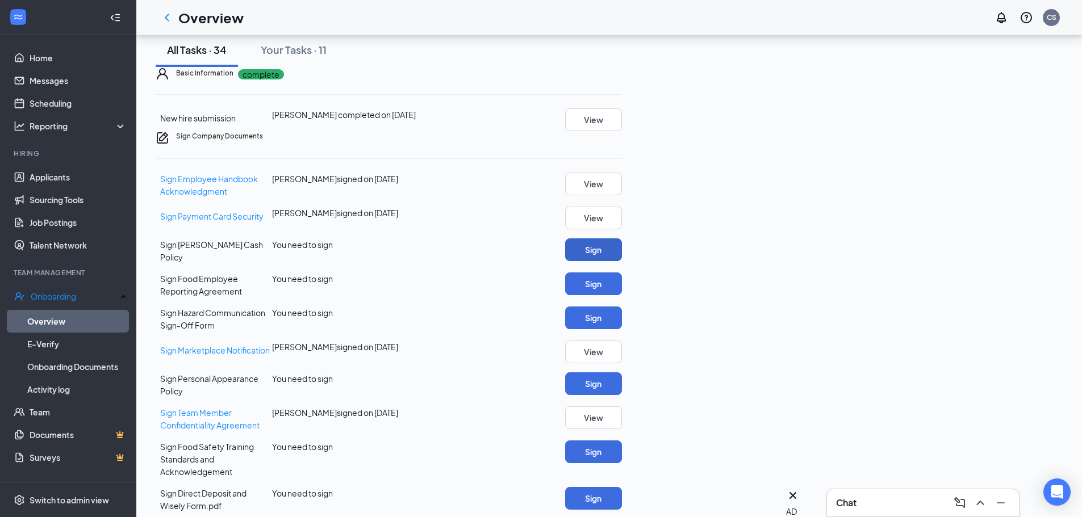
click at [622, 261] on button "Sign" at bounding box center [593, 250] width 57 height 23
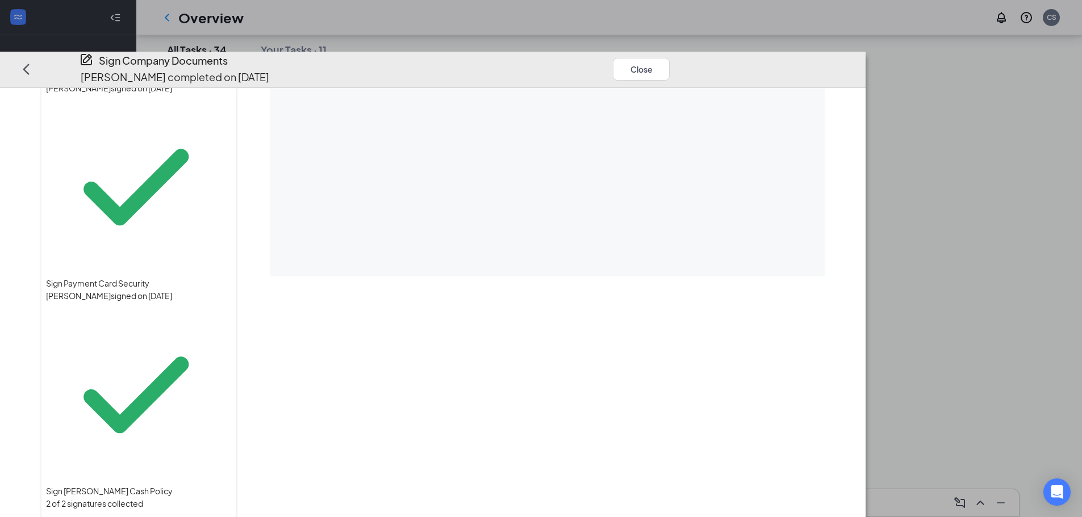
scroll to position [0, 0]
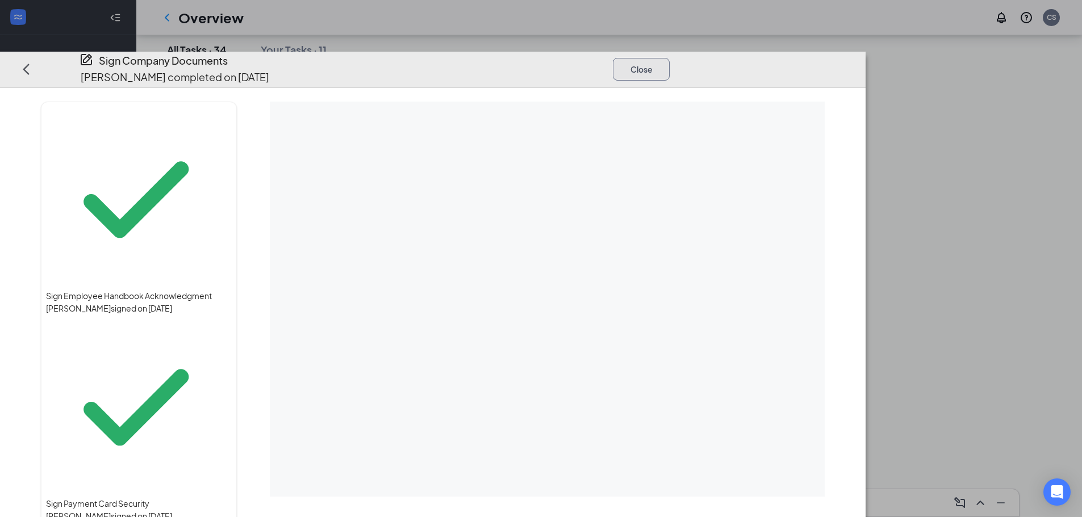
click at [670, 58] on button "Close" at bounding box center [641, 69] width 57 height 23
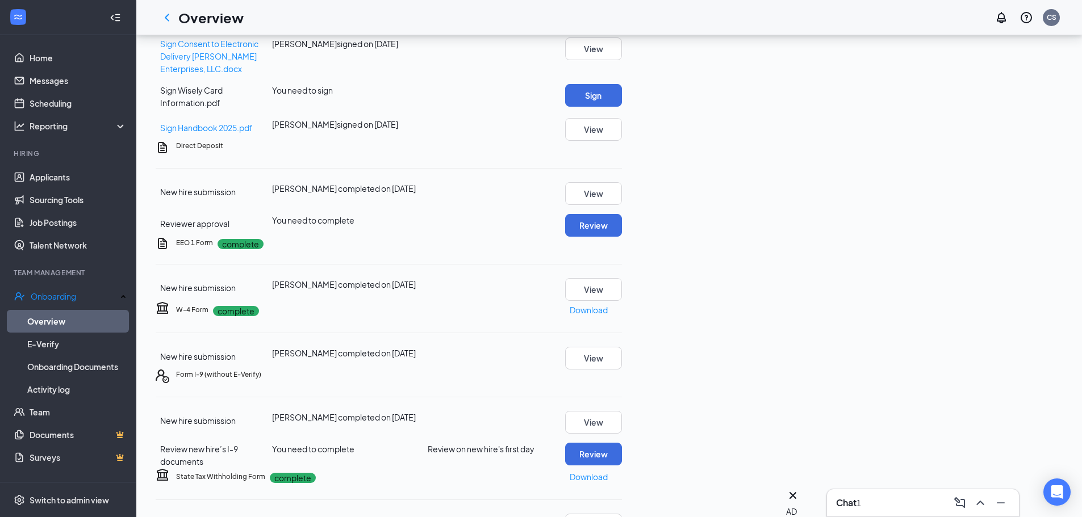
scroll to position [760, 0]
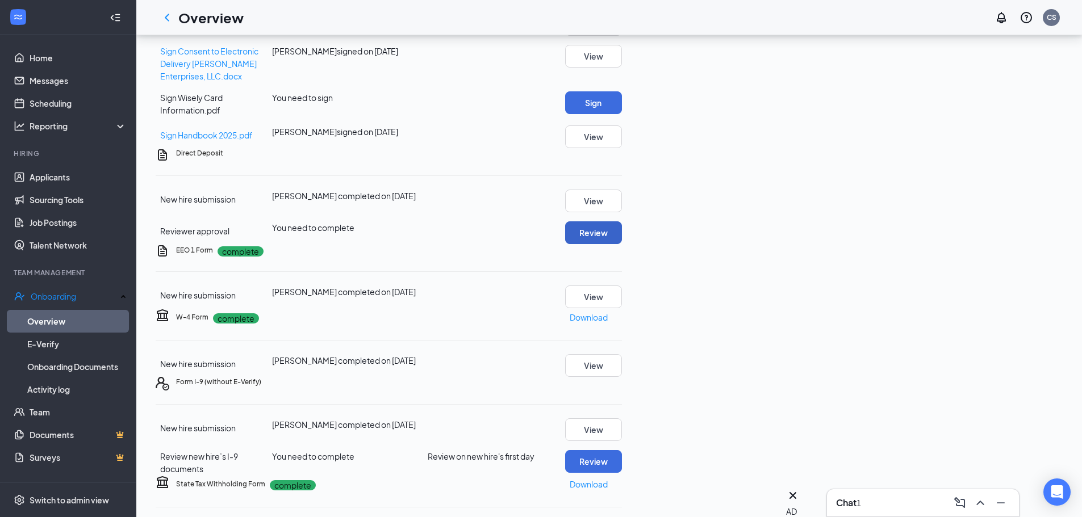
click at [622, 244] on button "Review" at bounding box center [593, 232] width 57 height 23
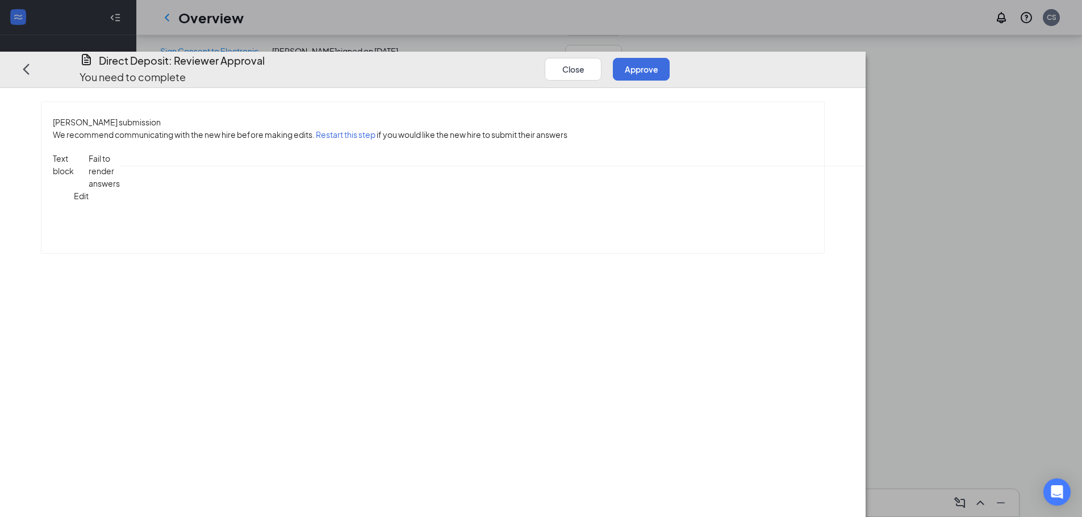
click at [921, 164] on span "Direct_Deposit_Madison_Covington_uploadedfile_20250914.pdf.pdf" at bounding box center [1052, 158] width 262 height 10
click at [344, 195] on div "[PERSON_NAME] submission We recommend communicating with the new hire before ma…" at bounding box center [432, 177] width 783 height 151
click at [921, 182] on span "Direct_Deposit_Madison_Covington_uploadedfile_20250914.pdf.pdf" at bounding box center [1052, 195] width 262 height 87
click at [921, 164] on span "Direct_Deposit_Madison_Covington_uploadedfile_20250914.pdf.pdf" at bounding box center [1052, 158] width 262 height 10
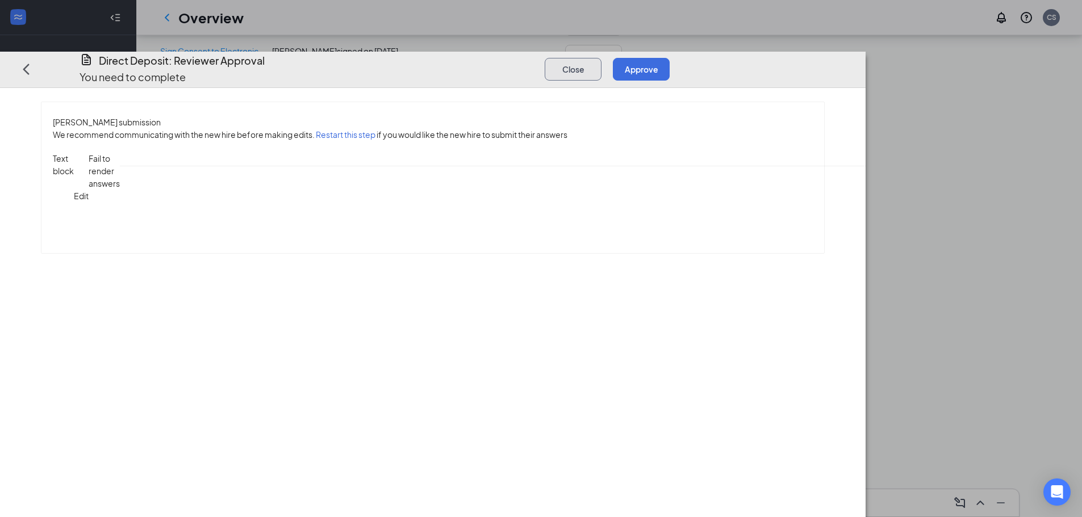
click at [601, 58] on button "Close" at bounding box center [573, 69] width 57 height 23
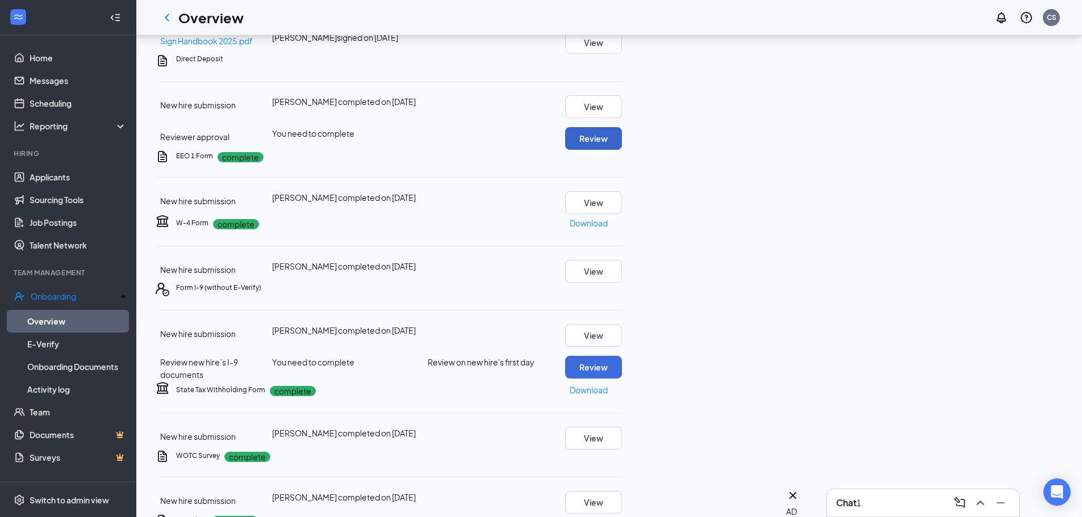
scroll to position [1136, 0]
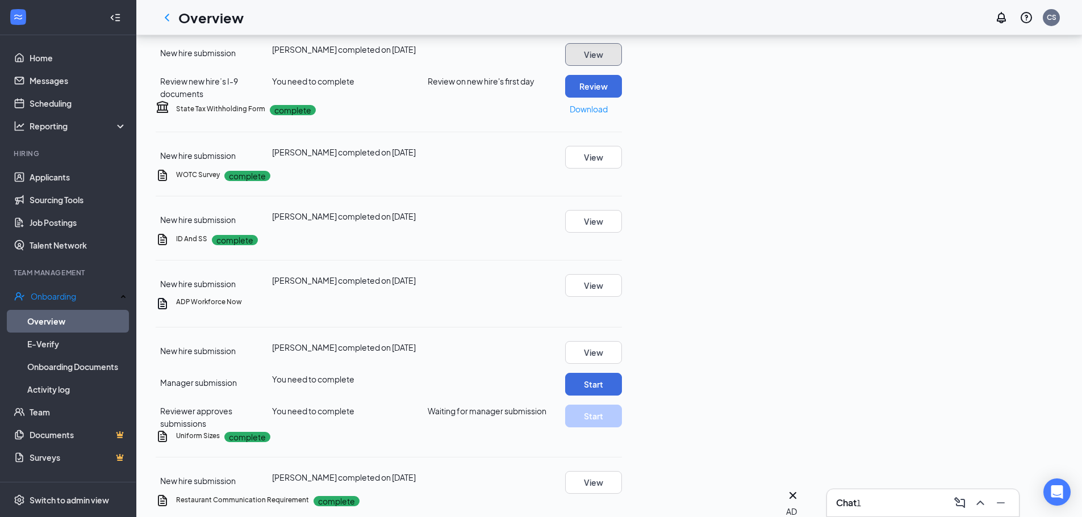
click at [622, 66] on button "View" at bounding box center [593, 54] width 57 height 23
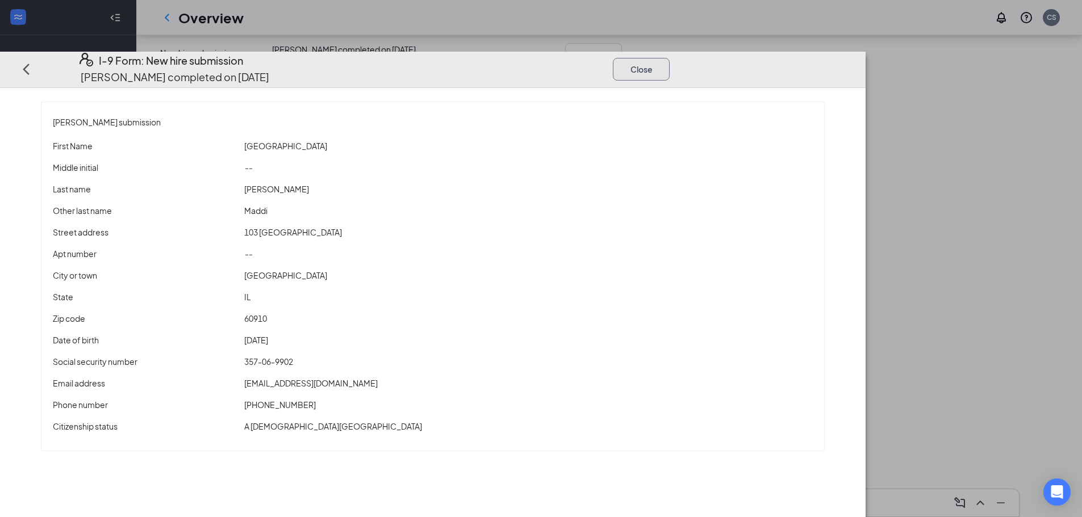
click at [670, 58] on button "Close" at bounding box center [641, 69] width 57 height 23
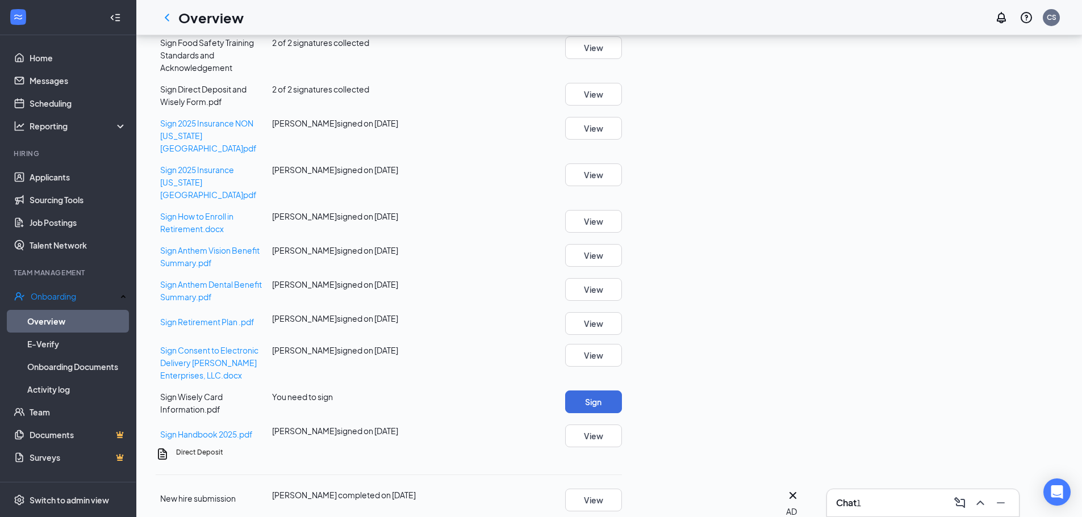
scroll to position [454, 0]
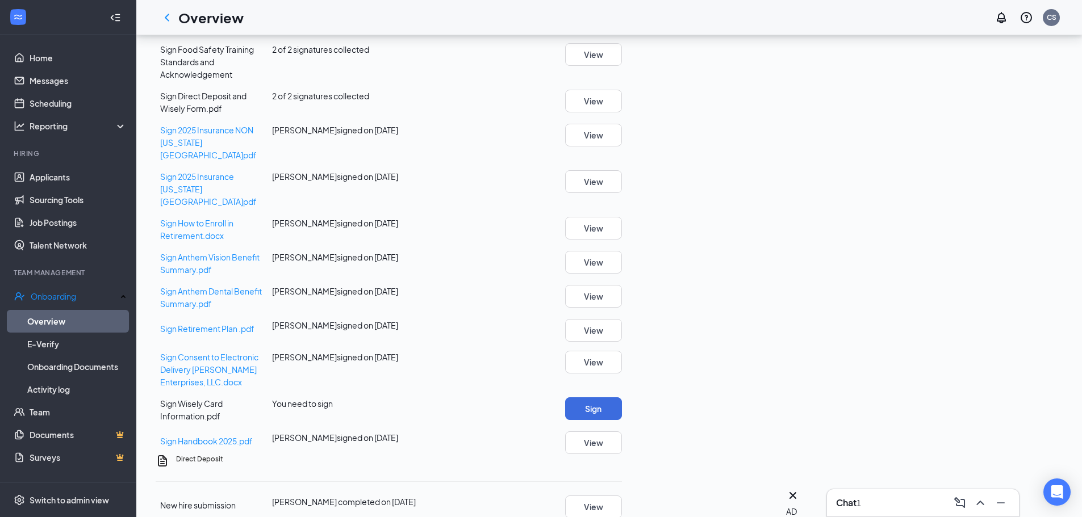
click at [903, 501] on div "Chat 1" at bounding box center [923, 503] width 174 height 18
click at [907, 217] on div "Autu mn [PERSON_NAME]" at bounding box center [878, 210] width 102 height 12
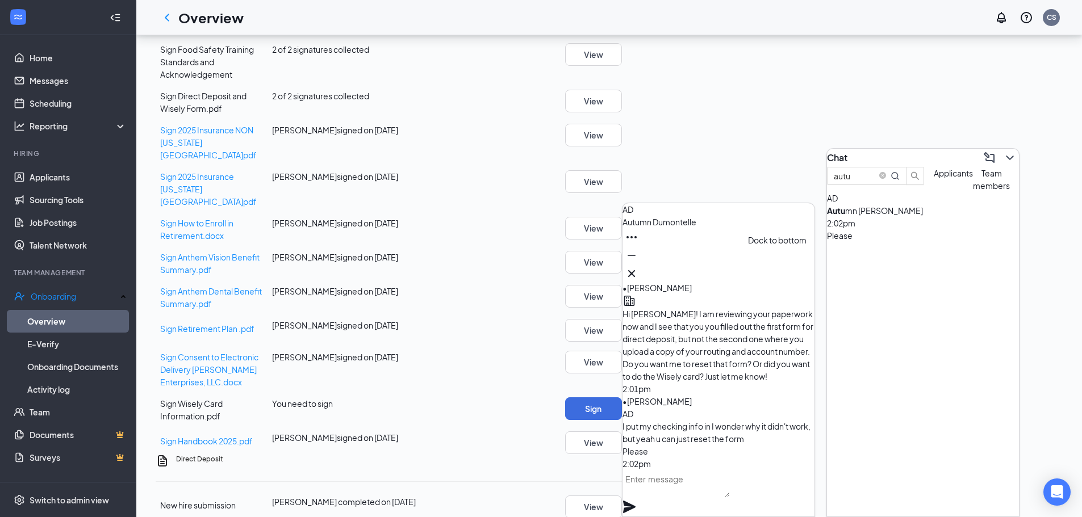
click at [638, 262] on icon "Minimize" at bounding box center [632, 256] width 14 height 14
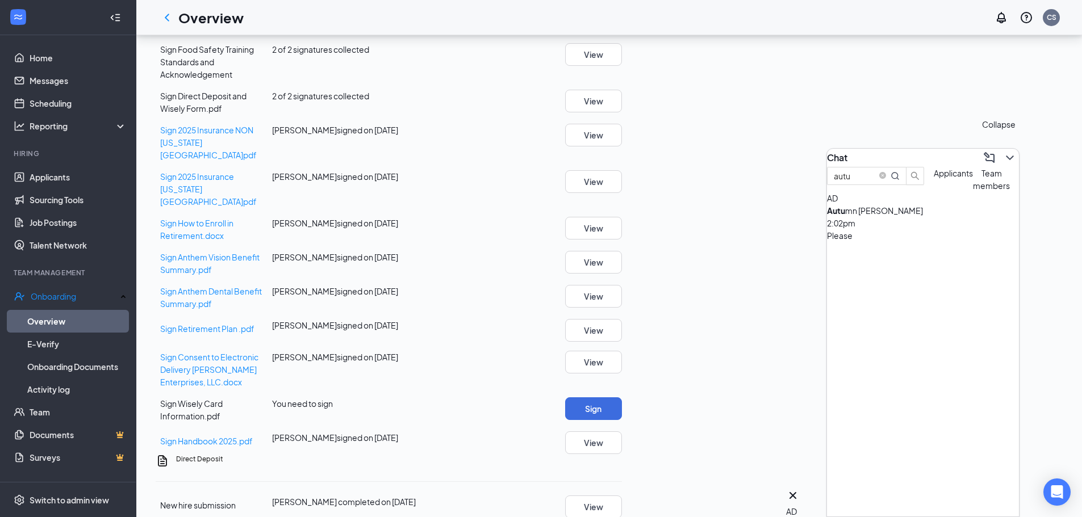
click at [1008, 151] on button at bounding box center [1010, 158] width 18 height 18
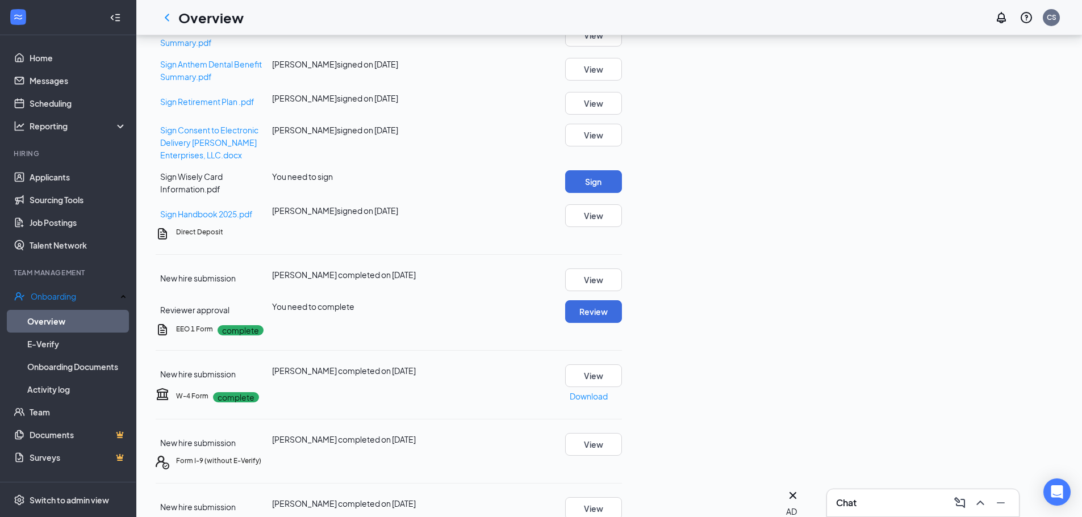
click at [622, 257] on div "Direct Deposit New hire submission [PERSON_NAME] completed on [DATE] View Revie…" at bounding box center [389, 275] width 466 height 96
click at [622, 232] on icon "Ellipses" at bounding box center [622, 232] width 0 height 0
click at [622, 312] on div "New hire submission [PERSON_NAME] completed on [DATE] View Reviewer approval Yo…" at bounding box center [389, 296] width 466 height 55
click at [622, 237] on div "Direct Deposit" at bounding box center [399, 232] width 446 height 10
click at [634, 240] on icon "Ellipses" at bounding box center [629, 239] width 10 height 2
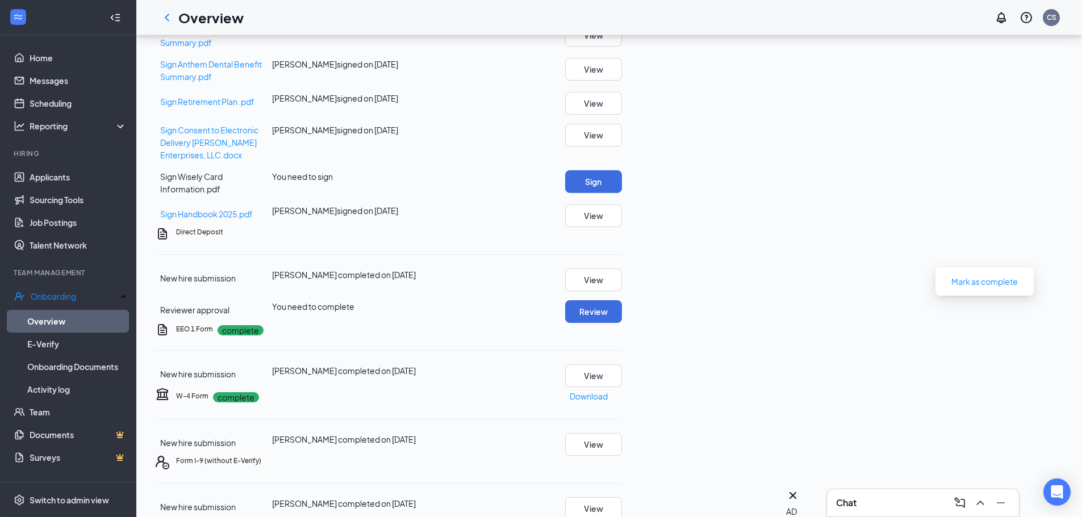
click at [634, 240] on icon "Ellipses" at bounding box center [629, 239] width 10 height 2
drag, startPoint x: 995, startPoint y: 288, endPoint x: 1000, endPoint y: 333, distance: 45.1
click at [622, 323] on div "New hire submission [PERSON_NAME] completed on [DATE] View Reviewer approval Yo…" at bounding box center [389, 296] width 466 height 55
click at [622, 323] on button "Review" at bounding box center [593, 311] width 57 height 23
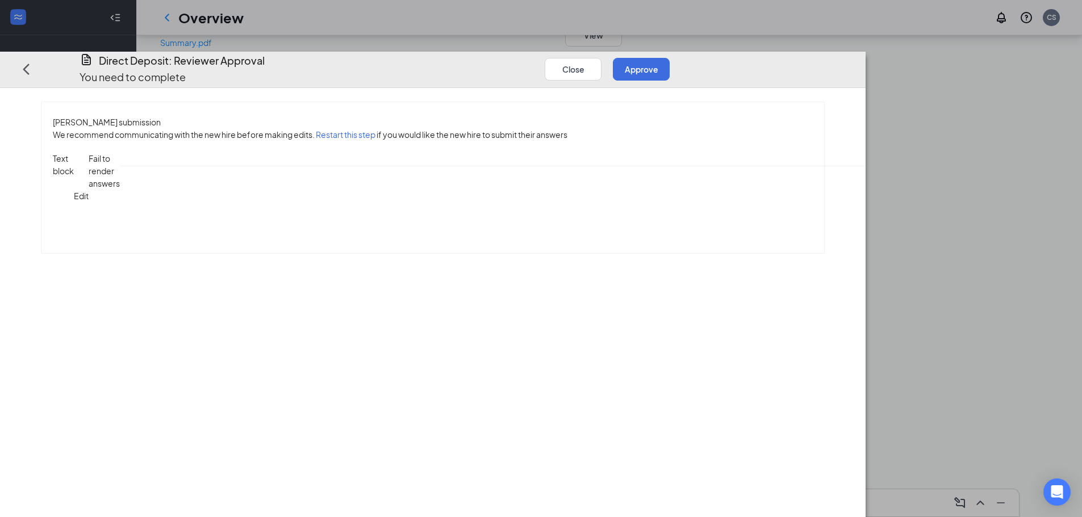
click at [375, 128] on button "Restart this step" at bounding box center [346, 134] width 60 height 12
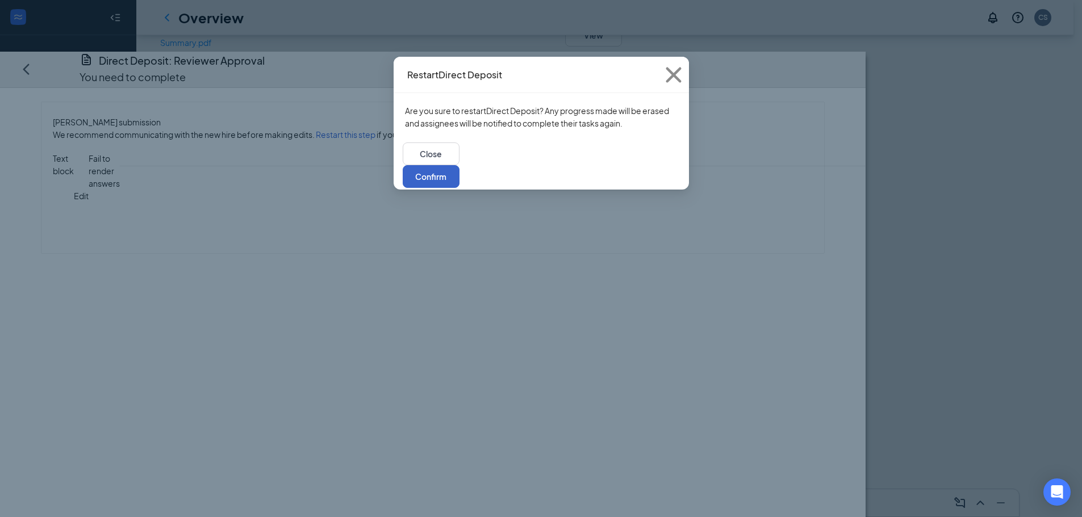
click at [459, 165] on button "Confirm" at bounding box center [431, 176] width 57 height 23
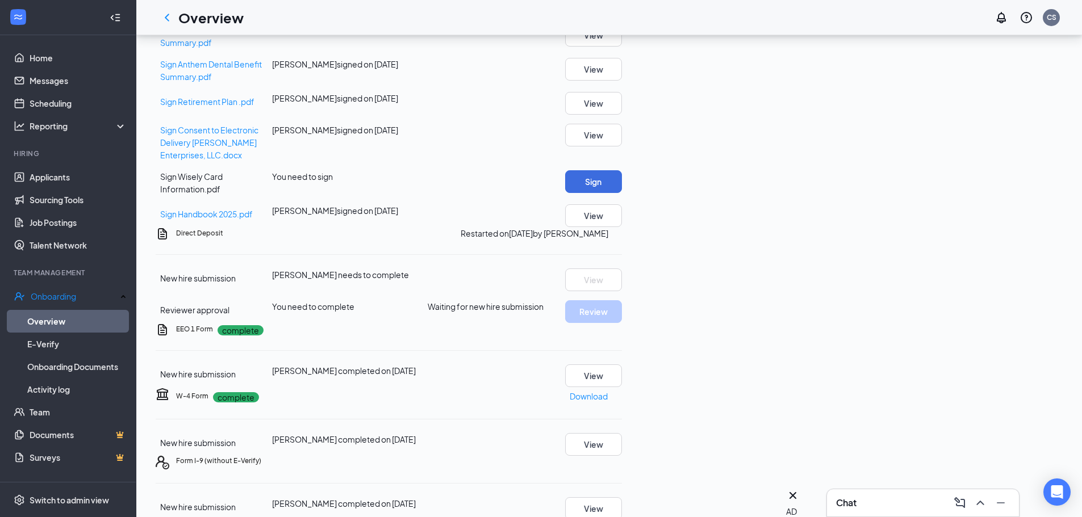
click at [622, 233] on icon "Ellipses" at bounding box center [622, 233] width 0 height 0
click at [993, 275] on div "Needs to be submitted before viewing." at bounding box center [981, 267] width 135 height 19
click at [622, 233] on icon "Ellipses" at bounding box center [622, 233] width 0 height 0
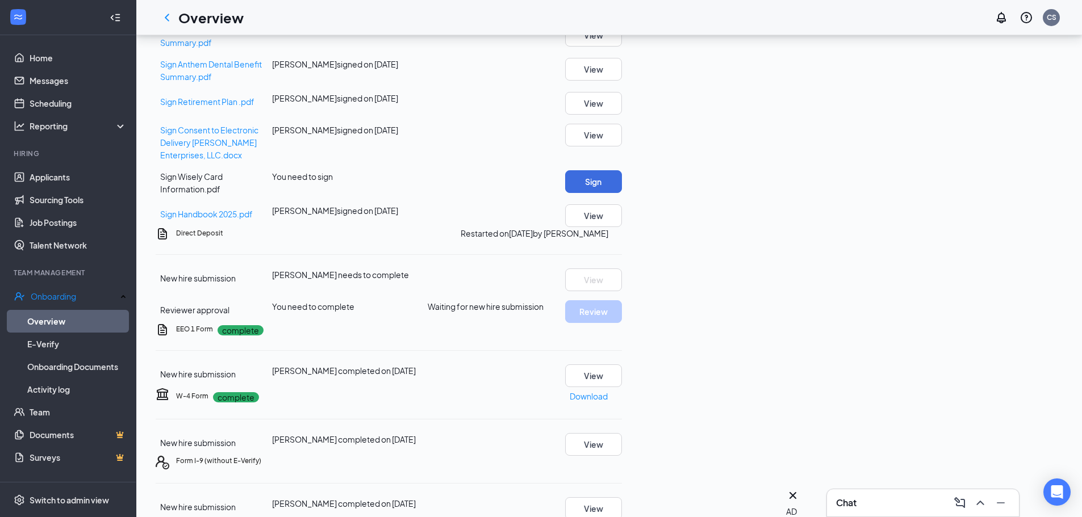
click at [917, 512] on div "Chat" at bounding box center [923, 503] width 192 height 27
click at [909, 242] on div "Please" at bounding box center [923, 235] width 192 height 12
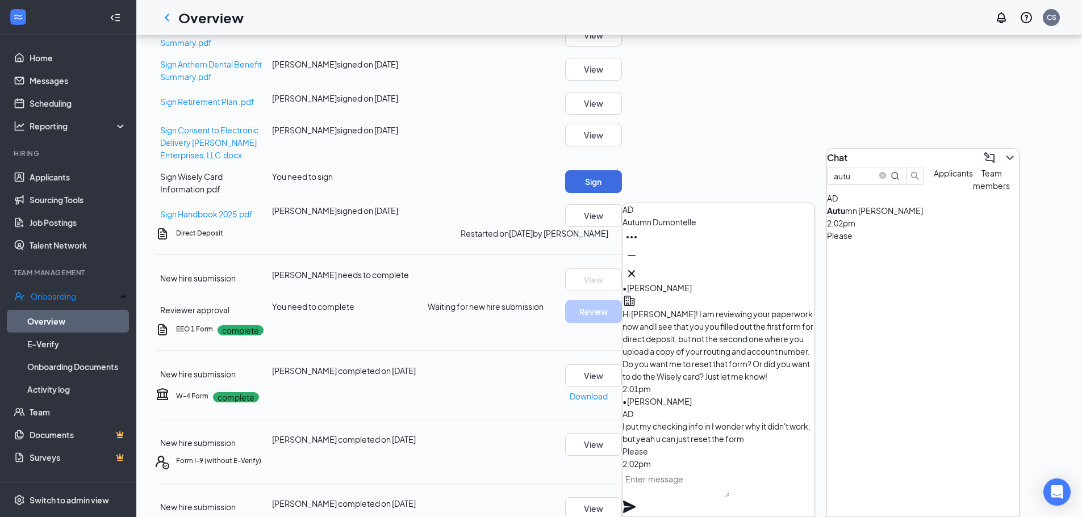
click at [730, 495] on textarea at bounding box center [675, 483] width 107 height 27
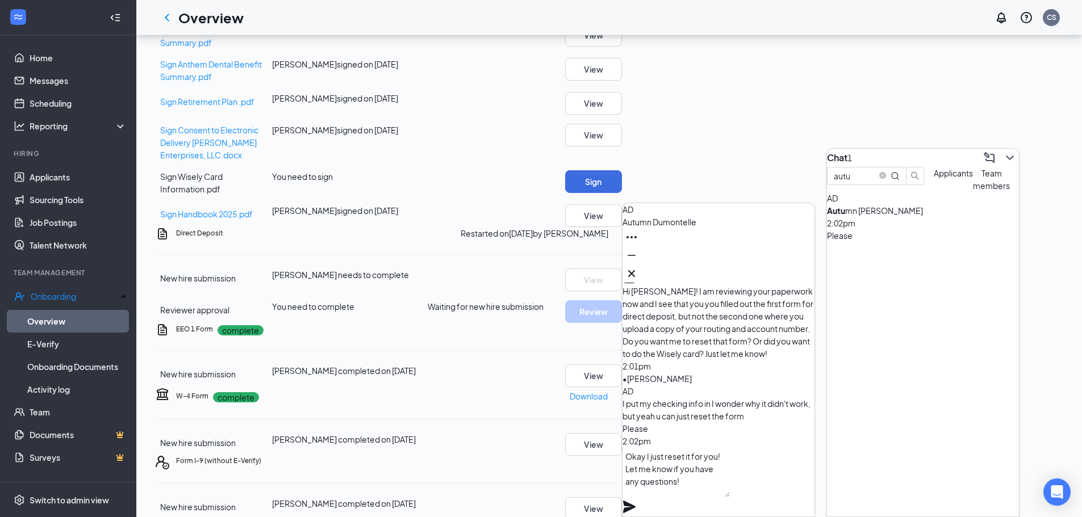
click at [730, 475] on textarea "Okay I just reset it for you! Let me know if you have any questions!" at bounding box center [675, 472] width 107 height 50
type textarea "Okay I just reset it for you. Let me know if you have any questions!"
click at [635, 501] on icon "Plane" at bounding box center [629, 507] width 12 height 12
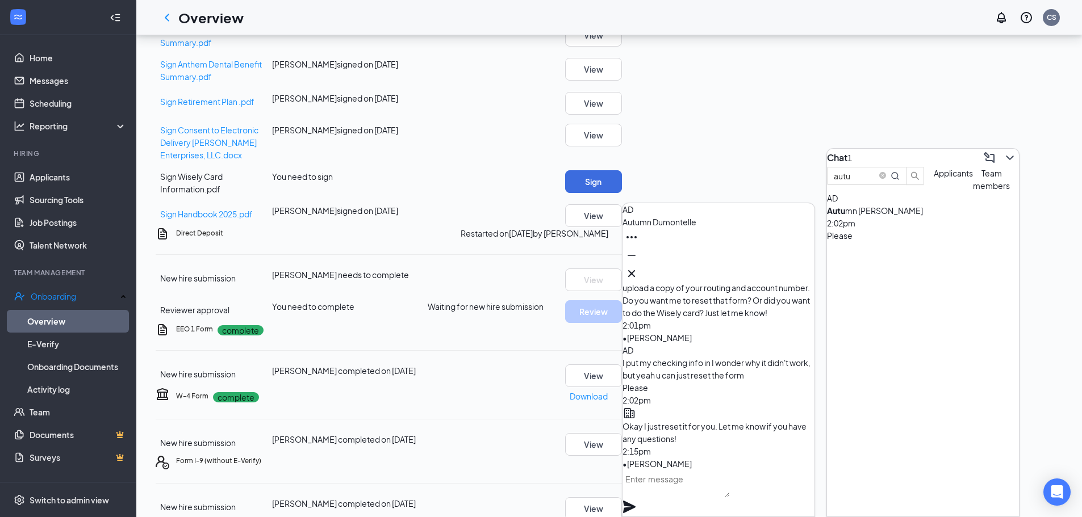
scroll to position [0, 0]
click at [635, 256] on icon "Minimize" at bounding box center [632, 255] width 8 height 1
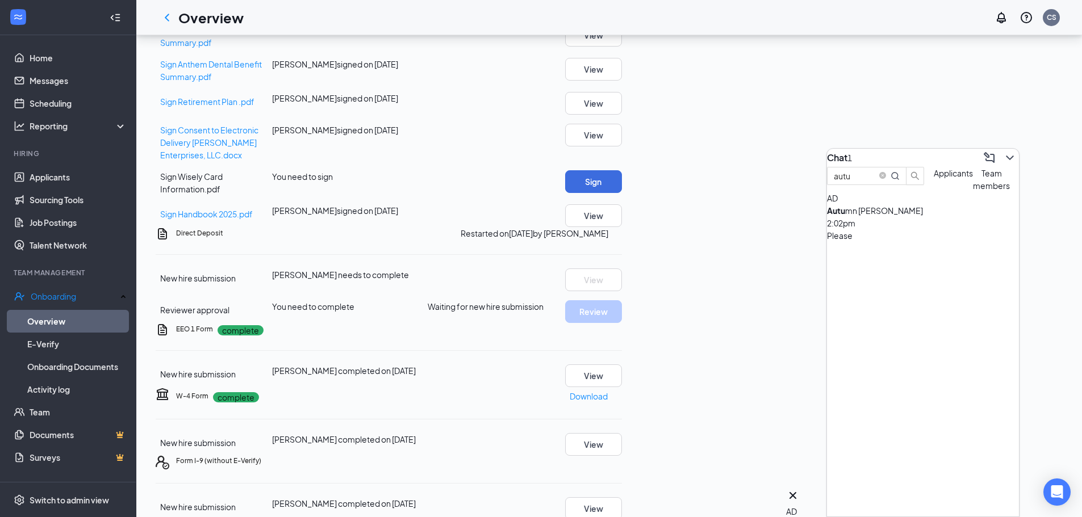
click at [859, 166] on div "Chat 1" at bounding box center [923, 158] width 192 height 18
click at [622, 154] on div "Sign Consent to Electronic Delivery [PERSON_NAME] Enterprises, LLC.docx [PERSON…" at bounding box center [389, 142] width 466 height 37
click at [893, 503] on div "Chat 1" at bounding box center [923, 503] width 174 height 18
click at [934, 178] on span "Applicants" at bounding box center [953, 173] width 39 height 10
click at [973, 192] on button "Team members" at bounding box center [991, 179] width 37 height 25
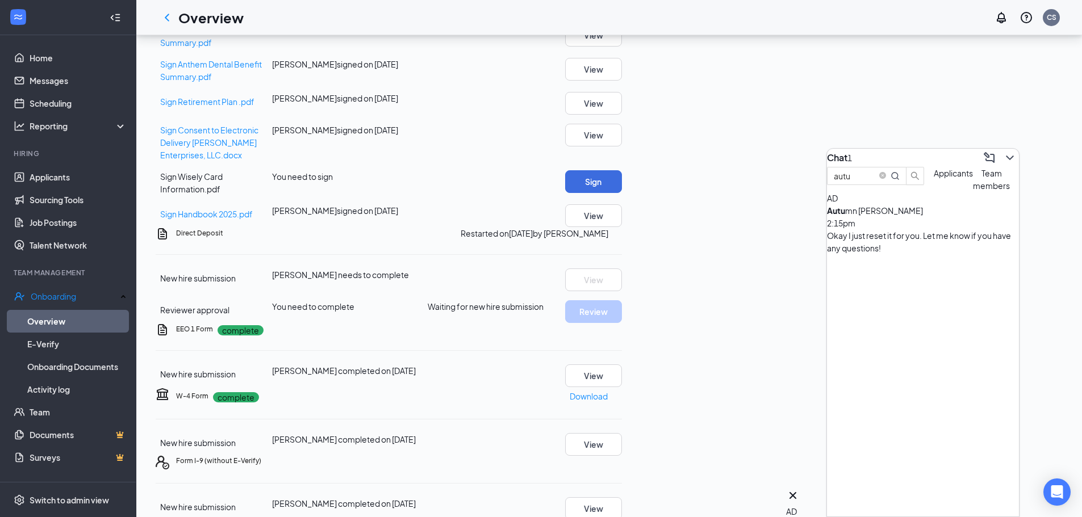
click at [934, 192] on button "Applicants" at bounding box center [953, 179] width 39 height 25
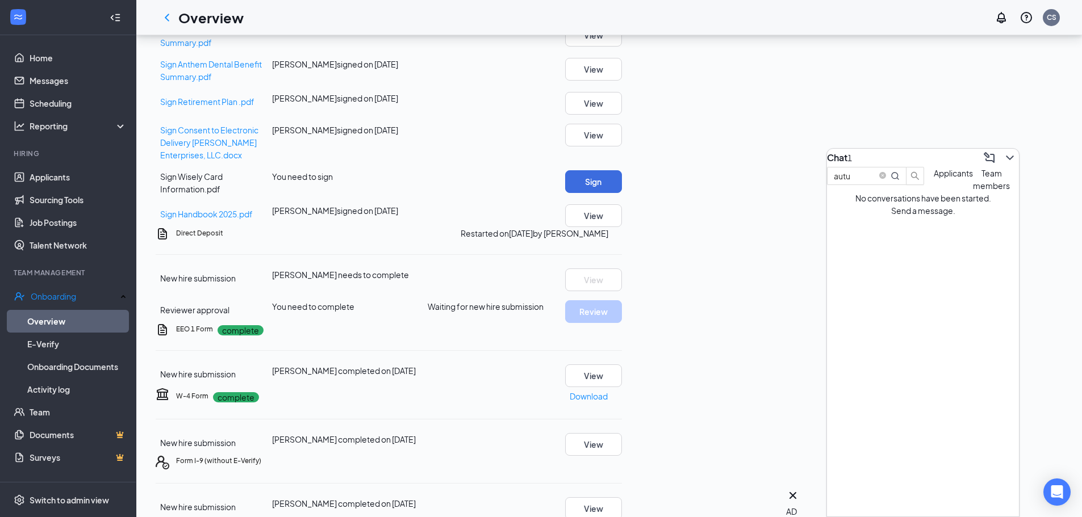
click at [934, 192] on button "Applicants" at bounding box center [953, 179] width 39 height 25
click at [90, 177] on link "Applicants" at bounding box center [78, 177] width 97 height 23
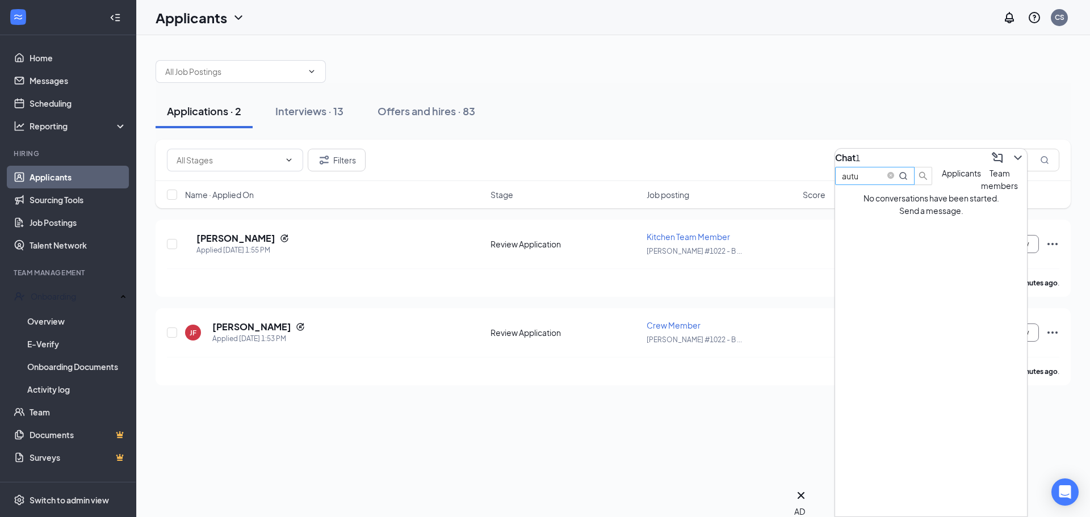
click at [894, 179] on icon "close-circle" at bounding box center [891, 175] width 7 height 7
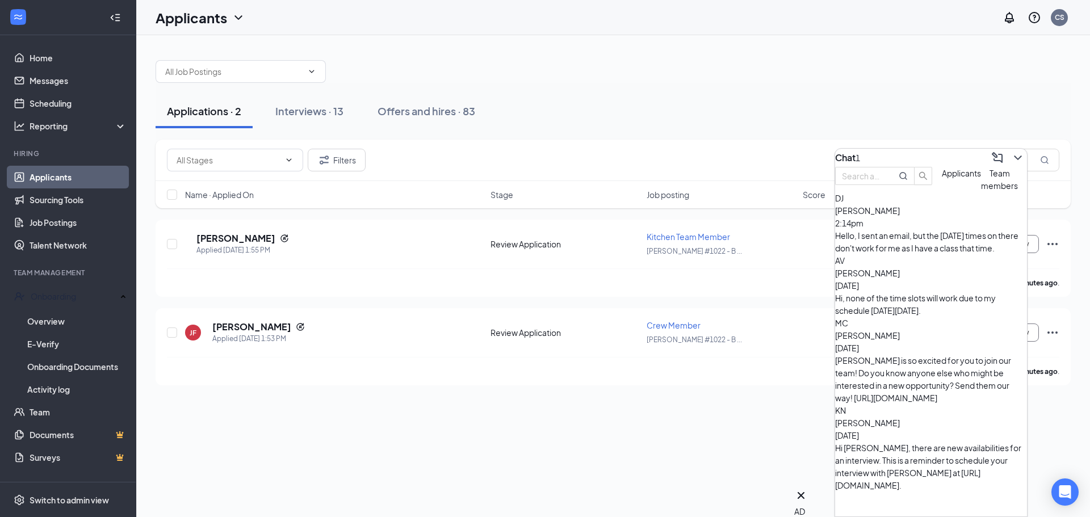
click at [960, 254] on div "Hello, I sent an email, but the [DATE] times on there don't work for me as I ha…" at bounding box center [931, 241] width 192 height 25
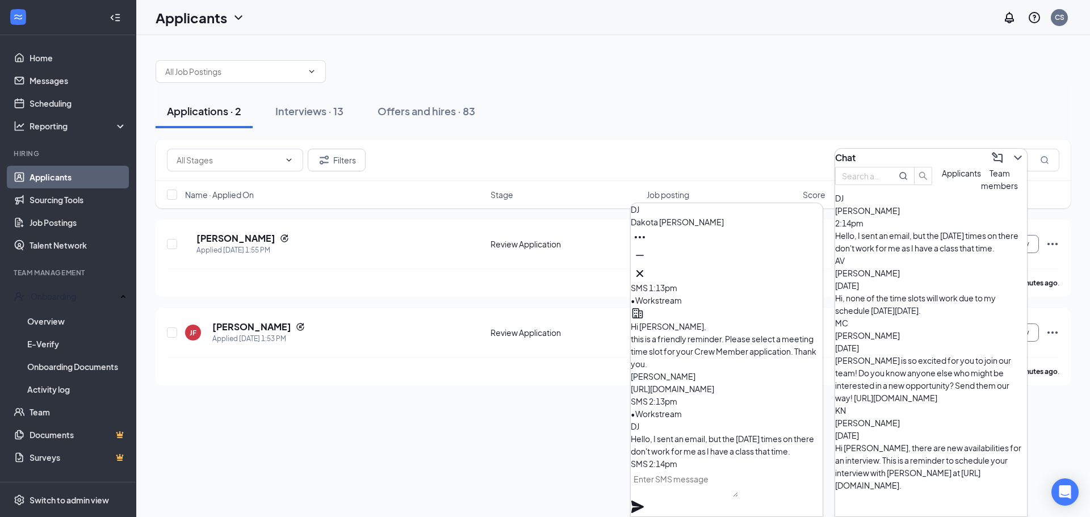
click at [485, 430] on div "Applications · 2 Interviews · 13 Offers and hires · 83 Filters Name · Applied O…" at bounding box center [613, 276] width 954 height 482
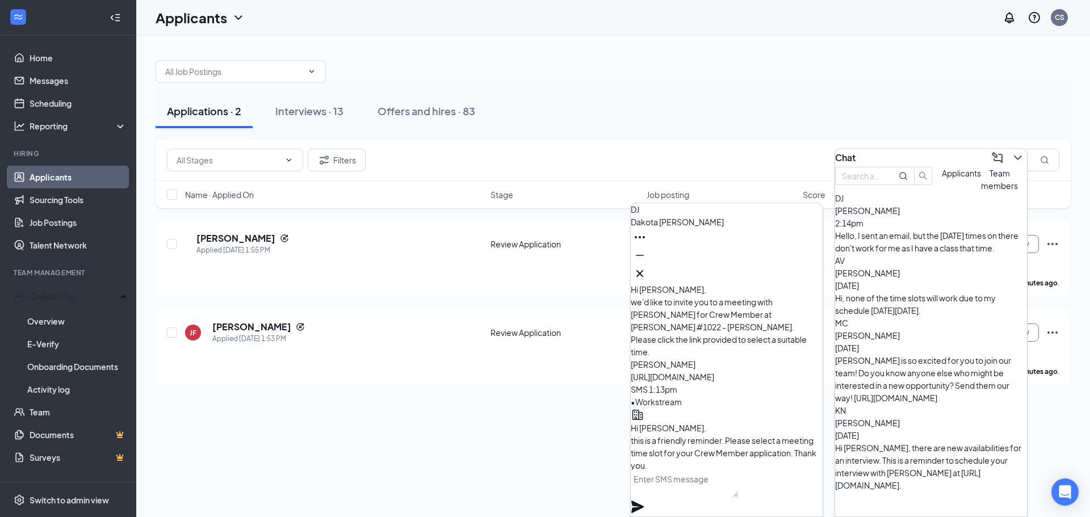
scroll to position [-114, 0]
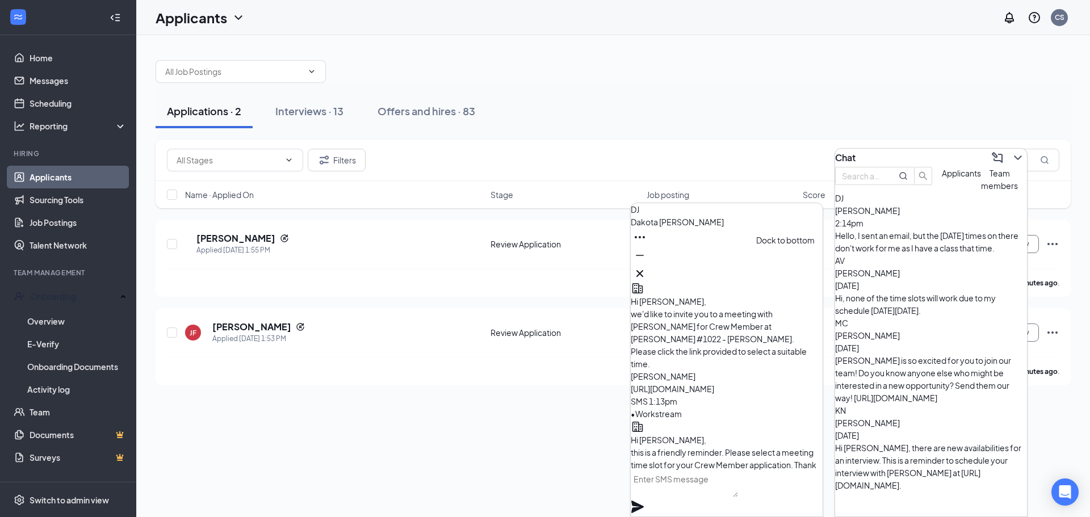
click at [647, 262] on icon "Minimize" at bounding box center [640, 256] width 14 height 14
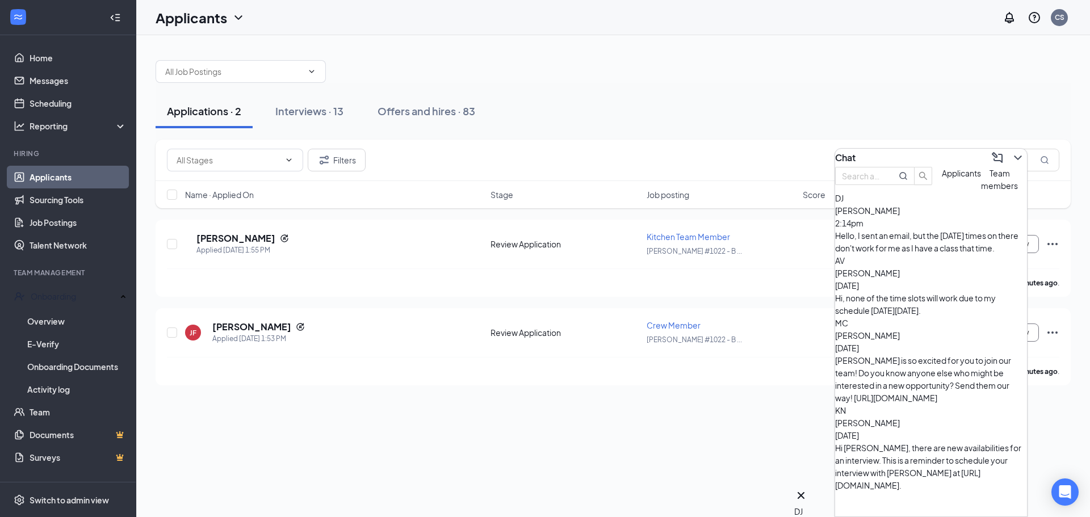
click at [487, 413] on div "Applications · 2 Interviews · 13 Offers and hires · 83 Filters Name · Applied O…" at bounding box center [613, 276] width 954 height 482
click at [1014, 151] on icon "ChevronDown" at bounding box center [1018, 158] width 14 height 14
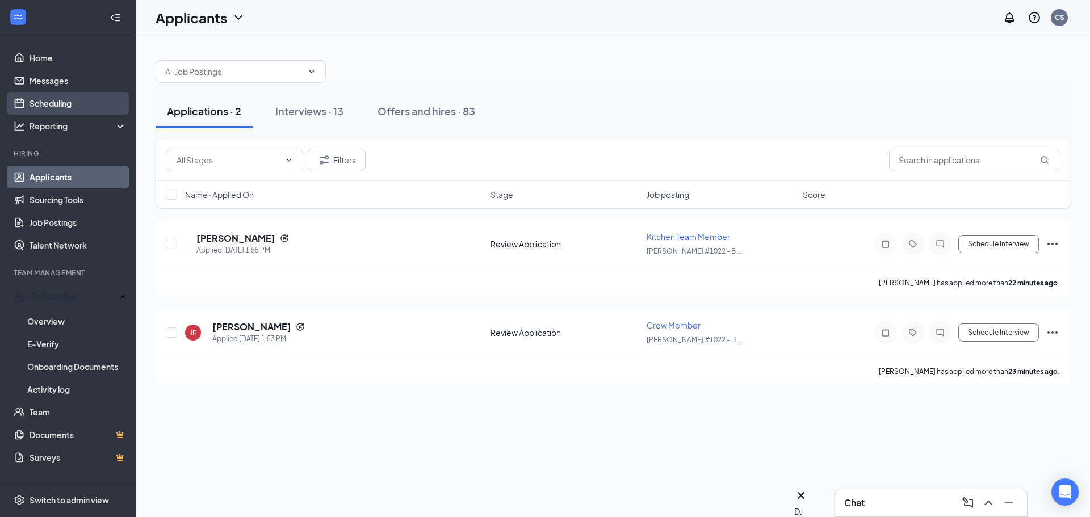
click at [64, 102] on link "Scheduling" at bounding box center [78, 103] width 97 height 23
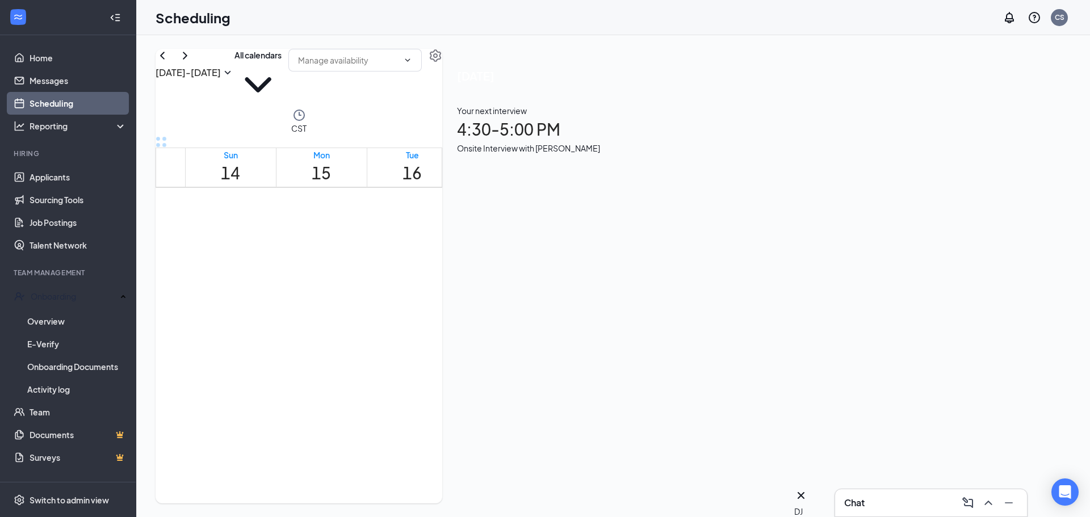
scroll to position [1069, 0]
drag, startPoint x: 705, startPoint y: 244, endPoint x: 706, endPoint y: 253, distance: 9.1
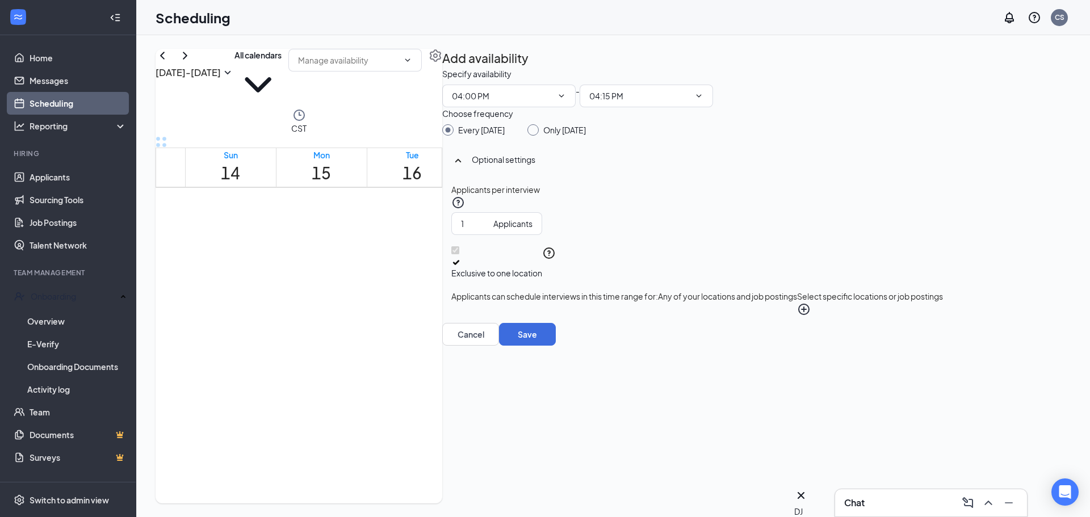
click at [706, 304] on icon "Cross" at bounding box center [684, 325] width 43 height 43
click at [706, 340] on icon "Cross" at bounding box center [684, 361] width 43 height 43
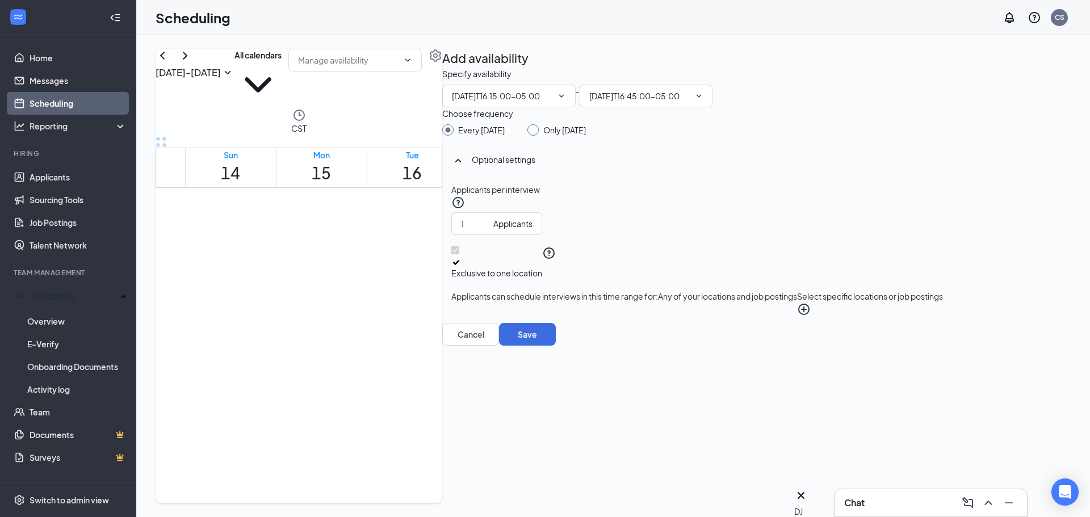
type input "04:15 PM"
type input "04:45 PM"
click at [727, 300] on div "4:15-4:45 PM" at bounding box center [684, 390] width 85 height 180
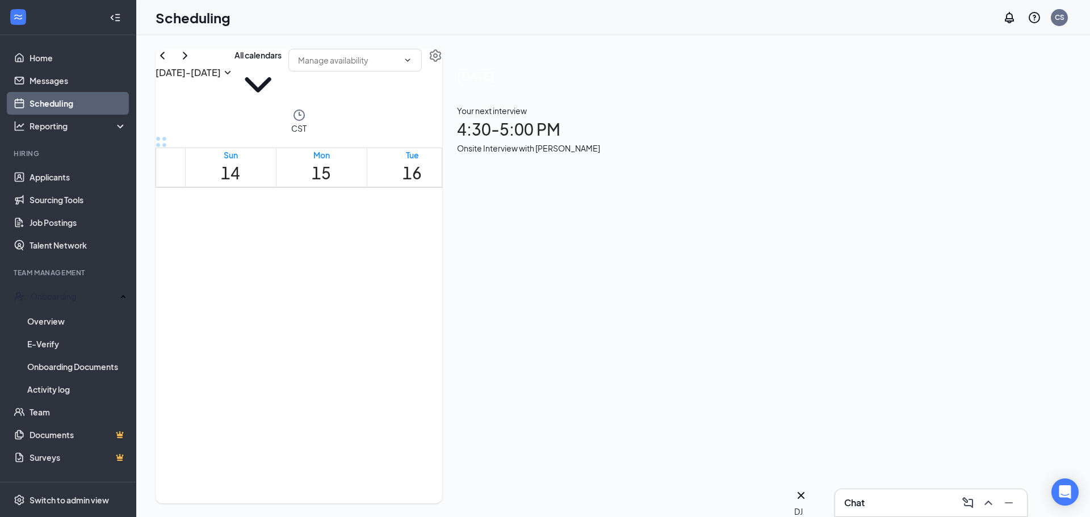
drag, startPoint x: 663, startPoint y: 286, endPoint x: 662, endPoint y: 292, distance: 6.3
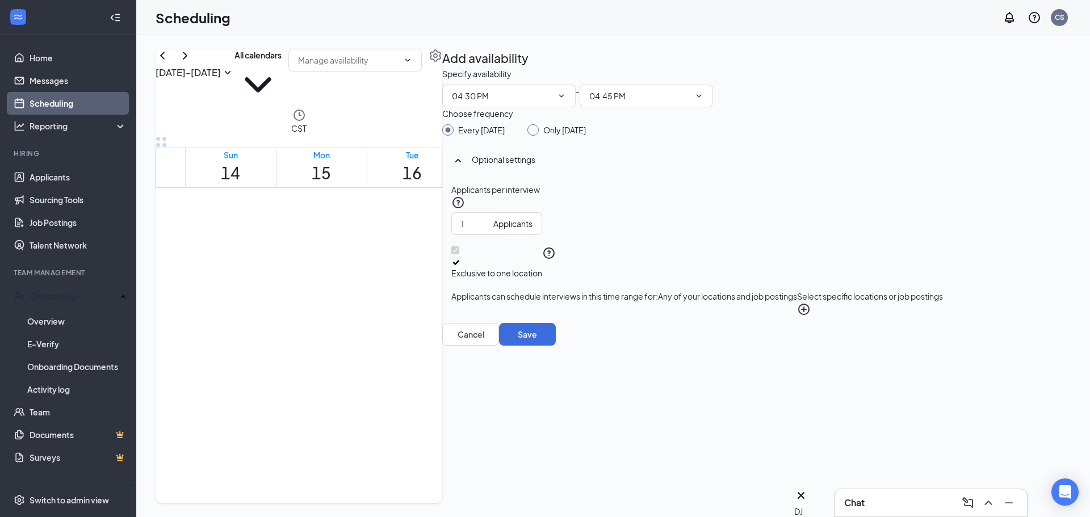
drag, startPoint x: 671, startPoint y: 321, endPoint x: 672, endPoint y: 335, distance: 14.2
click at [727, 355] on icon "Cross" at bounding box center [684, 397] width 85 height 85
click at [562, 138] on div "Once" at bounding box center [543, 132] width 37 height 11
click at [533, 135] on input "Once" at bounding box center [529, 131] width 8 height 8
radio input "true"
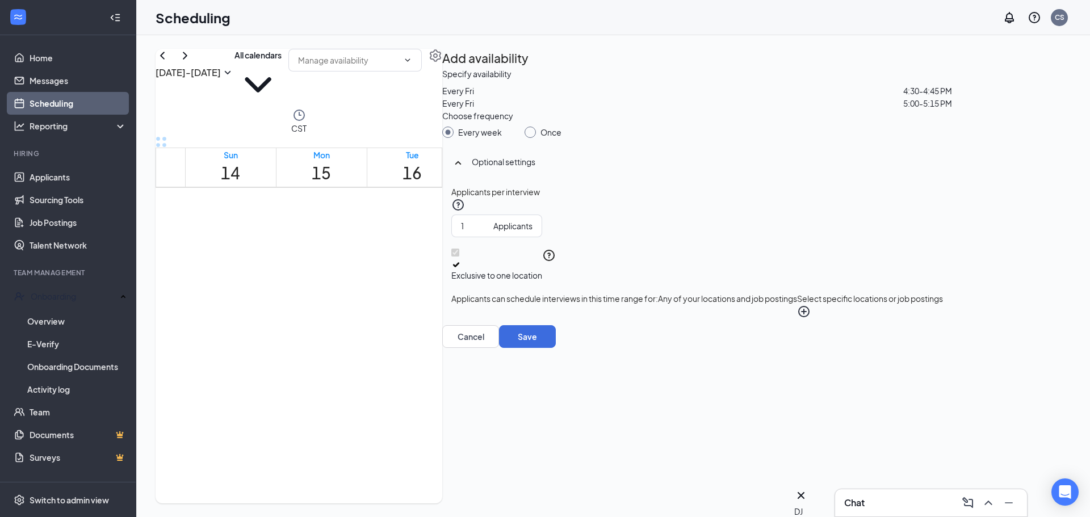
radio input "false"
click at [556, 348] on button "Save" at bounding box center [527, 336] width 57 height 23
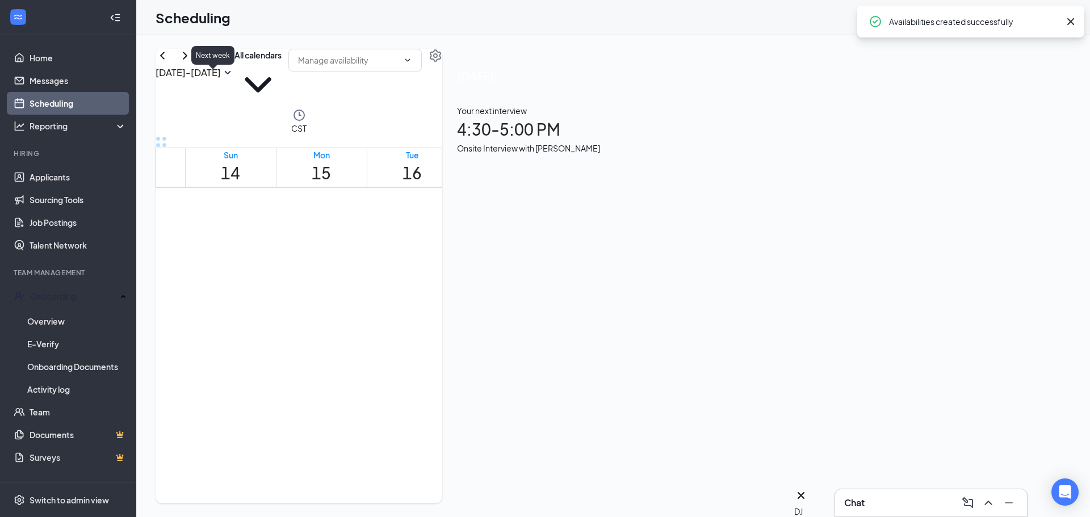
click at [192, 62] on icon "ChevronRight" at bounding box center [185, 56] width 14 height 14
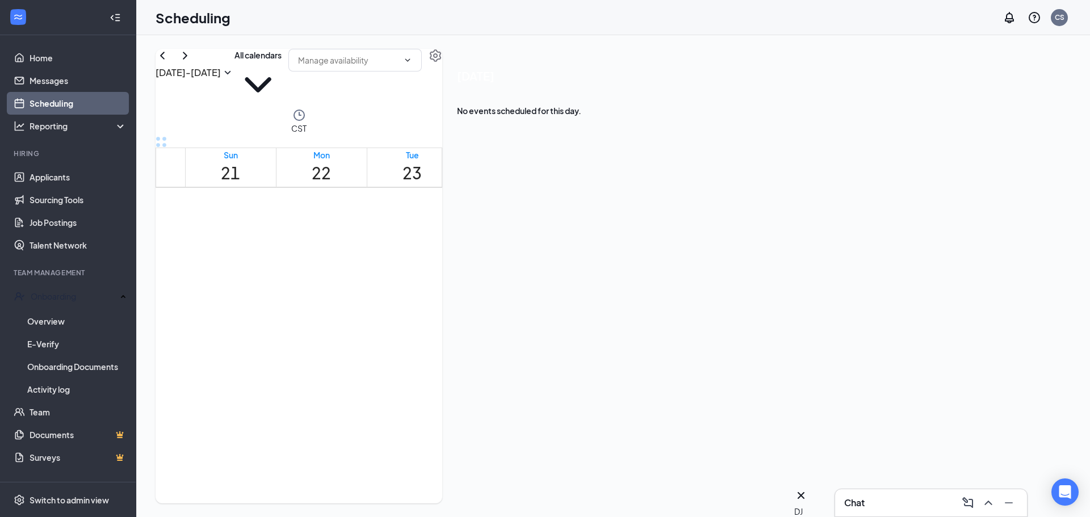
click at [169, 62] on icon "ChevronLeft" at bounding box center [163, 56] width 14 height 14
click at [876, 496] on div "Chat" at bounding box center [931, 503] width 174 height 18
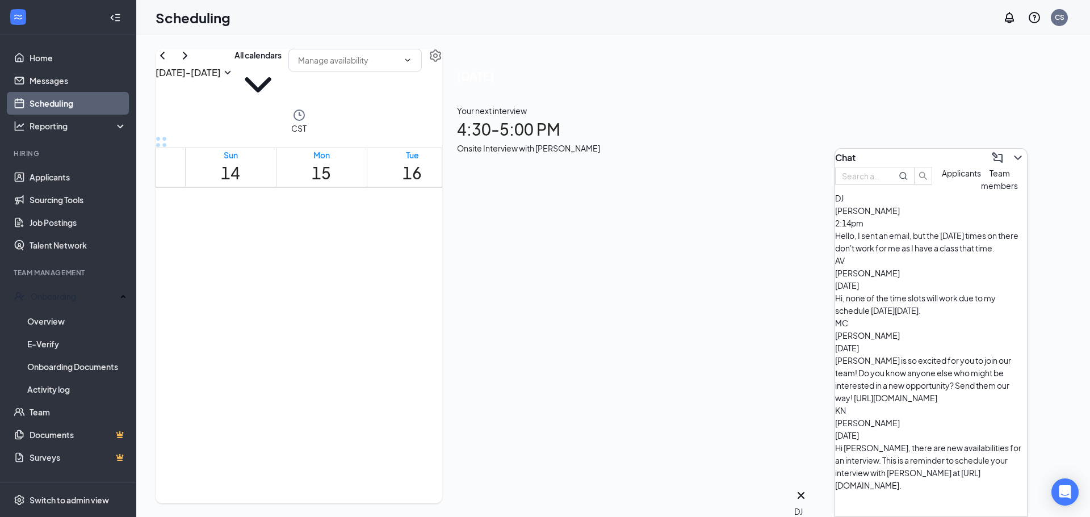
scroll to position [0, 0]
click at [969, 254] on div "DJ [PERSON_NAME] 2:14pm Hello, I sent an email, but the [DATE] times on there d…" at bounding box center [931, 223] width 192 height 62
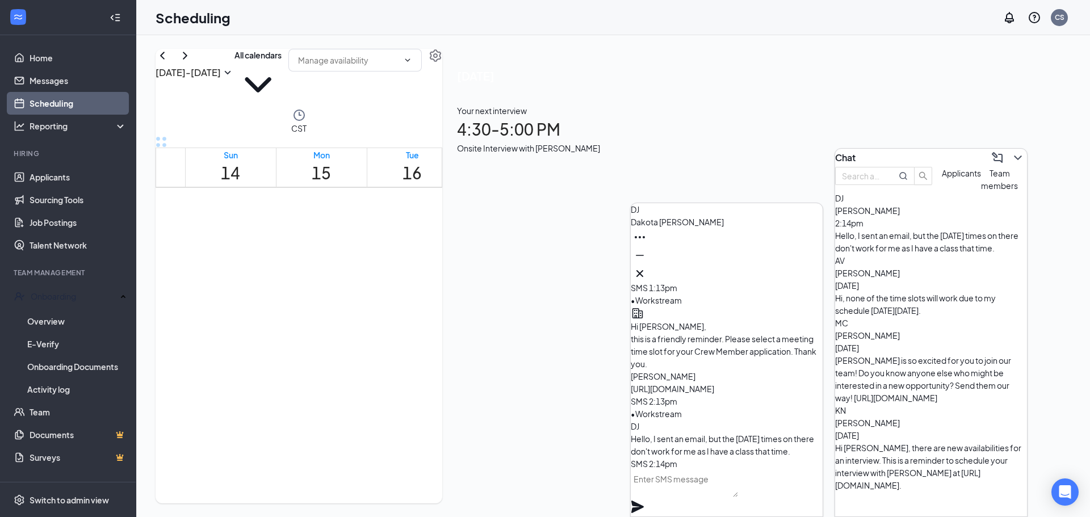
click at [710, 484] on textarea at bounding box center [684, 483] width 107 height 27
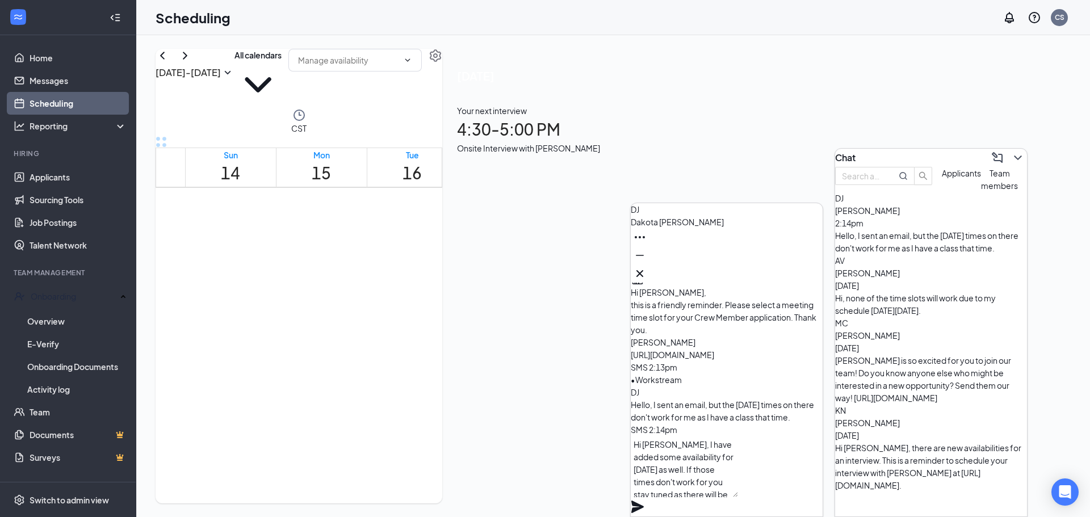
click at [738, 491] on textarea "Hi [PERSON_NAME], I have added some availability for [DATE] as well. If those t…" at bounding box center [684, 466] width 107 height 61
click at [738, 496] on textarea "Hi [PERSON_NAME], I have added some availability for [DATE] as well. If those t…" at bounding box center [684, 466] width 107 height 61
click at [738, 471] on textarea "Hi [PERSON_NAME], I have added some availability for [DATE] as well. If those t…" at bounding box center [684, 466] width 107 height 61
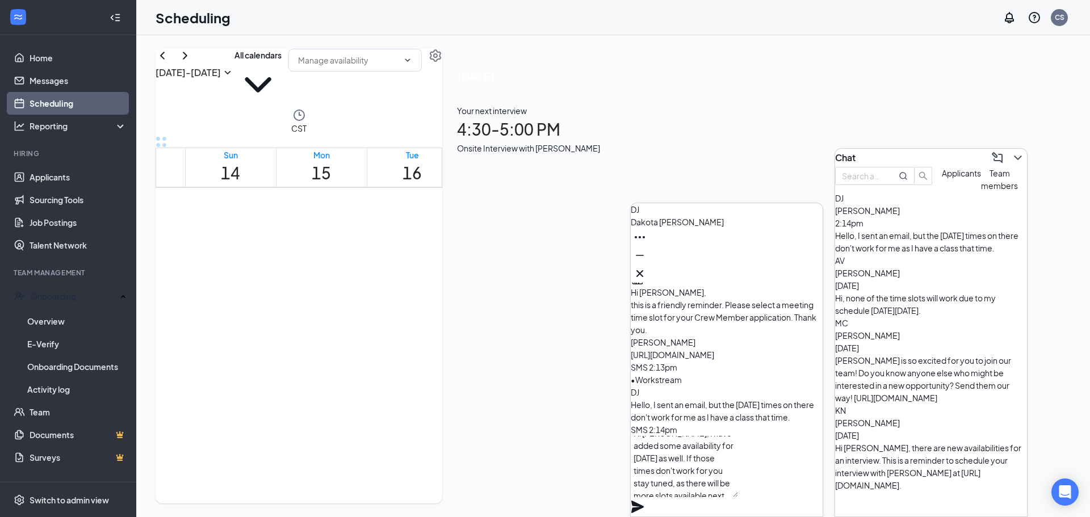
click at [738, 497] on textarea "Hi [PERSON_NAME], I have added some availability for [DATE] as well. If those t…" at bounding box center [684, 466] width 107 height 61
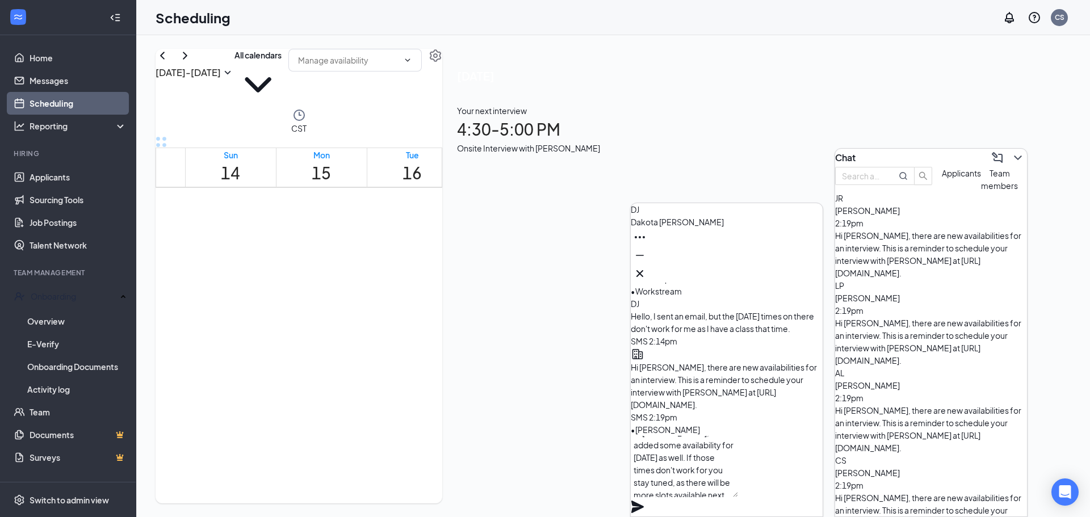
type textarea "Hi [PERSON_NAME], I have added some availability for [DATE] as well. If those t…"
click at [644, 501] on icon "Plane" at bounding box center [637, 507] width 12 height 12
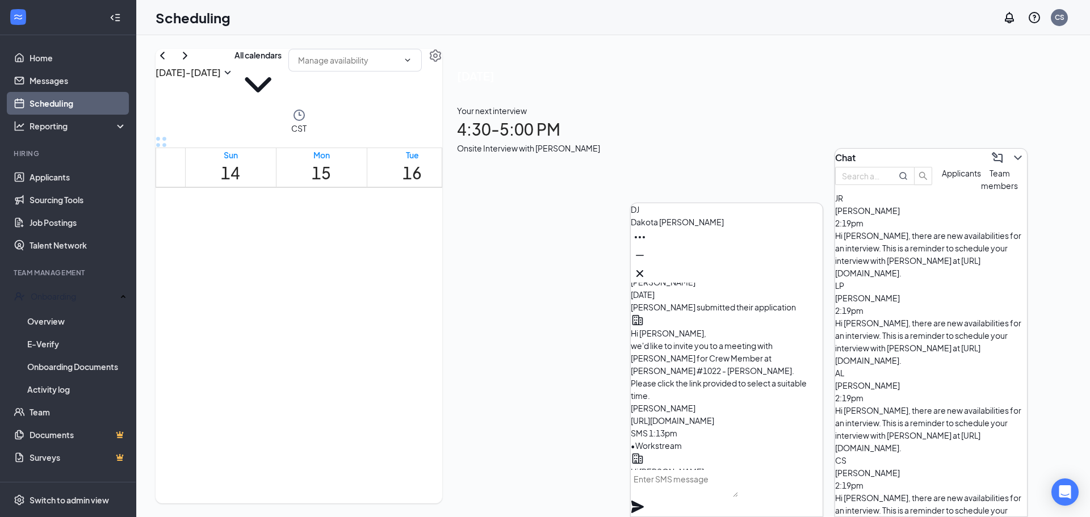
scroll to position [-357, 0]
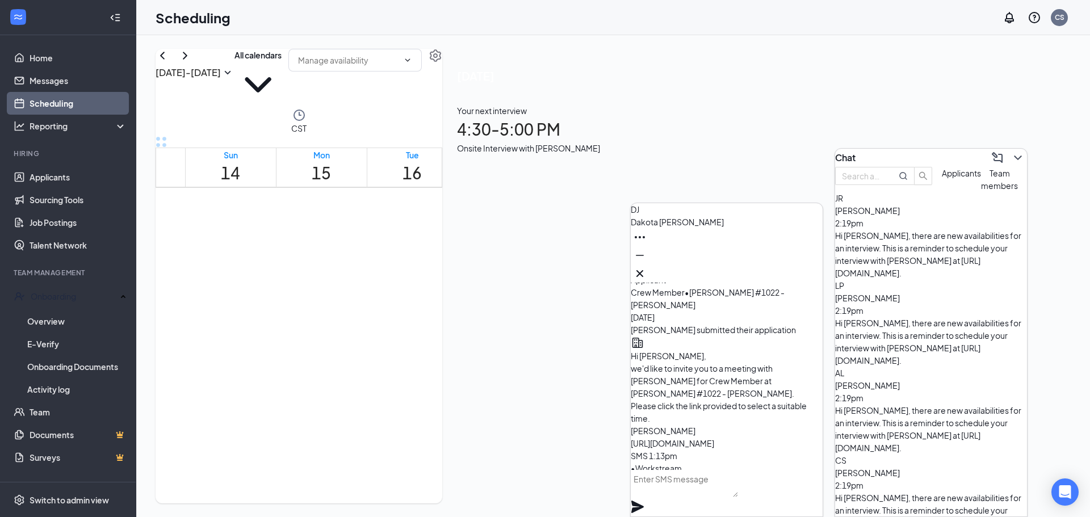
click at [1085, 278] on div "[DATE] - [DATE] All calendars CST Sun 14 Mon 15 Tue 16 Wed 17 Thu 18 Fri 19 Sat…" at bounding box center [613, 276] width 954 height 482
click at [1077, 278] on div "[DATE] - [DATE] All calendars CST Sun 14 Mon 15 Tue 16 Wed 17 Thu 18 Fri 19 Sat…" at bounding box center [613, 276] width 954 height 482
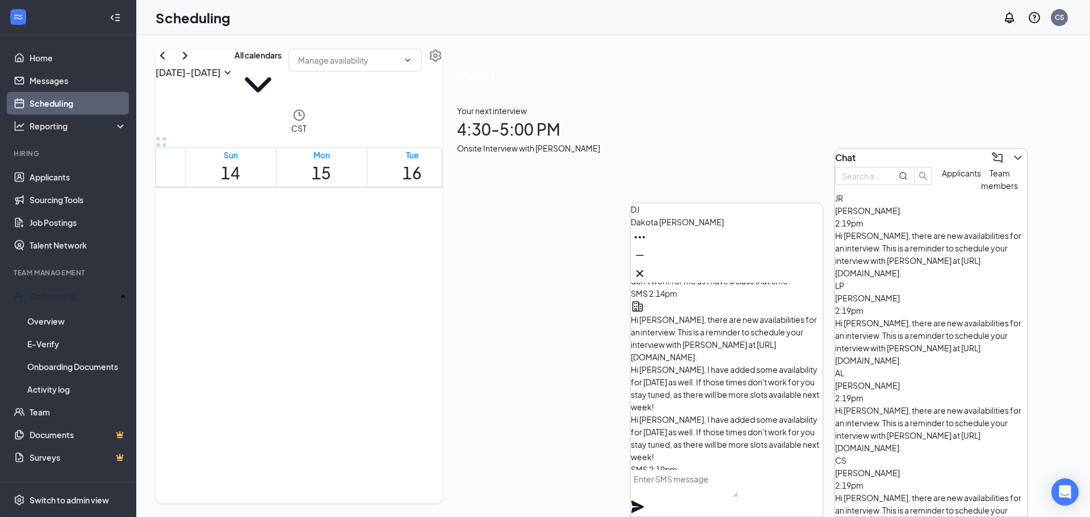
scroll to position [0, 0]
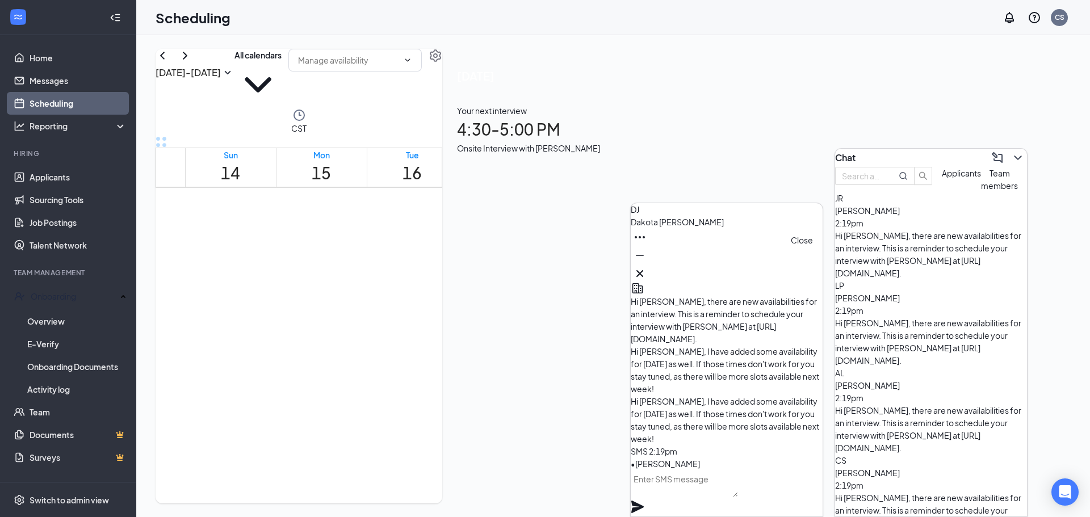
click at [643, 271] on icon "Cross" at bounding box center [640, 273] width 7 height 7
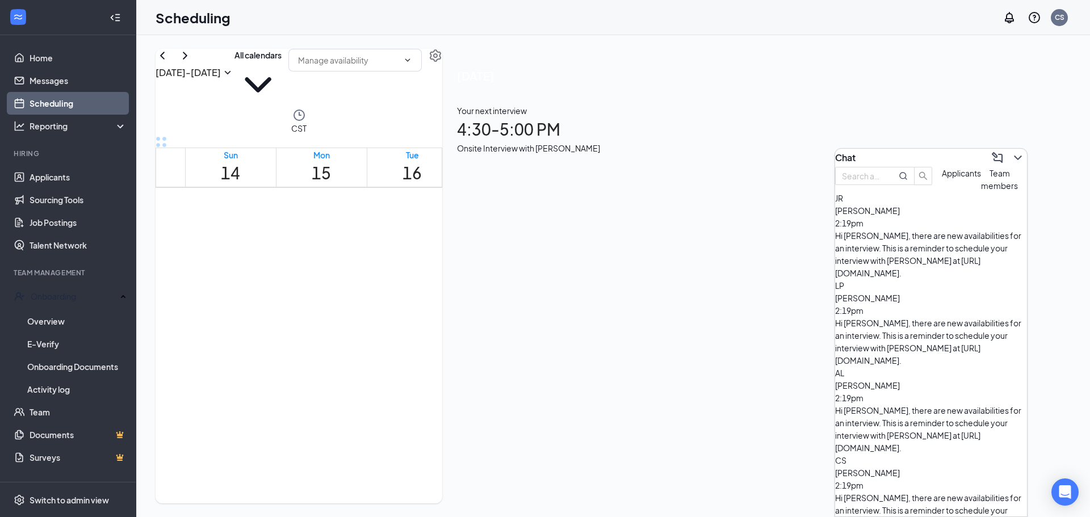
click at [1021, 154] on div "Chat" at bounding box center [931, 158] width 192 height 18
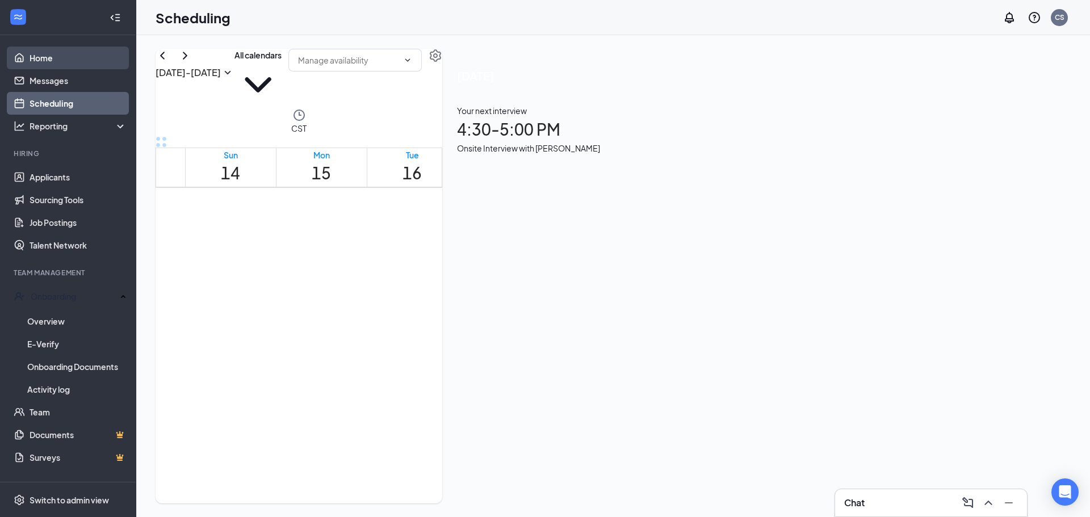
click at [35, 65] on link "Home" at bounding box center [78, 58] width 97 height 23
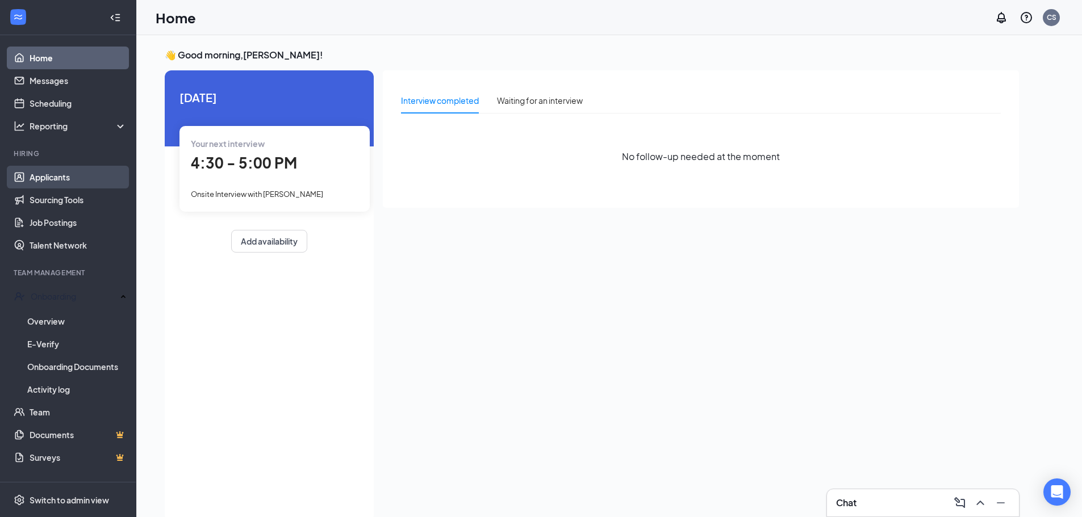
click at [37, 176] on link "Applicants" at bounding box center [78, 177] width 97 height 23
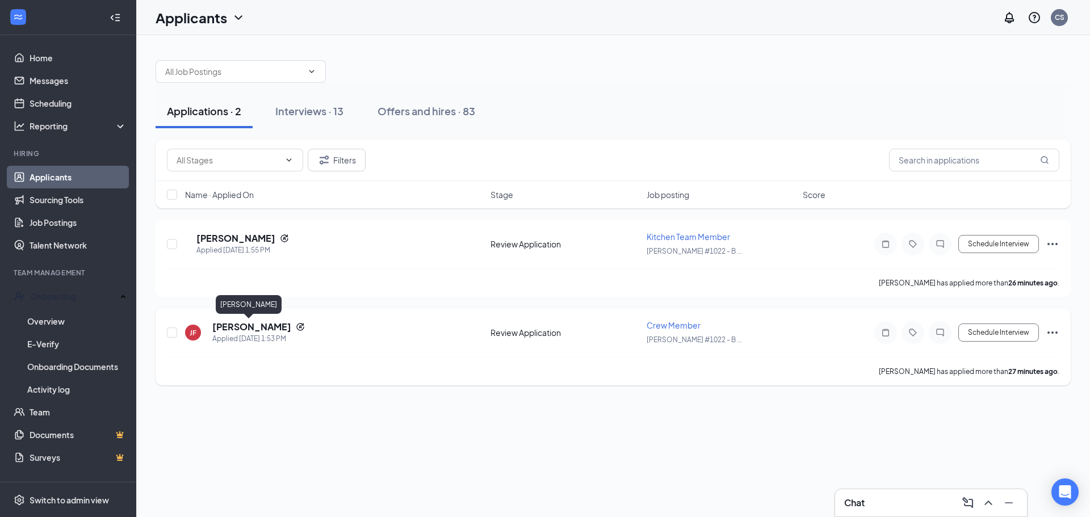
click at [263, 328] on h5 "[PERSON_NAME]" at bounding box center [251, 327] width 79 height 12
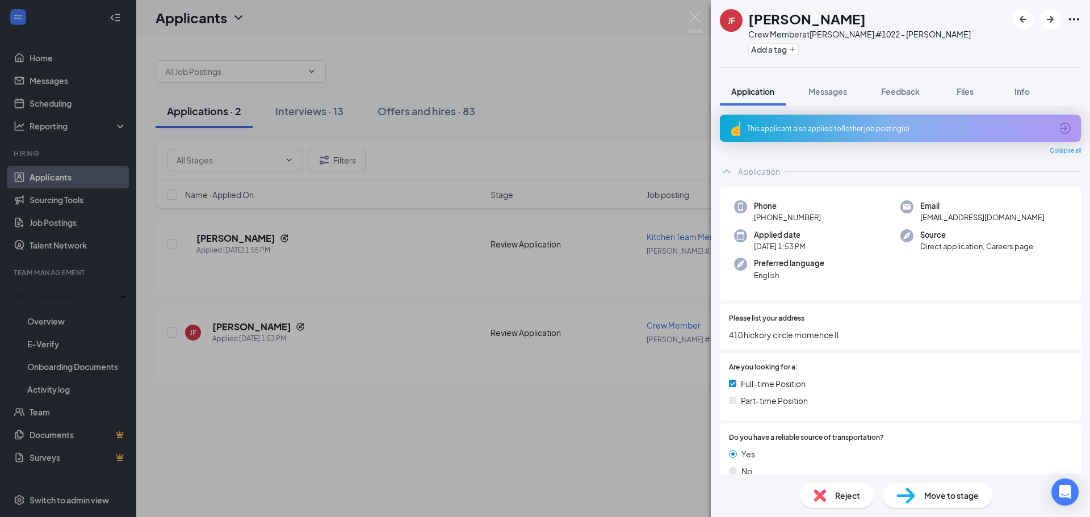
click at [859, 126] on div "This applicant also applied to 8 other job posting(s)" at bounding box center [899, 129] width 304 height 10
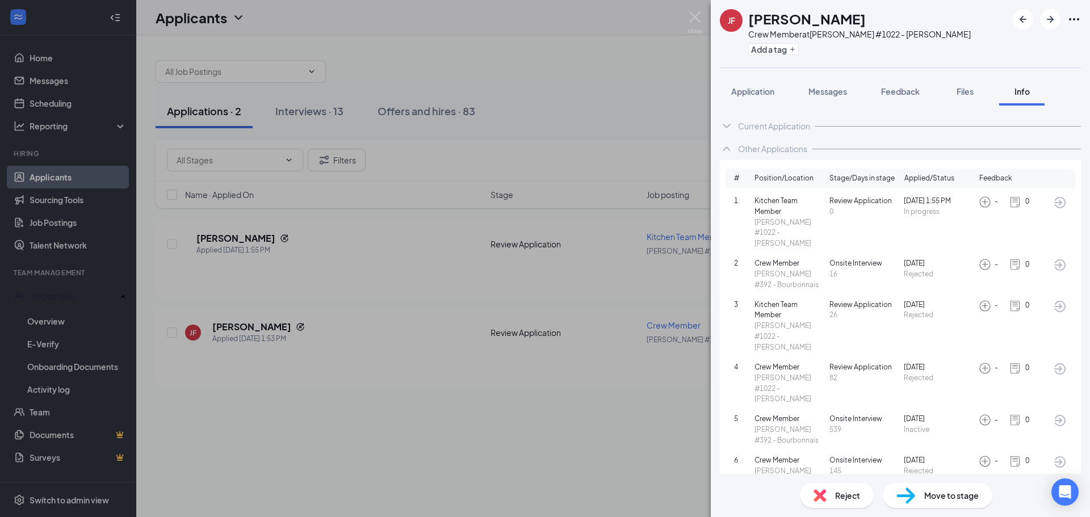
click at [752, 127] on div "Current Application" at bounding box center [774, 125] width 72 height 11
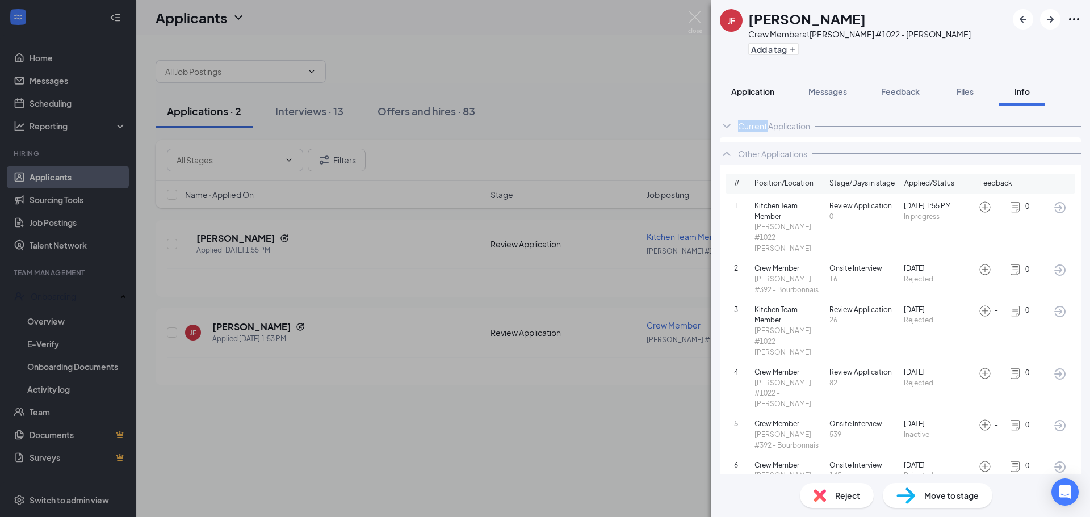
click at [763, 89] on span "Application" at bounding box center [752, 91] width 43 height 10
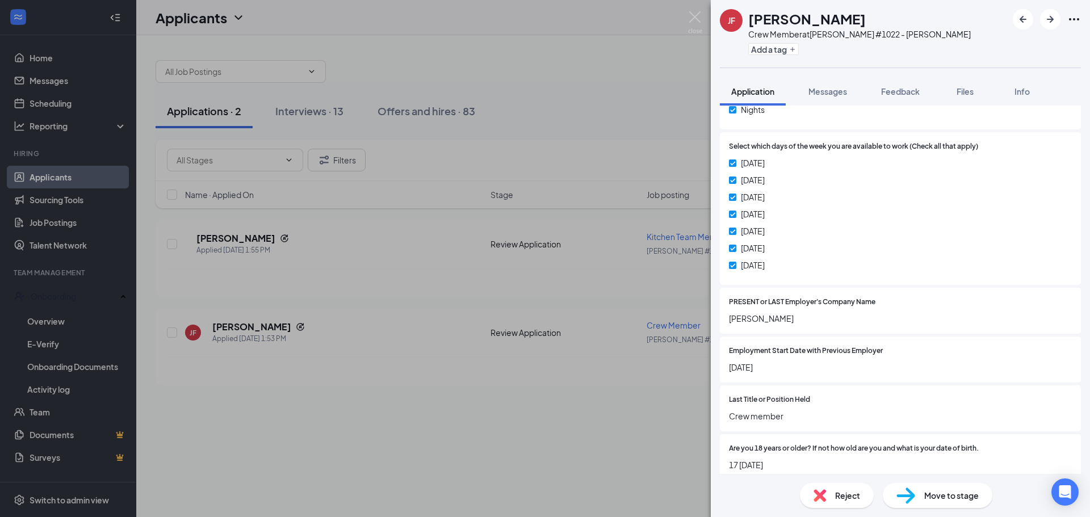
scroll to position [540, 0]
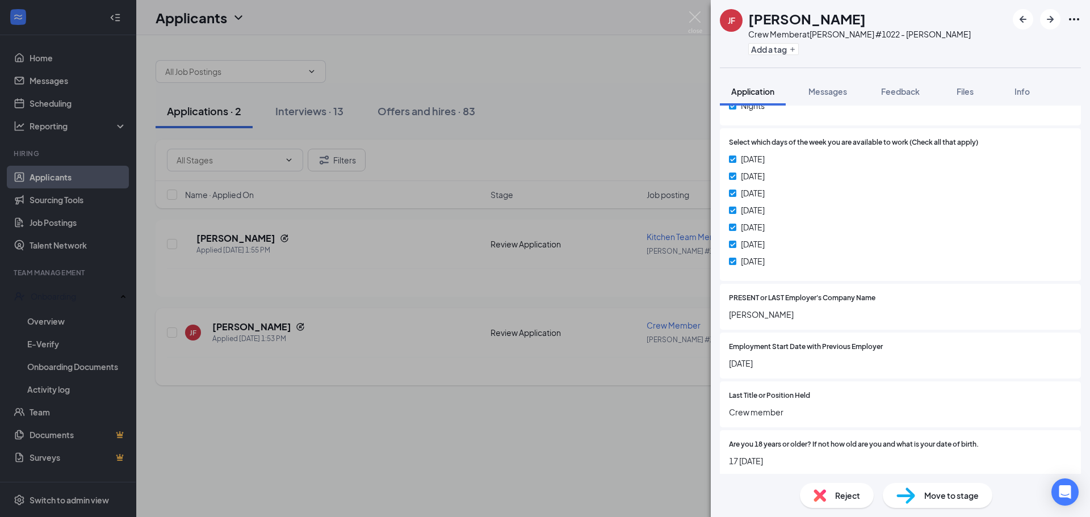
drag, startPoint x: 514, startPoint y: 383, endPoint x: 425, endPoint y: 363, distance: 91.5
click at [513, 383] on div "[PERSON_NAME] [PERSON_NAME] Crew Member at [PERSON_NAME] #1022 - [PERSON_NAME] …" at bounding box center [545, 258] width 1090 height 517
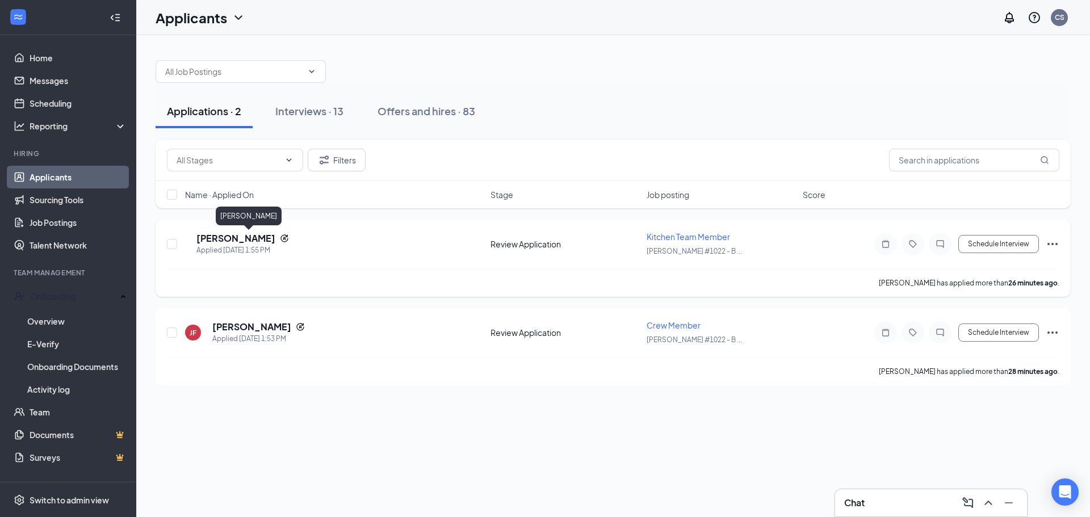
click at [248, 234] on h5 "[PERSON_NAME]" at bounding box center [235, 238] width 79 height 12
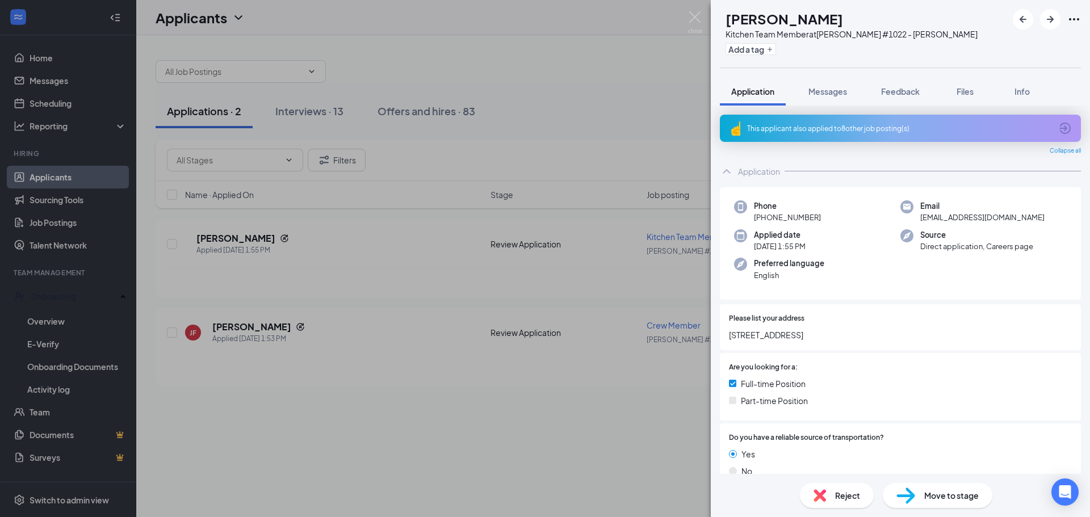
click at [896, 127] on div "This applicant also applied to 8 other job posting(s)" at bounding box center [899, 129] width 304 height 10
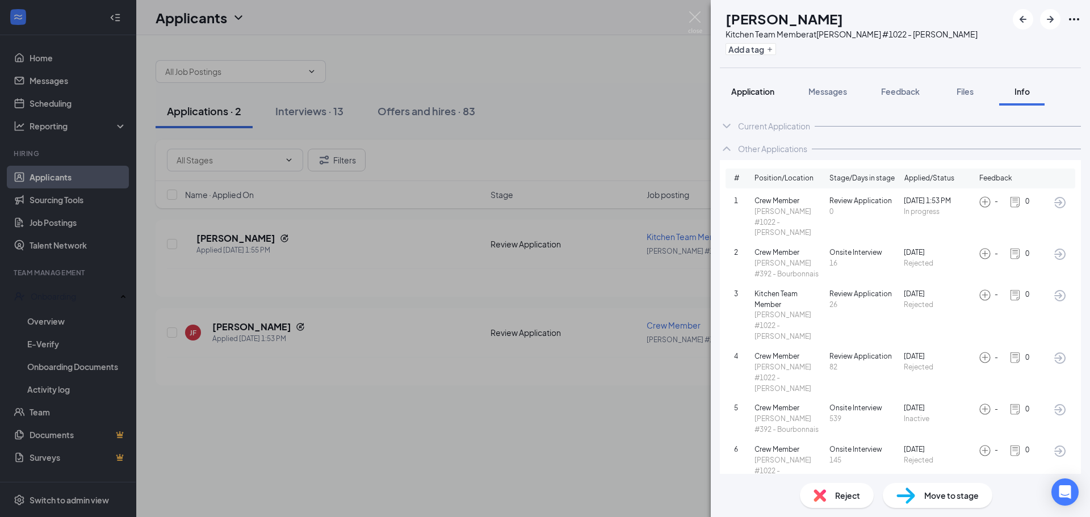
click at [726, 100] on button "Application" at bounding box center [753, 91] width 66 height 28
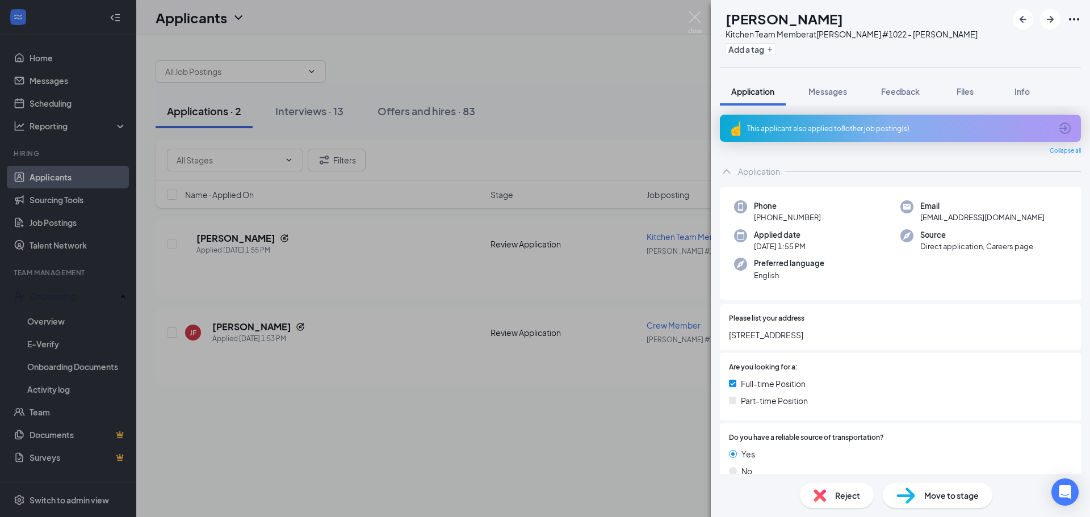
click at [633, 114] on div "[PERSON_NAME] [PERSON_NAME] Kitchen Team Member at [PERSON_NAME] #1022 - [PERSO…" at bounding box center [545, 258] width 1090 height 517
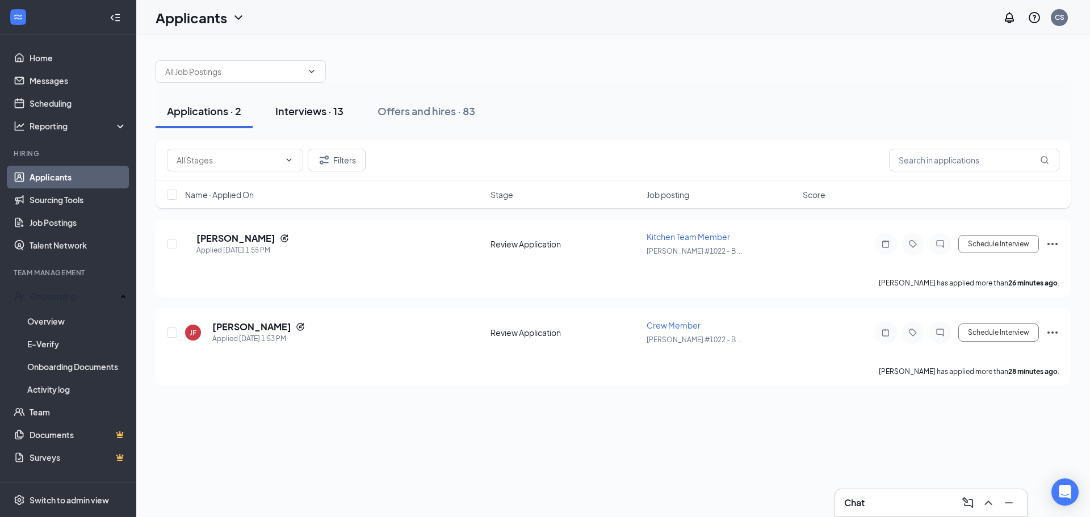
click at [300, 123] on button "Interviews · 13" at bounding box center [309, 111] width 91 height 34
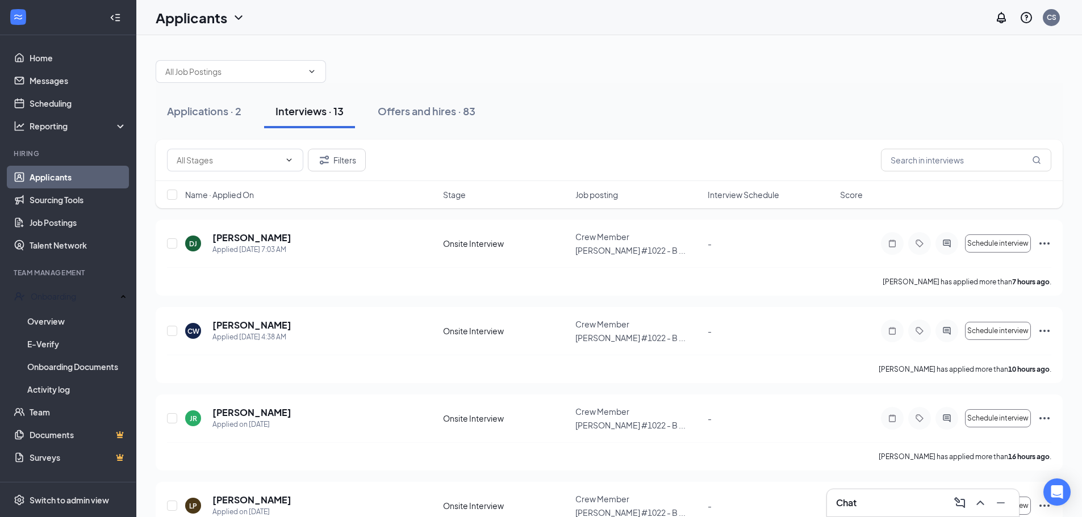
drag, startPoint x: 718, startPoint y: 187, endPoint x: 723, endPoint y: 199, distance: 13.0
click at [719, 188] on div "Name · Applied On Stage Job posting Interview Schedule Score" at bounding box center [609, 194] width 907 height 27
click at [725, 202] on div "Name · Applied On Stage Job posting Interview Schedule Score" at bounding box center [609, 194] width 907 height 27
click at [726, 198] on span "Interview Schedule" at bounding box center [744, 194] width 72 height 11
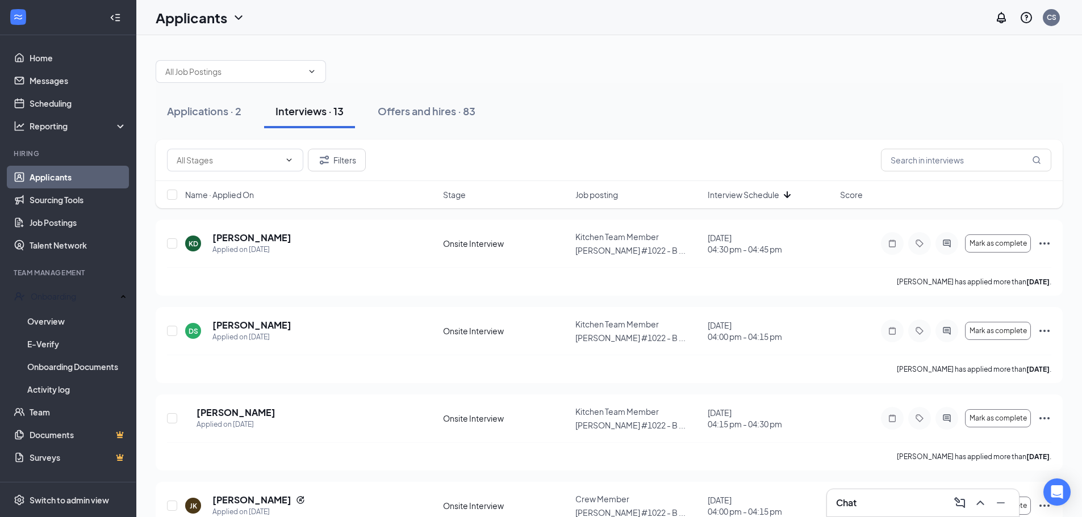
click at [726, 198] on span "Interview Schedule" at bounding box center [744, 194] width 72 height 11
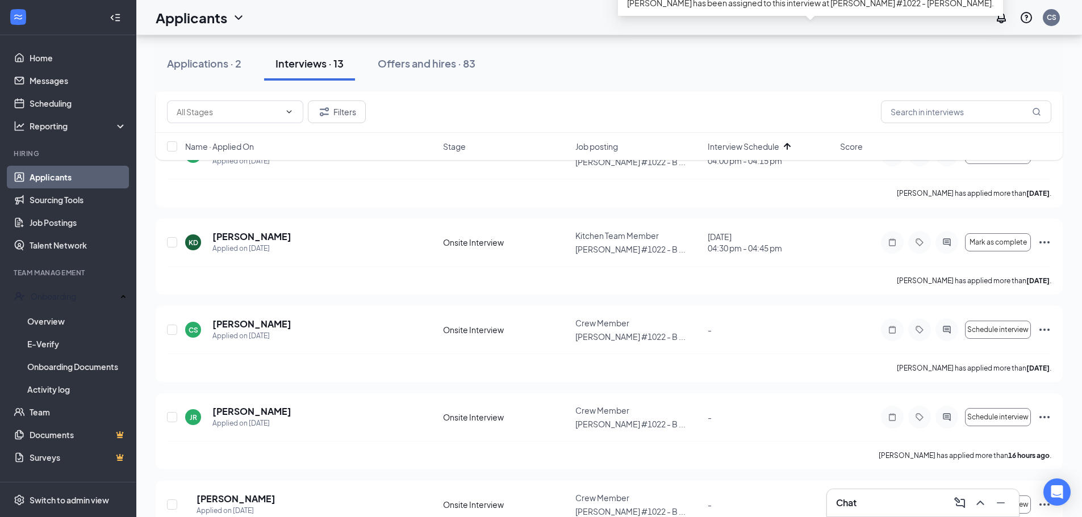
scroll to position [398, 0]
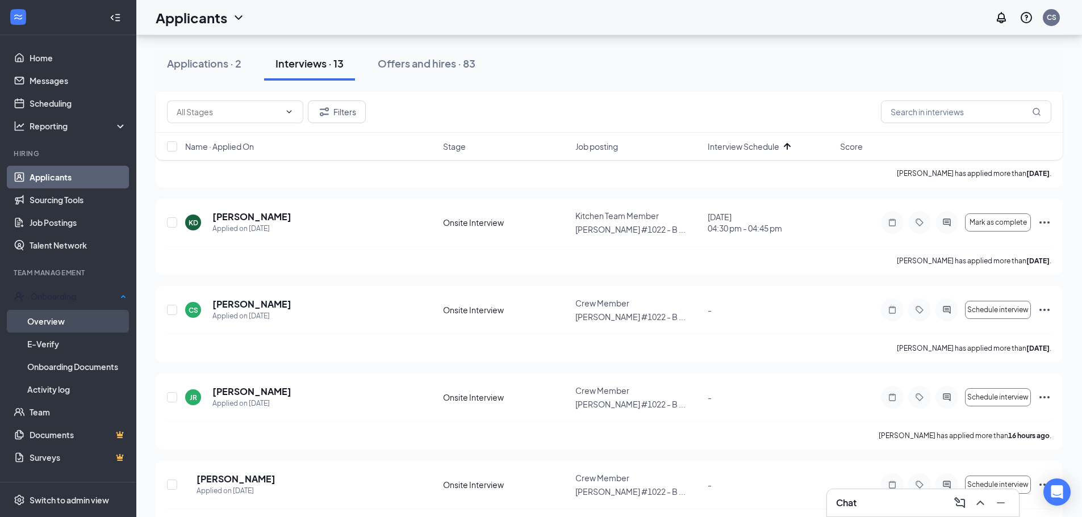
click at [59, 324] on link "Overview" at bounding box center [76, 321] width 99 height 23
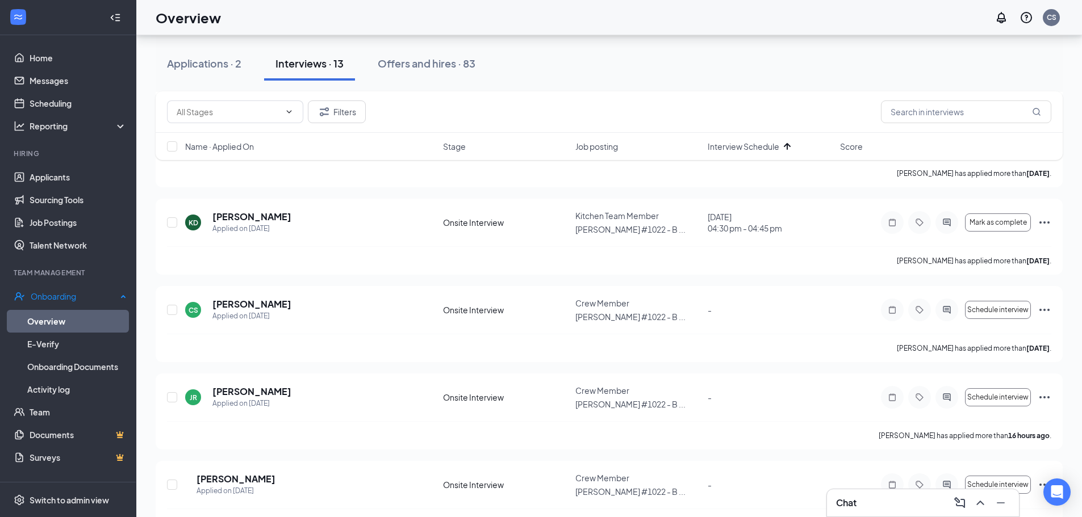
scroll to position [51, 0]
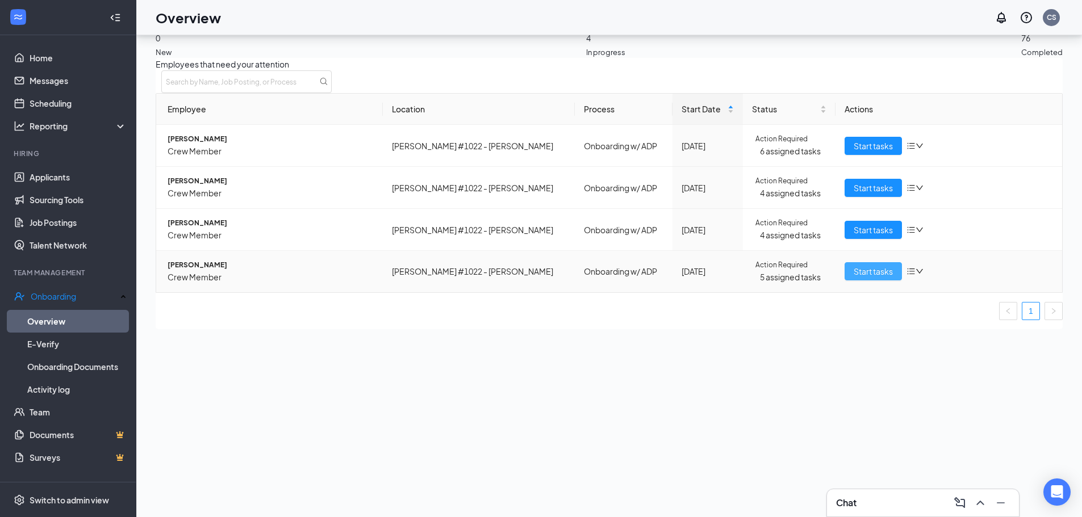
click at [861, 278] on span "Start tasks" at bounding box center [873, 271] width 39 height 12
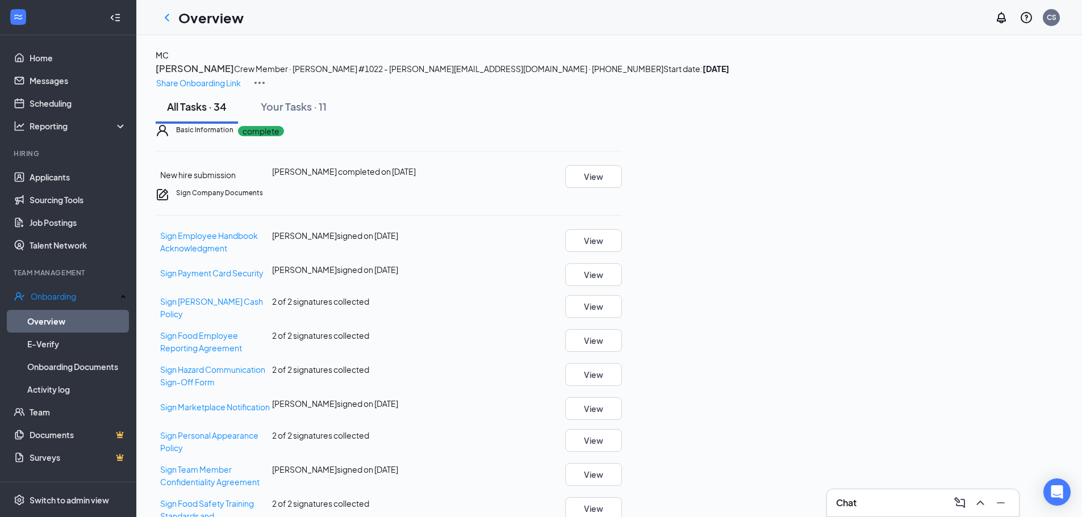
click at [236, 180] on span "New hire submission" at bounding box center [198, 175] width 76 height 10
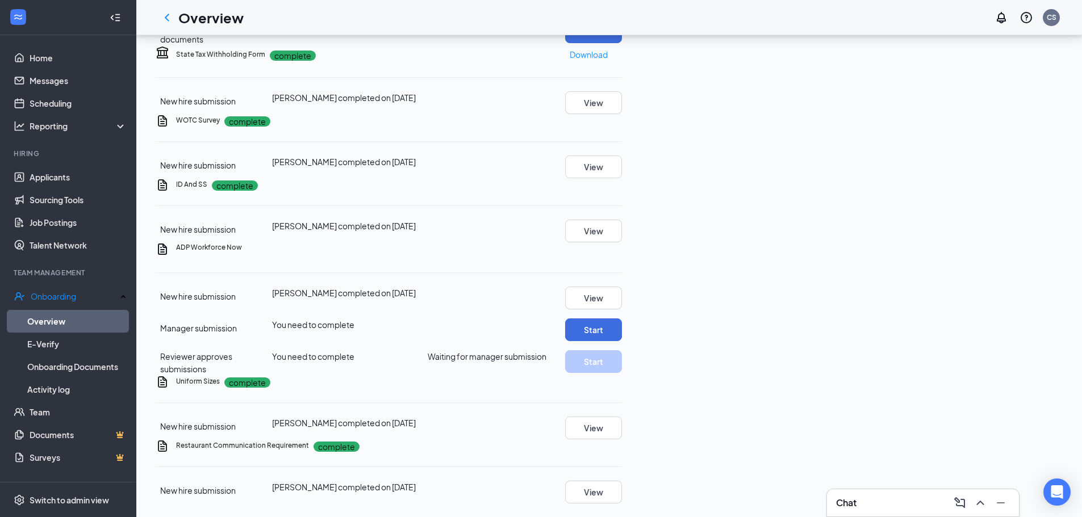
scroll to position [1363, 0]
click at [622, 287] on button "View" at bounding box center [593, 298] width 57 height 23
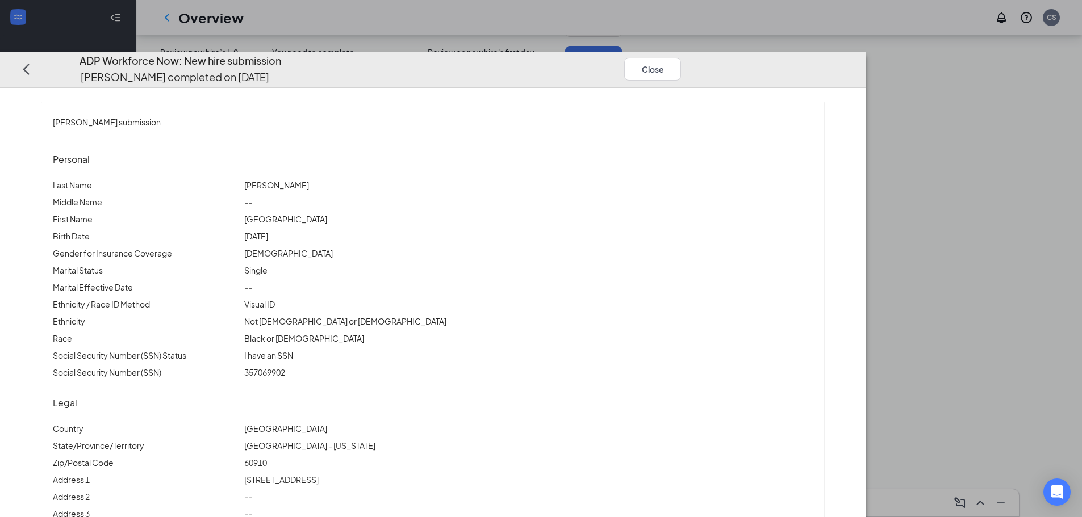
scroll to position [1158, 0]
click at [681, 58] on button "Close" at bounding box center [652, 69] width 57 height 23
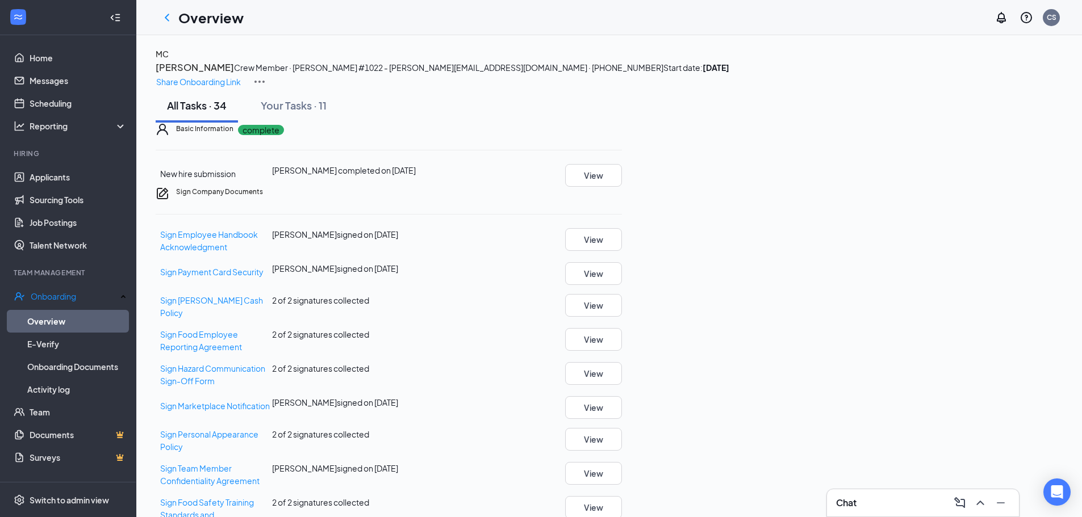
scroll to position [0, 0]
click at [164, 20] on icon "ChevronLeft" at bounding box center [167, 18] width 14 height 14
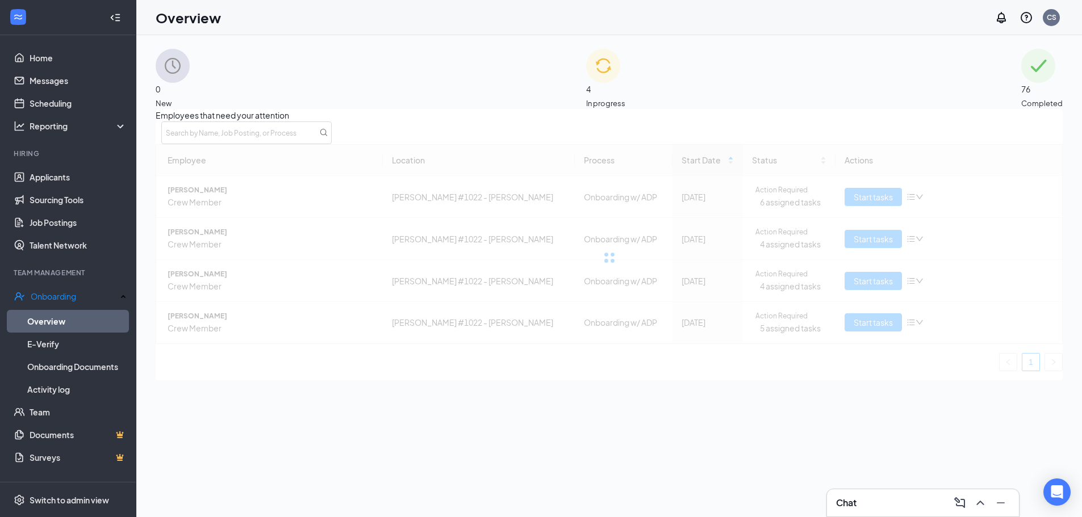
click at [1021, 98] on span "Completed" at bounding box center [1041, 103] width 41 height 11
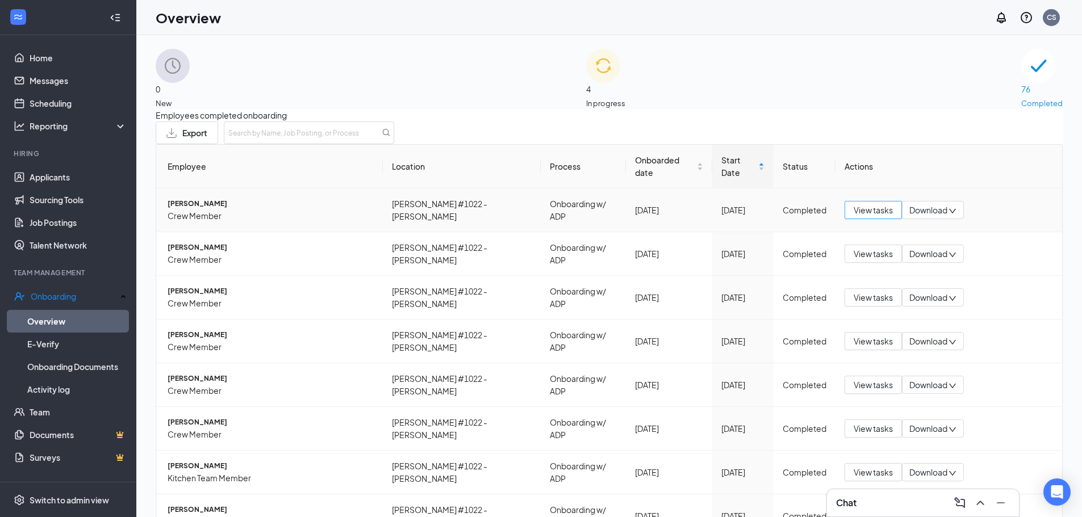
click at [865, 210] on span "View tasks" at bounding box center [873, 210] width 39 height 12
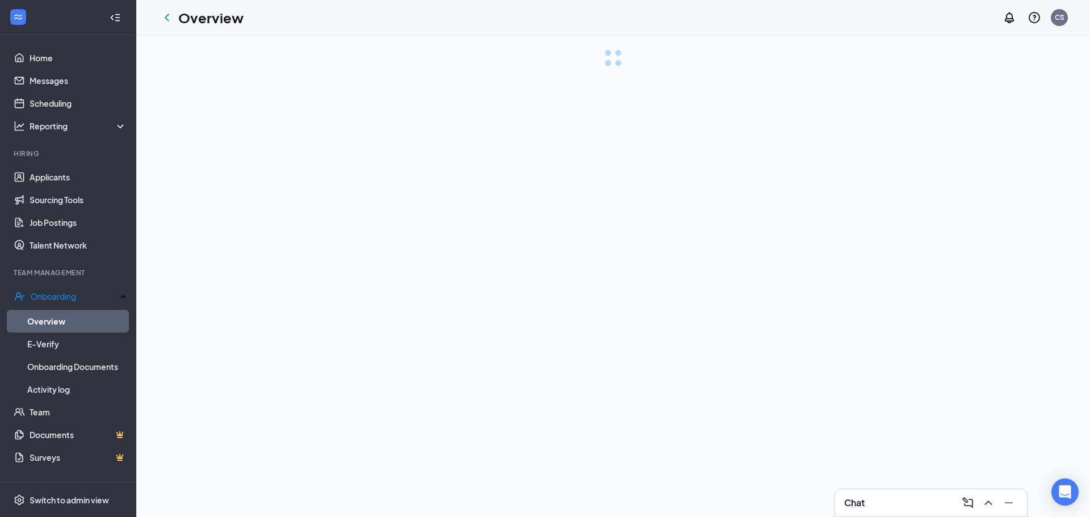
click at [341, 217] on div "Loading checklist" at bounding box center [613, 276] width 954 height 482
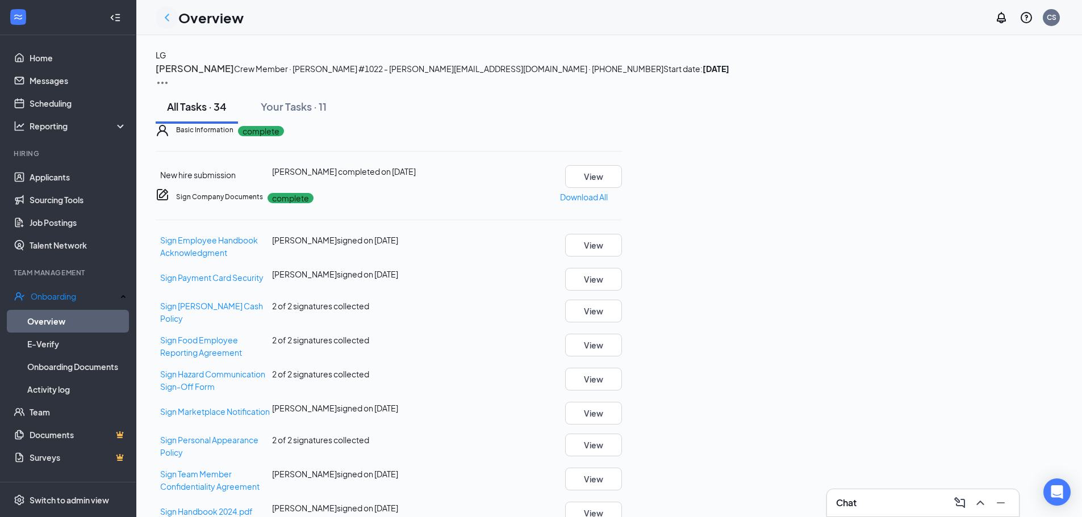
click at [172, 19] on icon "ChevronLeft" at bounding box center [167, 18] width 14 height 14
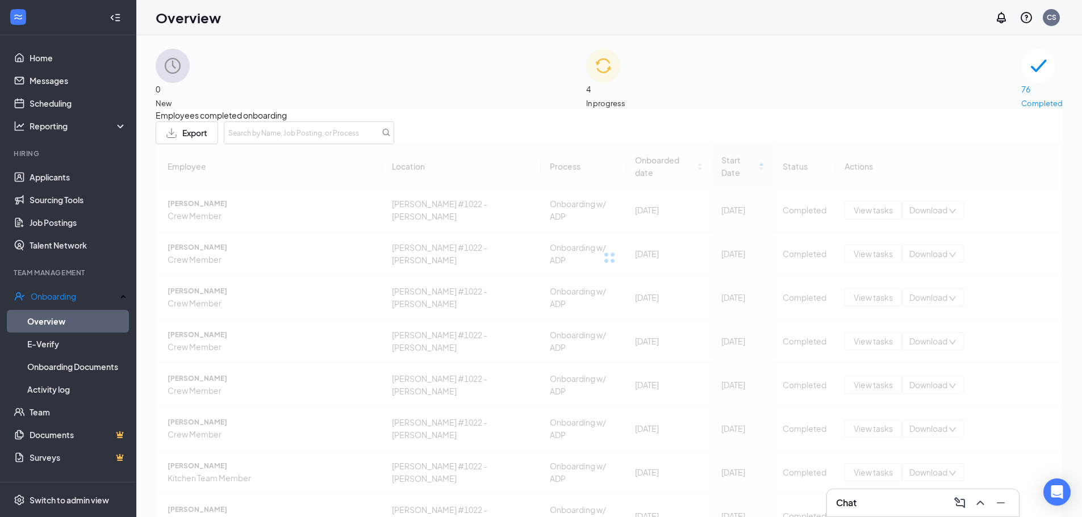
click at [221, 205] on div at bounding box center [609, 257] width 907 height 227
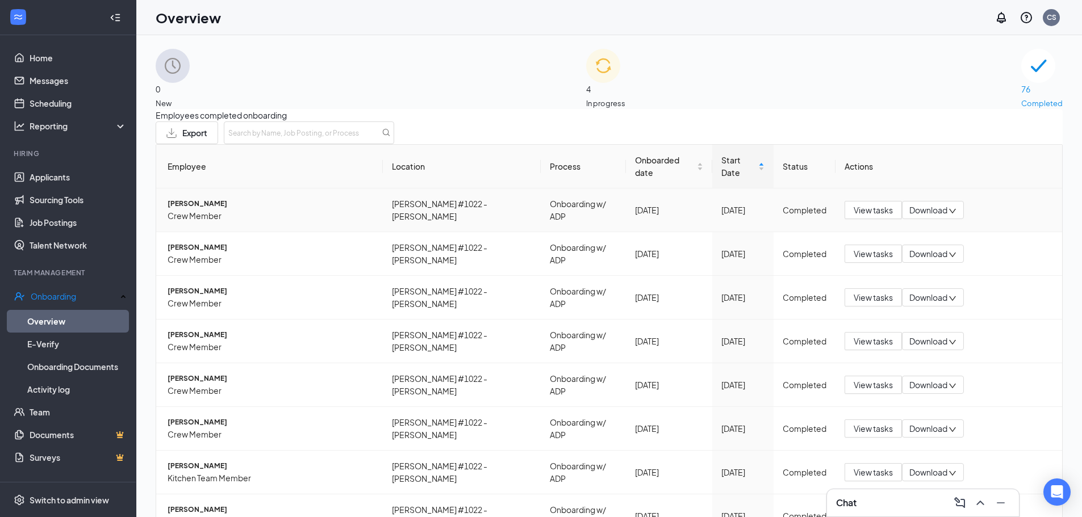
click at [221, 205] on span "[PERSON_NAME]" at bounding box center [271, 204] width 206 height 11
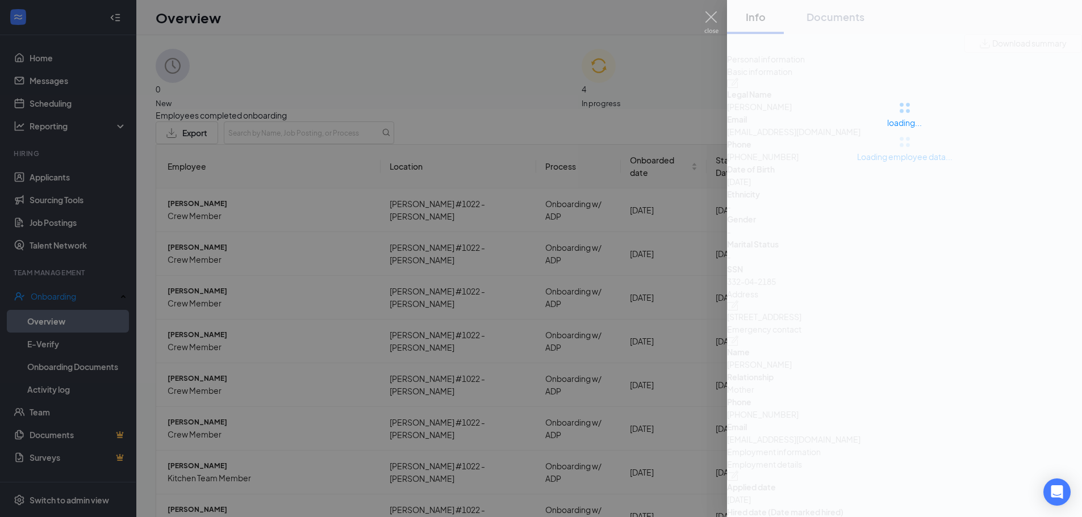
click at [977, 207] on div "loading..." at bounding box center [904, 113] width 355 height 227
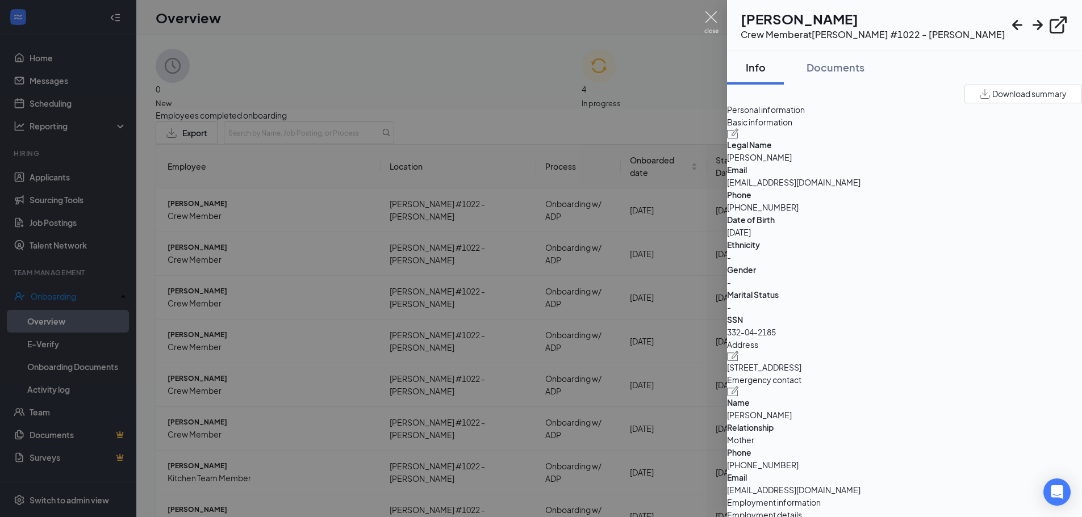
click at [709, 23] on img at bounding box center [711, 22] width 14 height 22
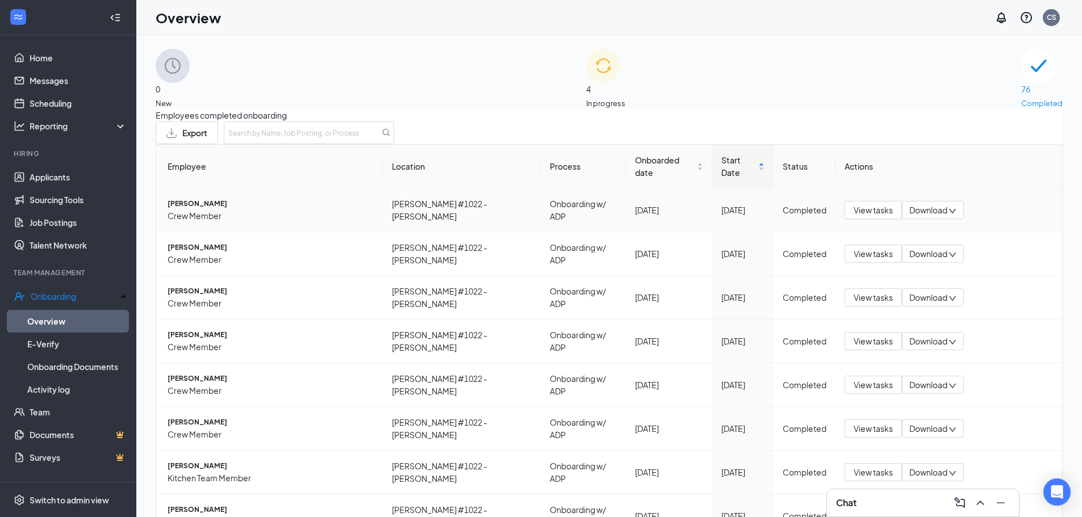
click at [204, 202] on span "[PERSON_NAME]" at bounding box center [271, 204] width 206 height 11
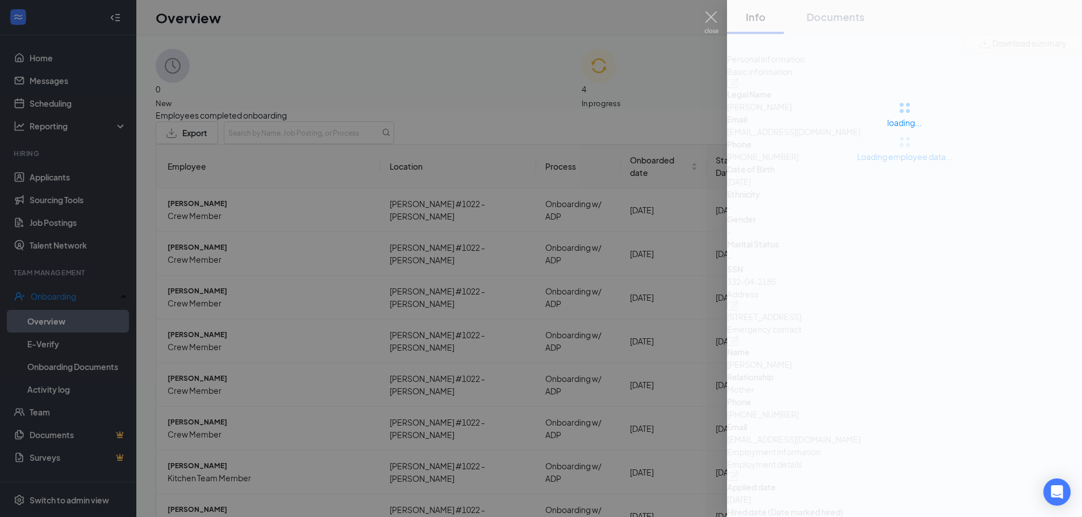
click at [537, 144] on div at bounding box center [541, 258] width 1082 height 517
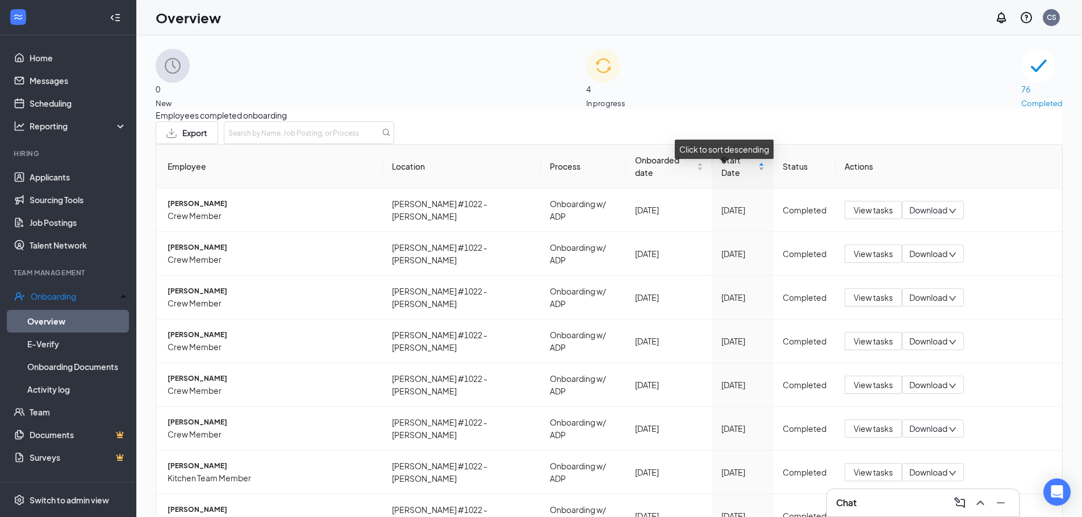
click at [748, 177] on div "Start Date" at bounding box center [742, 166] width 43 height 25
click at [865, 209] on span "View tasks" at bounding box center [873, 210] width 39 height 12
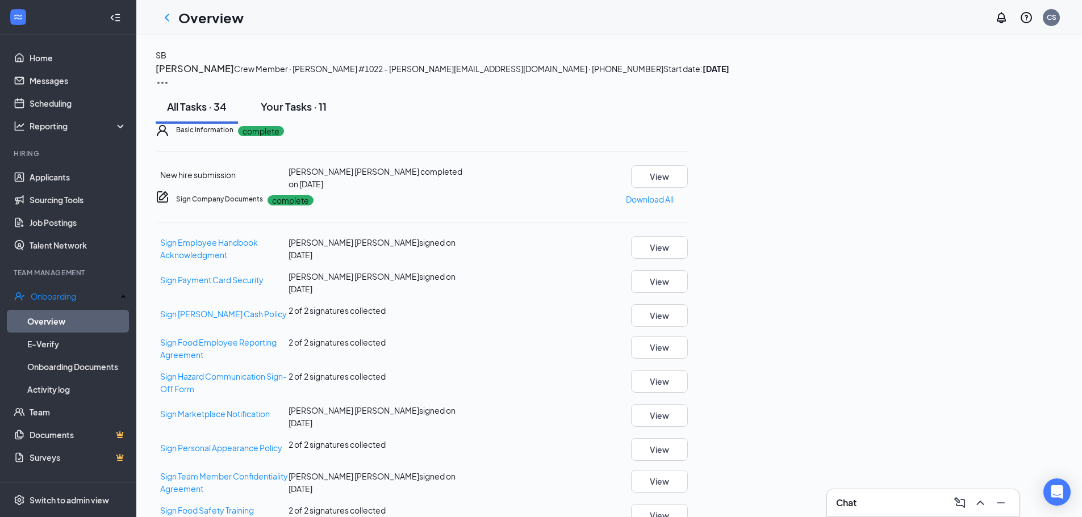
click at [299, 114] on div "Your Tasks · 11" at bounding box center [294, 106] width 66 height 14
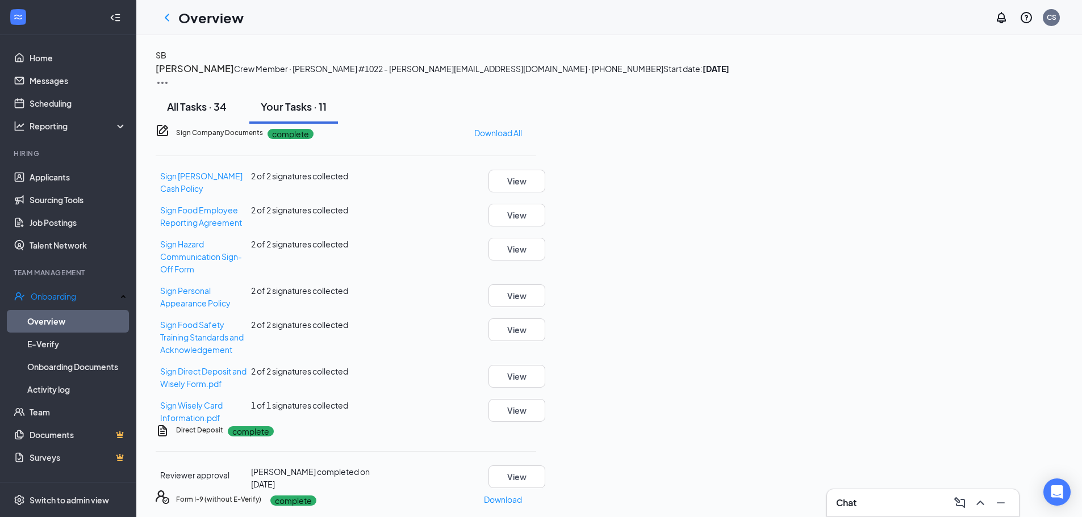
click at [227, 114] on div "All Tasks · 34" at bounding box center [197, 106] width 60 height 14
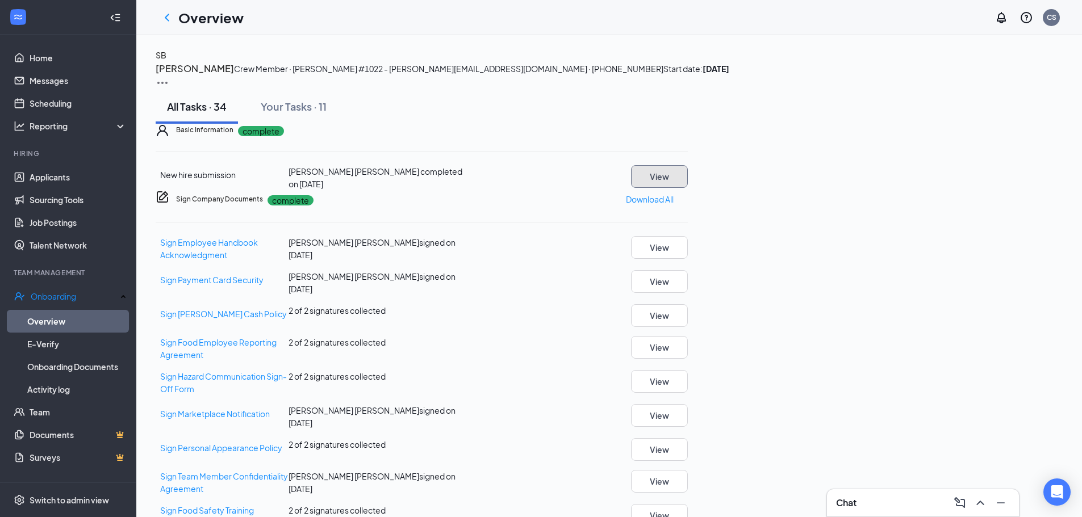
click at [688, 188] on button "View" at bounding box center [659, 176] width 57 height 23
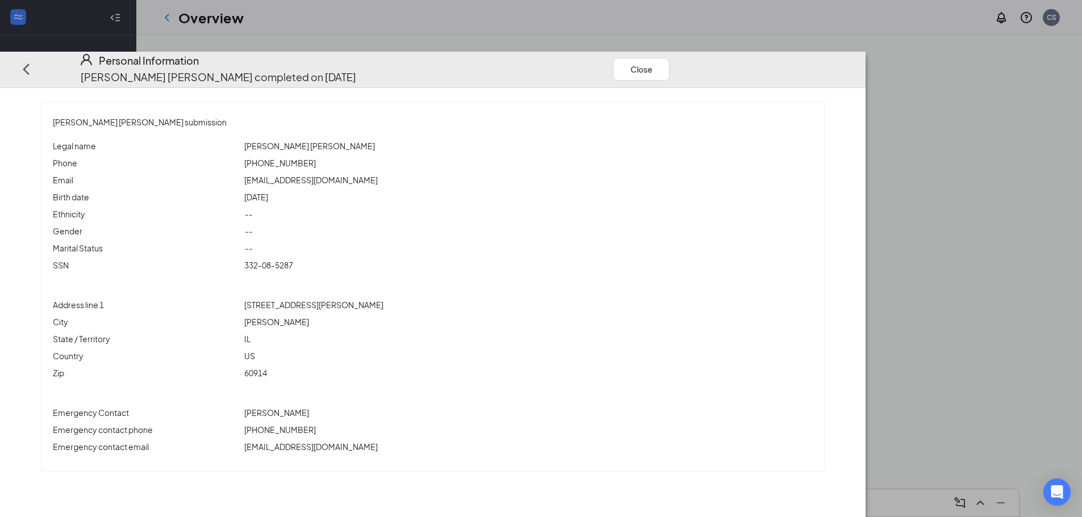
click at [681, 53] on div "Close" at bounding box center [647, 69] width 68 height 32
click at [670, 58] on button "Close" at bounding box center [641, 69] width 57 height 23
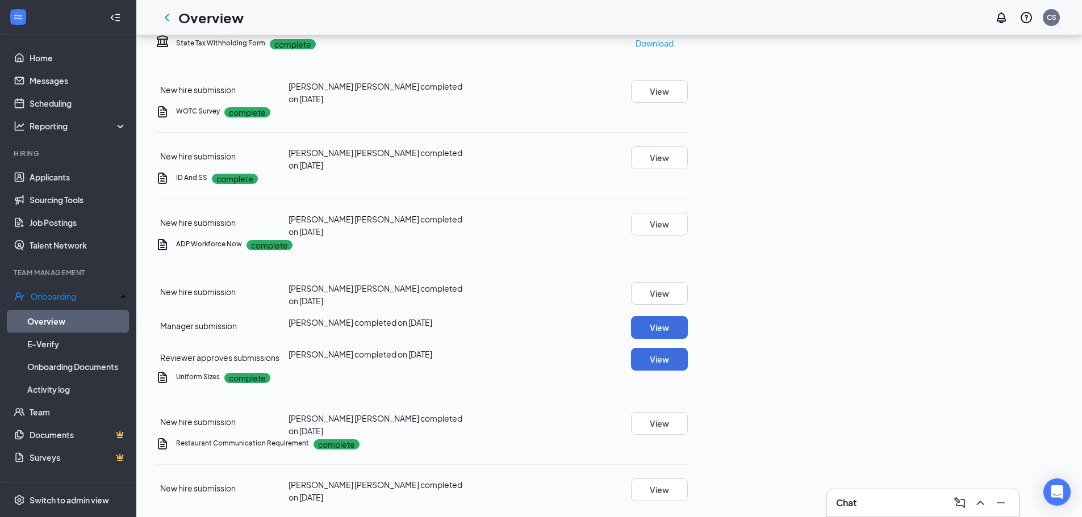
scroll to position [1249, 0]
click at [94, 183] on link "Applicants" at bounding box center [78, 177] width 97 height 23
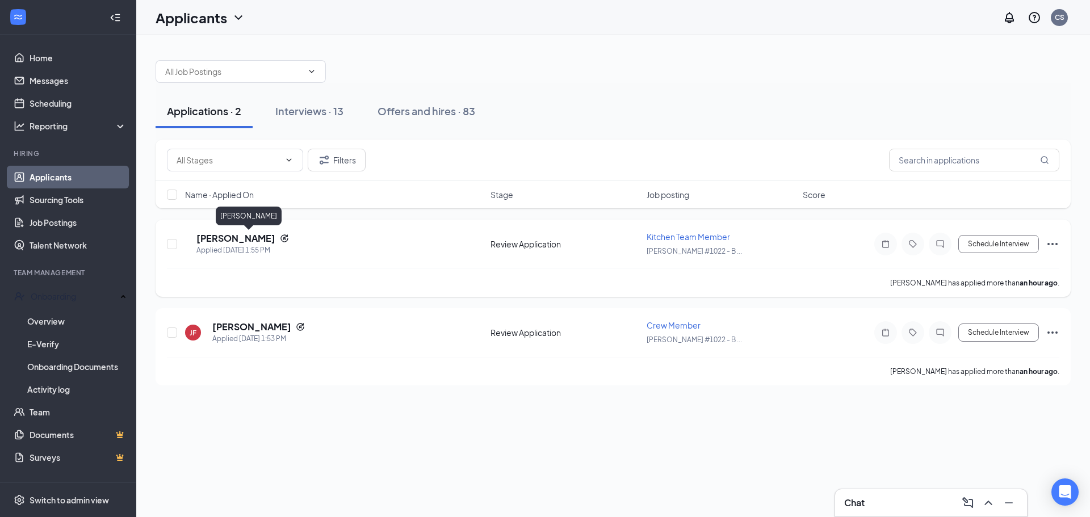
click at [261, 240] on h5 "[PERSON_NAME]" at bounding box center [235, 238] width 79 height 12
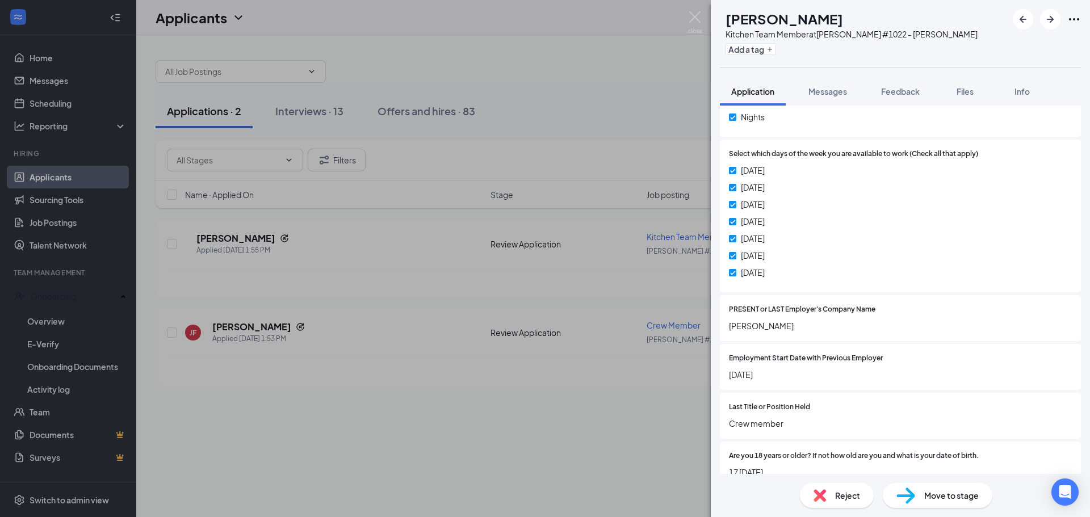
scroll to position [545, 0]
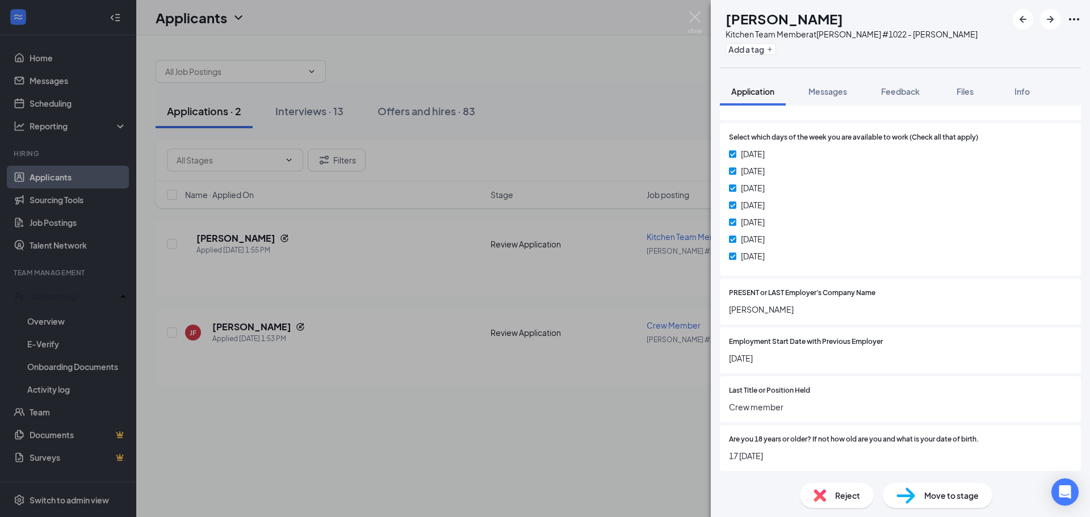
click at [600, 80] on div "[PERSON_NAME] [PERSON_NAME] Kitchen Team Member at [PERSON_NAME] #1022 - [PERSO…" at bounding box center [545, 258] width 1090 height 517
